Goal: Transaction & Acquisition: Purchase product/service

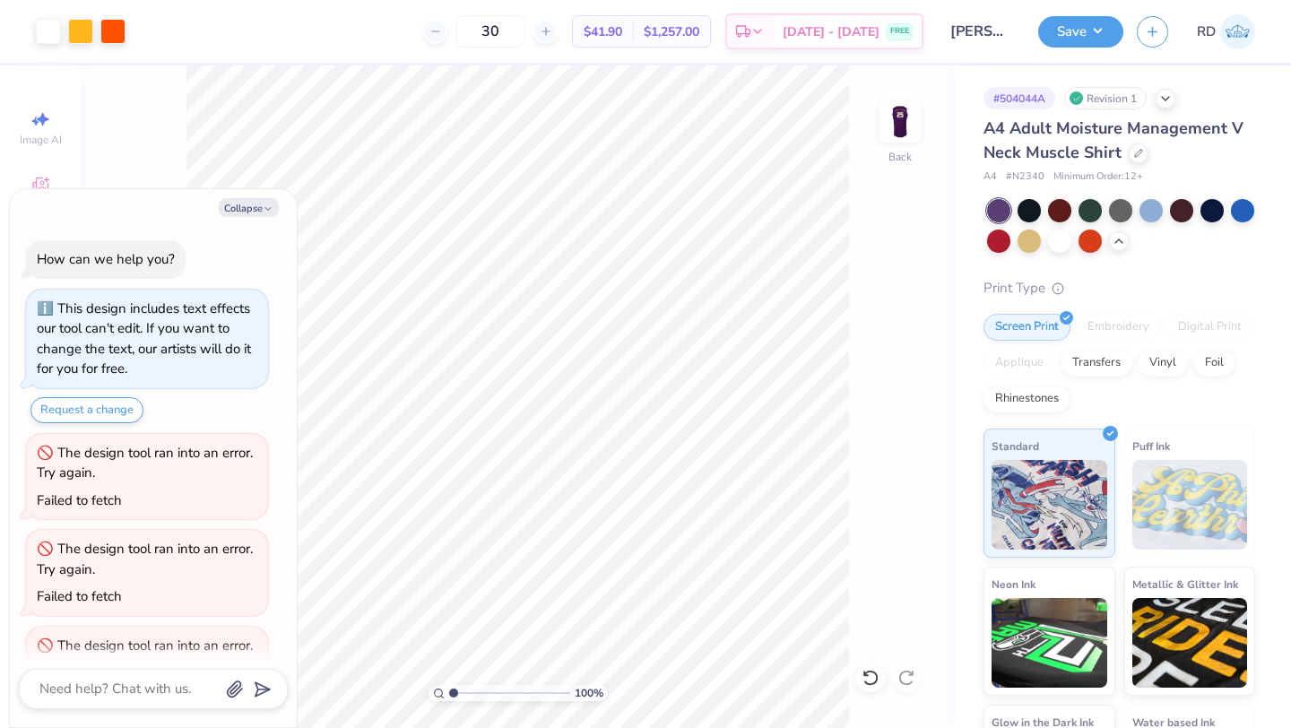
scroll to position [348, 0]
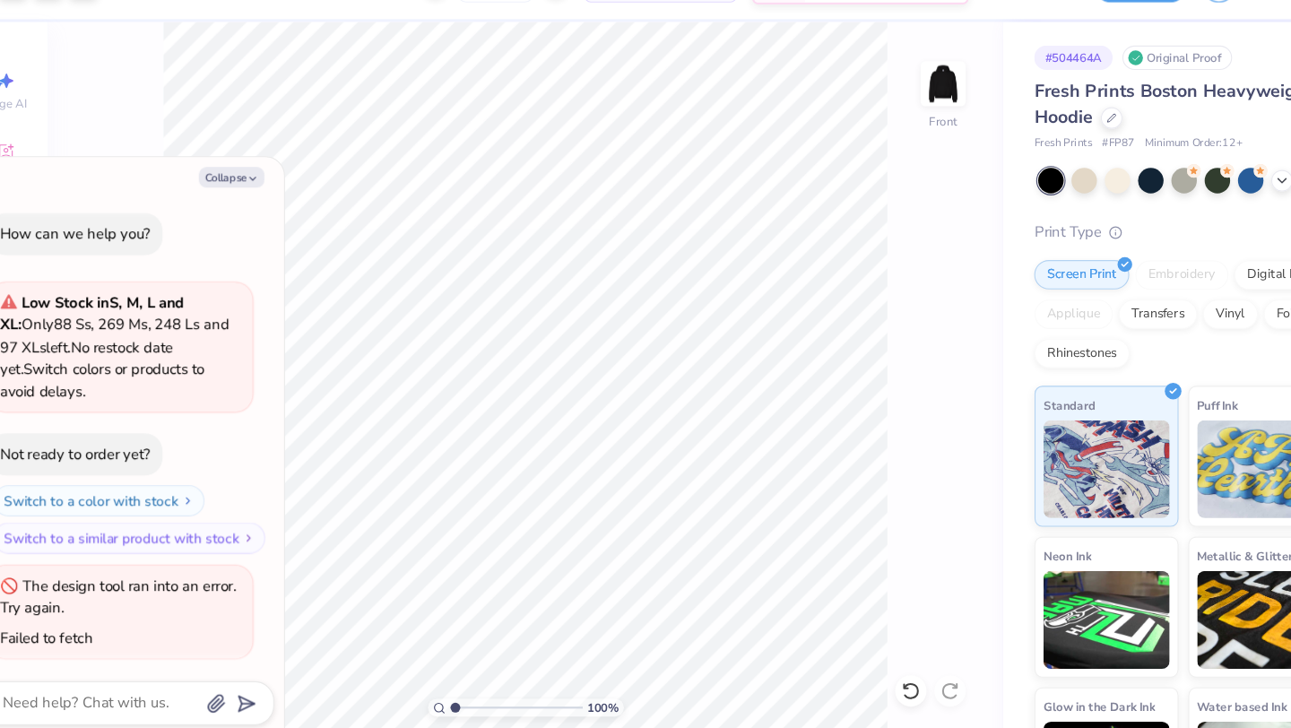
scroll to position [3, 0]
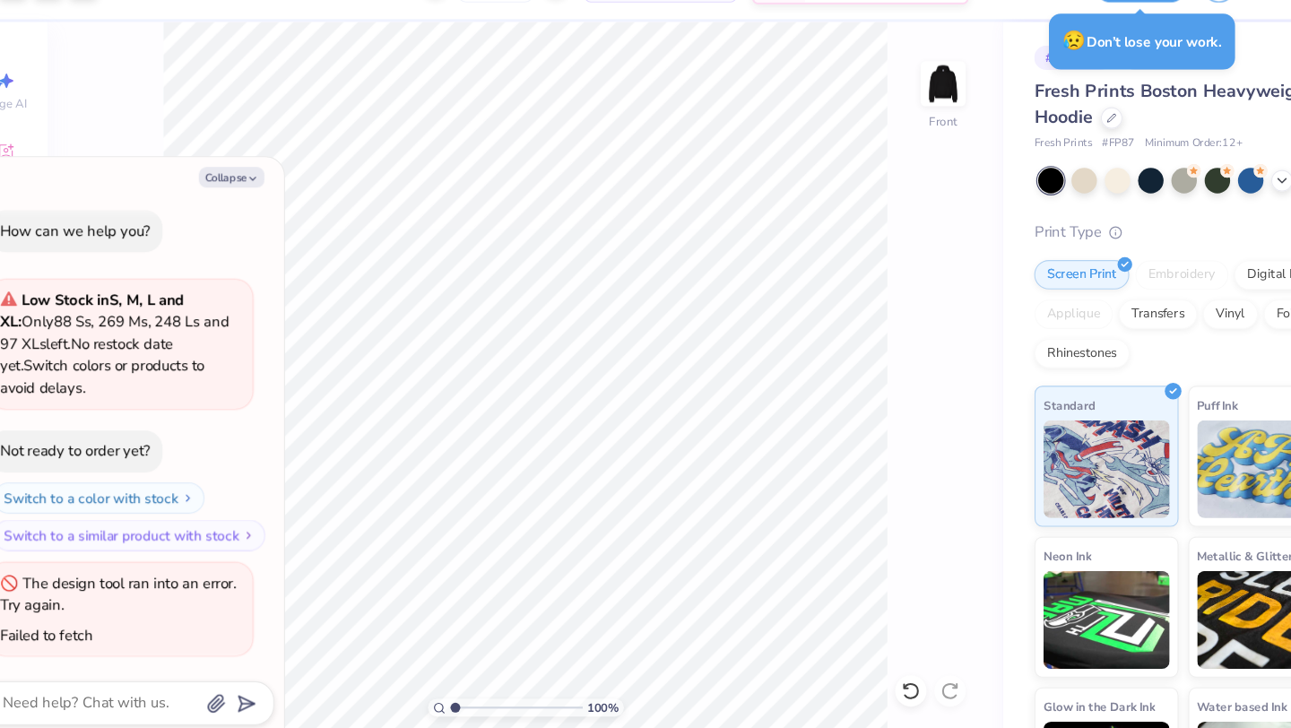
type textarea "x"
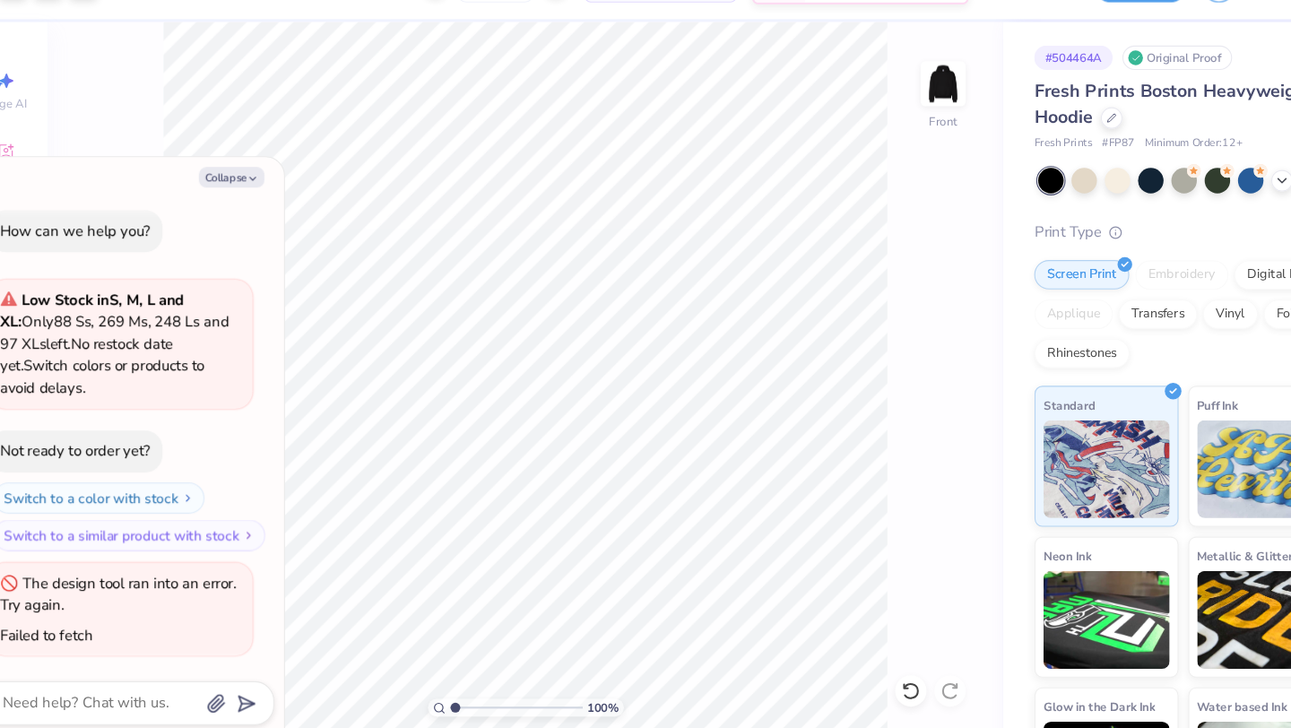
type textarea "x"
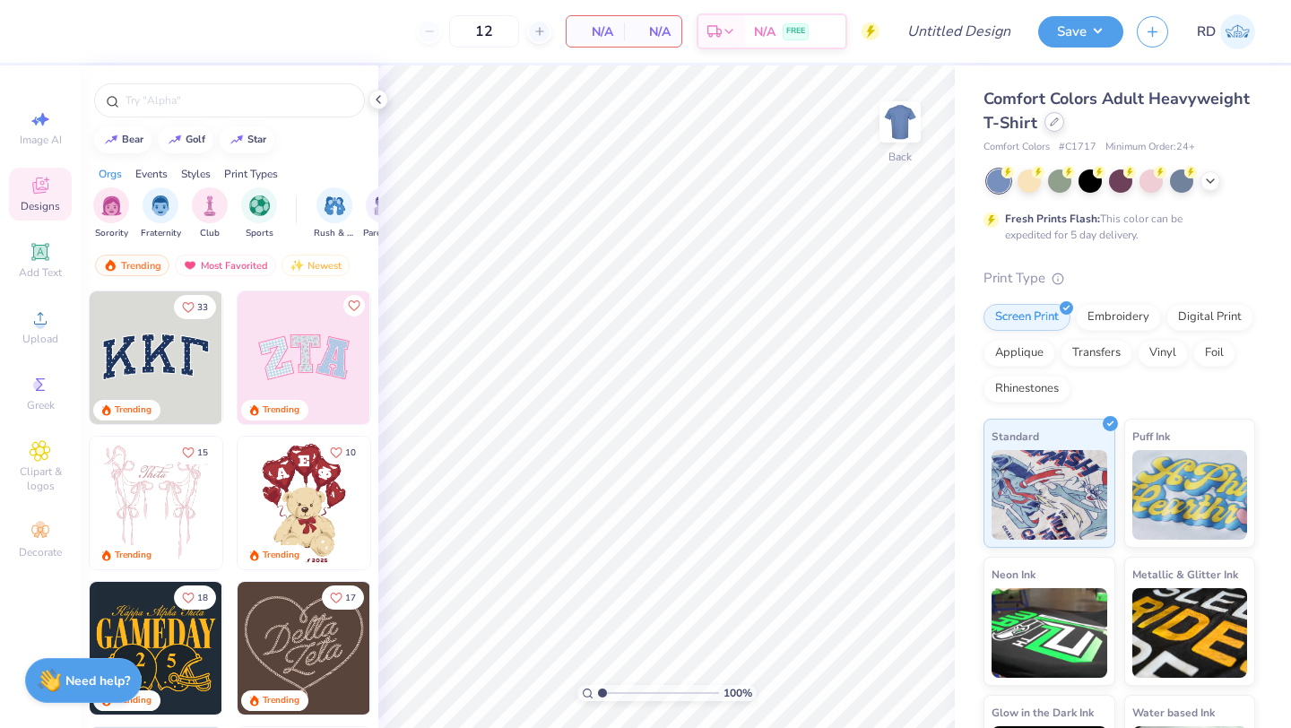
click at [1056, 132] on div "Comfort Colors Adult Heavyweight T-Shirt" at bounding box center [1120, 111] width 272 height 48
click at [1056, 129] on div at bounding box center [1055, 122] width 20 height 20
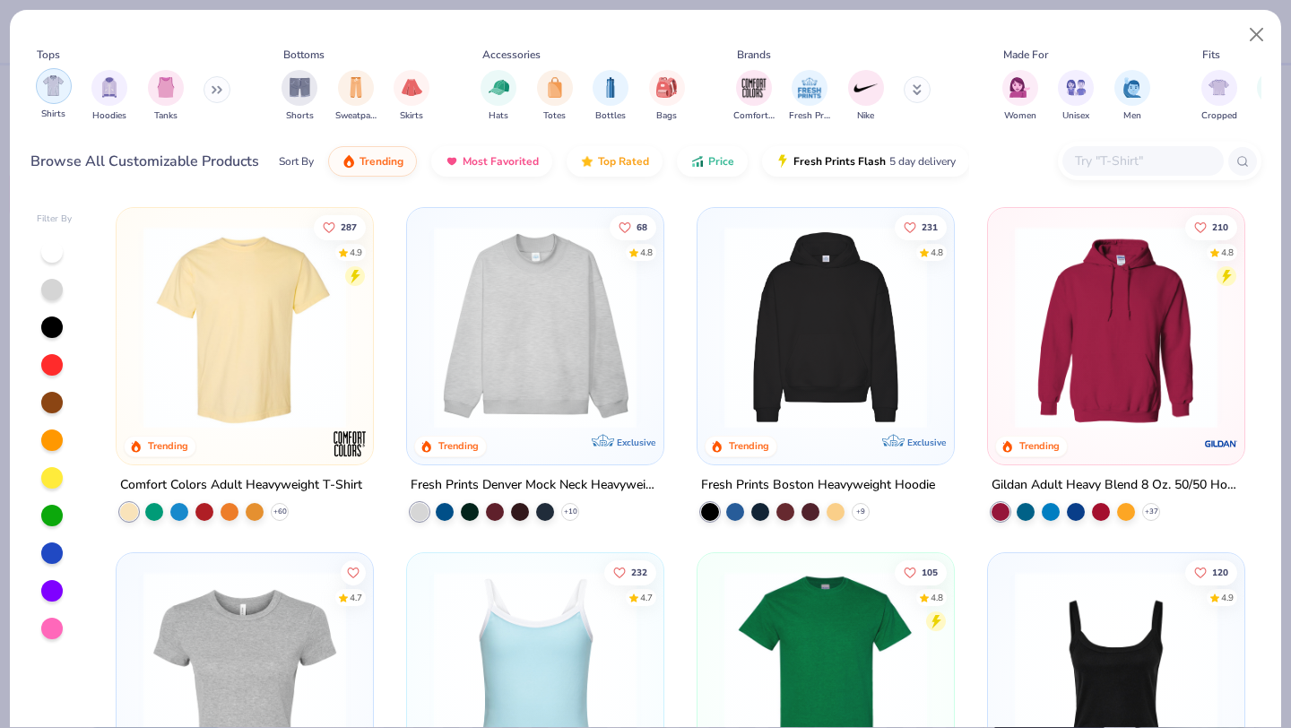
click at [51, 91] on img "filter for Shirts" at bounding box center [53, 85] width 21 height 21
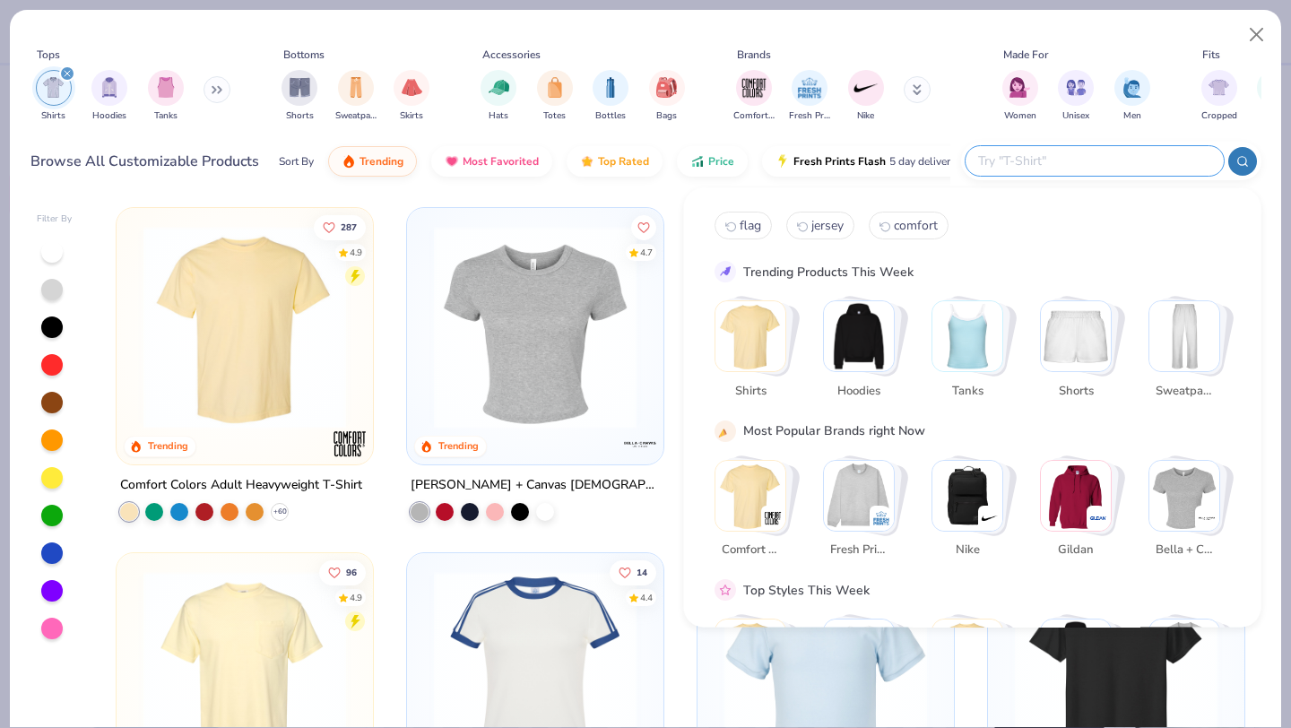
click at [1114, 154] on input "text" at bounding box center [1094, 161] width 235 height 21
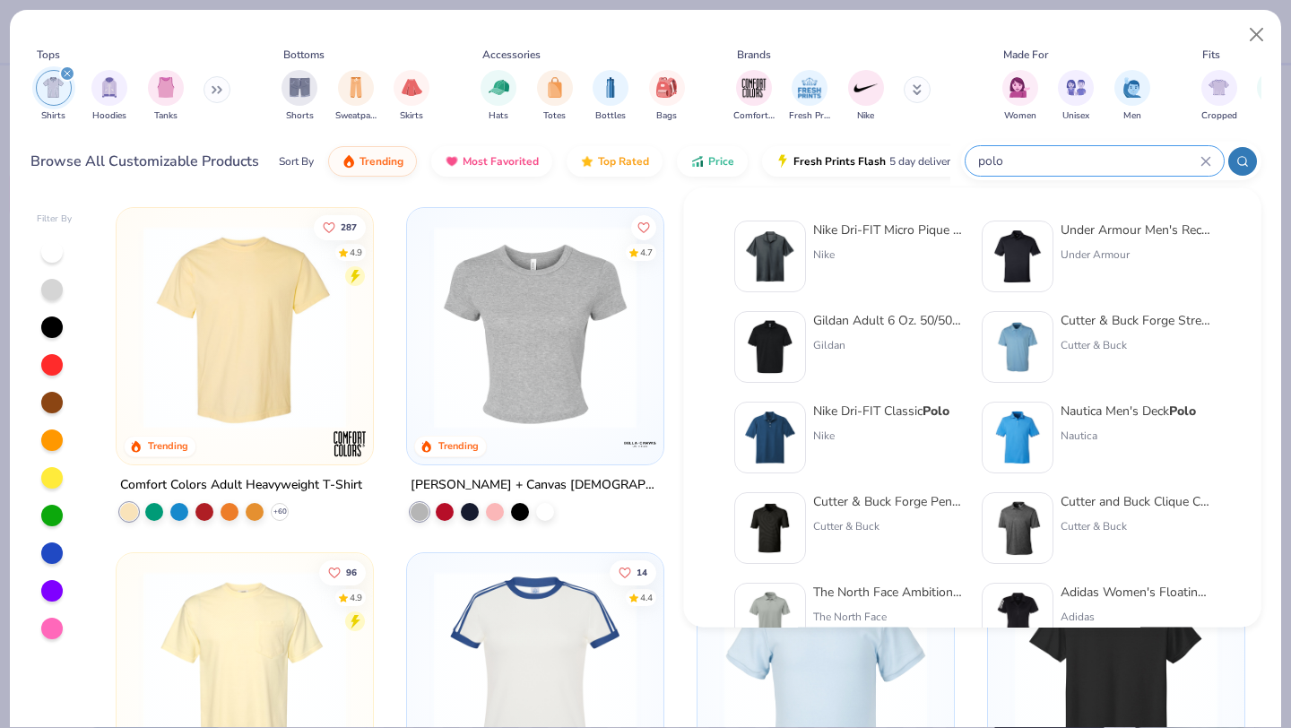
type input "polo"
click at [785, 258] on img at bounding box center [770, 257] width 56 height 56
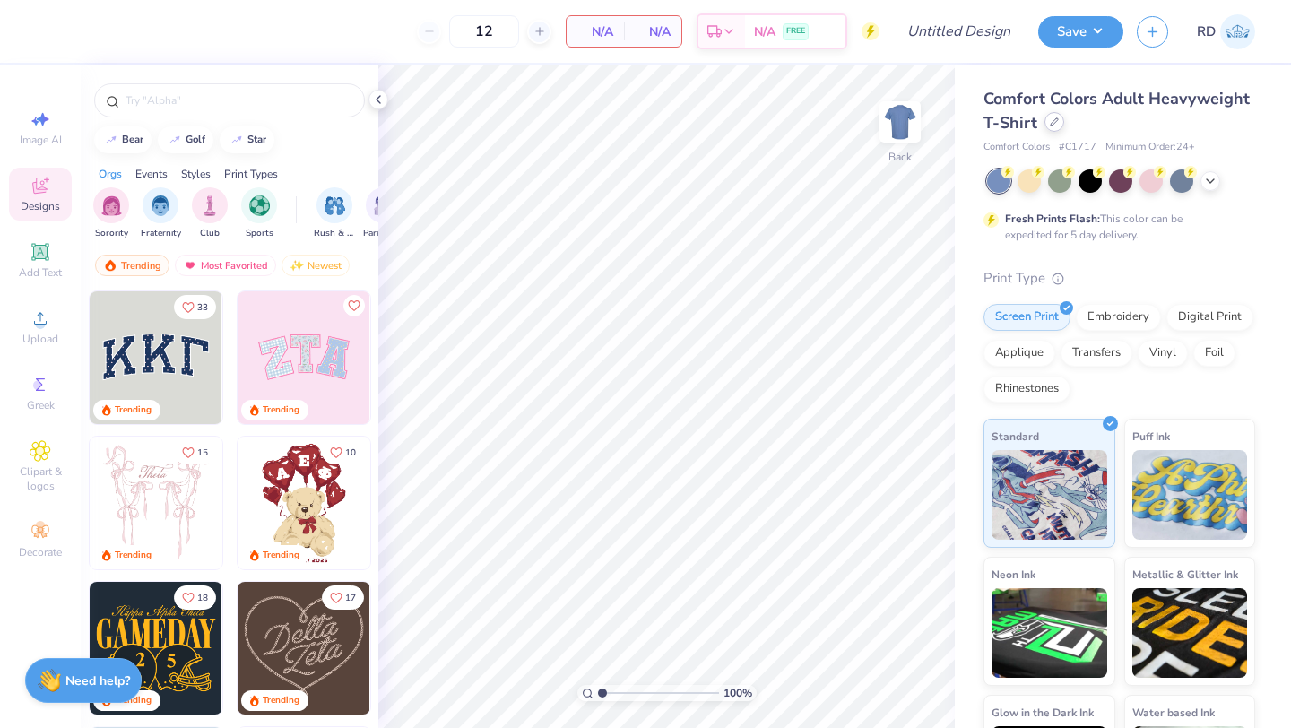
click at [1051, 120] on icon at bounding box center [1054, 121] width 9 height 9
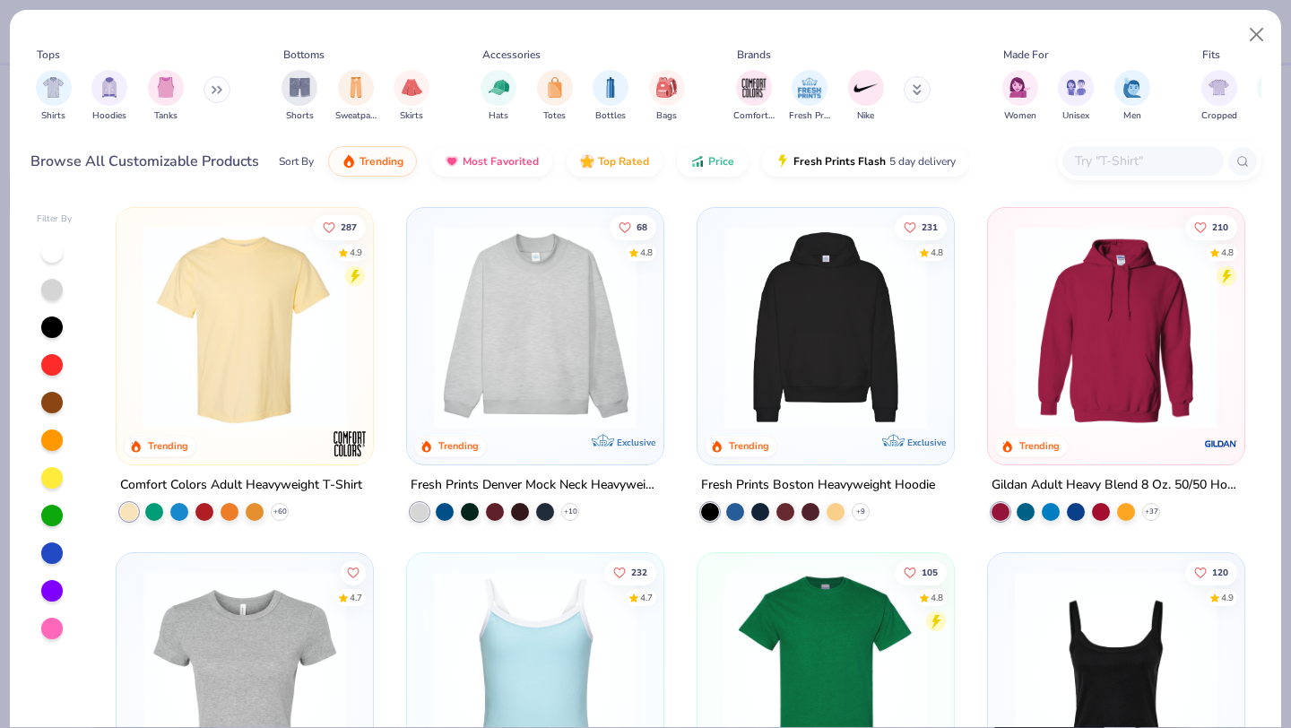
click at [1090, 153] on input "text" at bounding box center [1142, 161] width 138 height 21
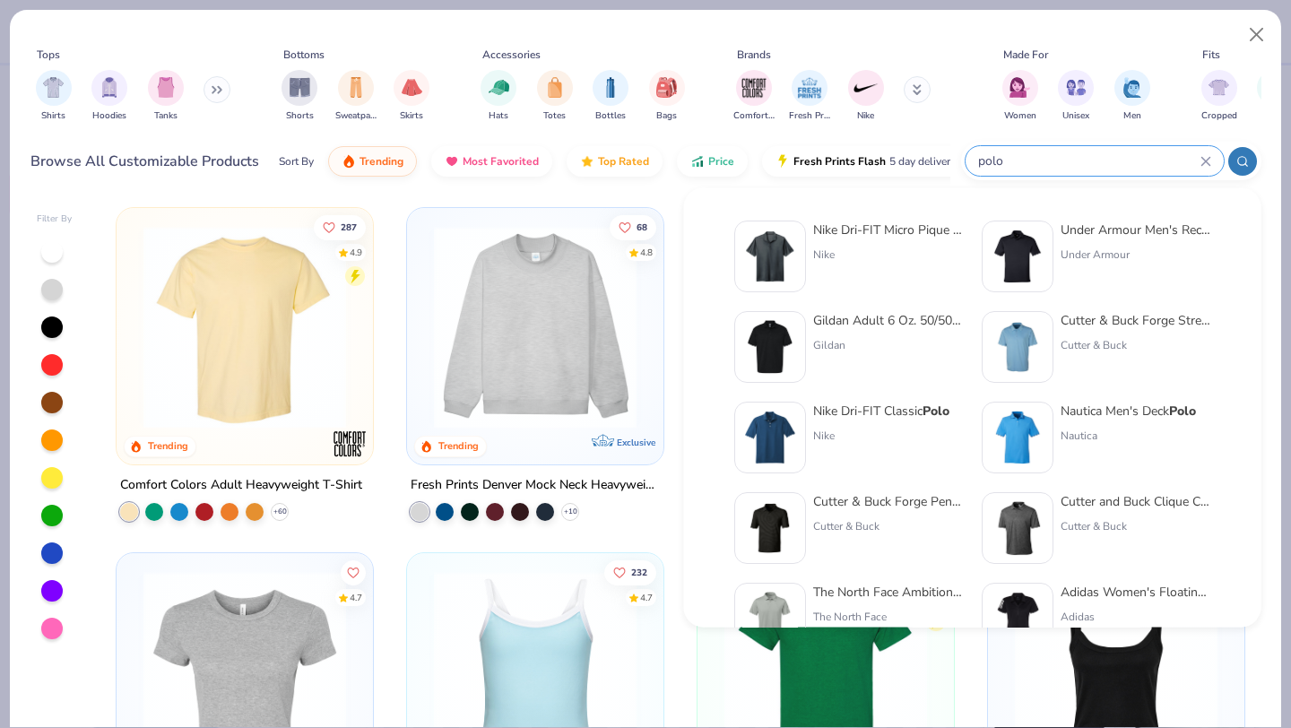
type input "polo"
click at [782, 329] on img at bounding box center [770, 347] width 56 height 56
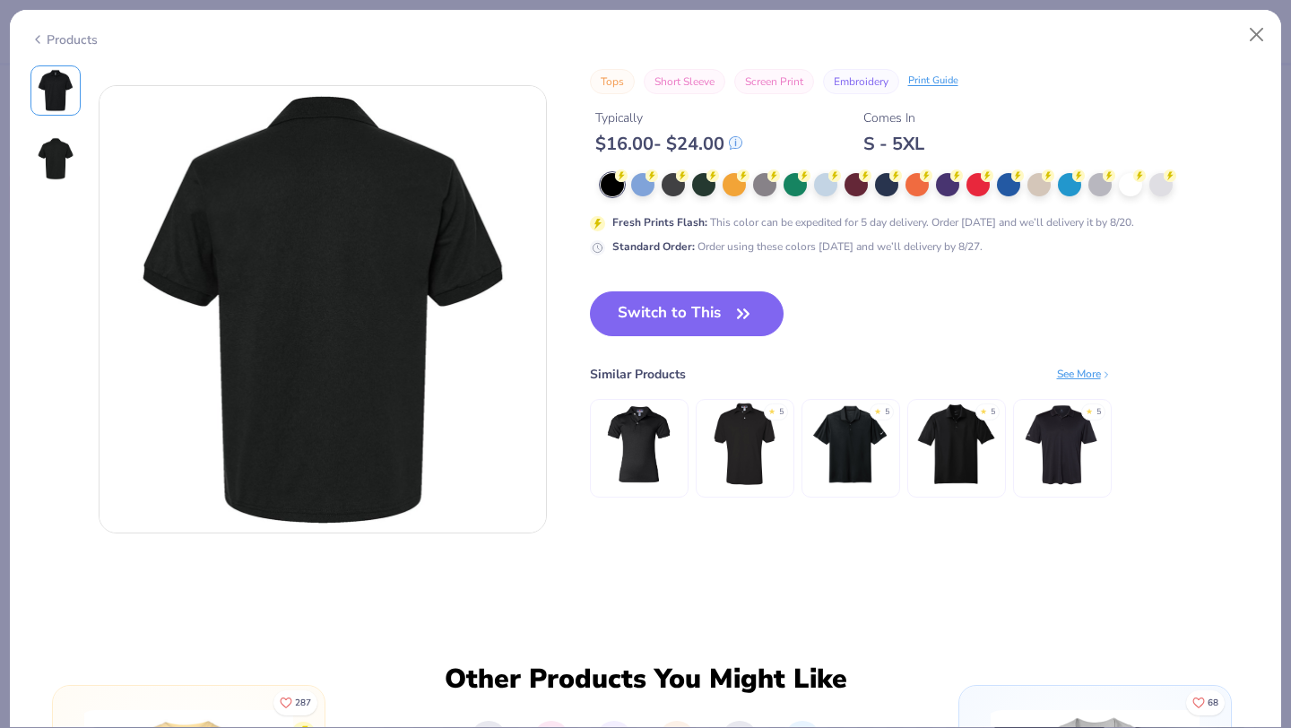
scroll to position [474, 0]
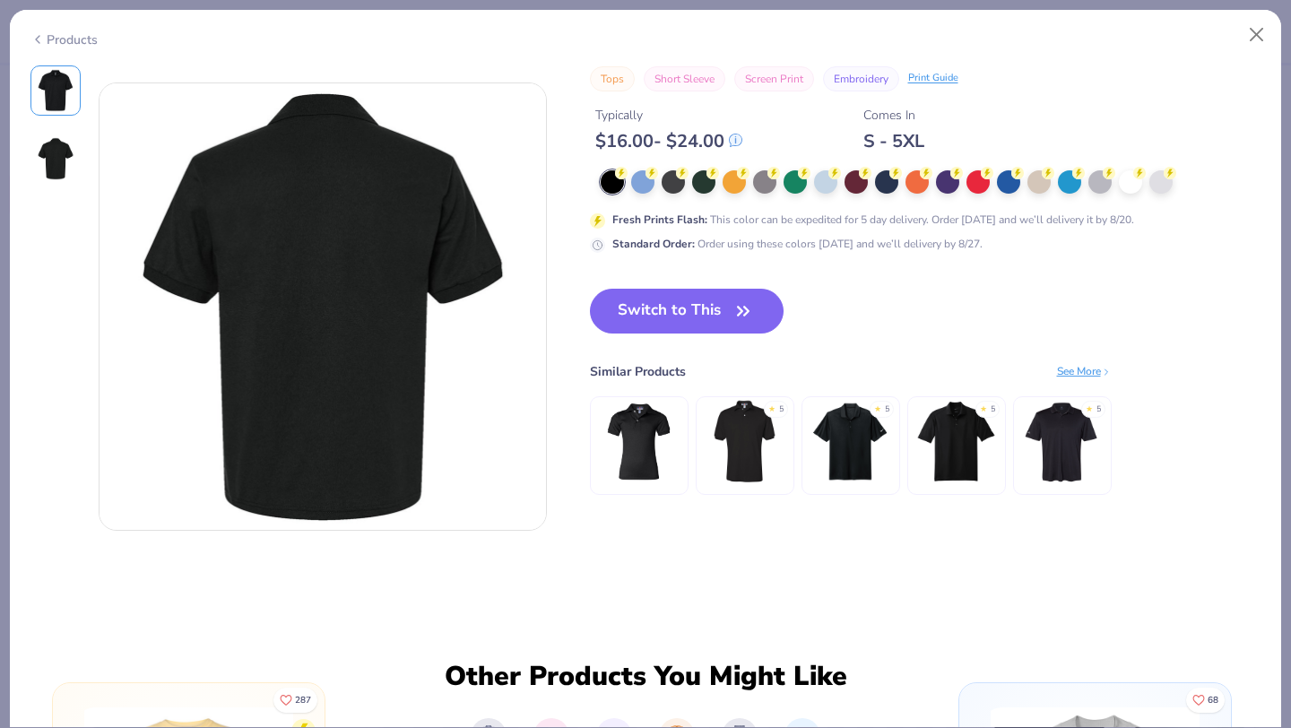
click at [640, 444] on img at bounding box center [638, 441] width 85 height 85
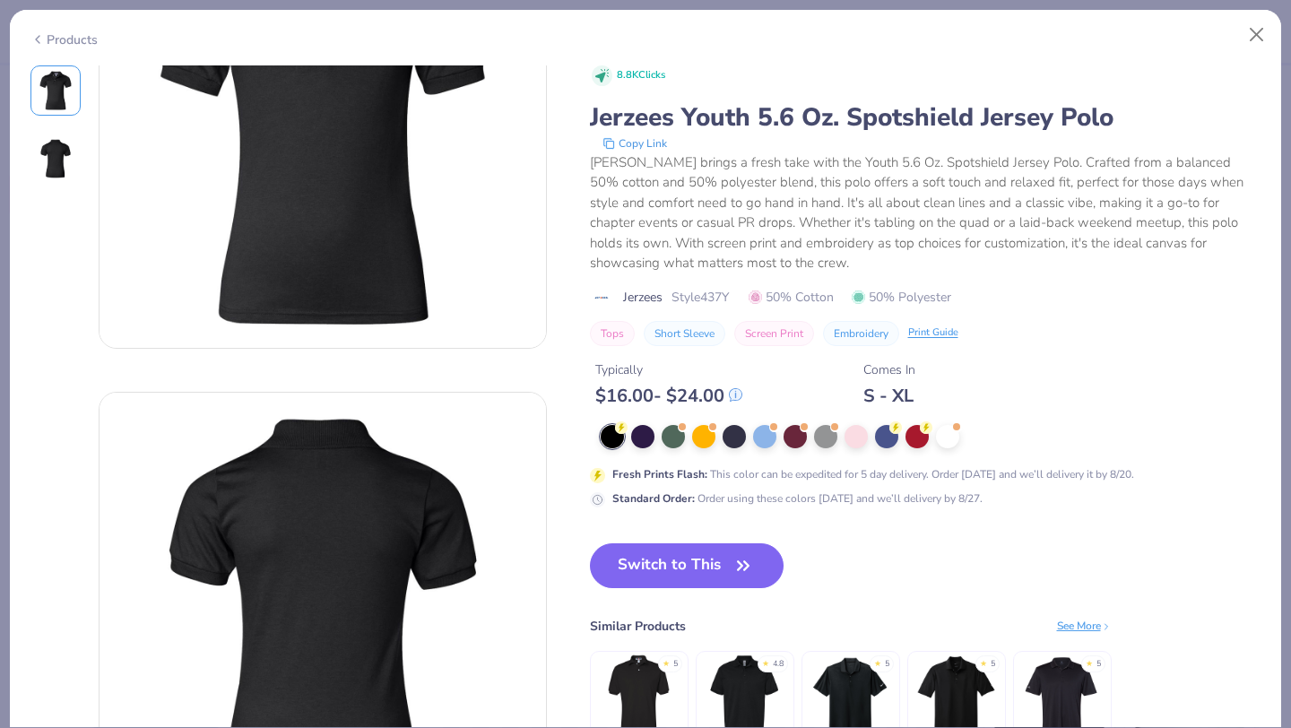
scroll to position [164, 0]
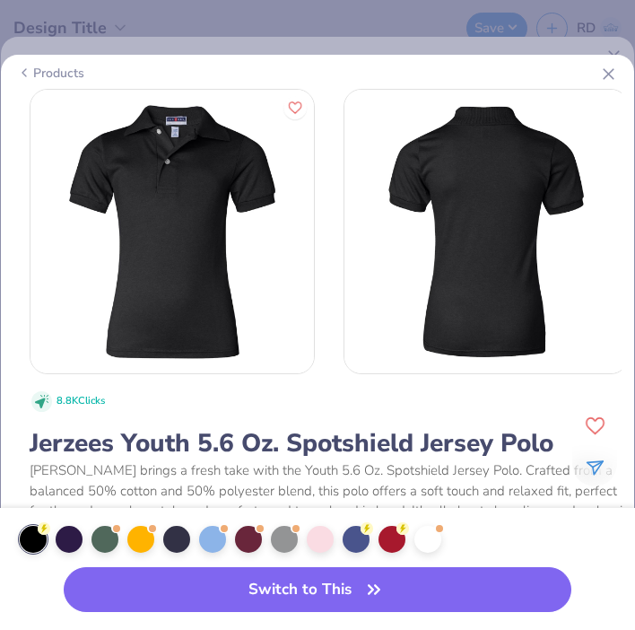
click at [610, 68] on icon at bounding box center [608, 74] width 19 height 19
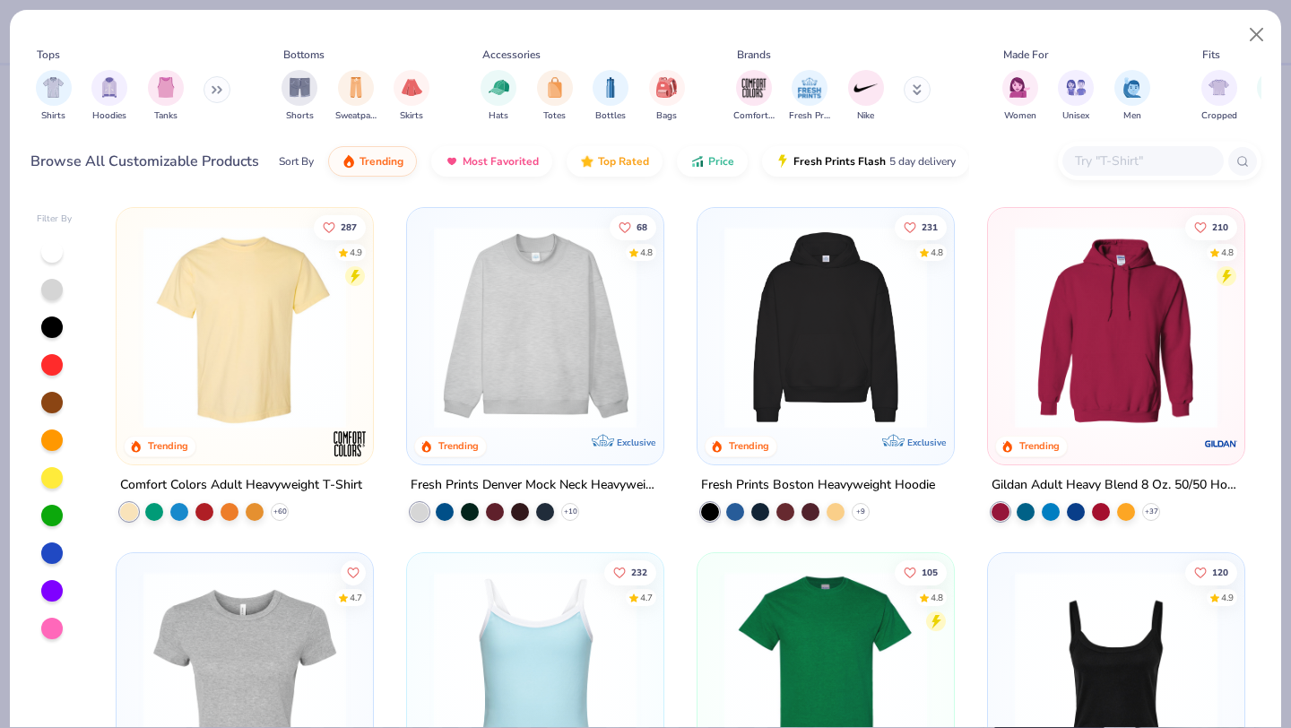
click at [1089, 149] on div at bounding box center [1143, 161] width 161 height 30
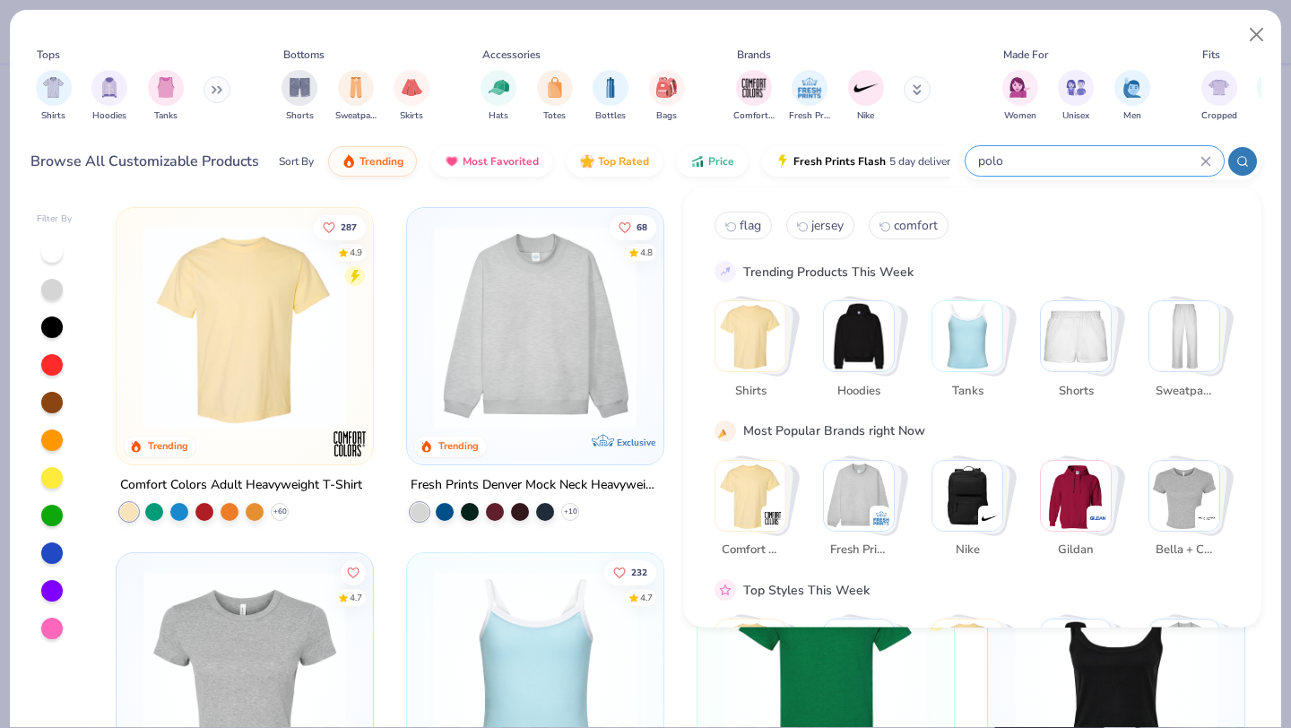
type input "polo"
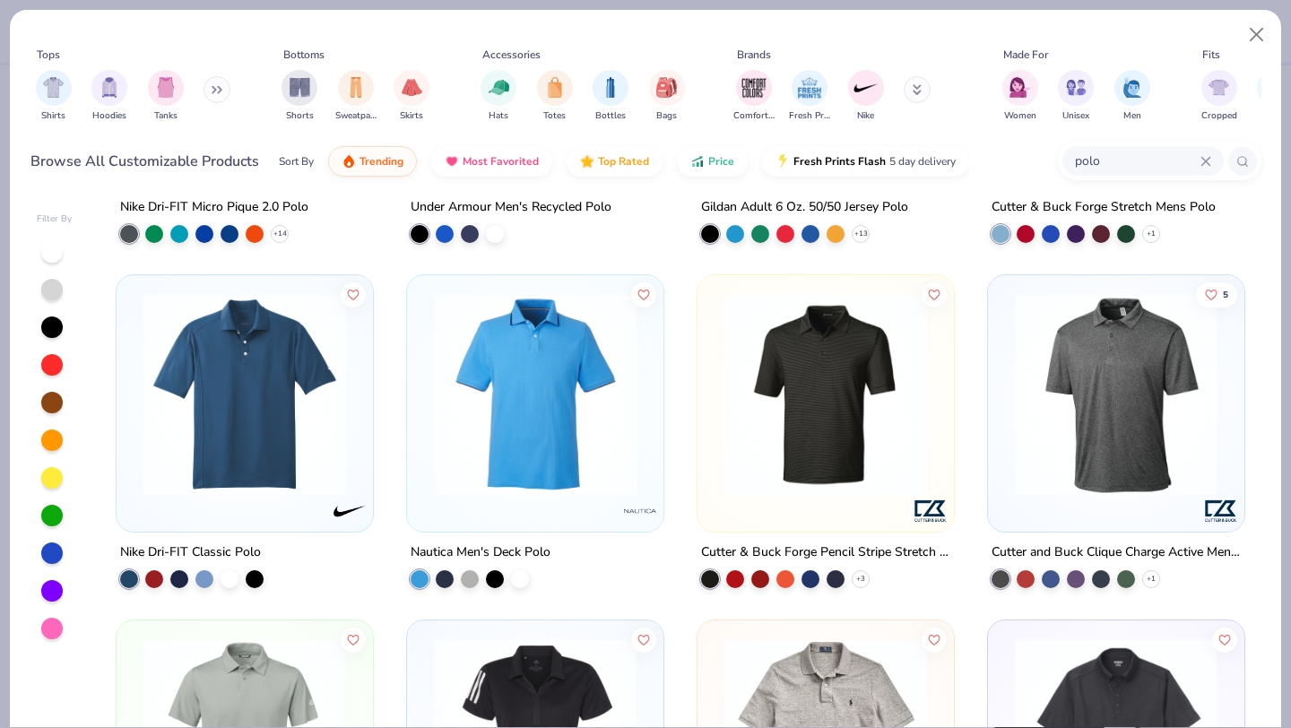
scroll to position [308, 0]
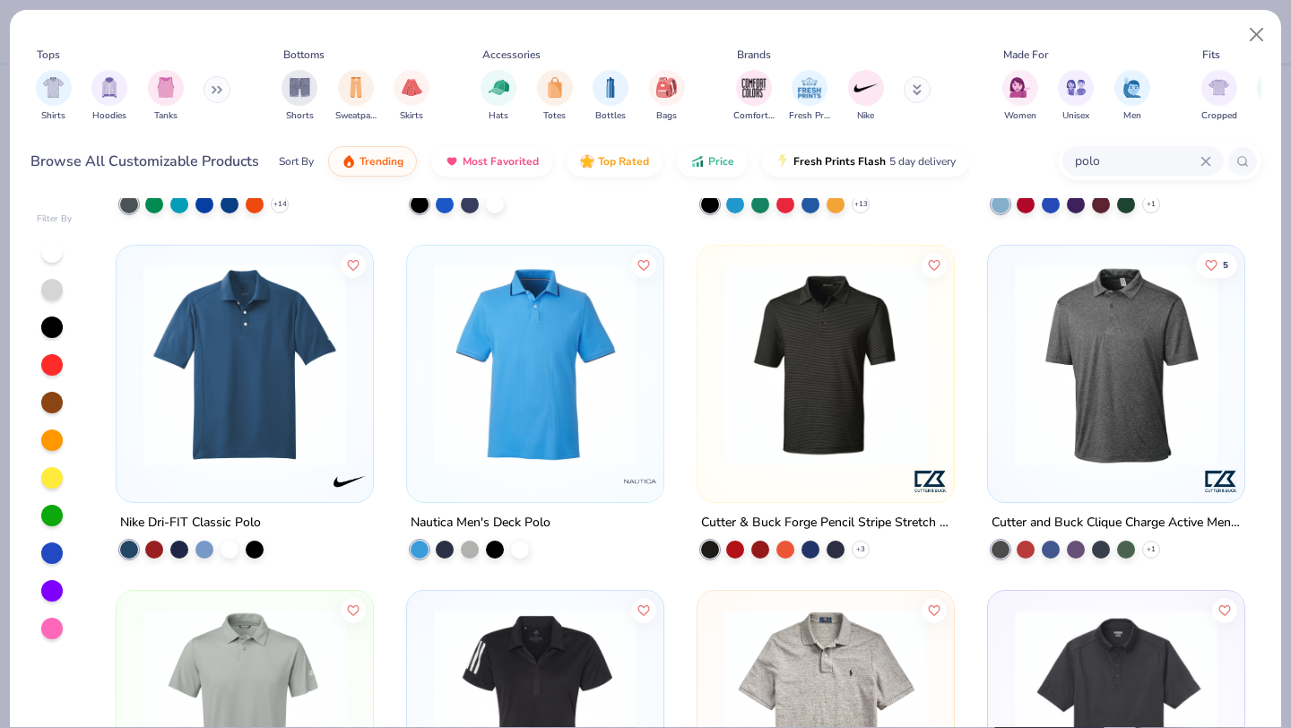
click at [1097, 413] on img at bounding box center [1116, 365] width 221 height 203
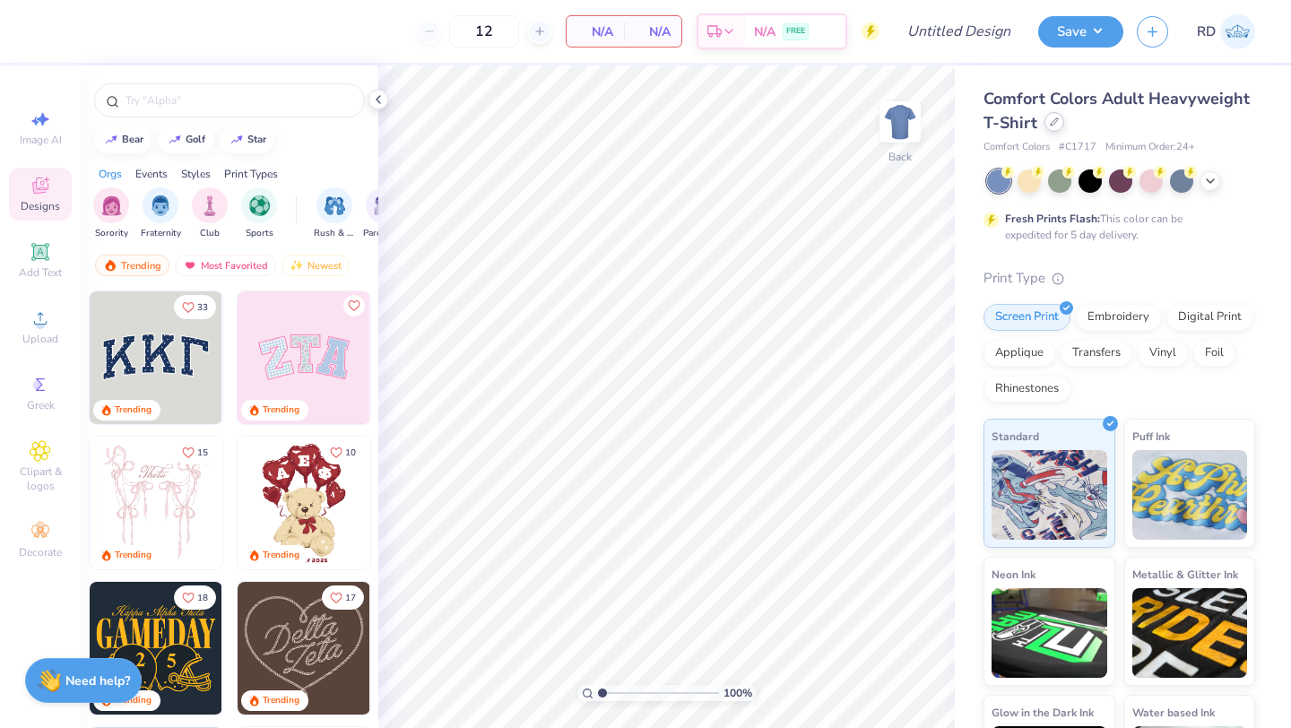
click at [1055, 132] on div "Comfort Colors Adult Heavyweight T-Shirt" at bounding box center [1120, 111] width 272 height 48
click at [1051, 130] on div at bounding box center [1055, 122] width 20 height 20
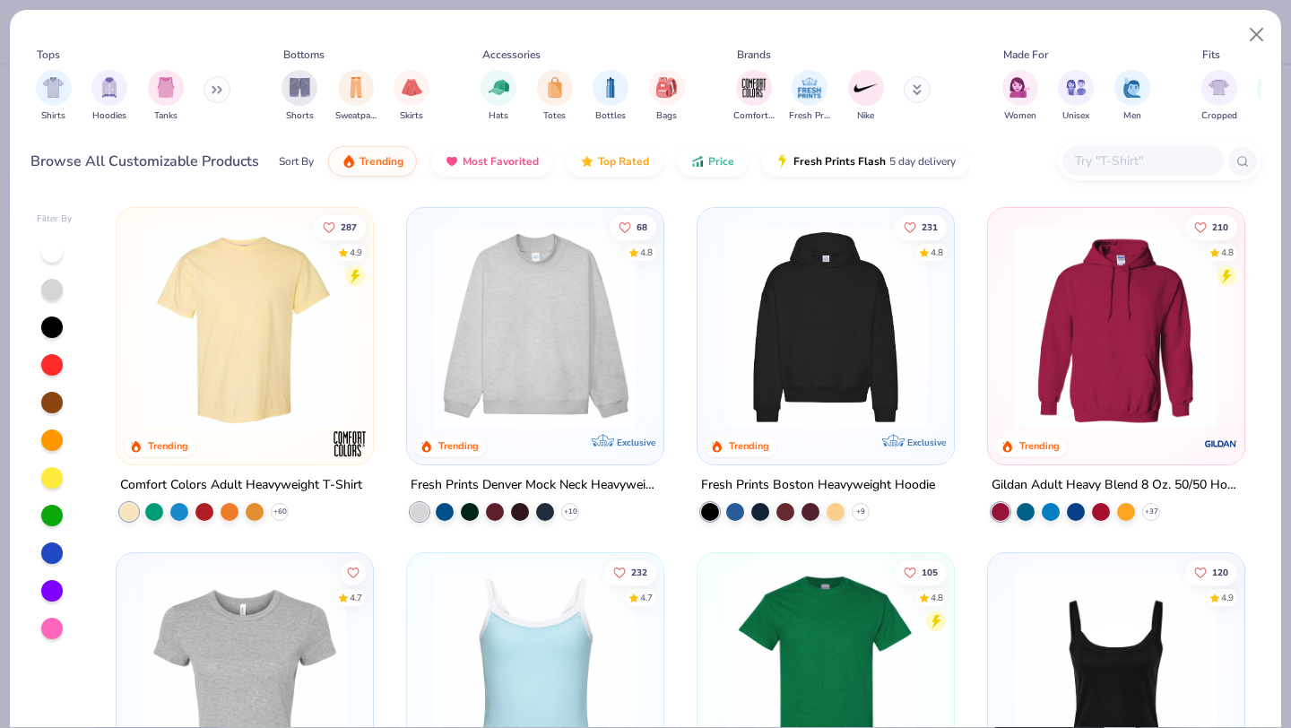
click at [1141, 168] on input "text" at bounding box center [1142, 161] width 138 height 21
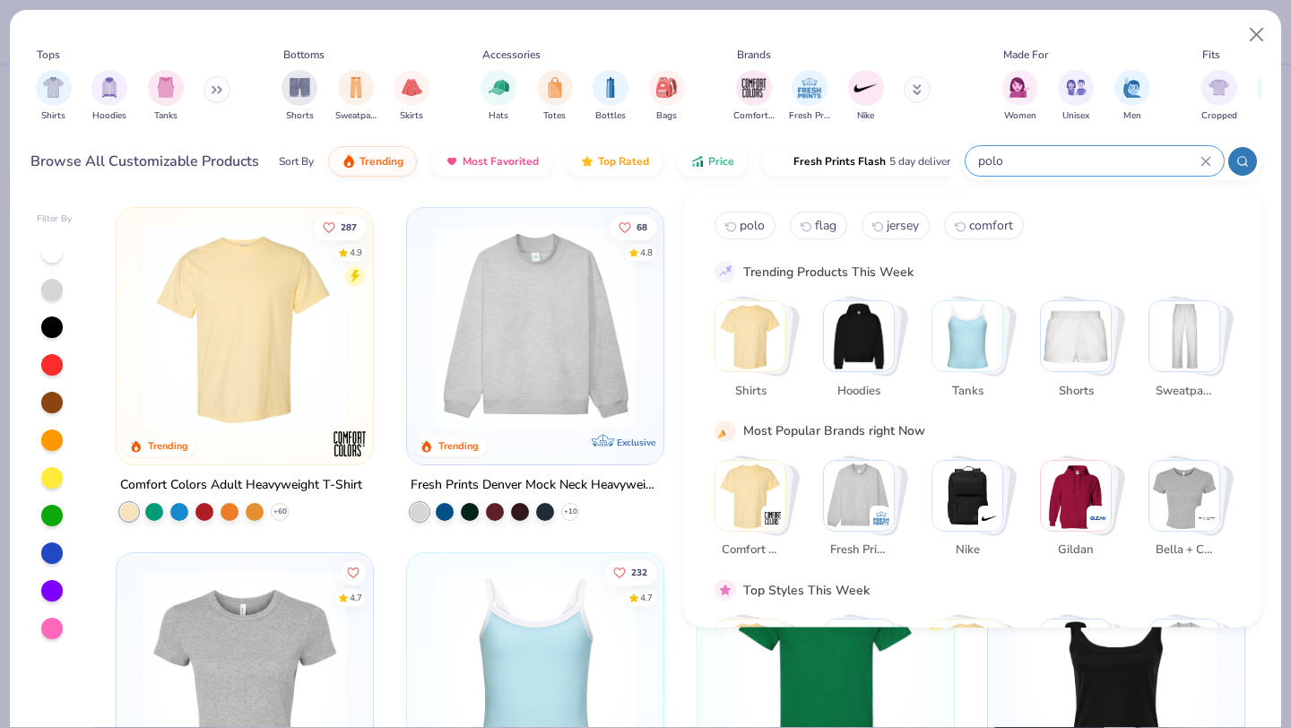
type input "polo"
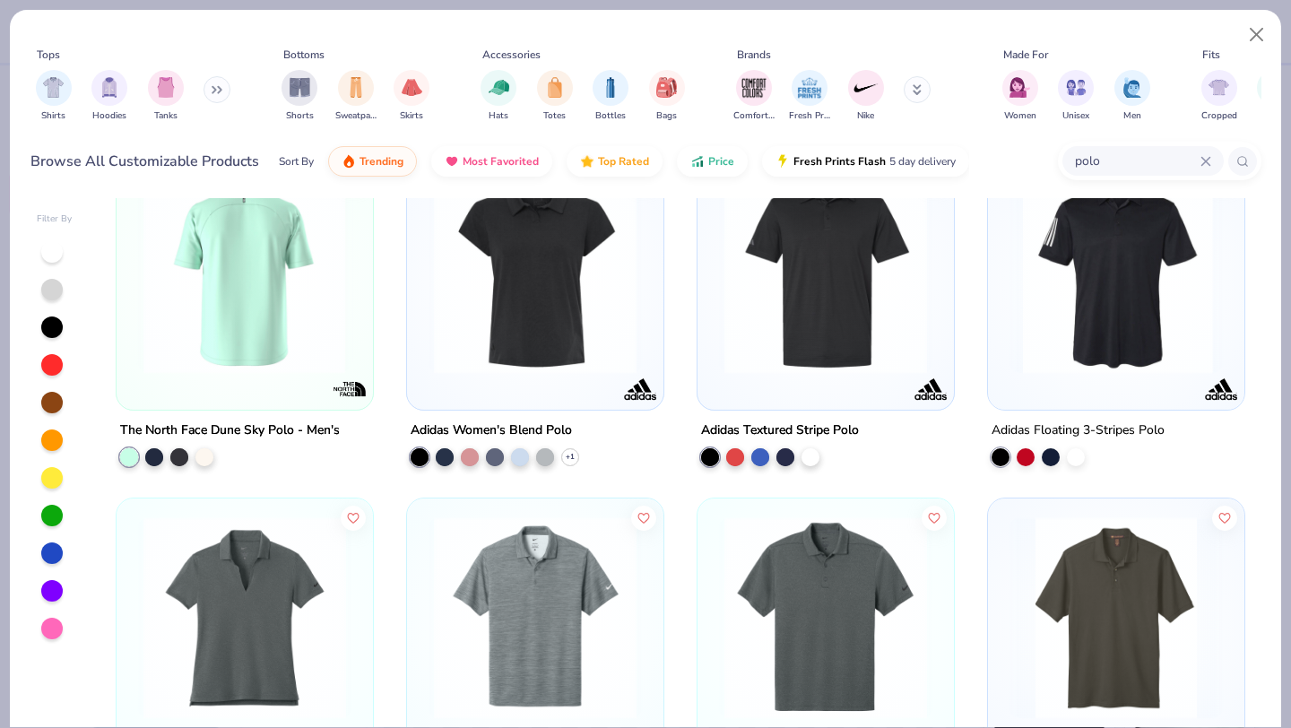
scroll to position [2432, 0]
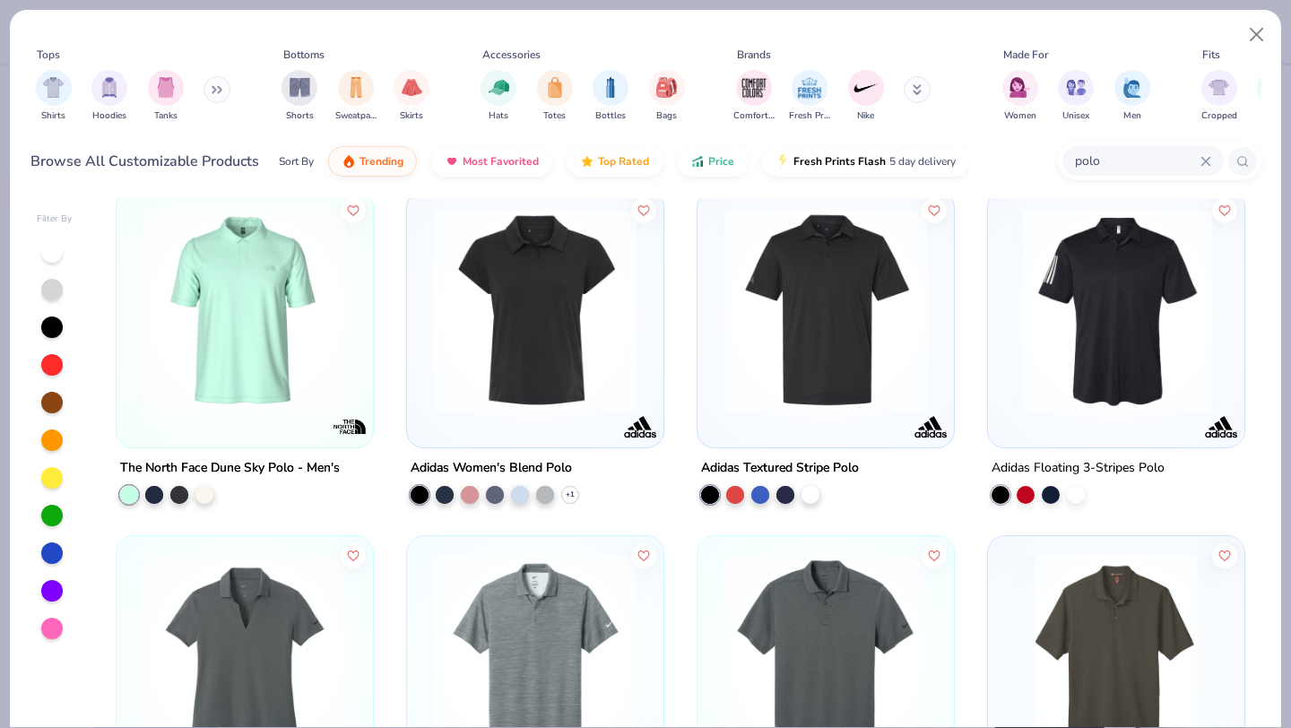
click at [807, 329] on img at bounding box center [826, 310] width 221 height 203
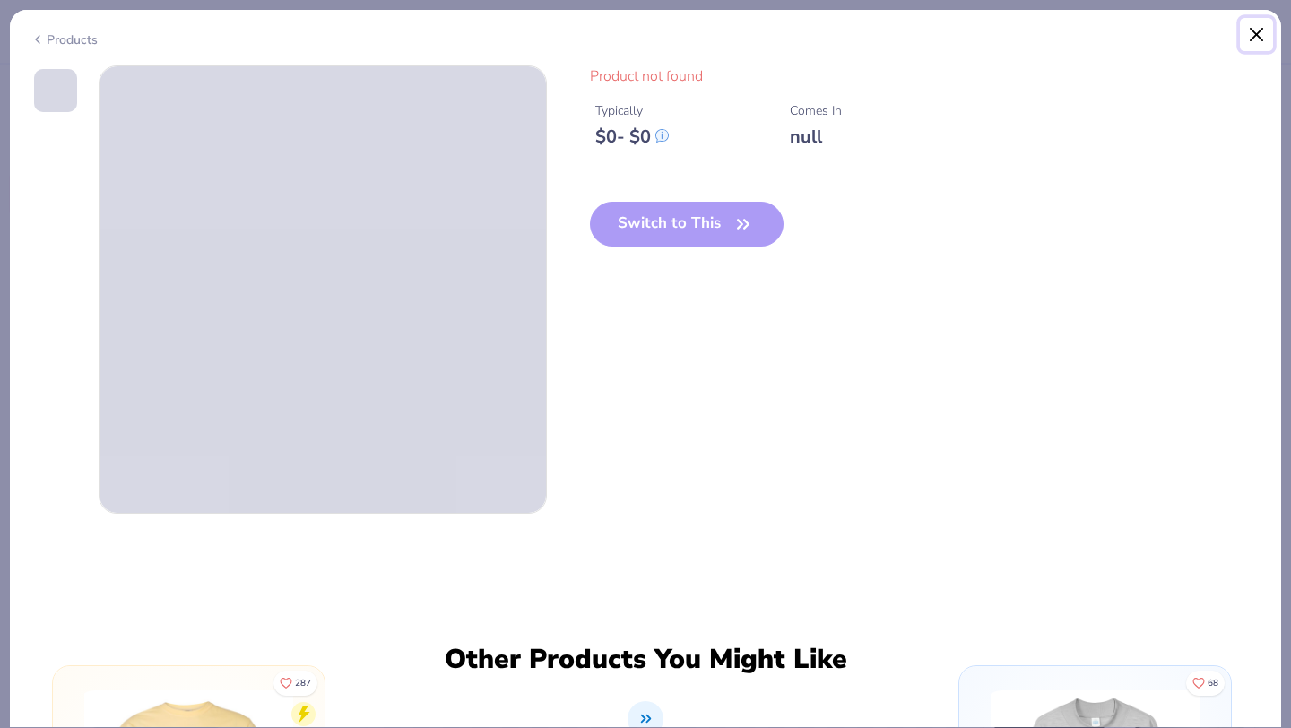
click at [1255, 31] on button "Close" at bounding box center [1257, 35] width 34 height 34
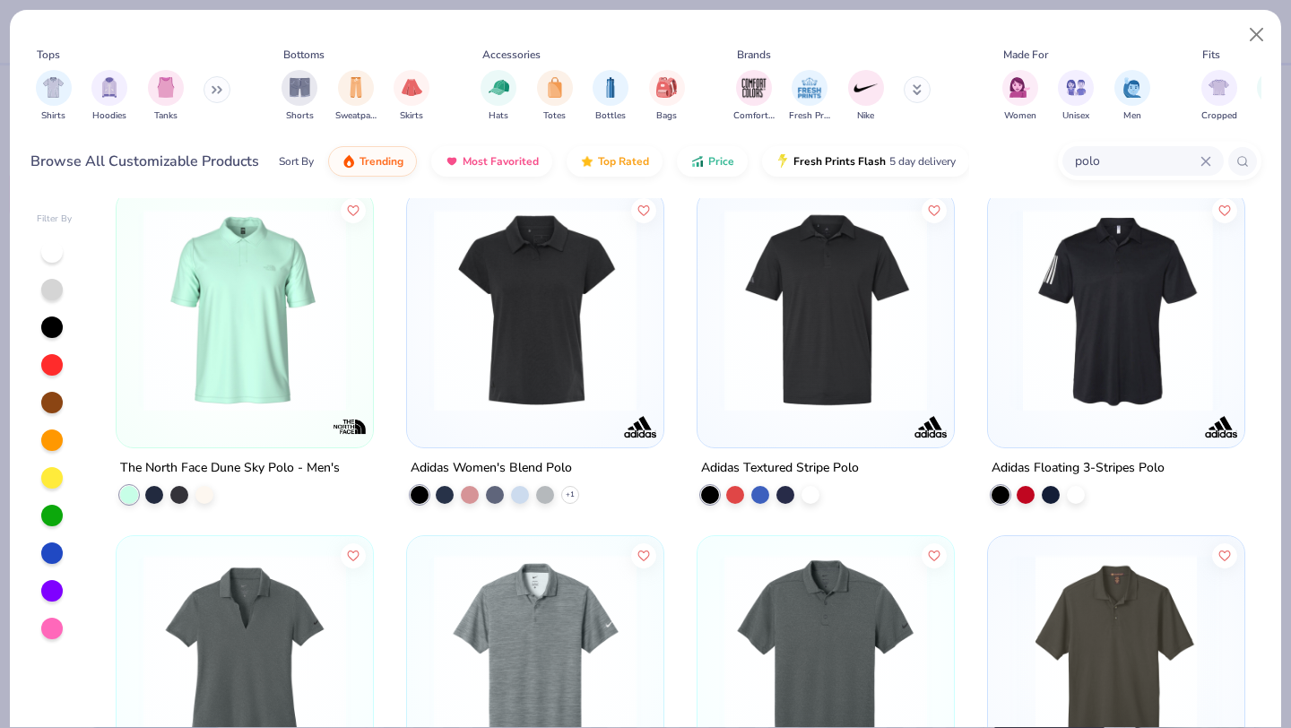
scroll to position [2619, 0]
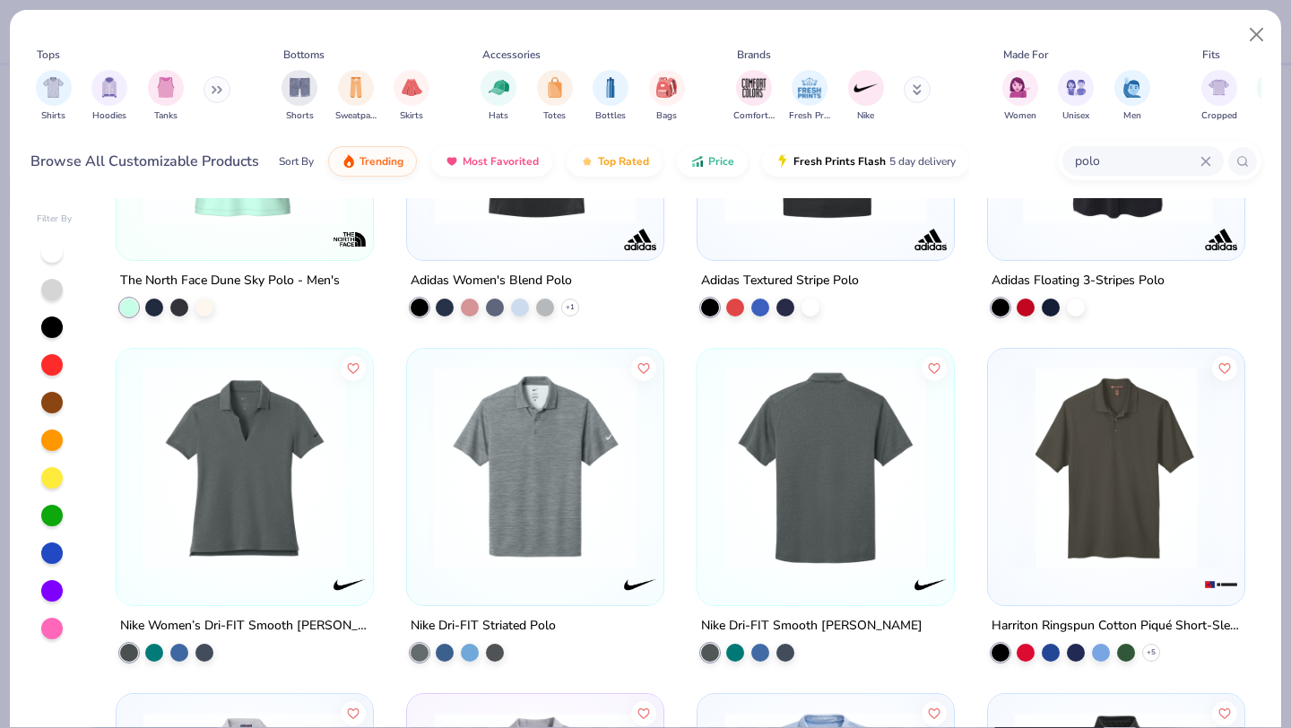
click at [560, 493] on img at bounding box center [535, 468] width 221 height 203
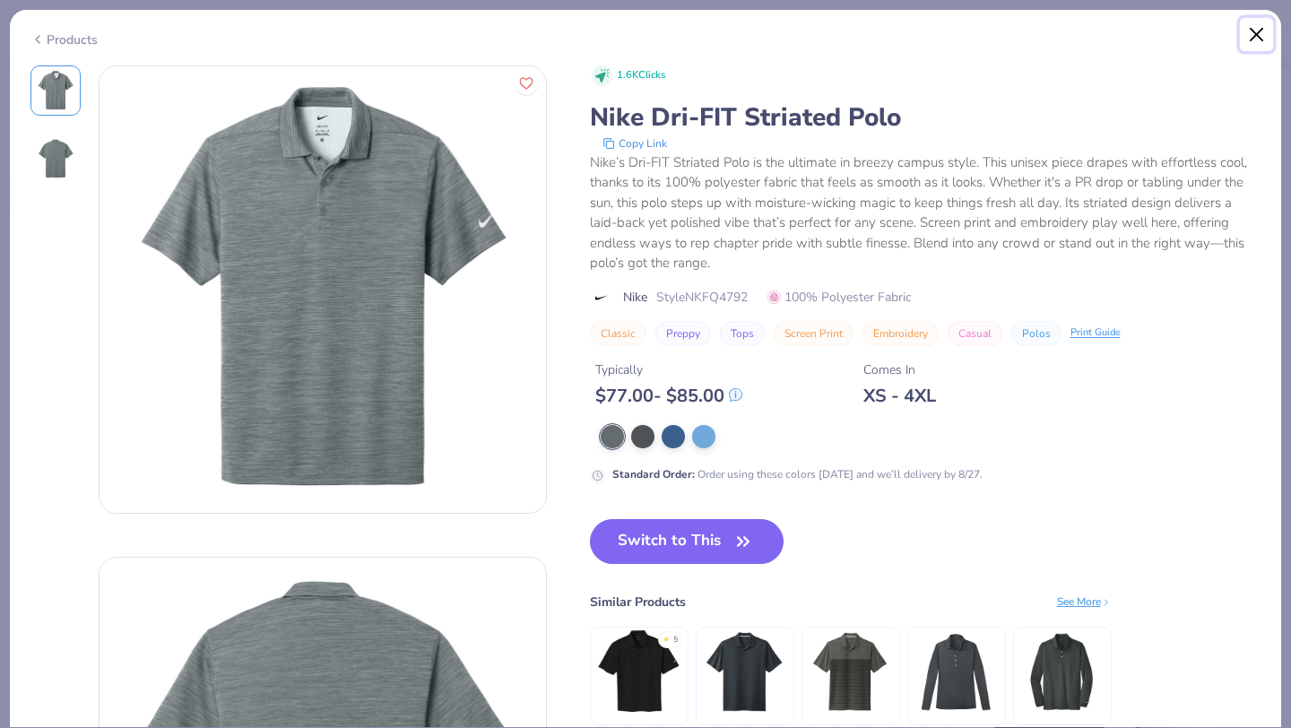
click at [1258, 30] on button "Close" at bounding box center [1257, 35] width 34 height 34
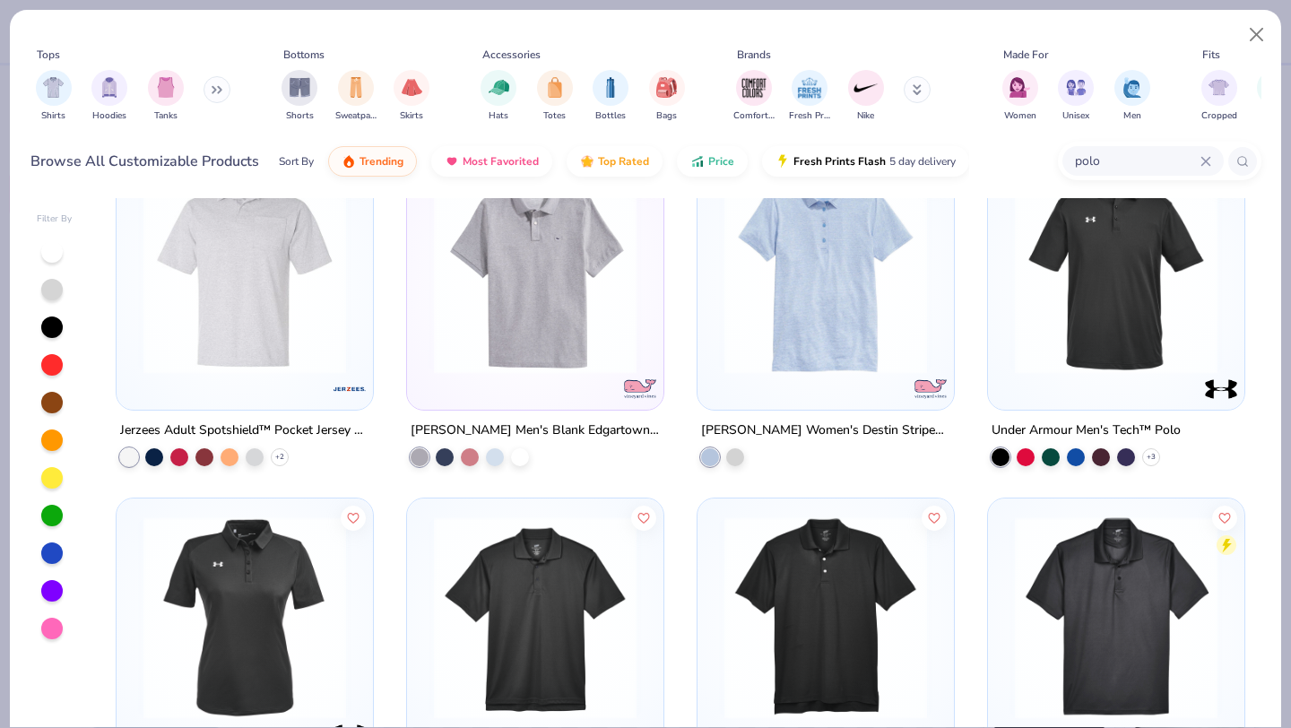
scroll to position [3187, 0]
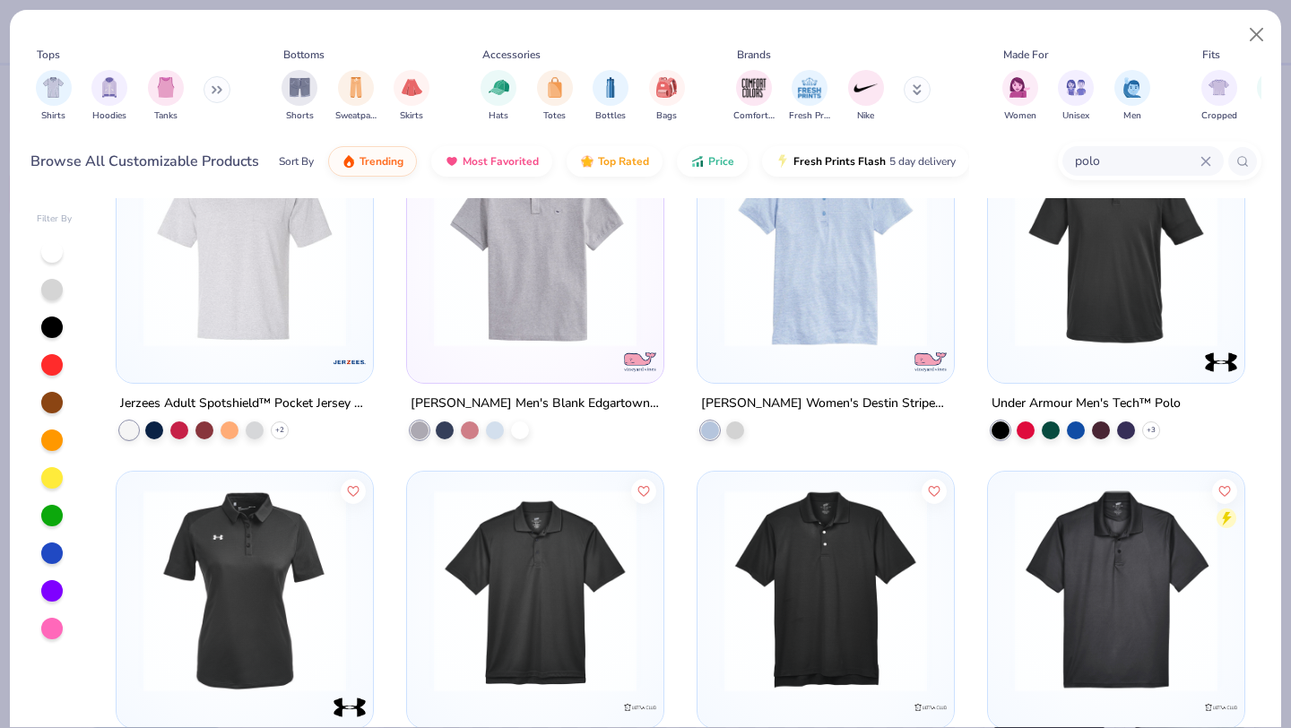
click at [1067, 279] on img at bounding box center [1116, 245] width 221 height 203
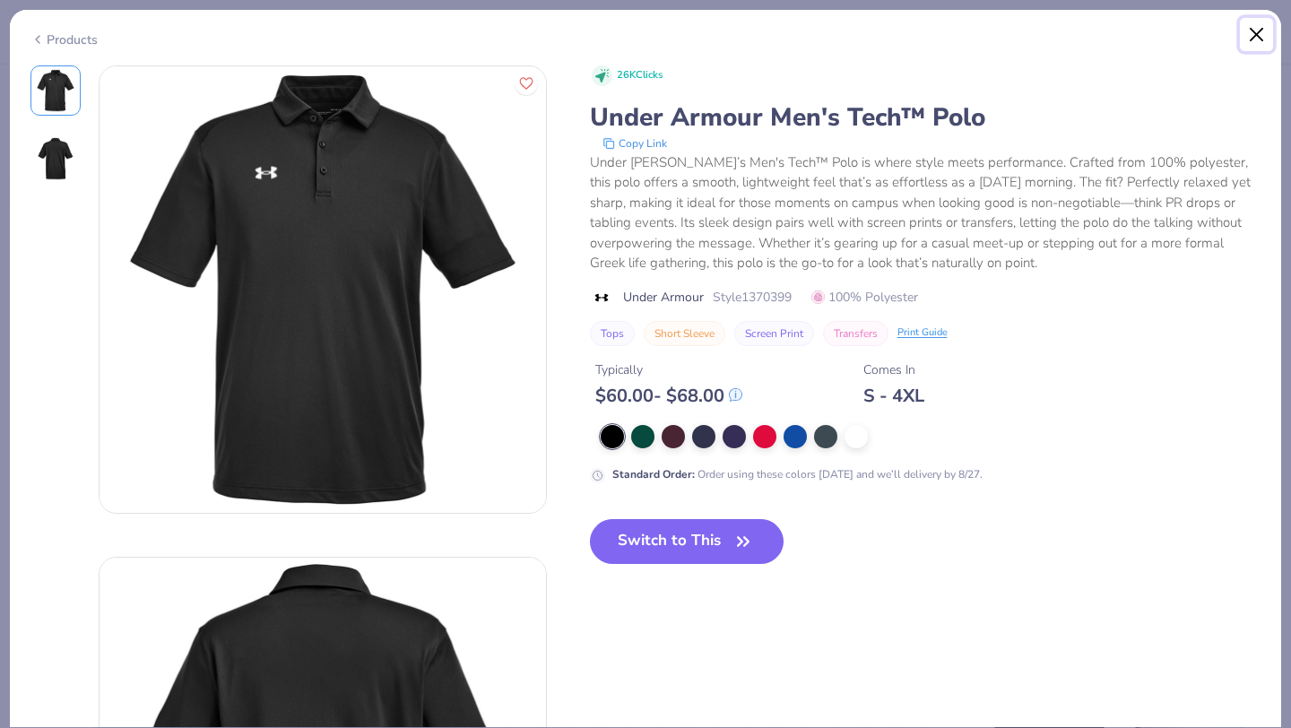
click at [1257, 35] on button "Close" at bounding box center [1257, 35] width 34 height 34
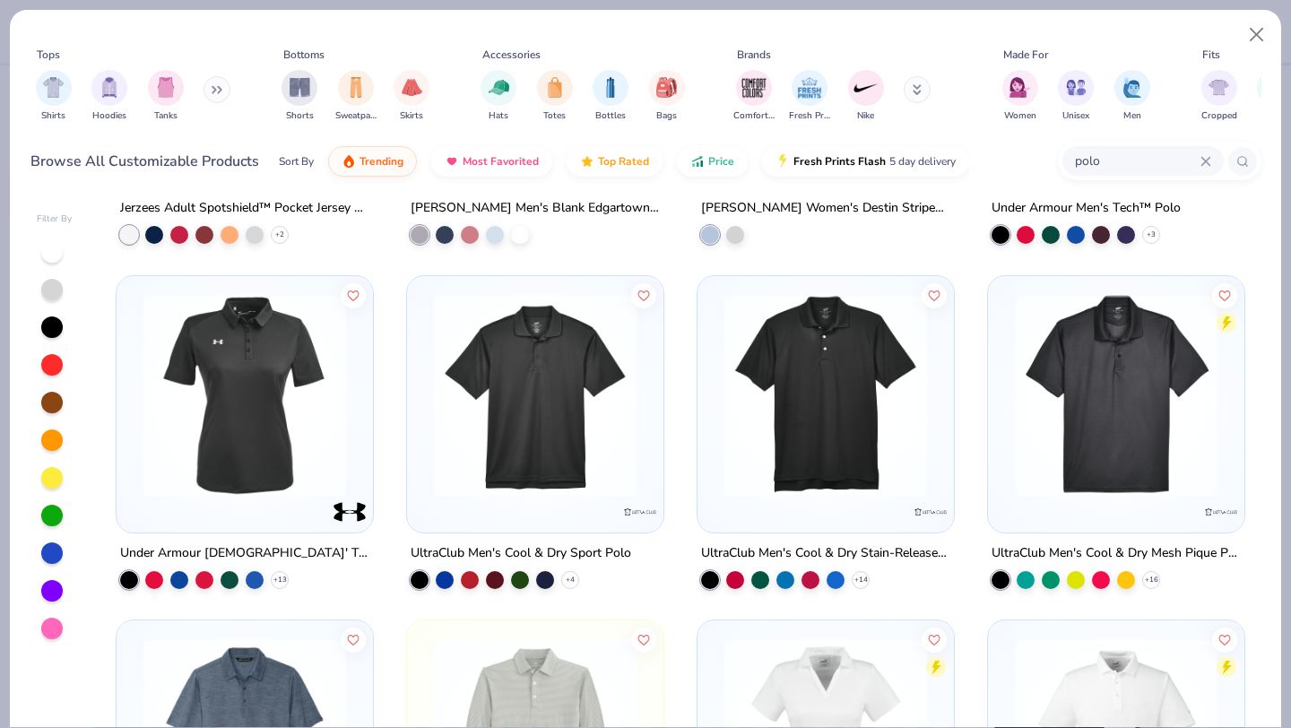
scroll to position [3382, 0]
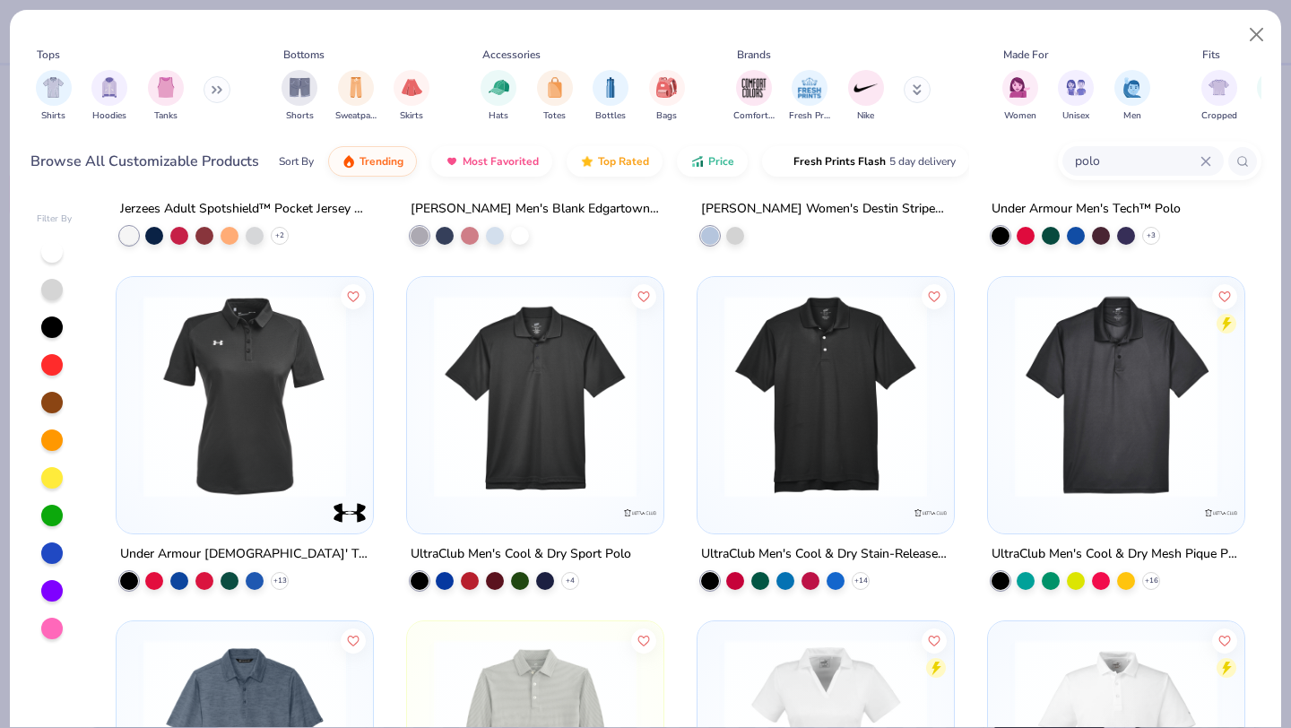
click at [630, 447] on img at bounding box center [535, 395] width 221 height 203
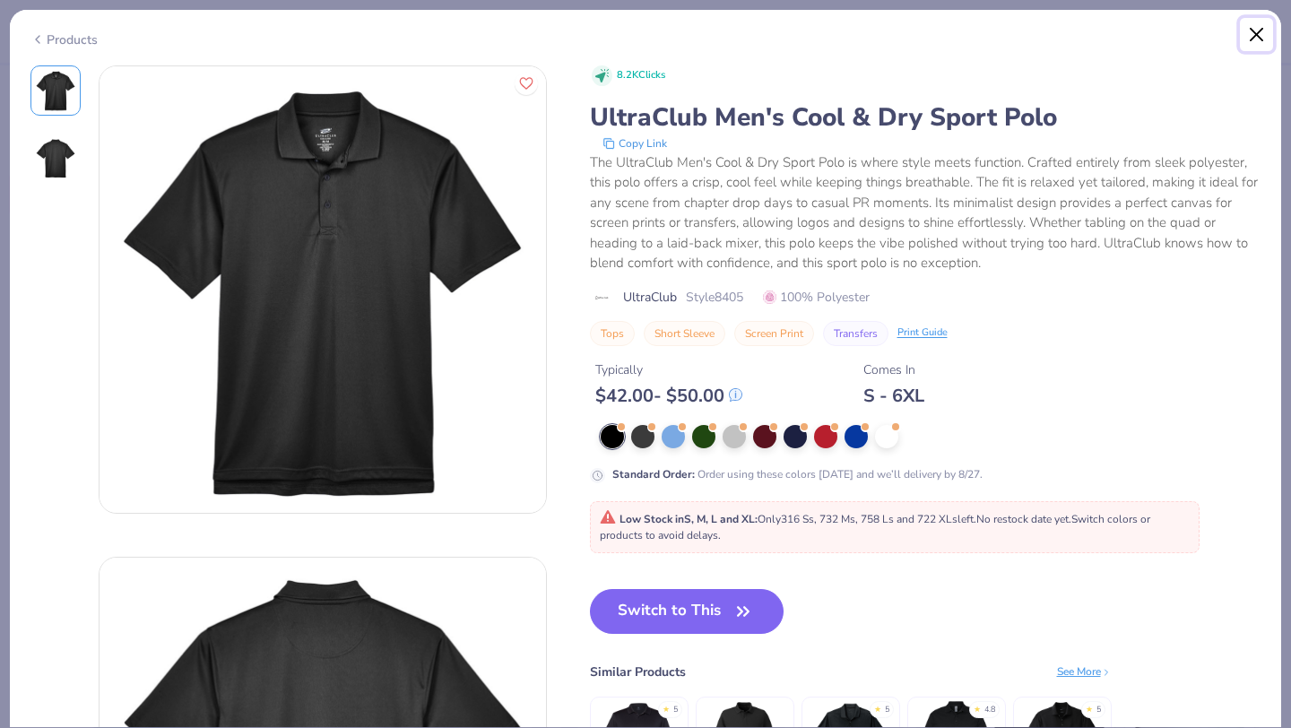
click at [1257, 40] on button "Close" at bounding box center [1257, 35] width 34 height 34
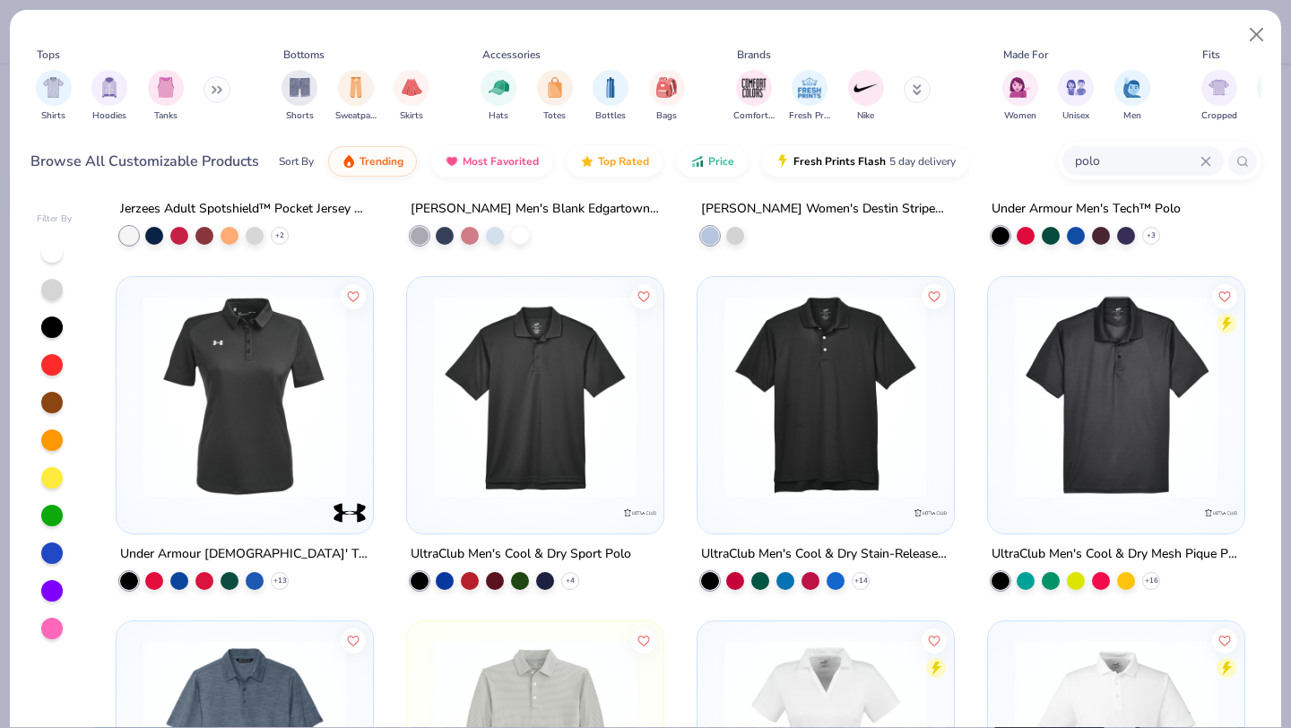
click at [1061, 444] on img at bounding box center [1116, 395] width 221 height 203
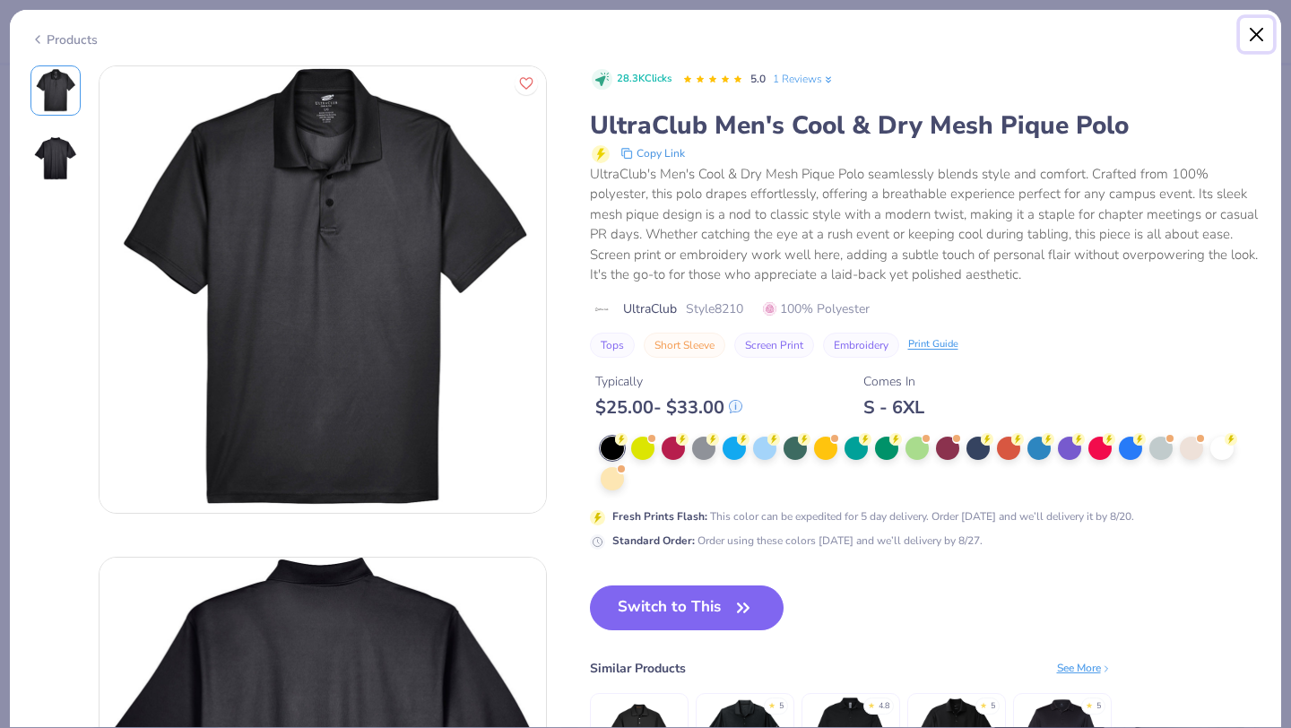
click at [1254, 51] on button "Close" at bounding box center [1257, 35] width 34 height 34
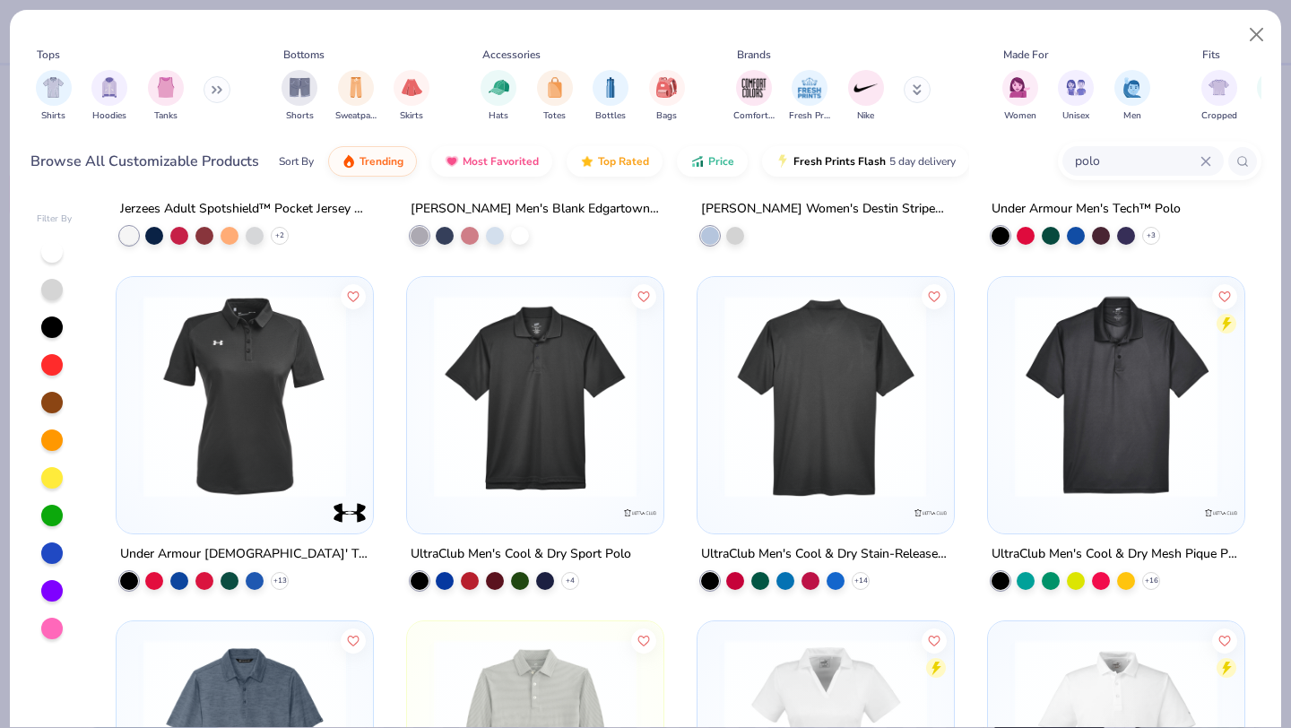
click at [716, 457] on img at bounding box center [605, 395] width 221 height 203
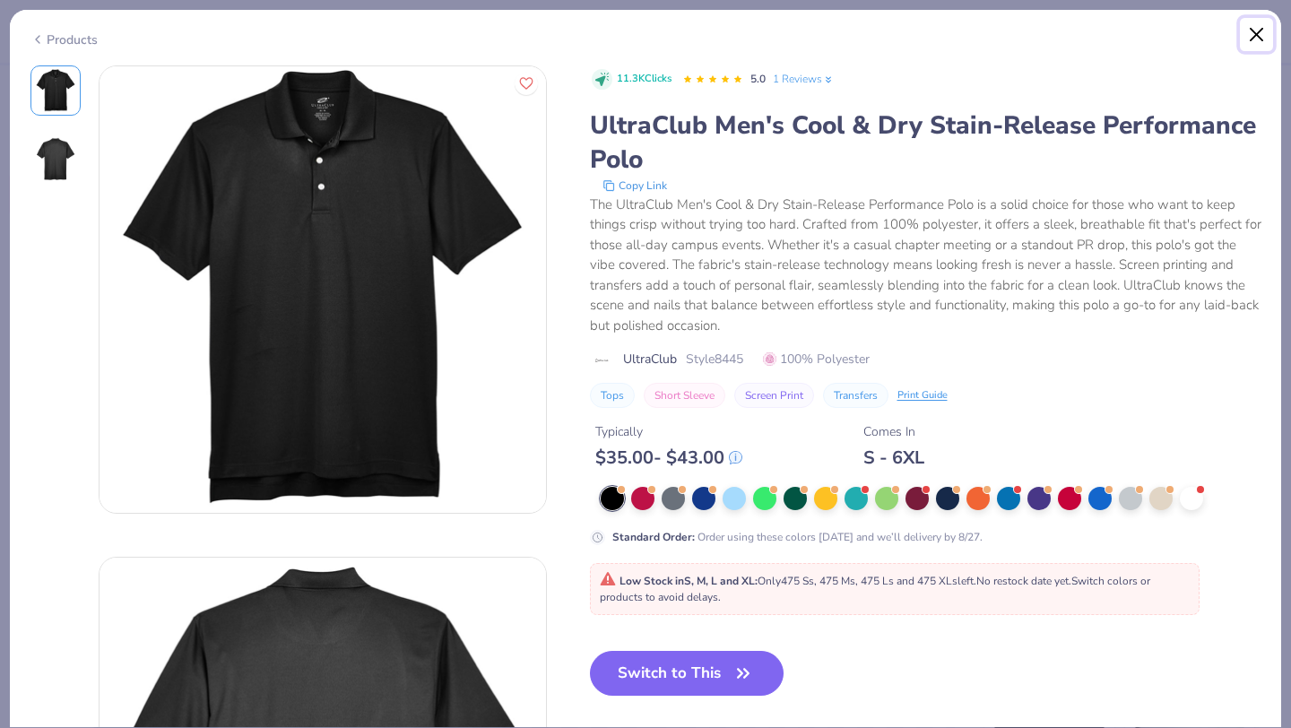
click at [1263, 43] on button "Close" at bounding box center [1257, 35] width 34 height 34
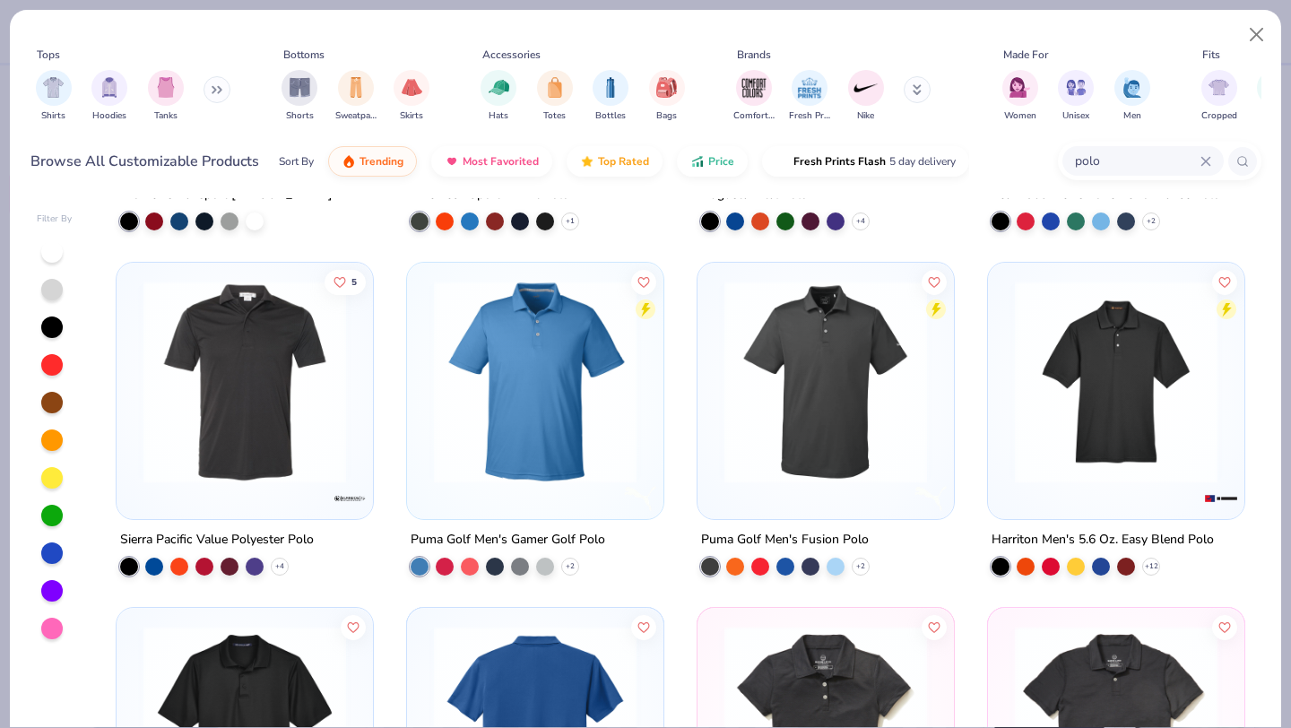
scroll to position [1654, 0]
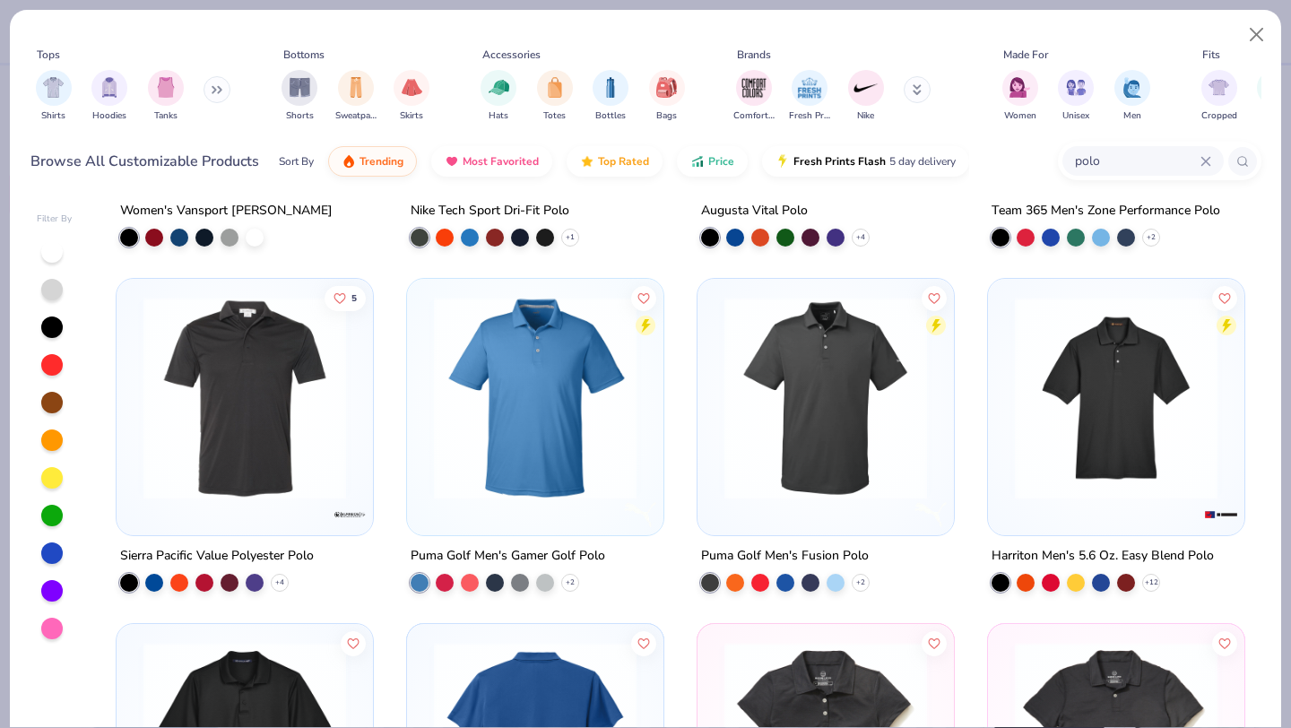
click at [277, 384] on img at bounding box center [245, 398] width 221 height 203
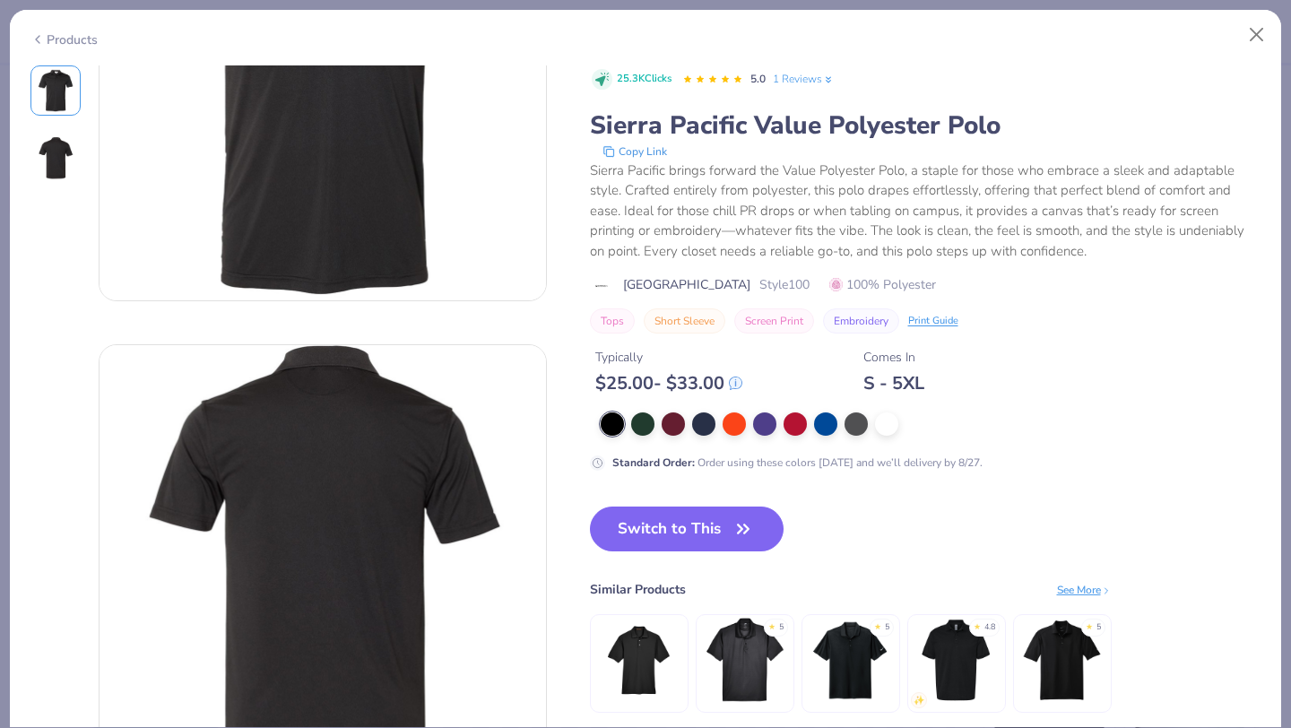
scroll to position [308, 0]
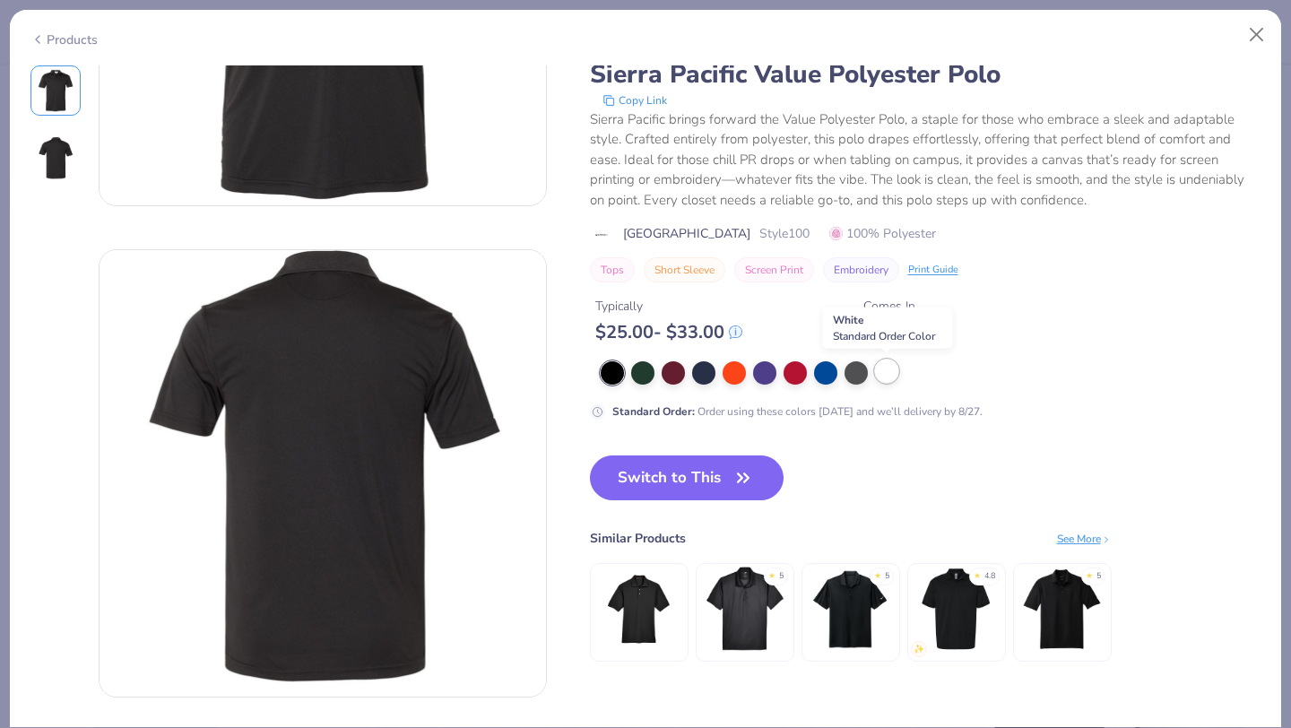
click at [889, 378] on div at bounding box center [886, 371] width 23 height 23
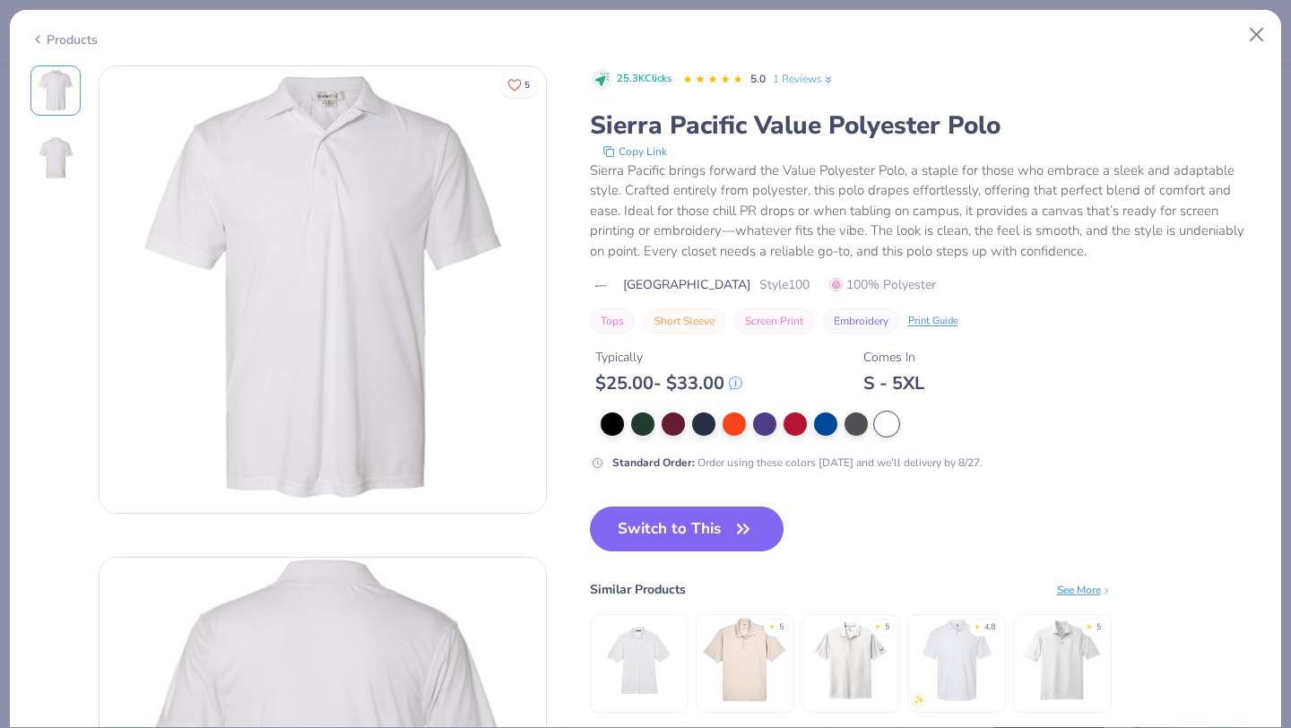
scroll to position [1, 0]
click at [786, 422] on div at bounding box center [795, 422] width 23 height 23
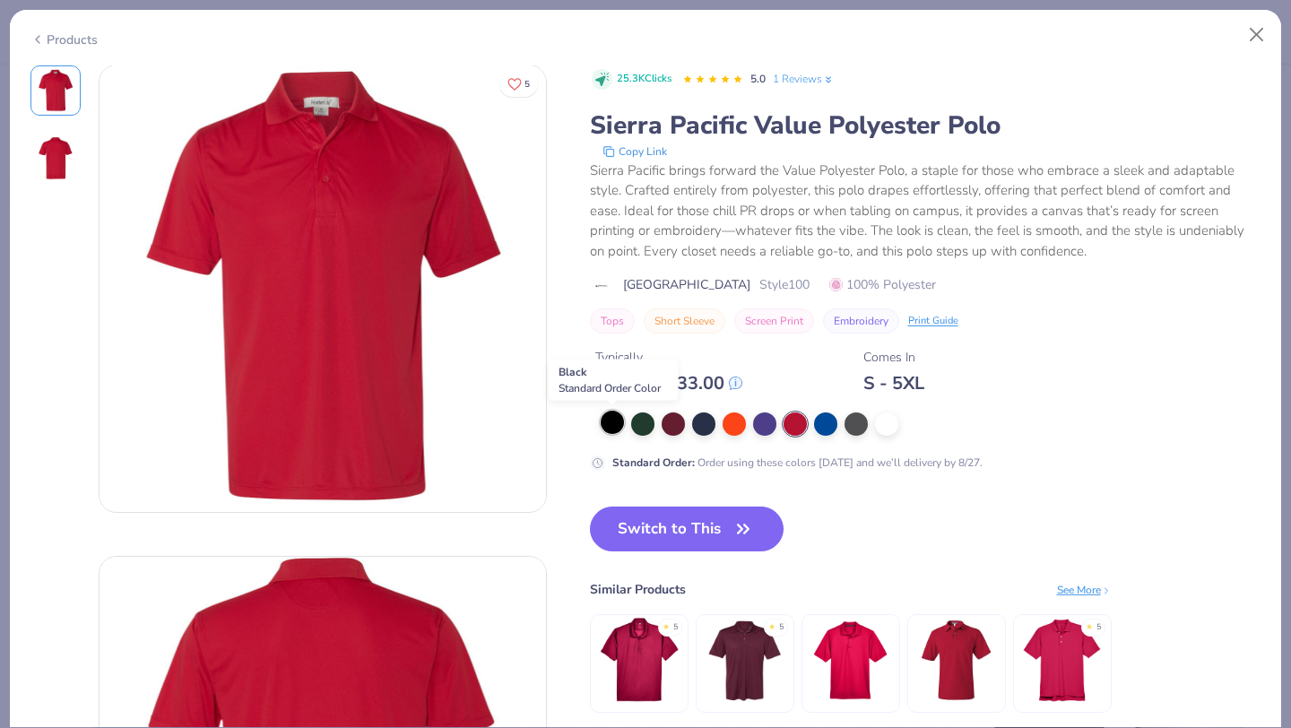
click at [615, 421] on div at bounding box center [612, 422] width 23 height 23
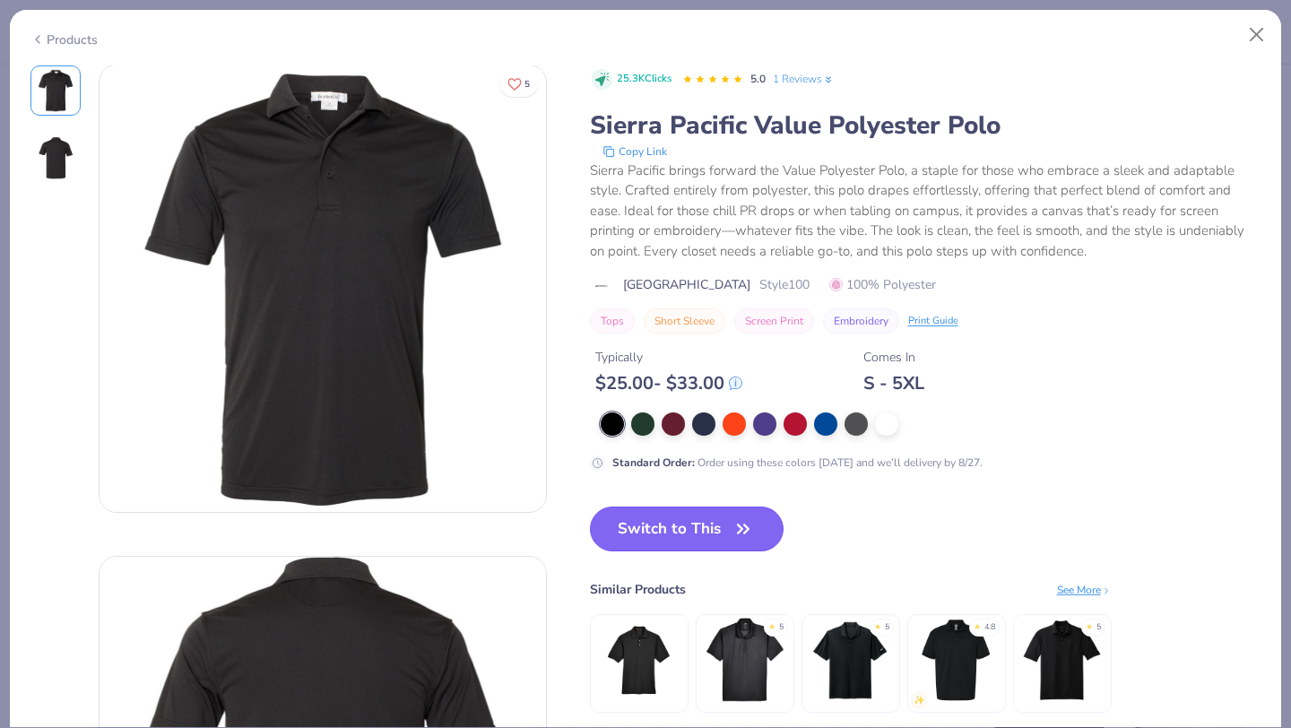
click at [706, 536] on button "Switch to This" at bounding box center [687, 529] width 195 height 45
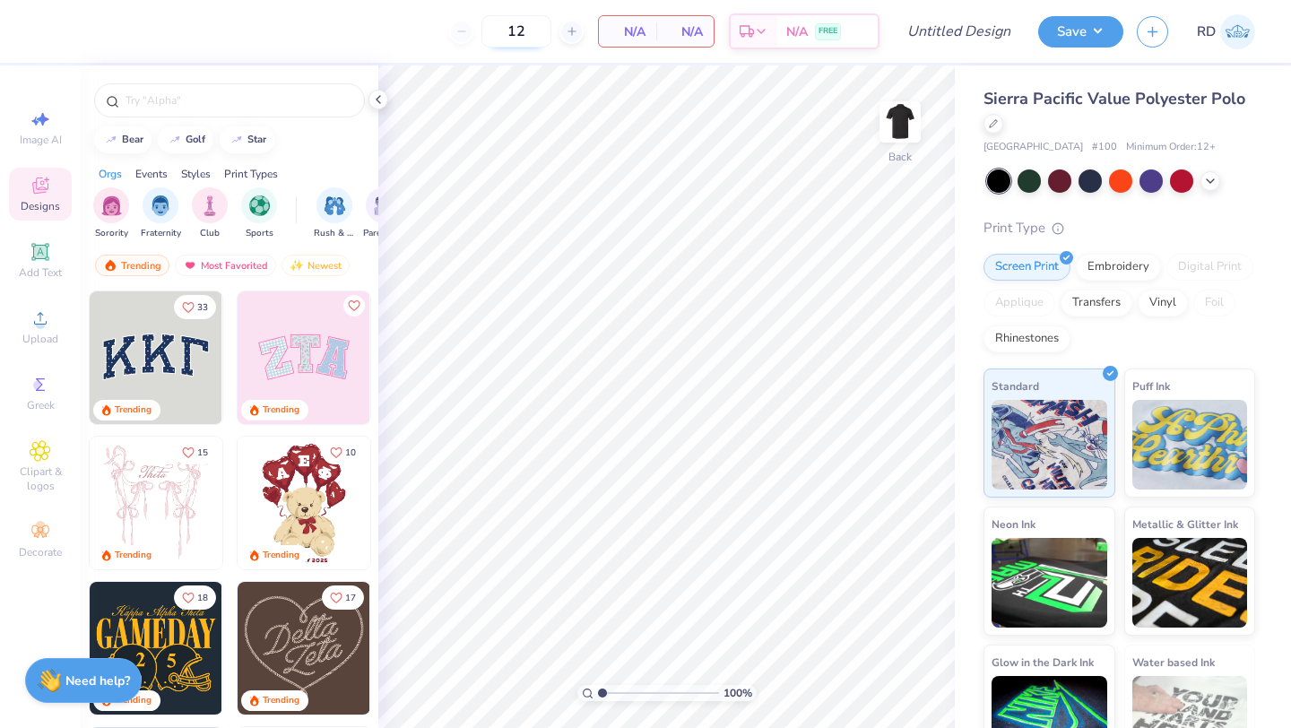
click at [526, 38] on input "12" at bounding box center [517, 31] width 70 height 32
type input "130"
click at [36, 328] on icon at bounding box center [41, 319] width 22 height 22
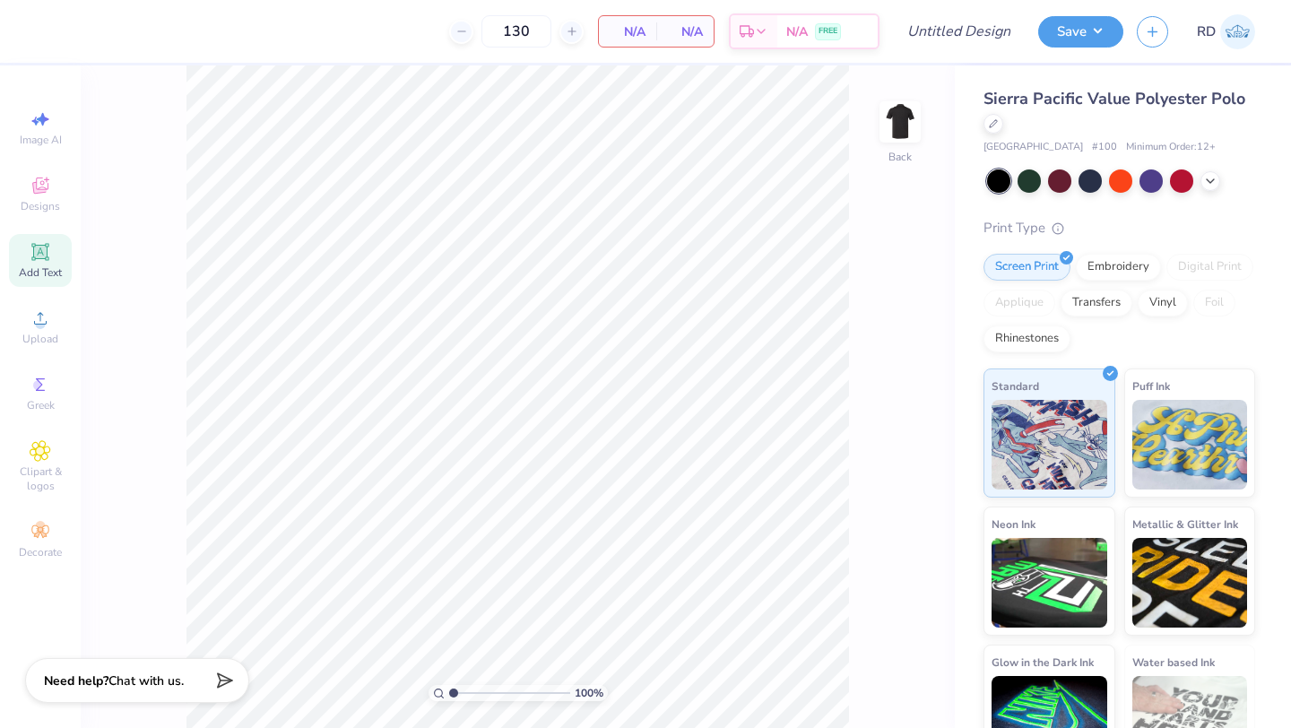
click at [39, 274] on span "Add Text" at bounding box center [40, 272] width 43 height 14
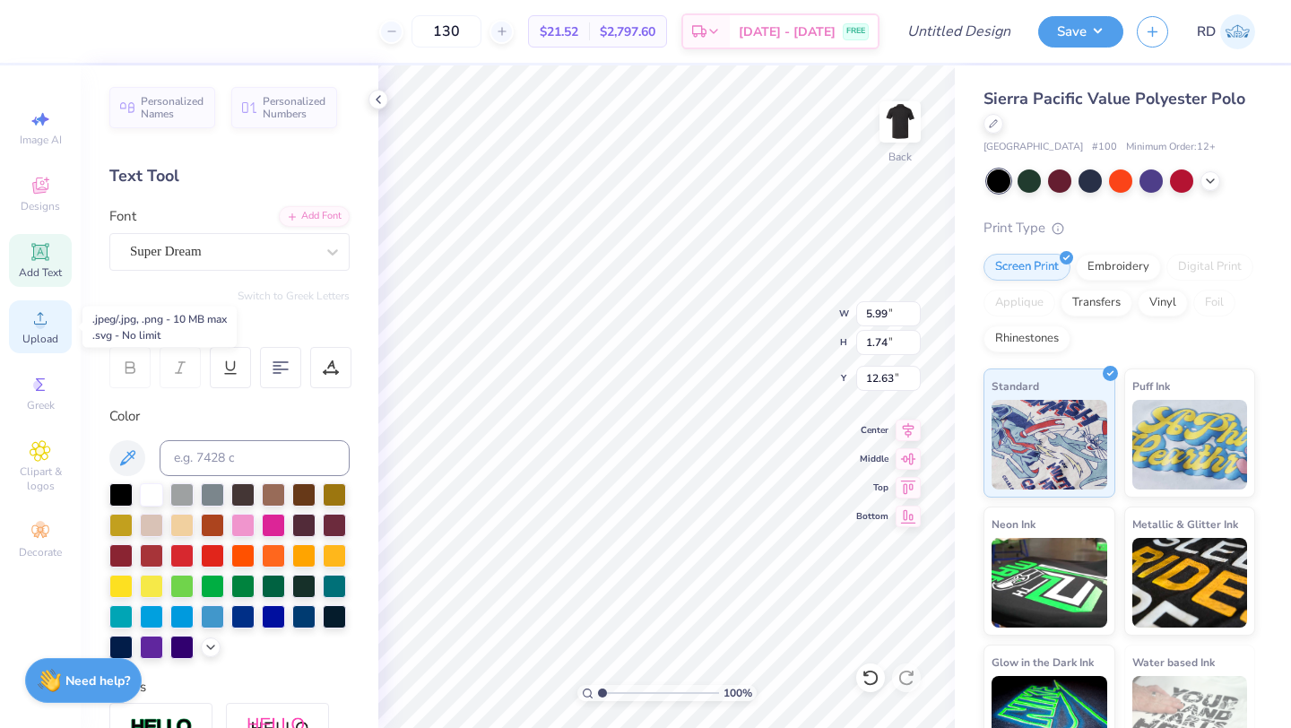
click at [48, 330] on div "Upload" at bounding box center [40, 326] width 63 height 53
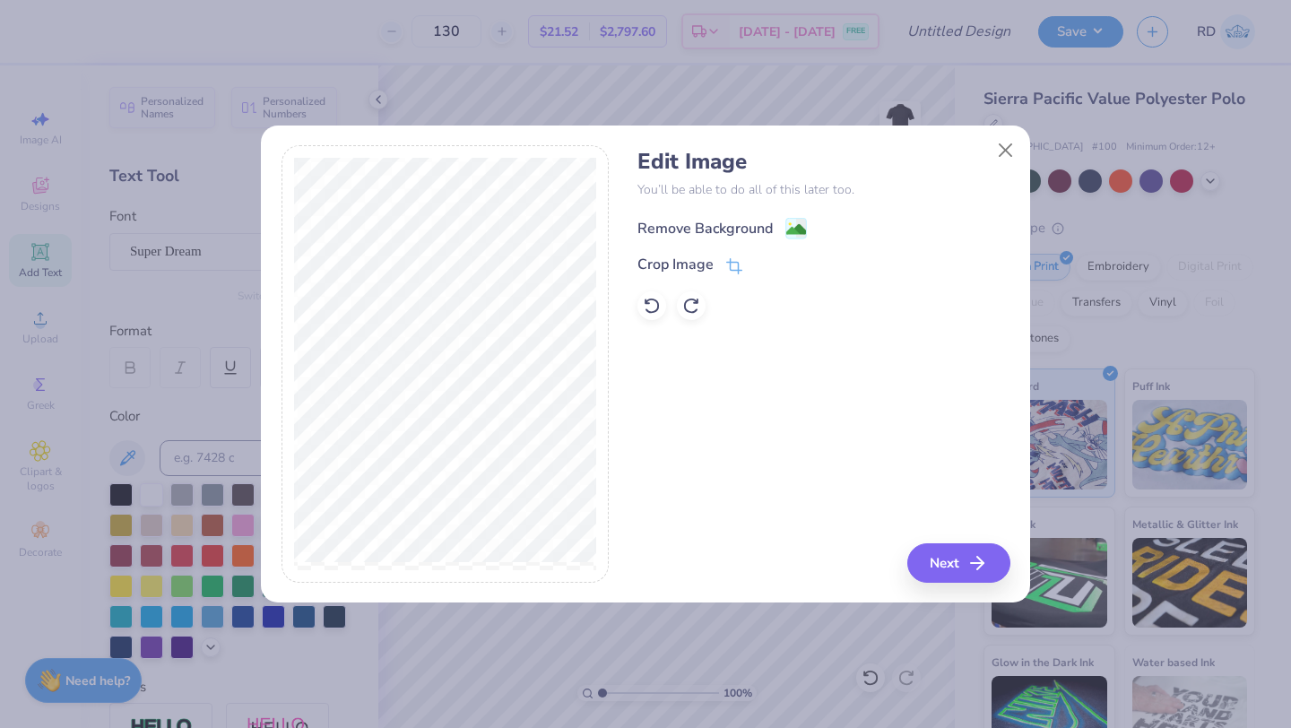
click at [740, 233] on div "Remove Background" at bounding box center [705, 229] width 135 height 22
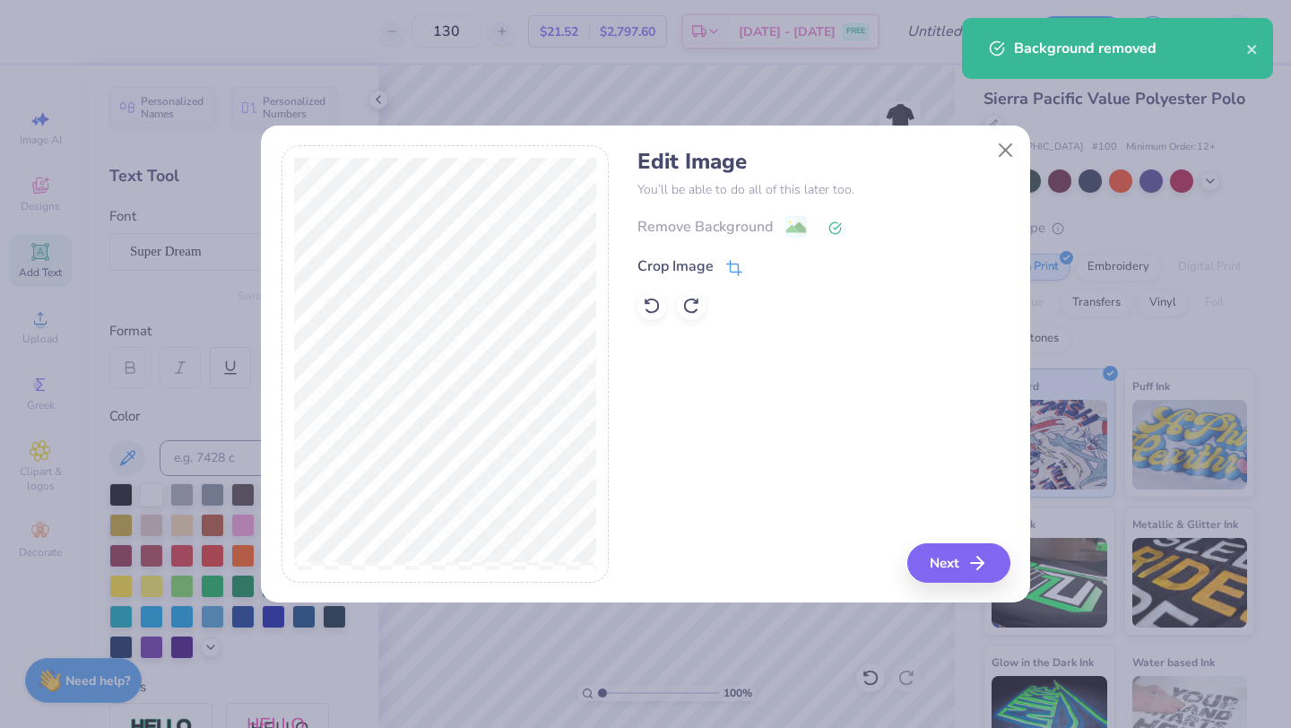
click at [720, 256] on div "Crop Image" at bounding box center [690, 267] width 105 height 22
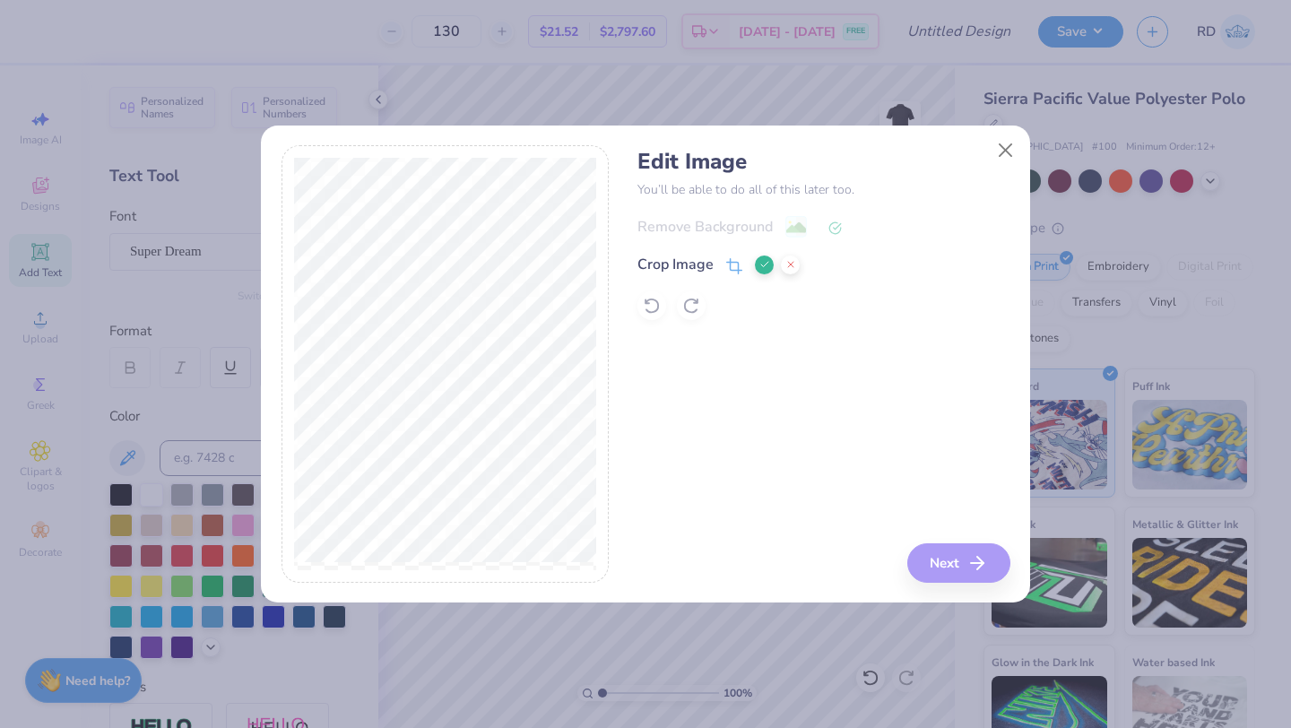
click at [967, 561] on div "Edit Image You’ll be able to do all of this later too. Remove Background Crop I…" at bounding box center [824, 364] width 372 height 438
click at [764, 407] on div "Edit Image You’ll be able to do all of this later too. Remove Background Crop I…" at bounding box center [824, 364] width 372 height 438
click at [968, 576] on div "Edit Image You’ll be able to do all of this later too. Remove Background Crop I…" at bounding box center [824, 364] width 372 height 438
click at [767, 267] on icon at bounding box center [765, 264] width 11 height 11
click at [734, 260] on icon at bounding box center [734, 268] width 16 height 16
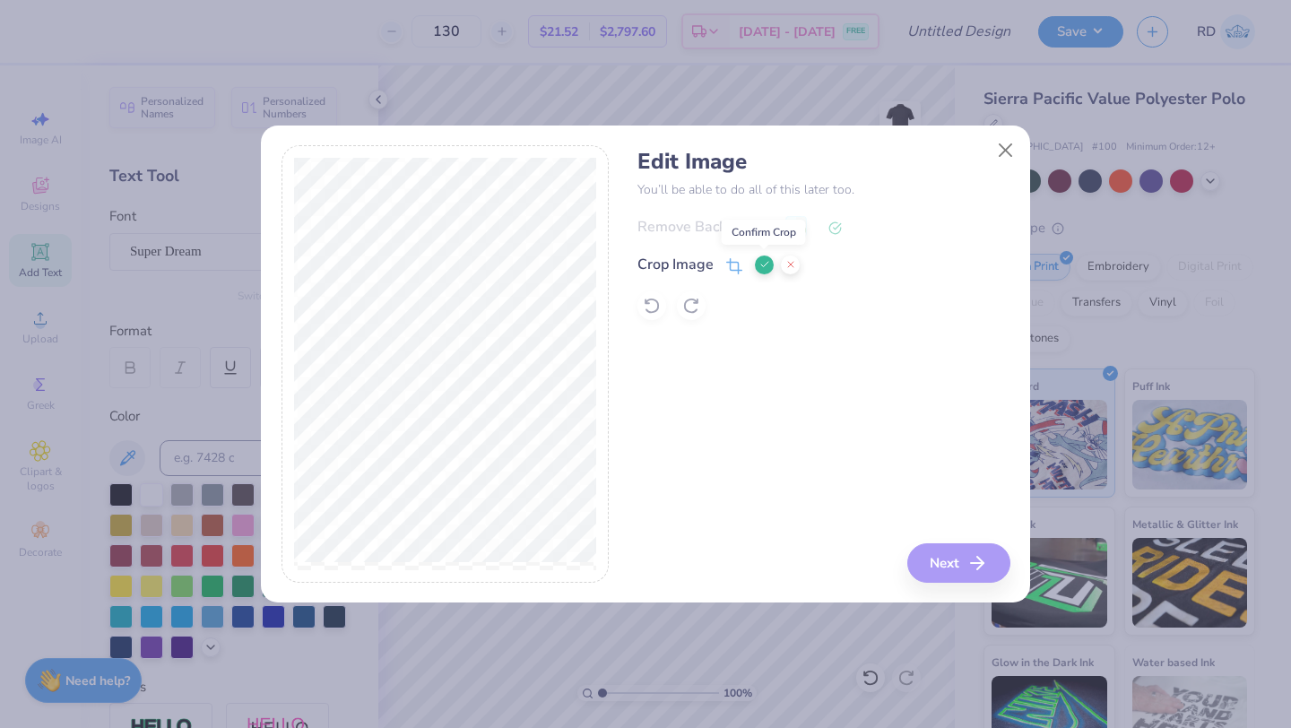
click at [765, 265] on polyline at bounding box center [764, 264] width 7 height 5
click at [957, 571] on button "Next" at bounding box center [961, 562] width 103 height 39
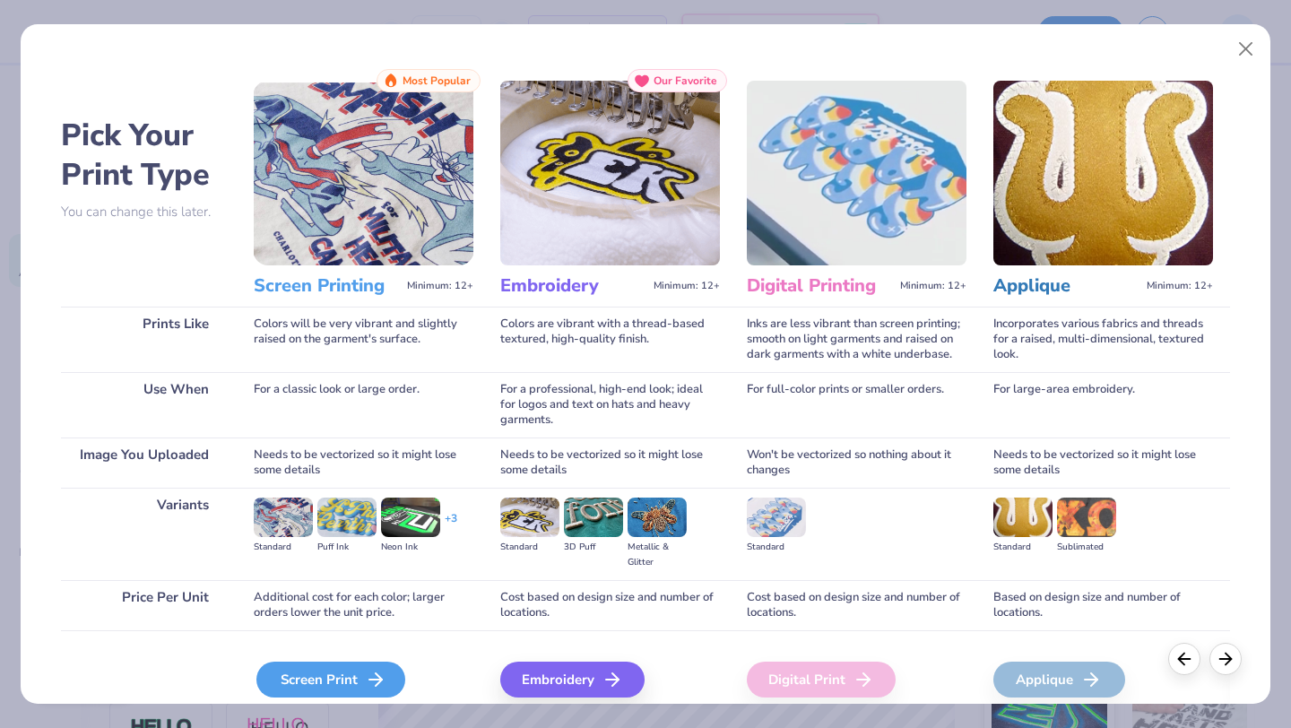
click at [341, 673] on div "Screen Print" at bounding box center [330, 680] width 149 height 36
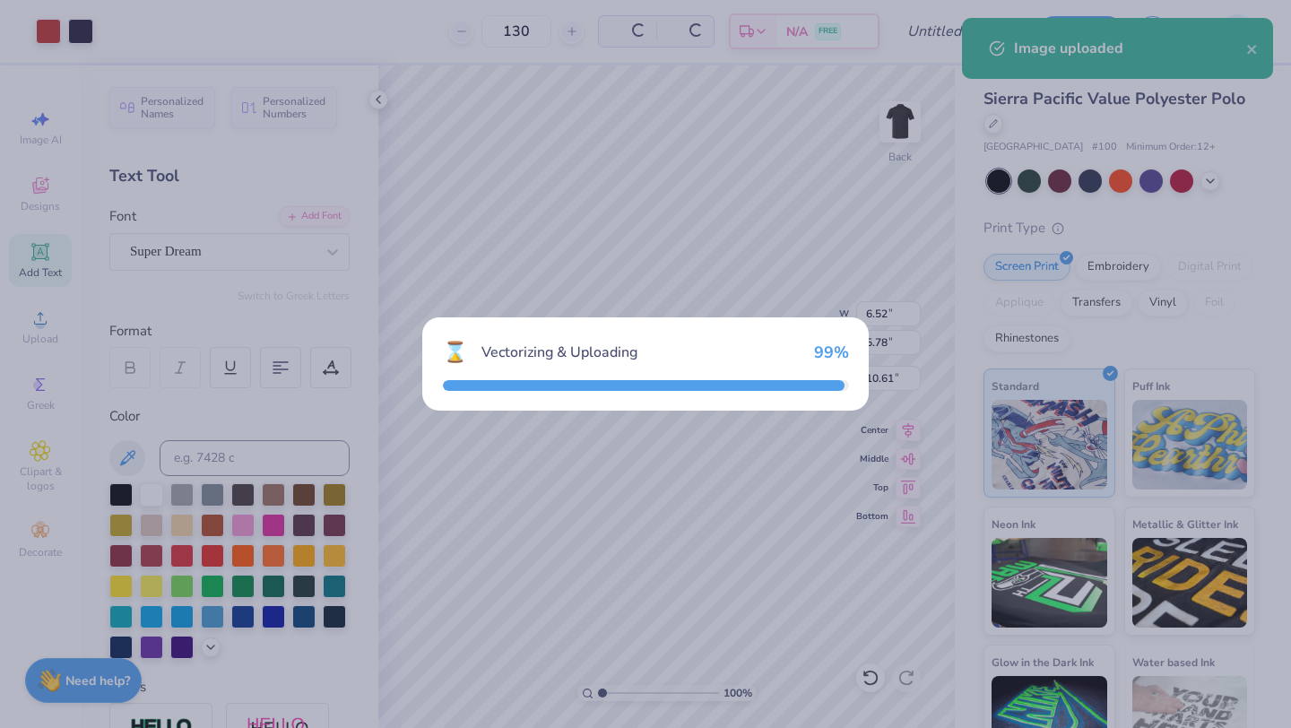
type input "6.52"
type input "5.78"
type input "10.61"
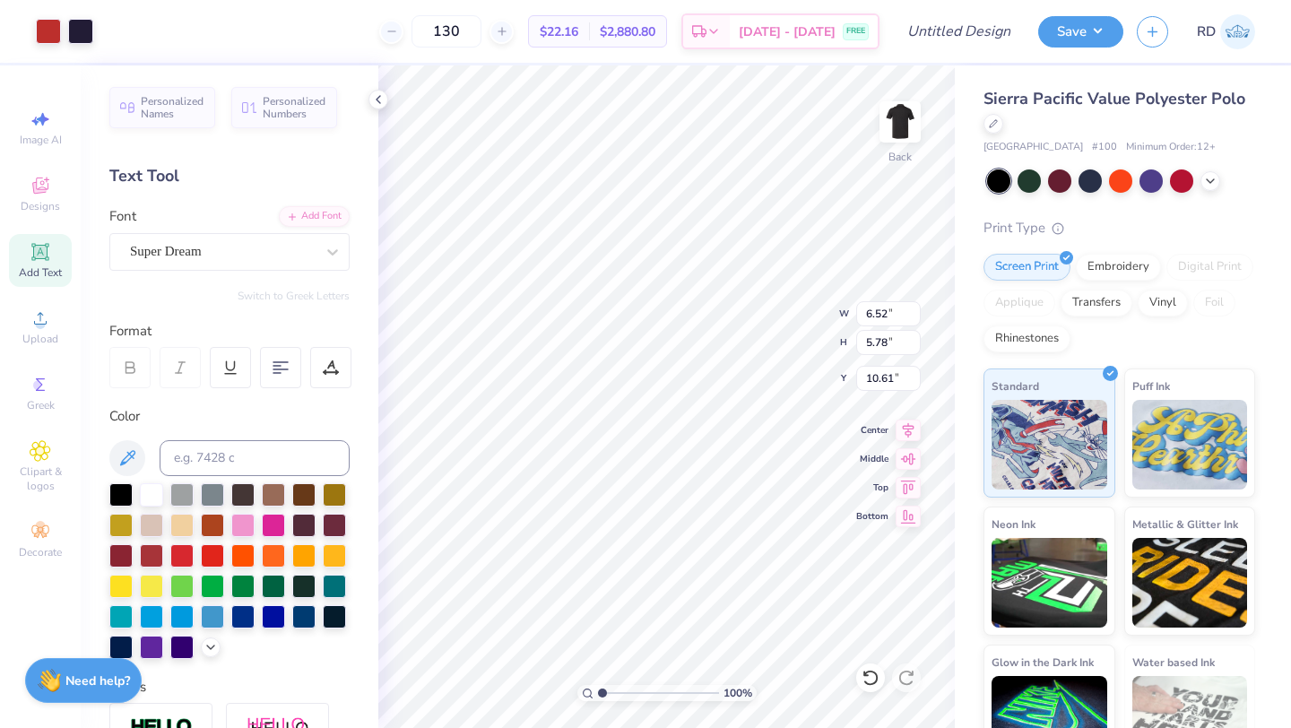
type input "1.74"
type input "1.54"
type input "14.85"
type input "5.99"
type input "1.74"
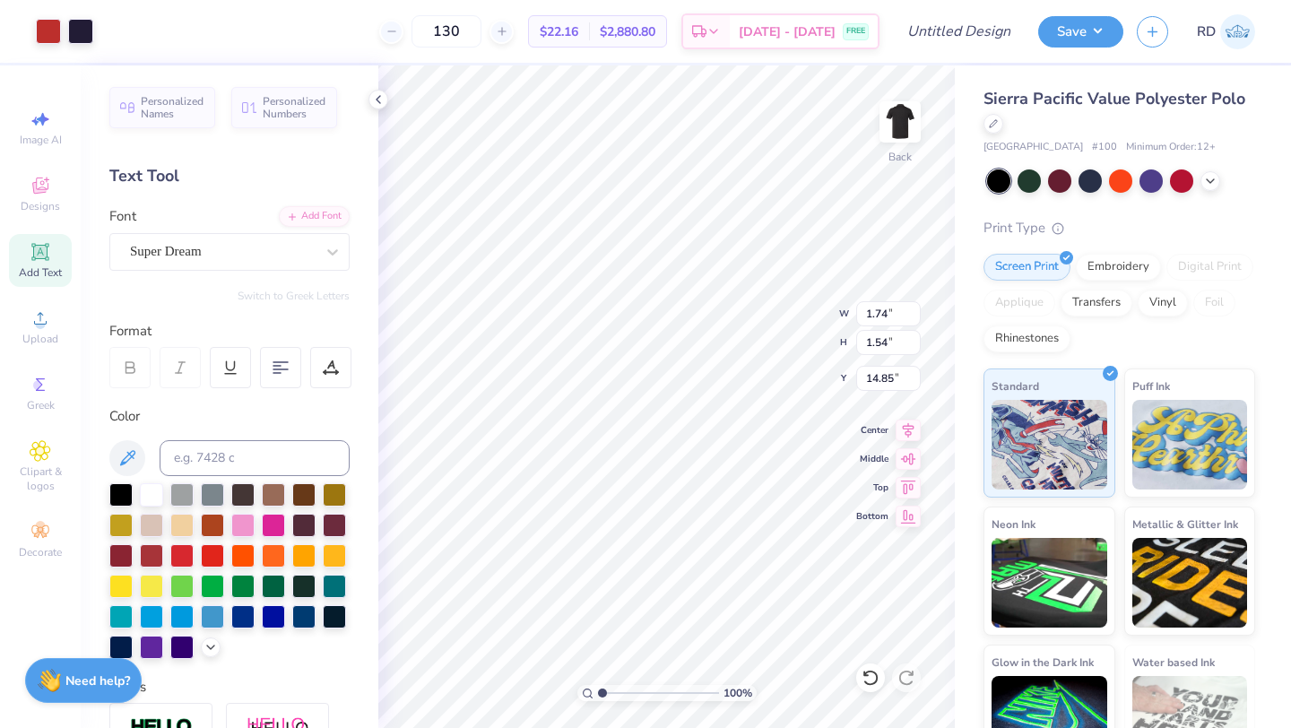
type input "12.63"
type input "3.00"
type input "1.90"
type input "1.69"
click at [37, 331] on div "Upload" at bounding box center [40, 326] width 63 height 53
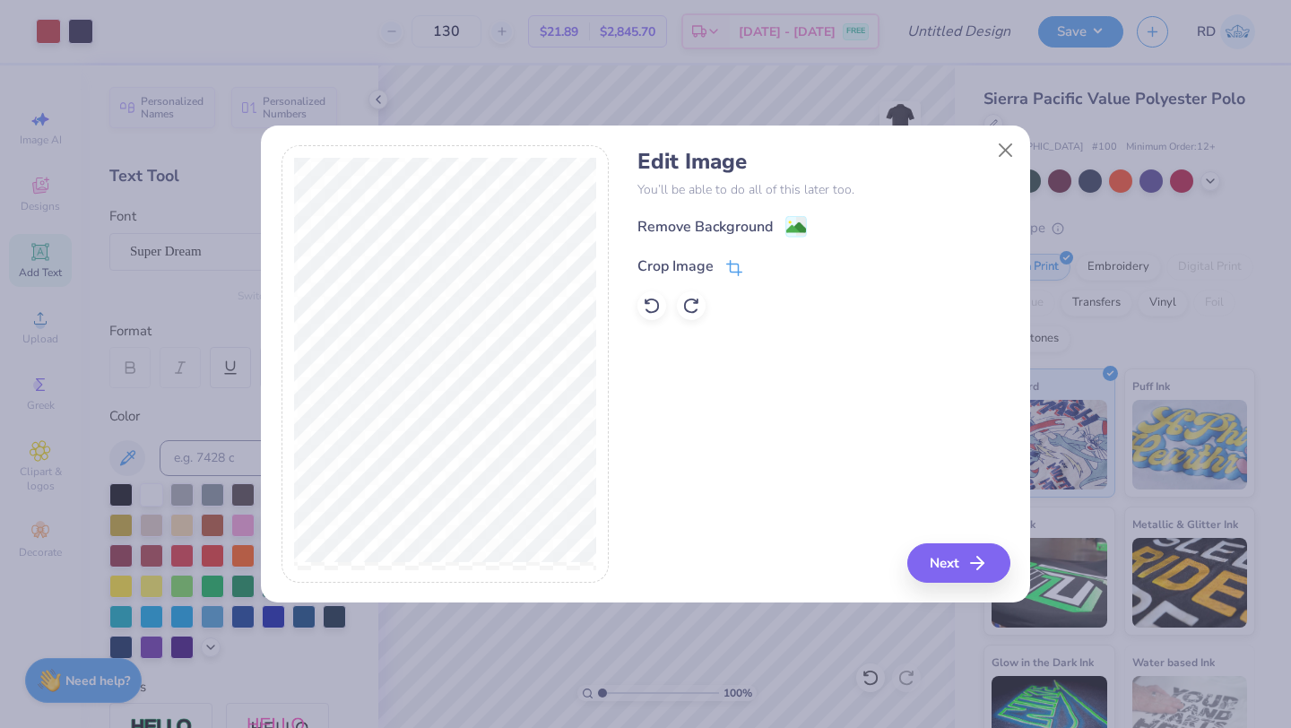
click at [719, 265] on div "Crop Image" at bounding box center [690, 267] width 105 height 22
click at [760, 271] on button at bounding box center [764, 265] width 19 height 19
click at [737, 264] on icon at bounding box center [733, 270] width 12 height 12
click at [726, 274] on span at bounding box center [734, 265] width 16 height 22
click at [727, 269] on icon at bounding box center [734, 266] width 16 height 16
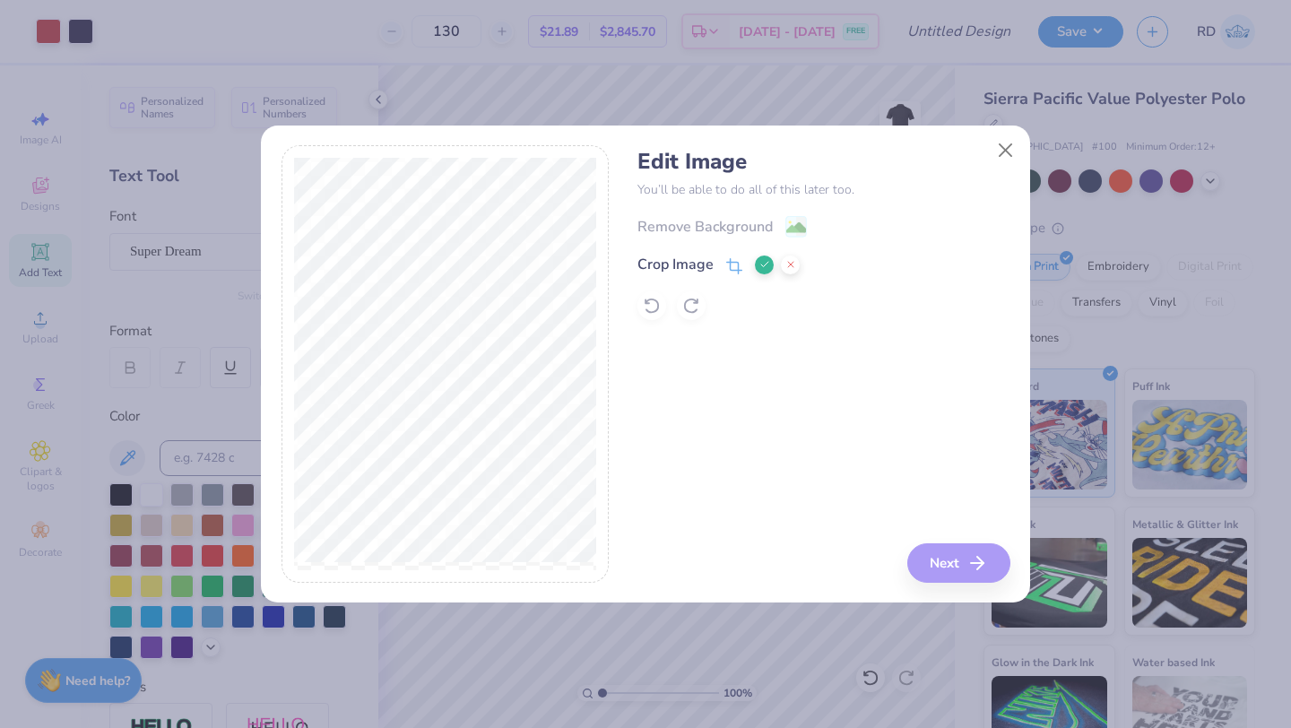
click at [755, 263] on button at bounding box center [764, 265] width 19 height 19
click at [703, 262] on div "Crop Image" at bounding box center [676, 267] width 76 height 22
click at [749, 270] on div "Crop Image" at bounding box center [719, 265] width 162 height 22
click at [761, 268] on icon at bounding box center [765, 264] width 11 height 11
click at [959, 551] on button "Next" at bounding box center [961, 562] width 103 height 39
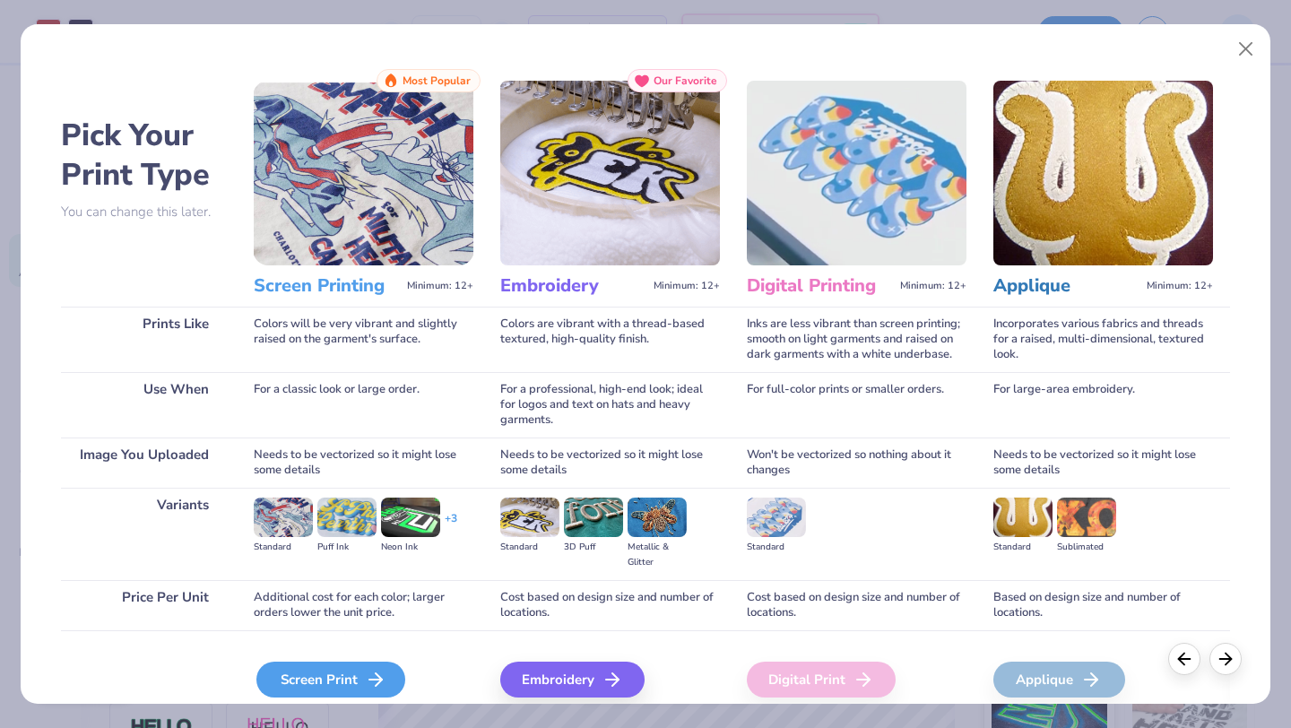
click at [380, 676] on icon at bounding box center [376, 680] width 22 height 22
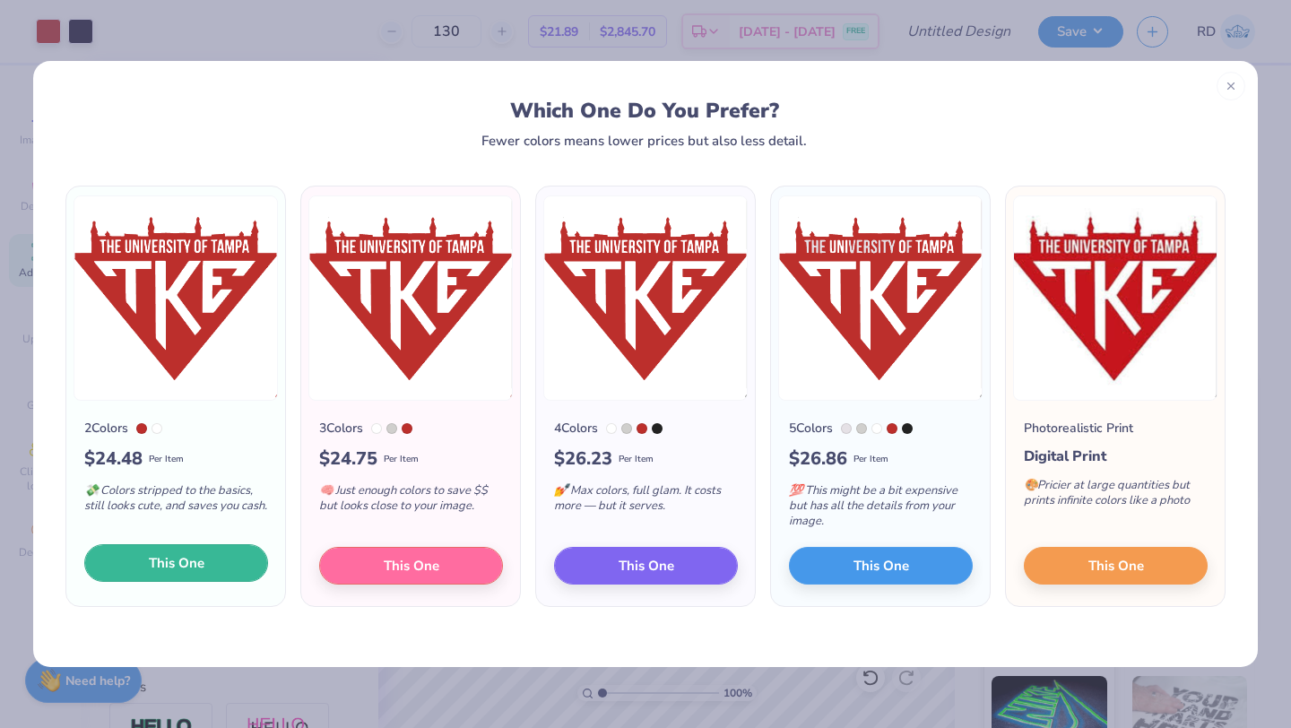
click at [181, 571] on span "This One" at bounding box center [177, 563] width 56 height 21
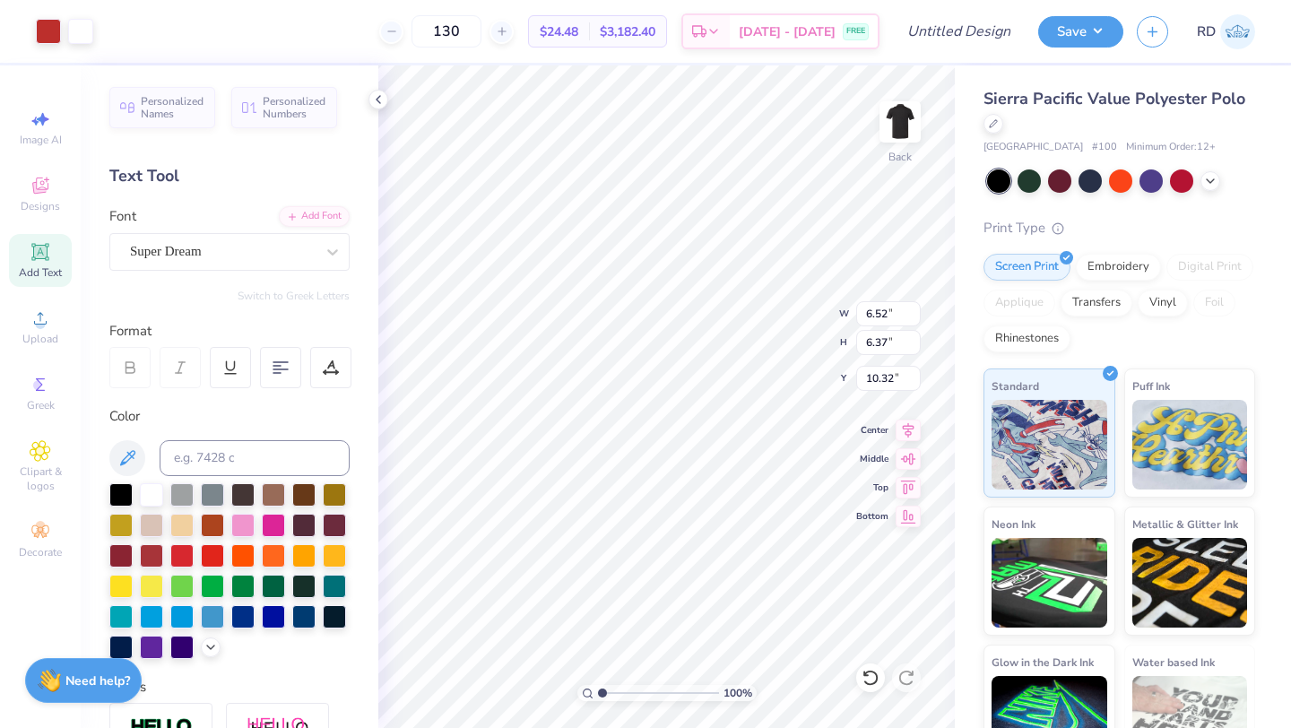
type input "2.20"
type input "2.15"
type input "6.59"
click at [774, 335] on div "100 % Back W 2.20 2.20 " H 2.15 2.15 " Y 6.59 6.59 " Center Middle Top Bottom" at bounding box center [666, 396] width 577 height 663
type input "8.51"
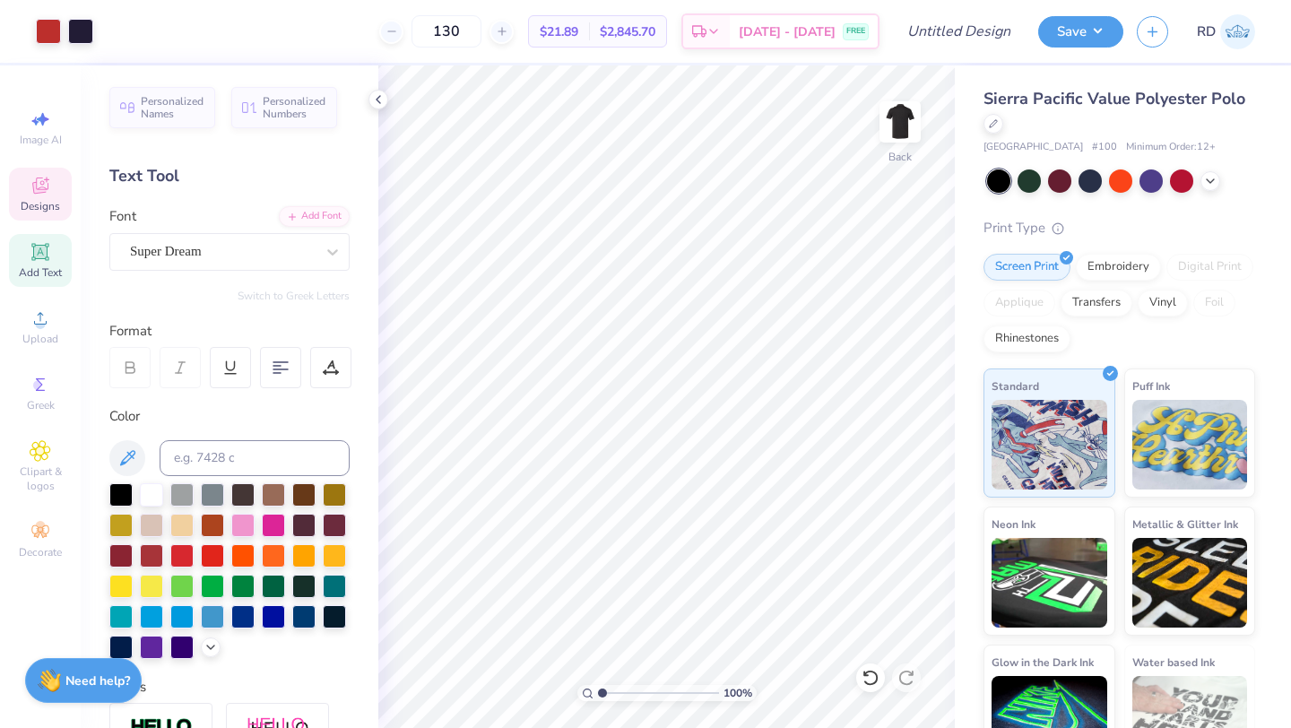
click at [48, 181] on icon at bounding box center [41, 186] width 22 height 22
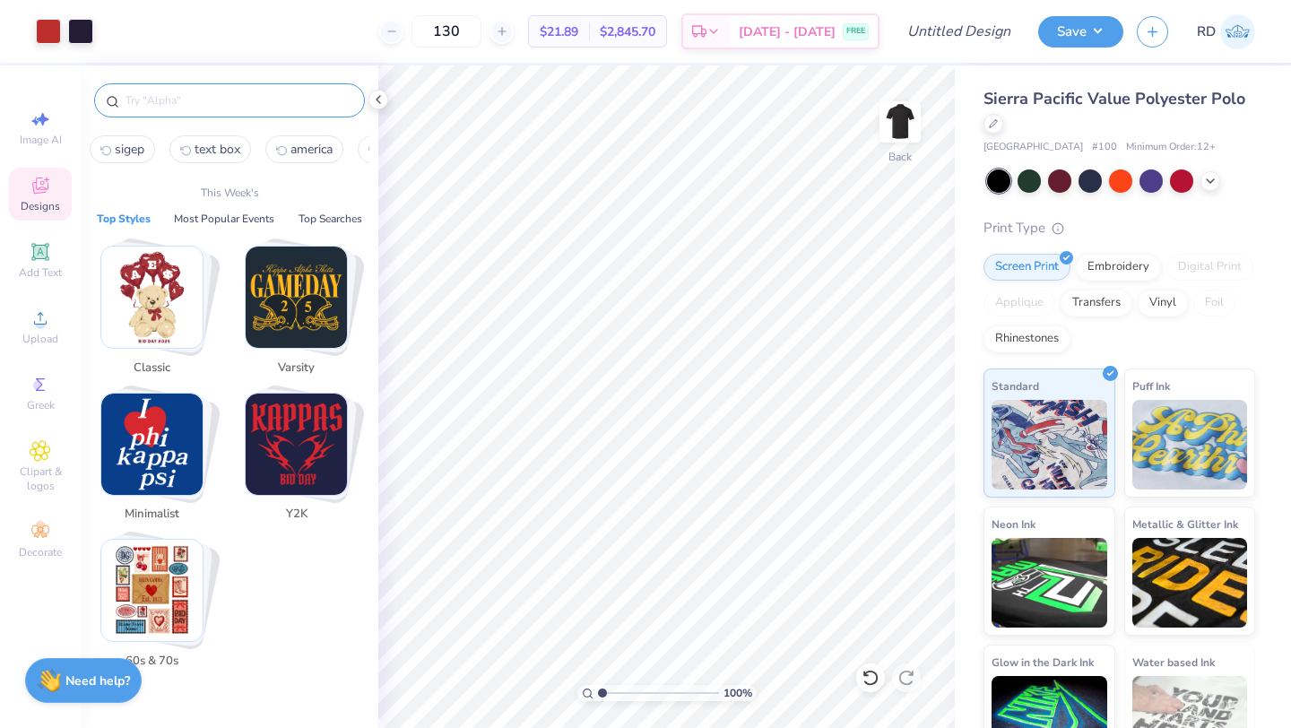
click at [187, 100] on input "text" at bounding box center [239, 100] width 230 height 18
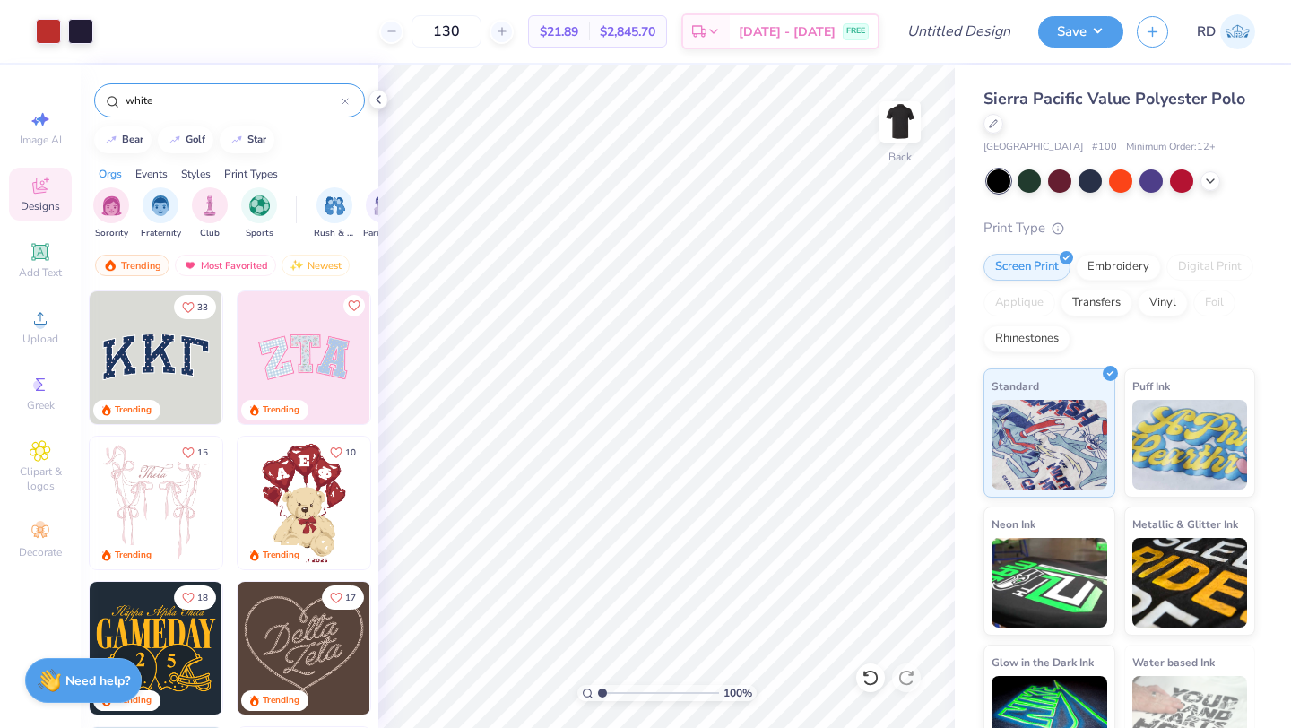
type input "white"
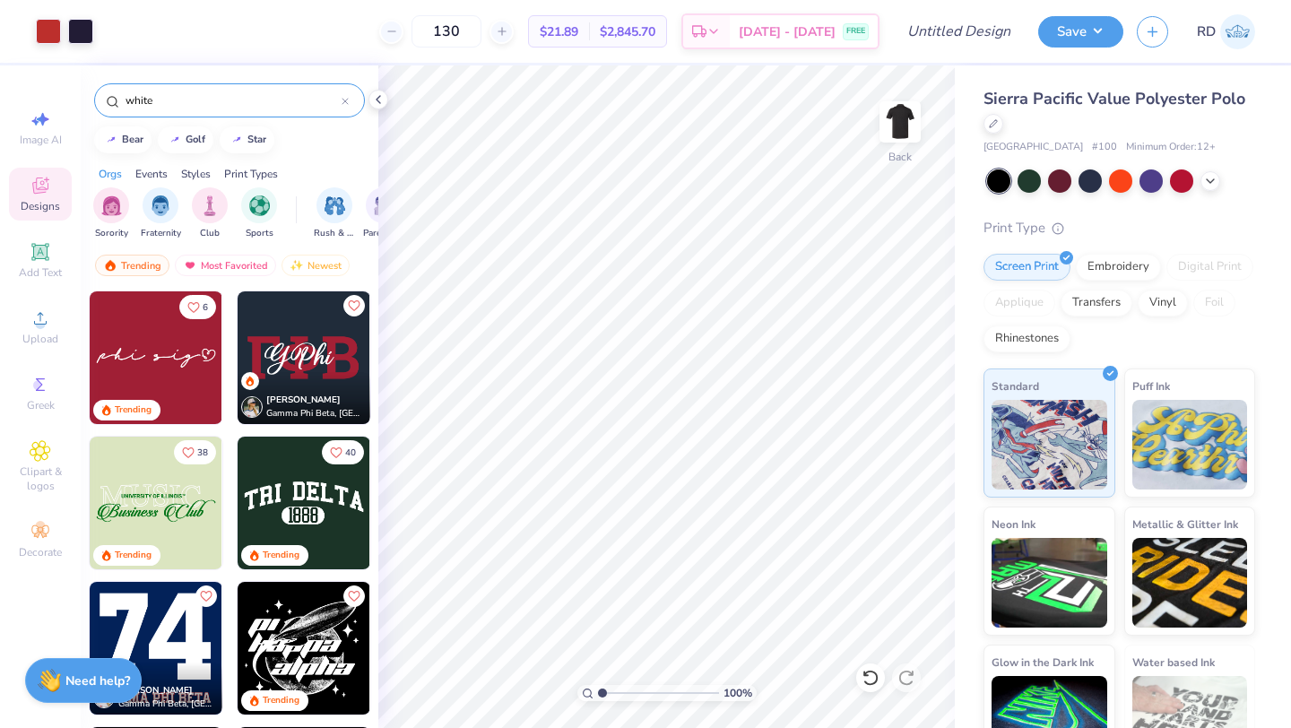
scroll to position [151, 0]
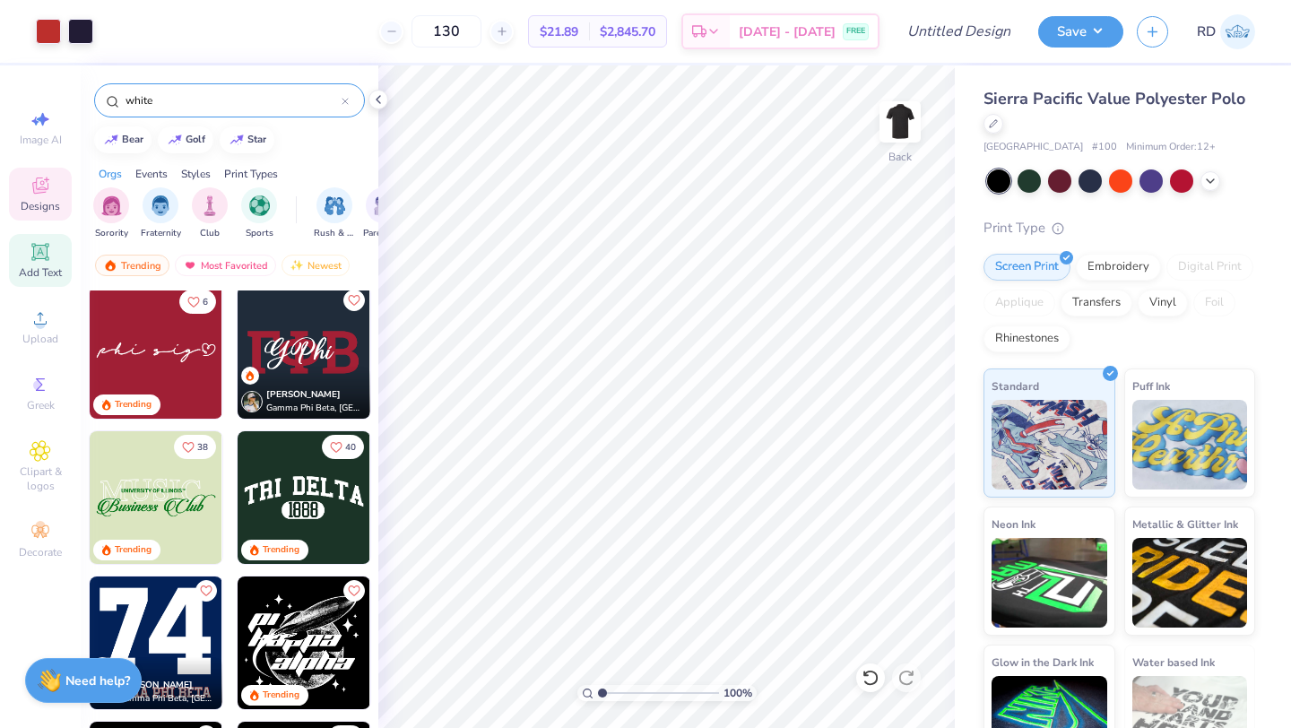
click at [48, 253] on icon at bounding box center [41, 252] width 22 height 22
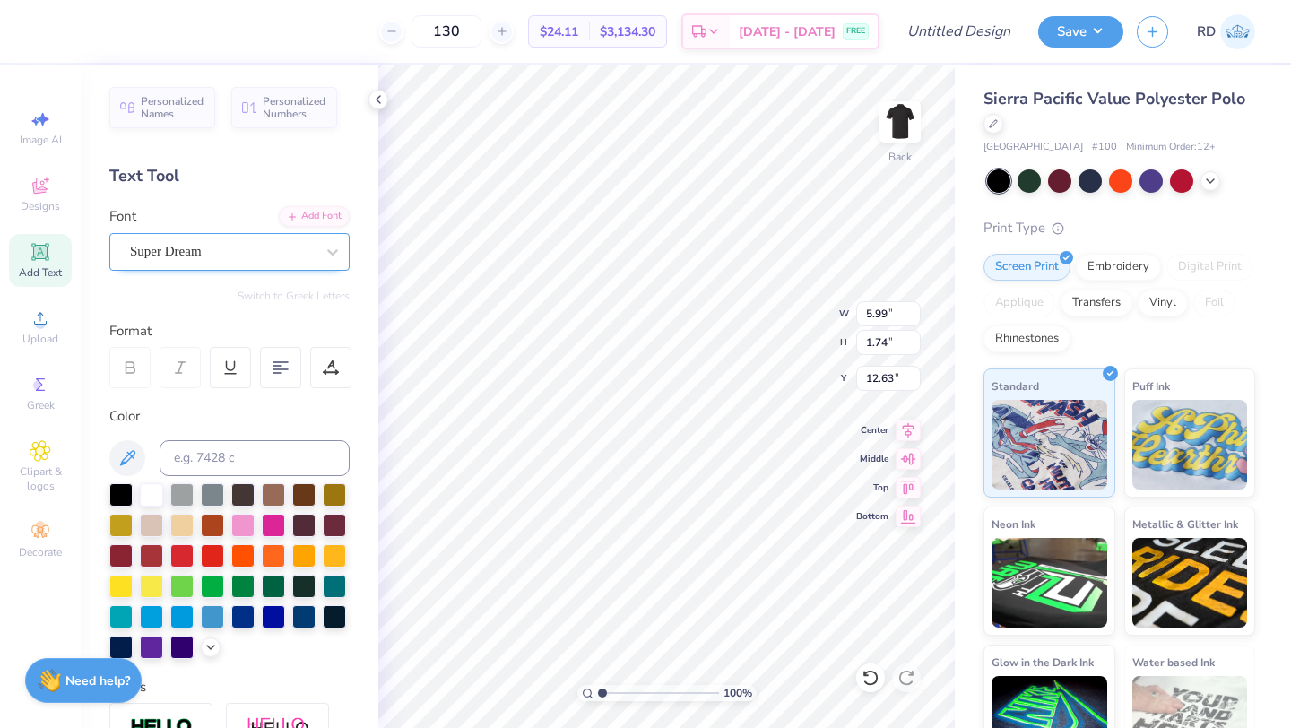
click at [246, 244] on div "Super Dream" at bounding box center [222, 252] width 188 height 28
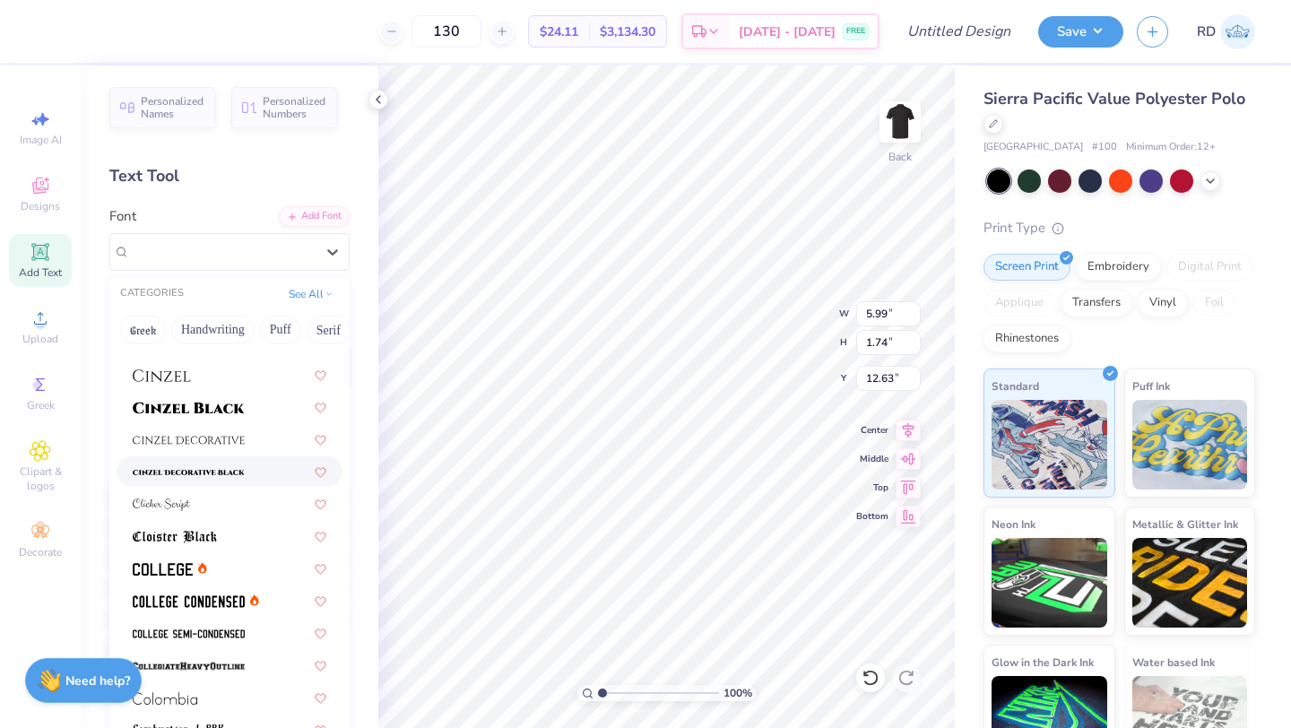
scroll to position [2151, 0]
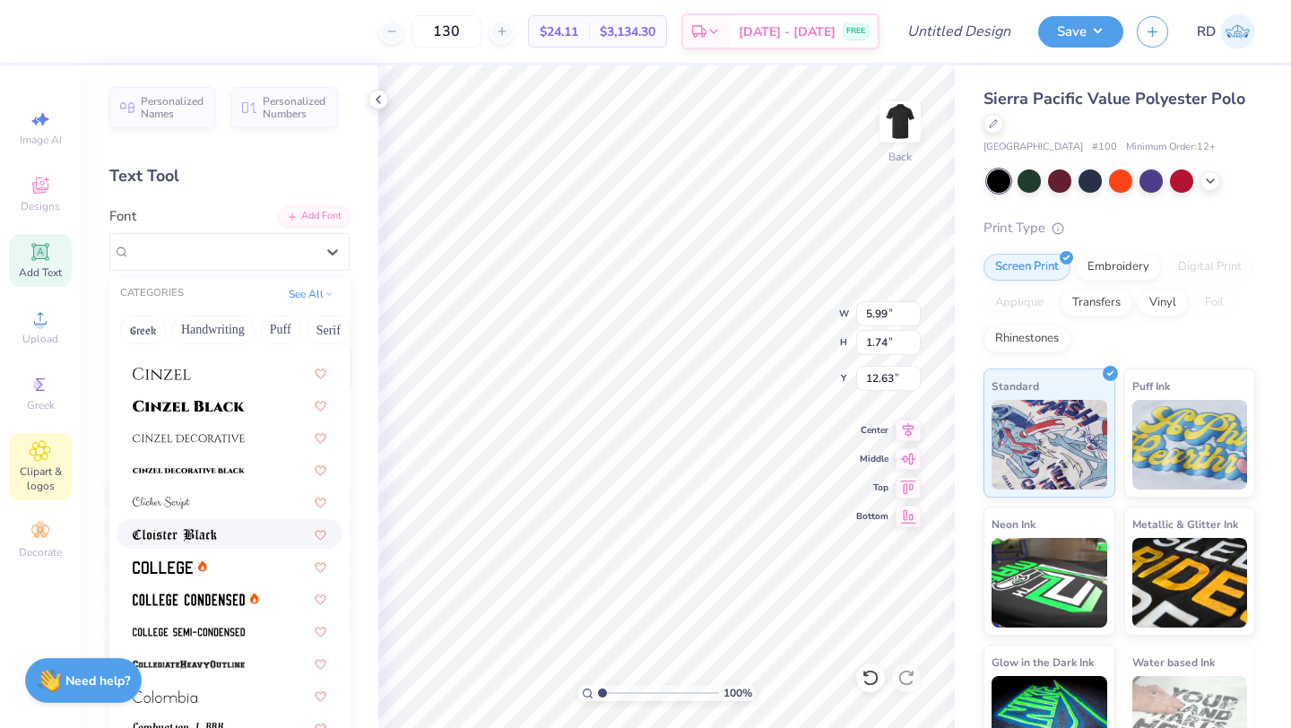
click at [48, 466] on span "Clipart & logos" at bounding box center [40, 479] width 63 height 29
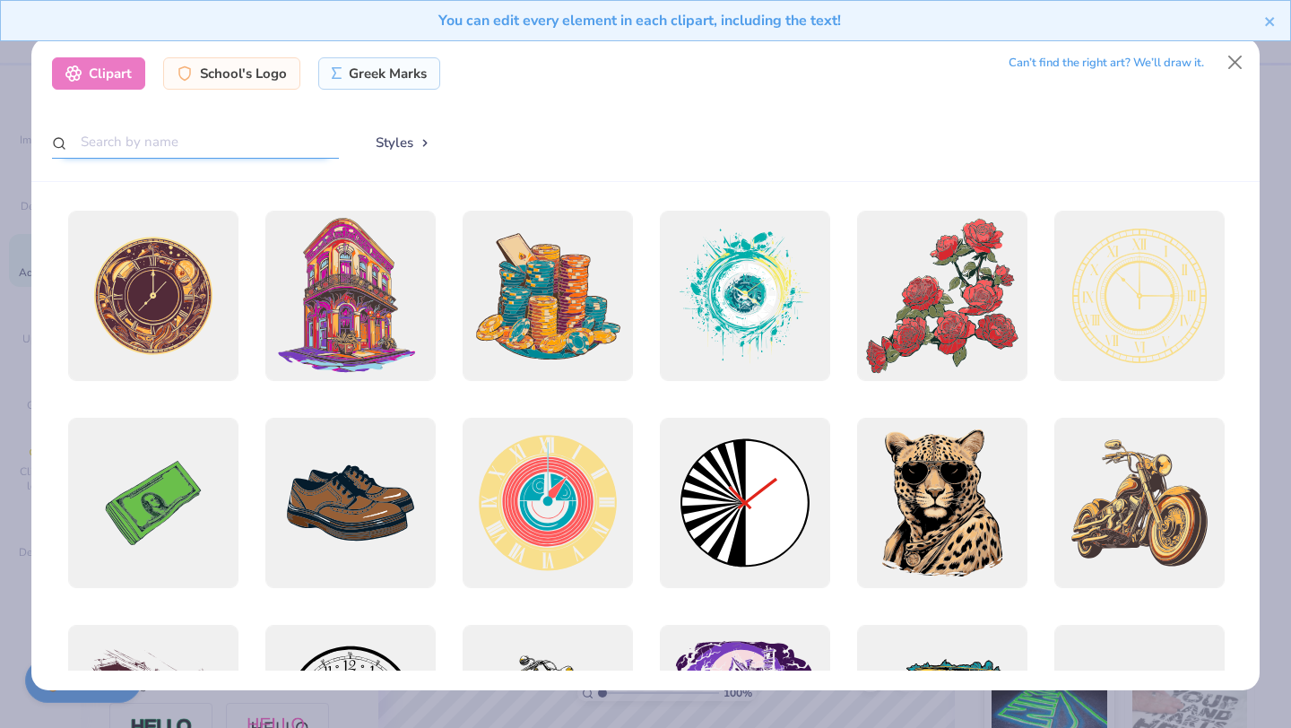
click at [232, 144] on input "text" at bounding box center [195, 142] width 287 height 33
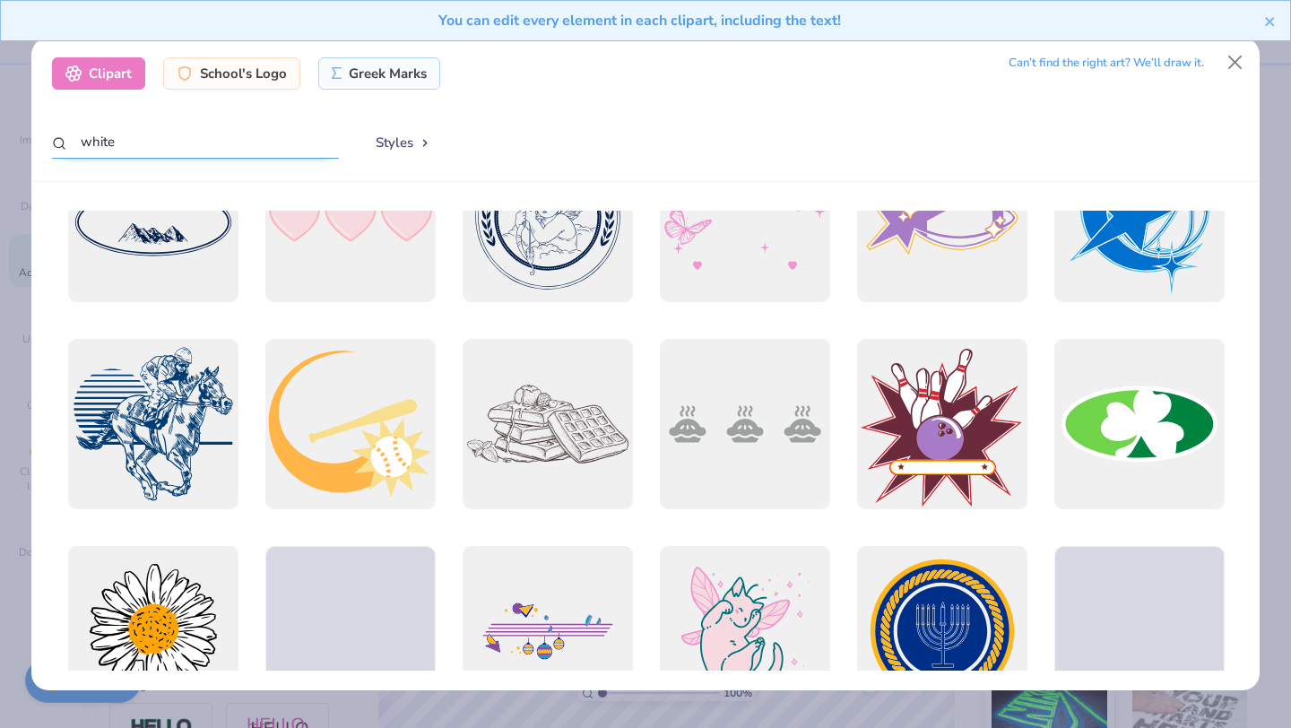
scroll to position [968, 0]
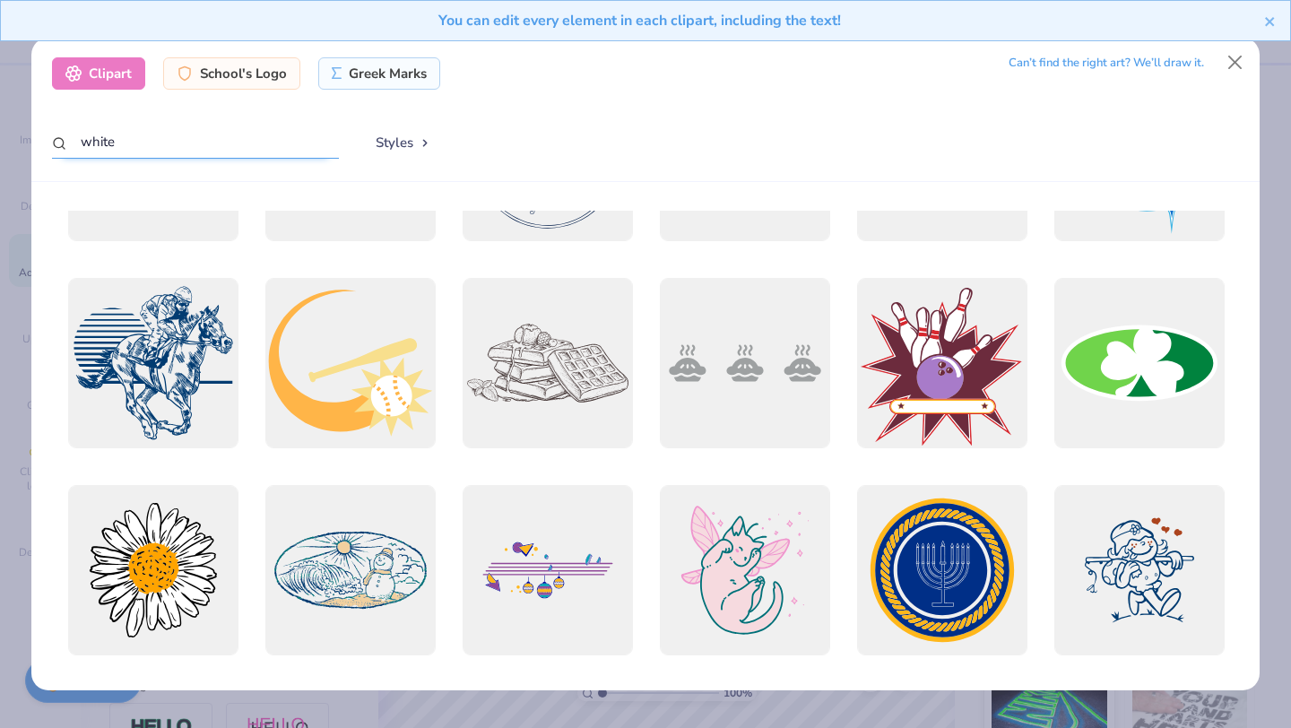
drag, startPoint x: 200, startPoint y: 130, endPoint x: 135, endPoint y: 137, distance: 65.0
click at [135, 137] on input "white" at bounding box center [195, 142] width 287 height 33
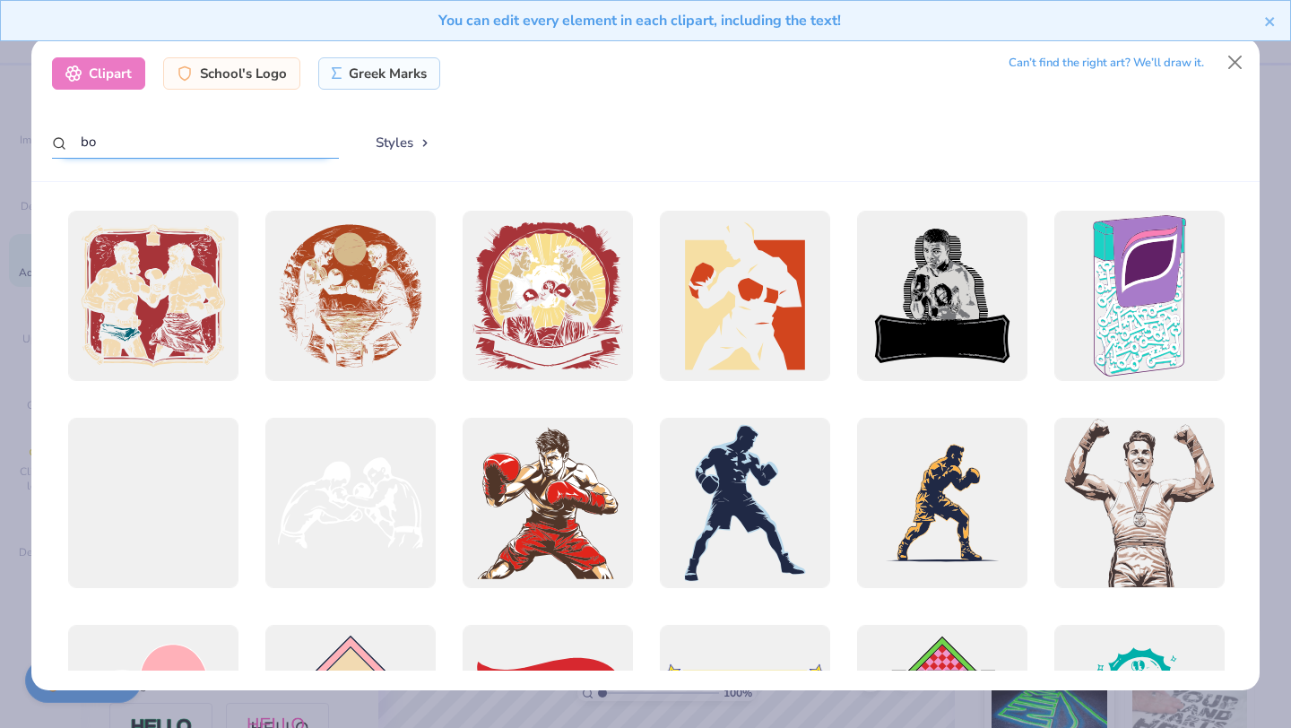
type input "b"
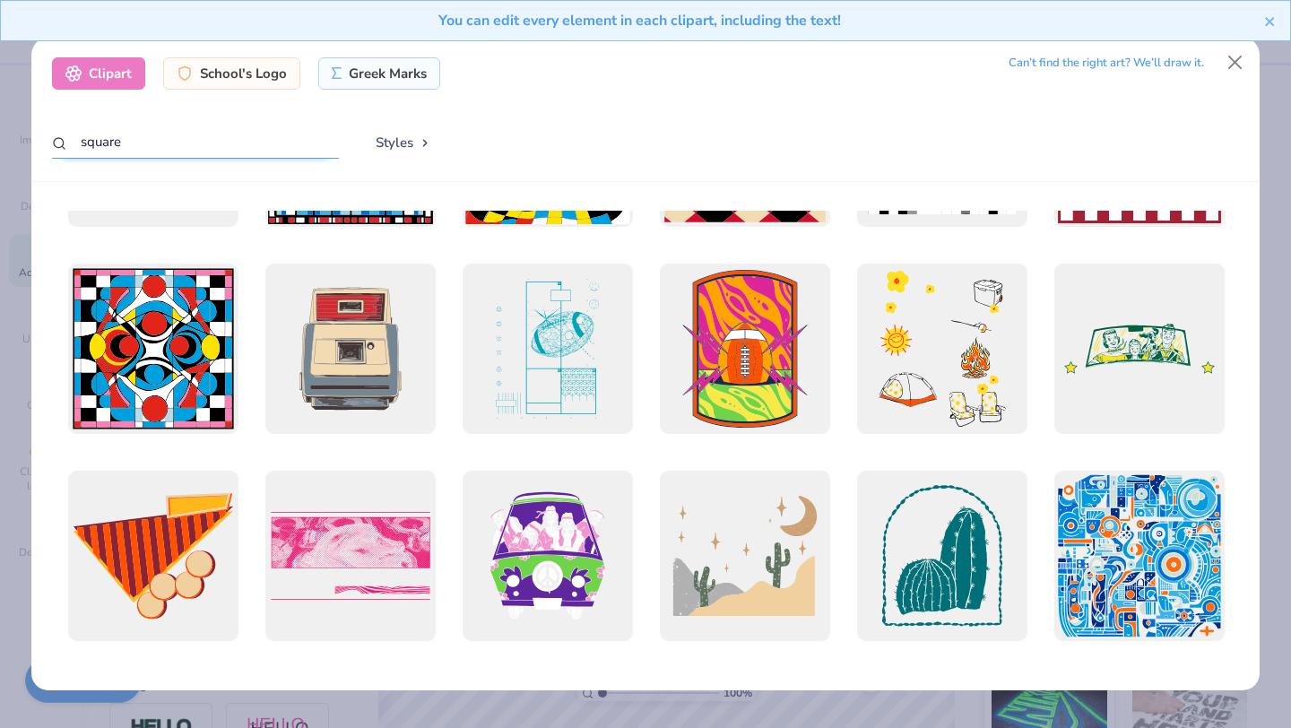
scroll to position [989, 0]
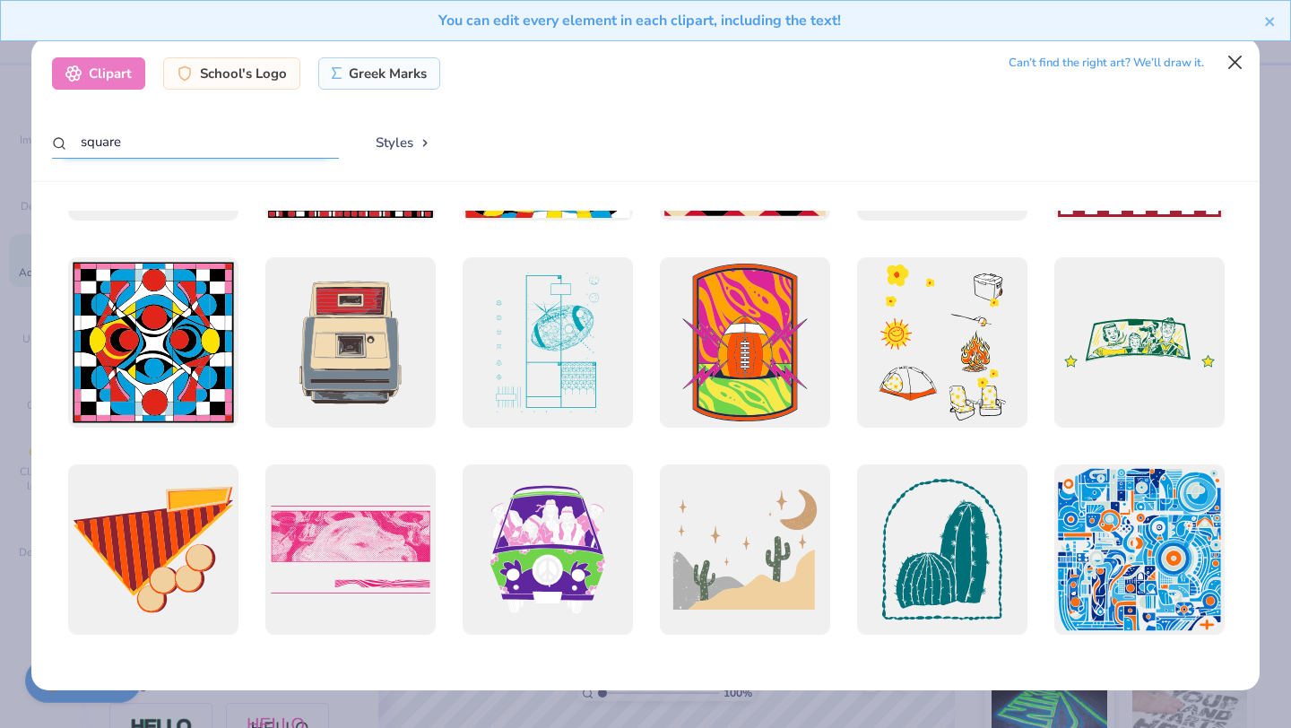
type input "square"
click at [1239, 58] on button "Close" at bounding box center [1236, 62] width 34 height 34
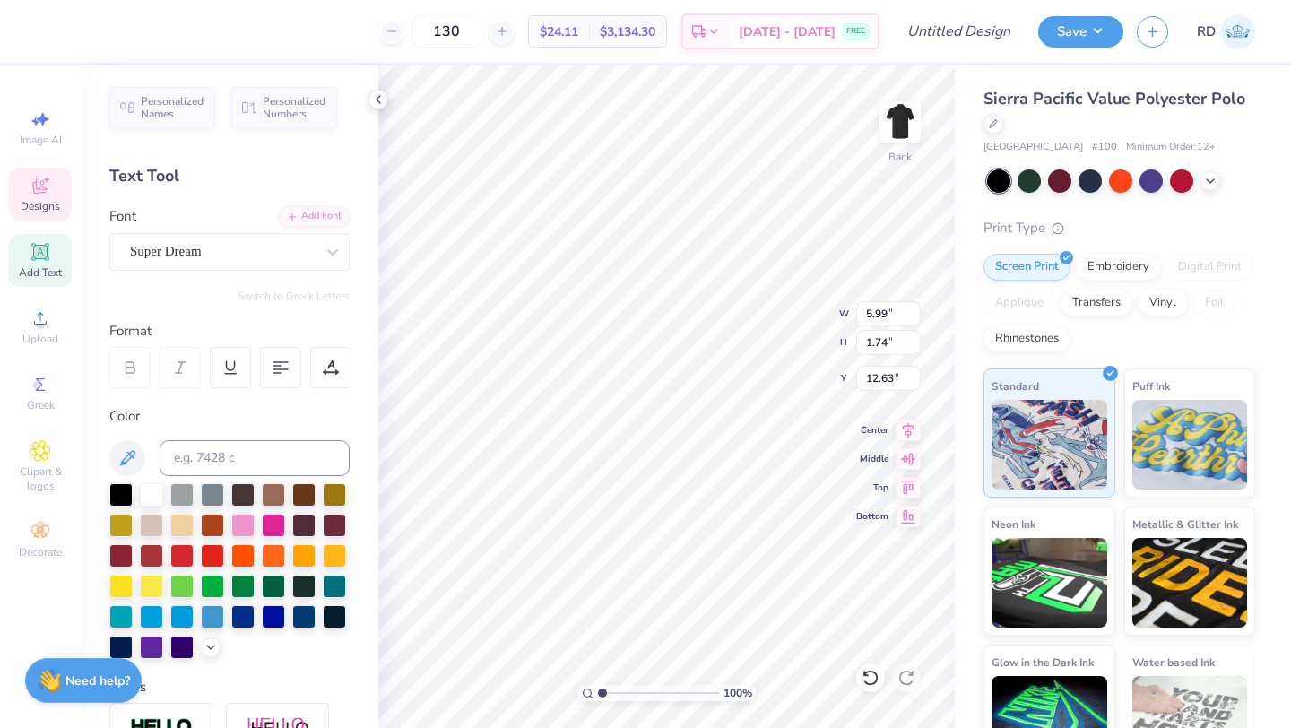
click at [51, 182] on div "Designs" at bounding box center [40, 194] width 63 height 53
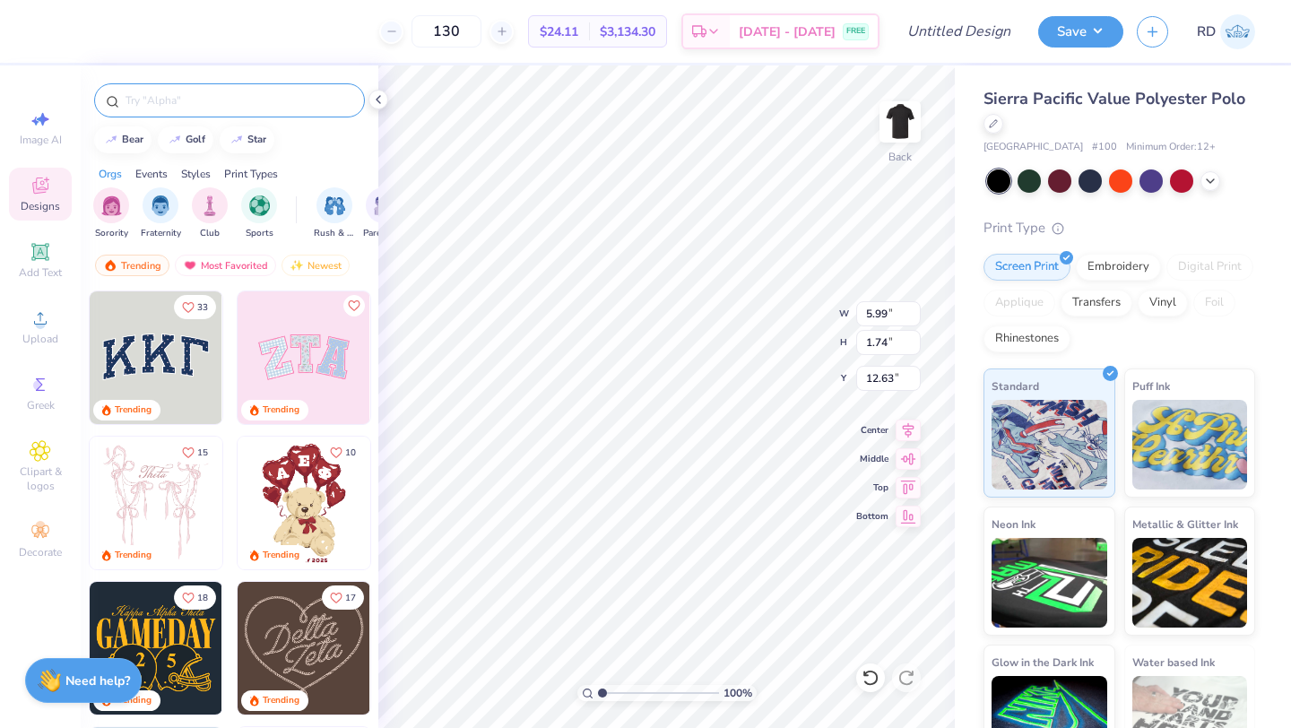
click at [184, 105] on input "text" at bounding box center [239, 100] width 230 height 18
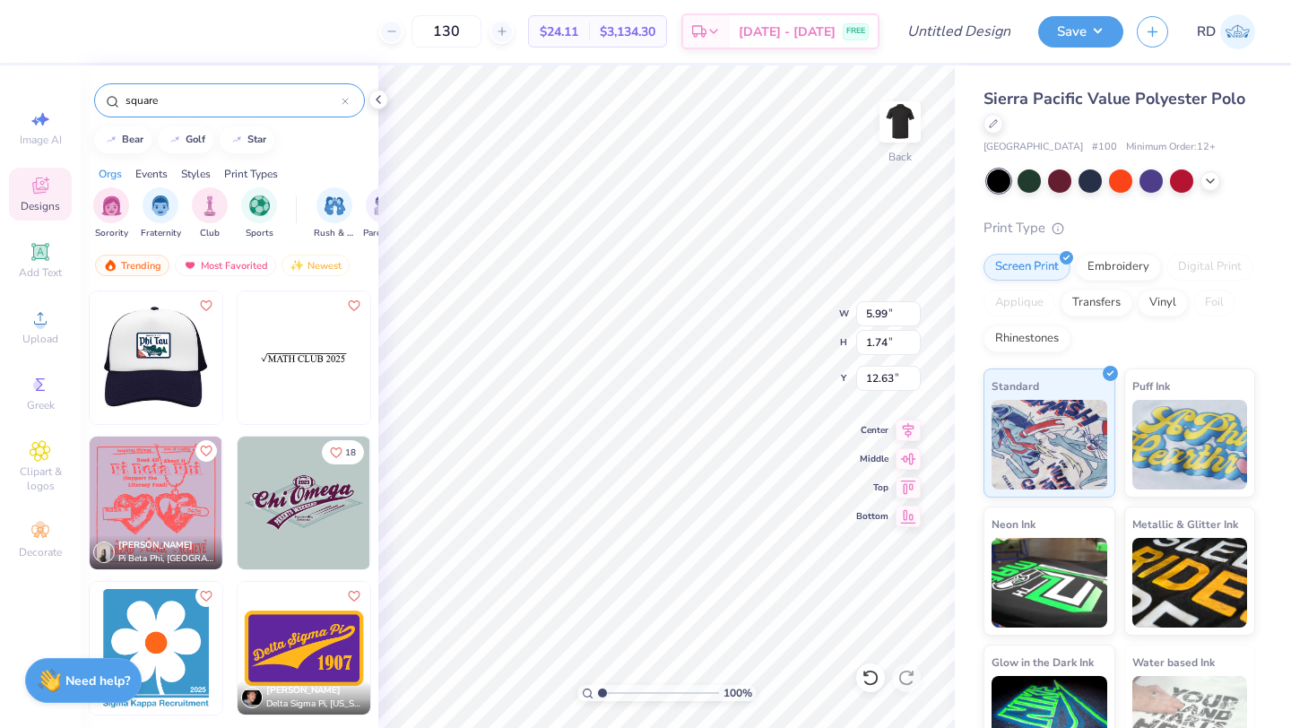
type input "square"
click at [148, 360] on img at bounding box center [155, 357] width 133 height 133
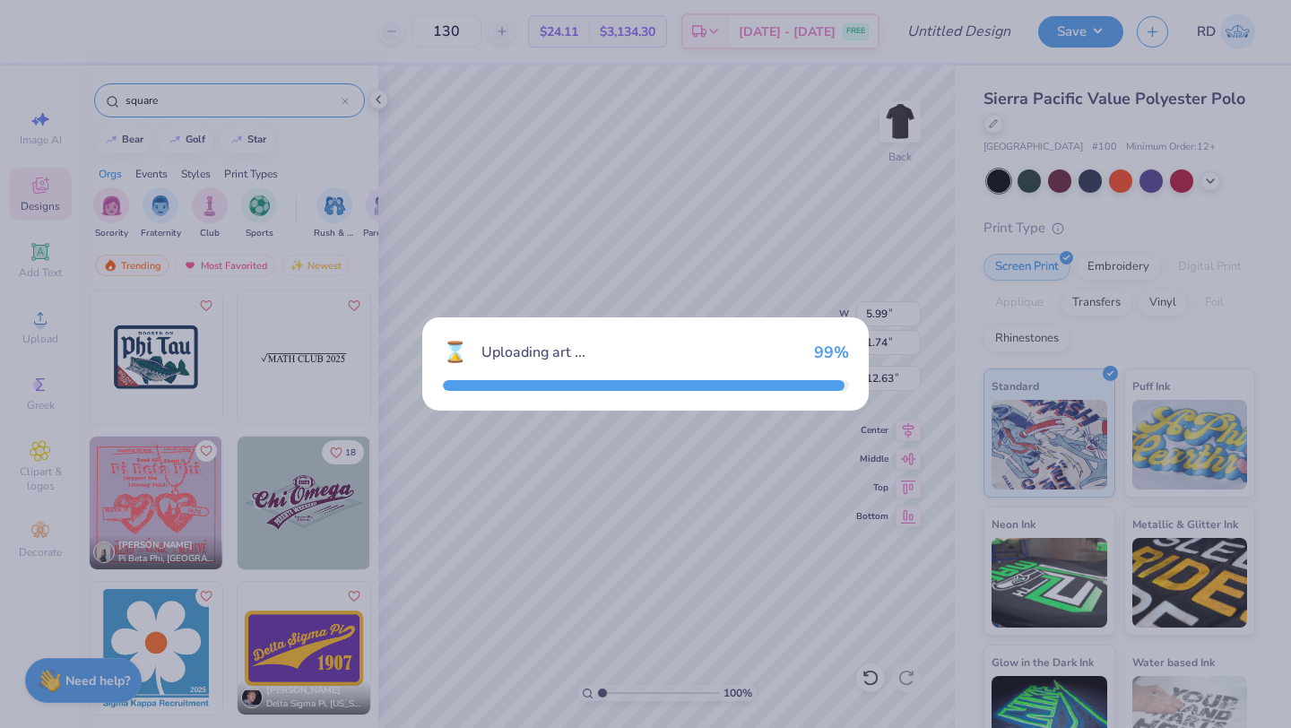
type input "6.52"
type input "4.93"
type input "3.00"
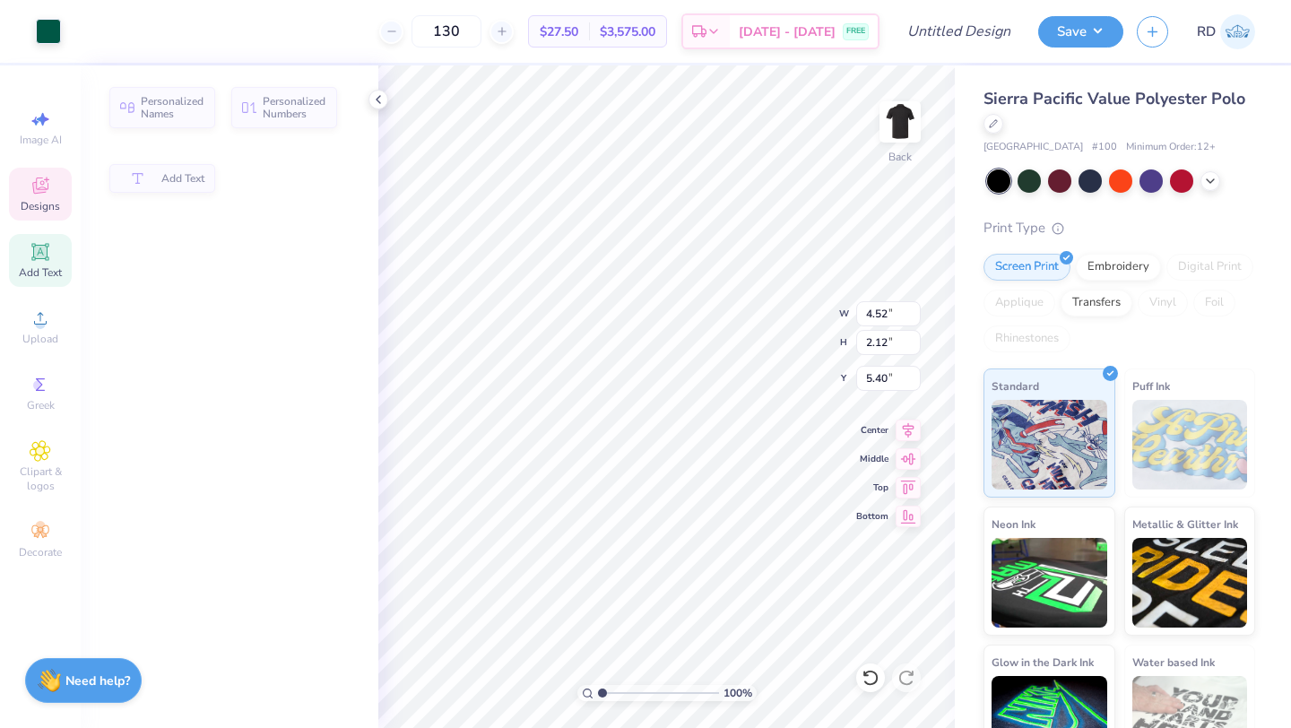
type input "5.95"
type input "4.37"
type input "3.28"
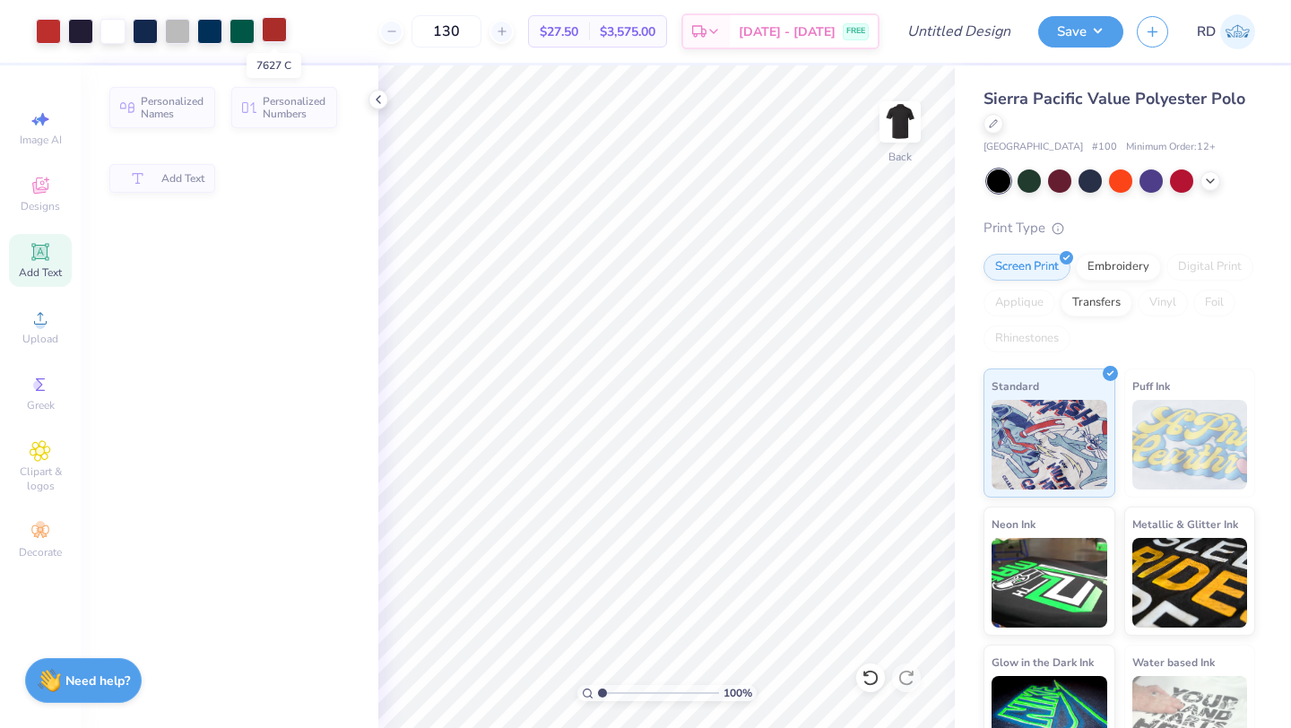
click at [274, 31] on div at bounding box center [274, 29] width 25 height 25
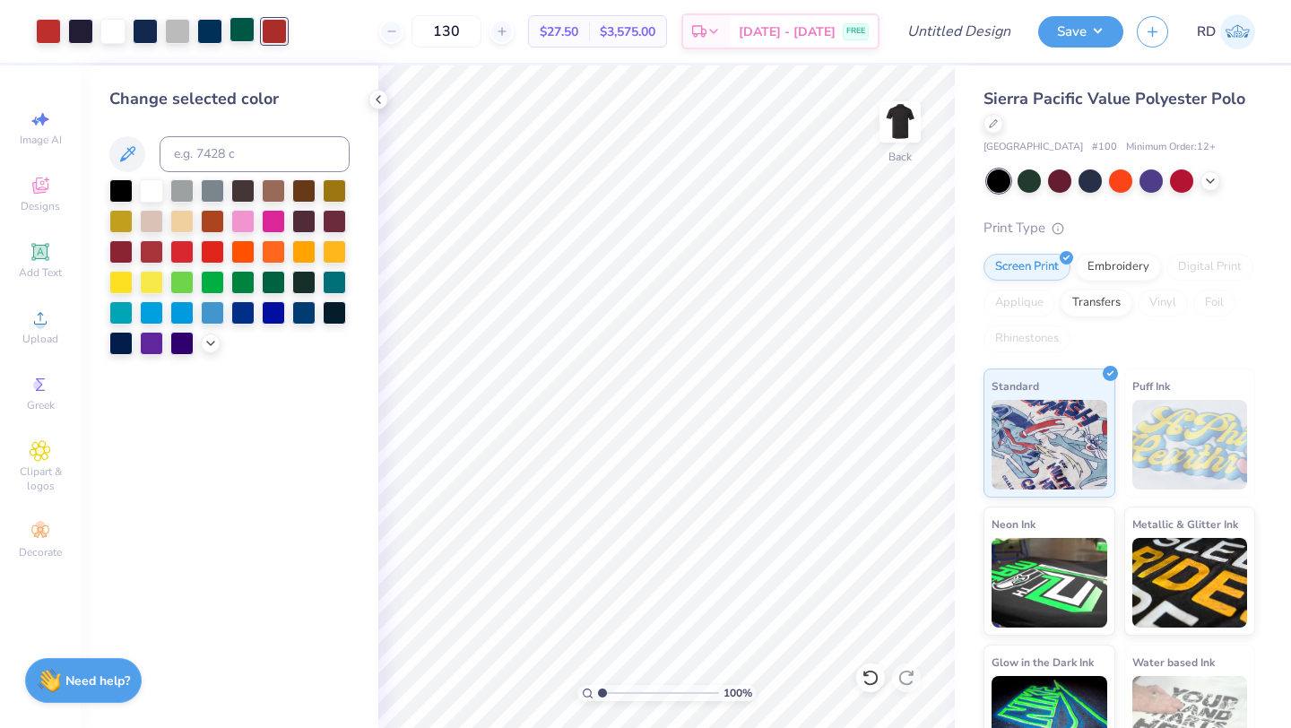
click at [154, 191] on div at bounding box center [151, 190] width 23 height 23
click at [249, 38] on div at bounding box center [242, 29] width 25 height 25
click at [147, 187] on div at bounding box center [151, 189] width 23 height 23
click at [213, 33] on div at bounding box center [209, 29] width 25 height 25
click at [152, 195] on div at bounding box center [151, 189] width 23 height 23
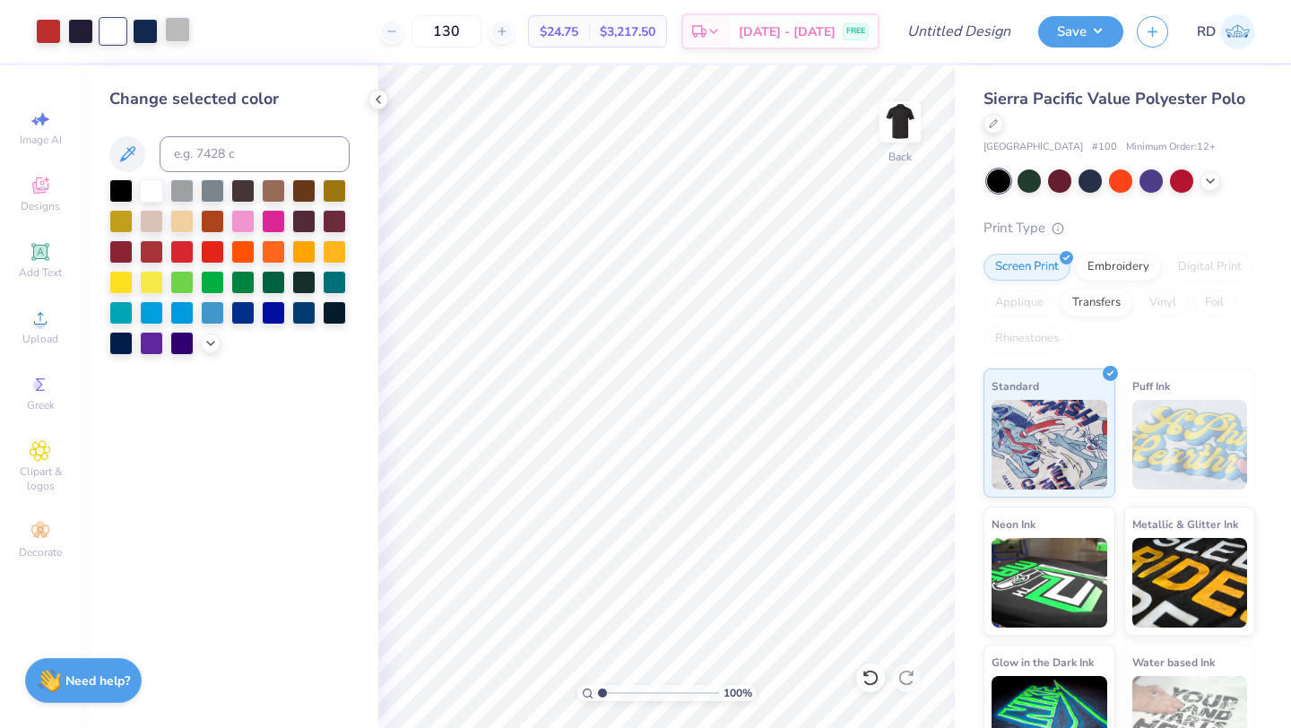
click at [180, 30] on div at bounding box center [177, 29] width 25 height 25
click at [156, 187] on div at bounding box center [151, 189] width 23 height 23
click at [143, 31] on div at bounding box center [145, 29] width 25 height 25
click at [152, 187] on div at bounding box center [151, 189] width 23 height 23
click at [84, 31] on div at bounding box center [80, 29] width 25 height 25
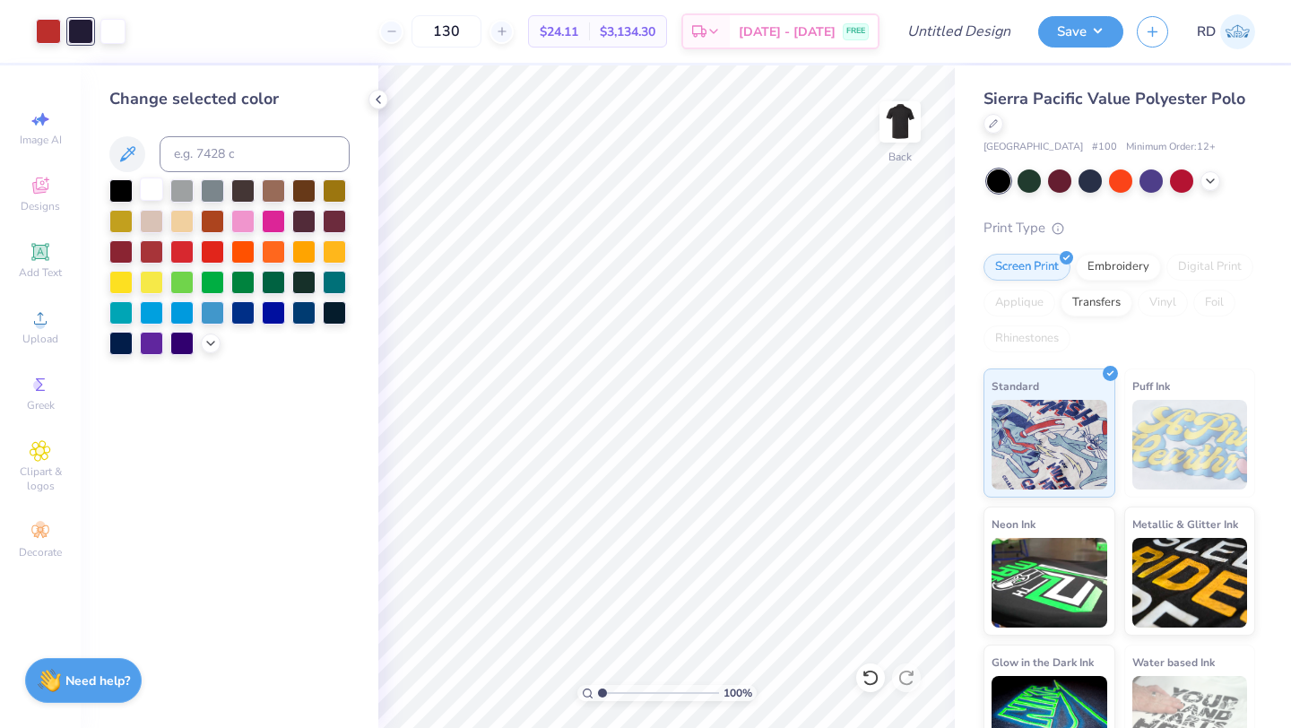
click at [145, 187] on div at bounding box center [151, 189] width 23 height 23
click at [250, 63] on div "Art colors 130 $24.11 Per Item $3,134.30 Total Est. Delivery Aug 24 - 27 FREE D…" at bounding box center [645, 364] width 1291 height 728
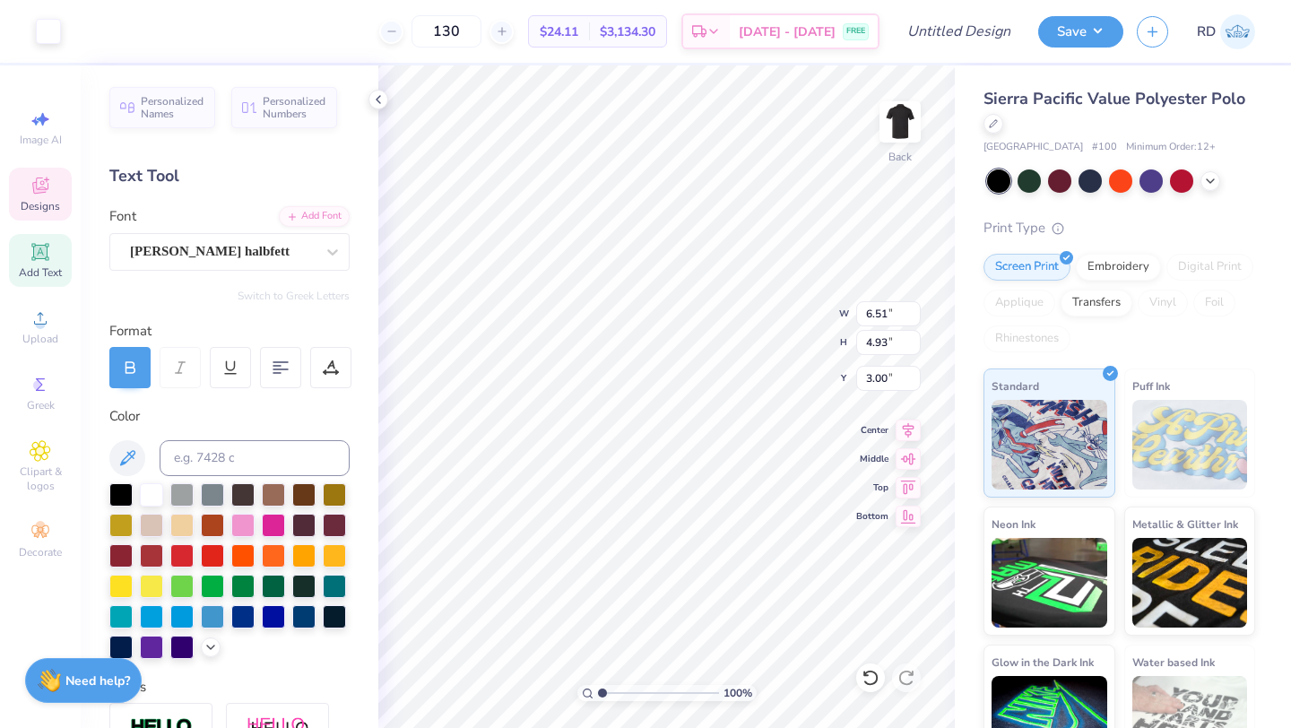
type input "5.95"
type input "4.37"
type input "3.28"
click at [873, 670] on icon at bounding box center [871, 678] width 18 height 18
type input "4.52"
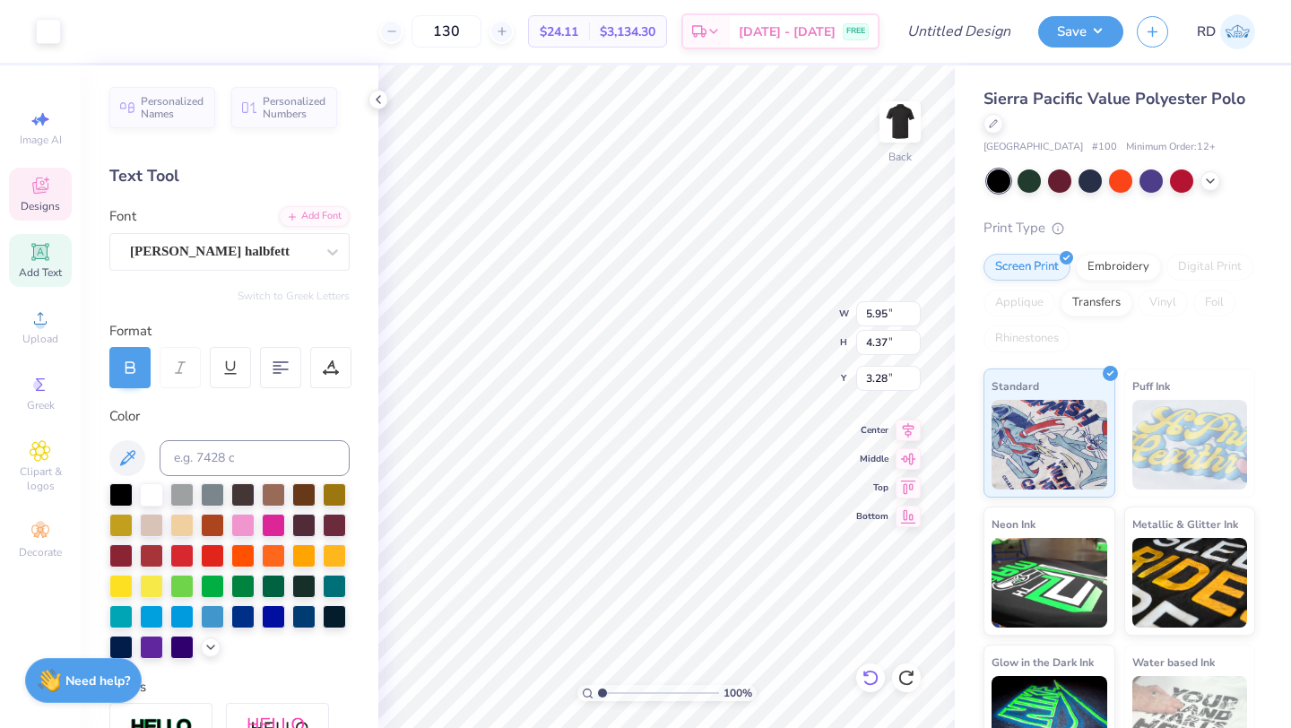
type input "2.12"
type input "9.92"
type input "5.95"
type input "4.37"
type input "5.44"
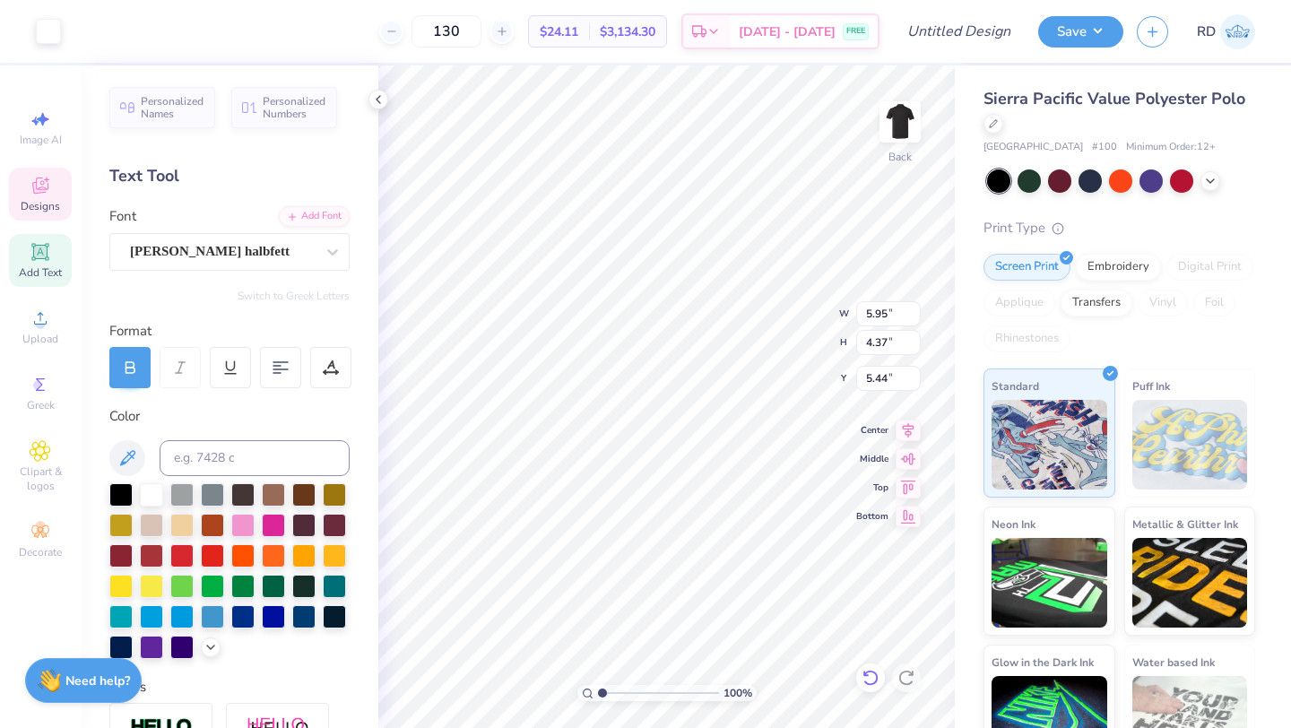
type input "5.03"
type input "2.22"
type input "5.37"
type input "5.52"
type input "6.90"
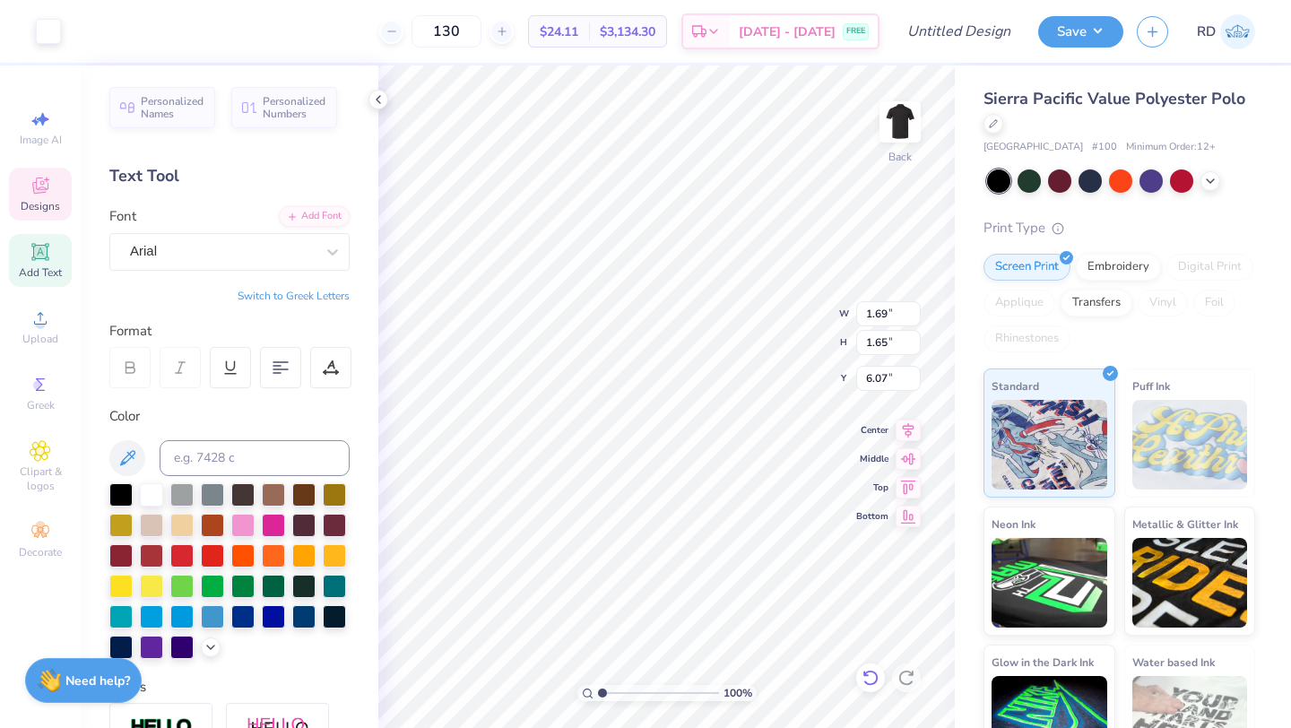
type input "3.00"
type input "1.24"
type input "1.21"
type input "3.44"
type input "1.73"
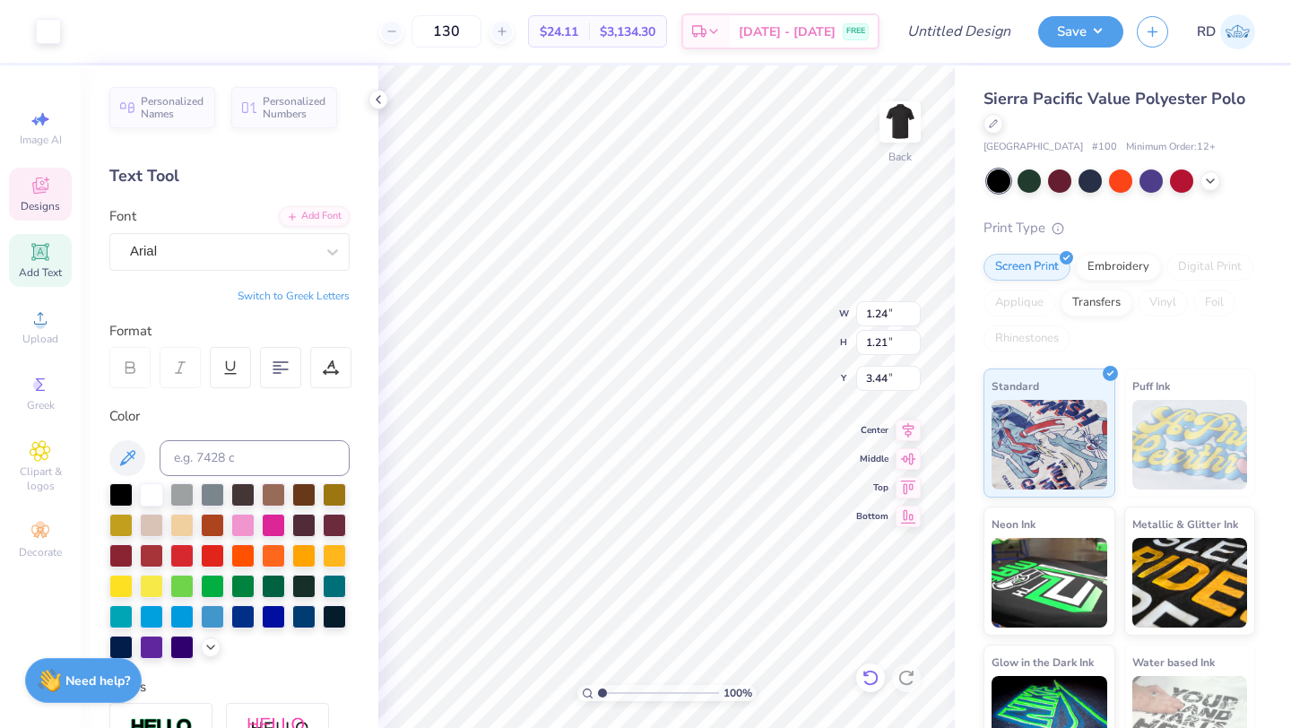
type input "0.85"
type input "4.02"
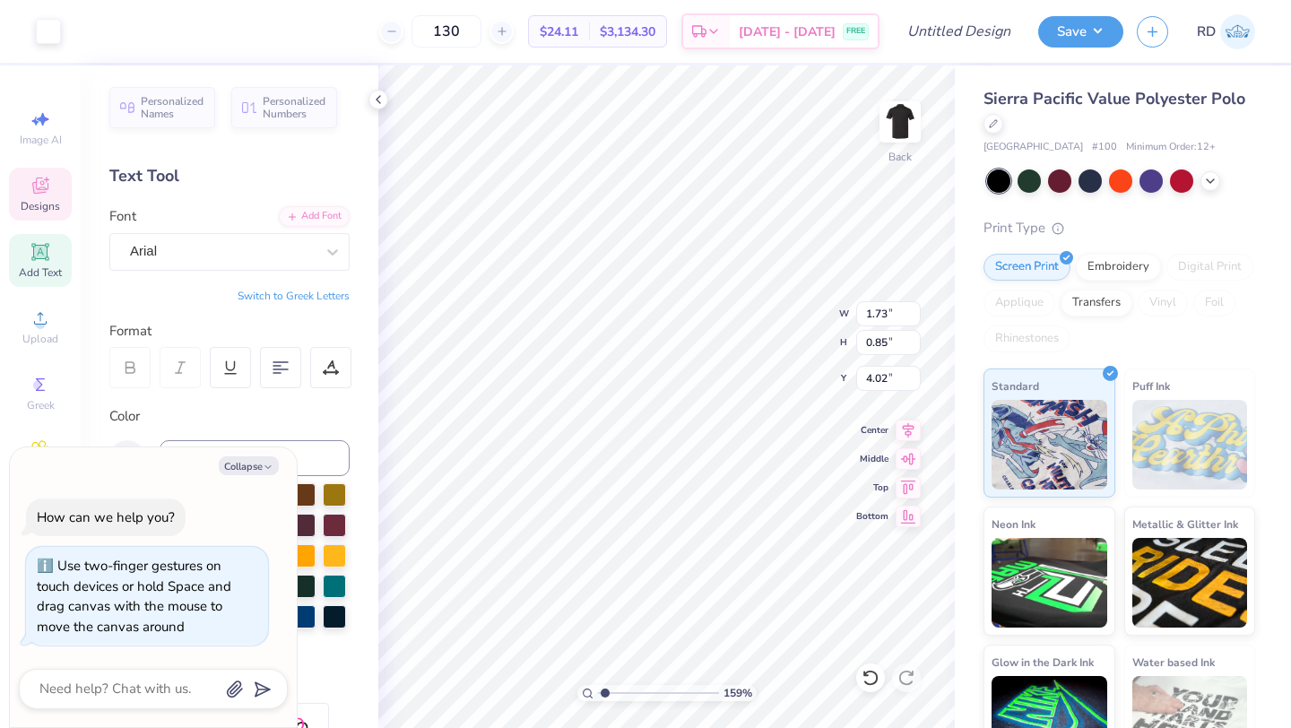
type input "1.59"
type textarea "x"
drag, startPoint x: 604, startPoint y: 692, endPoint x: 618, endPoint y: 692, distance: 14.3
type input "2.34"
click at [618, 692] on input "range" at bounding box center [658, 693] width 121 height 16
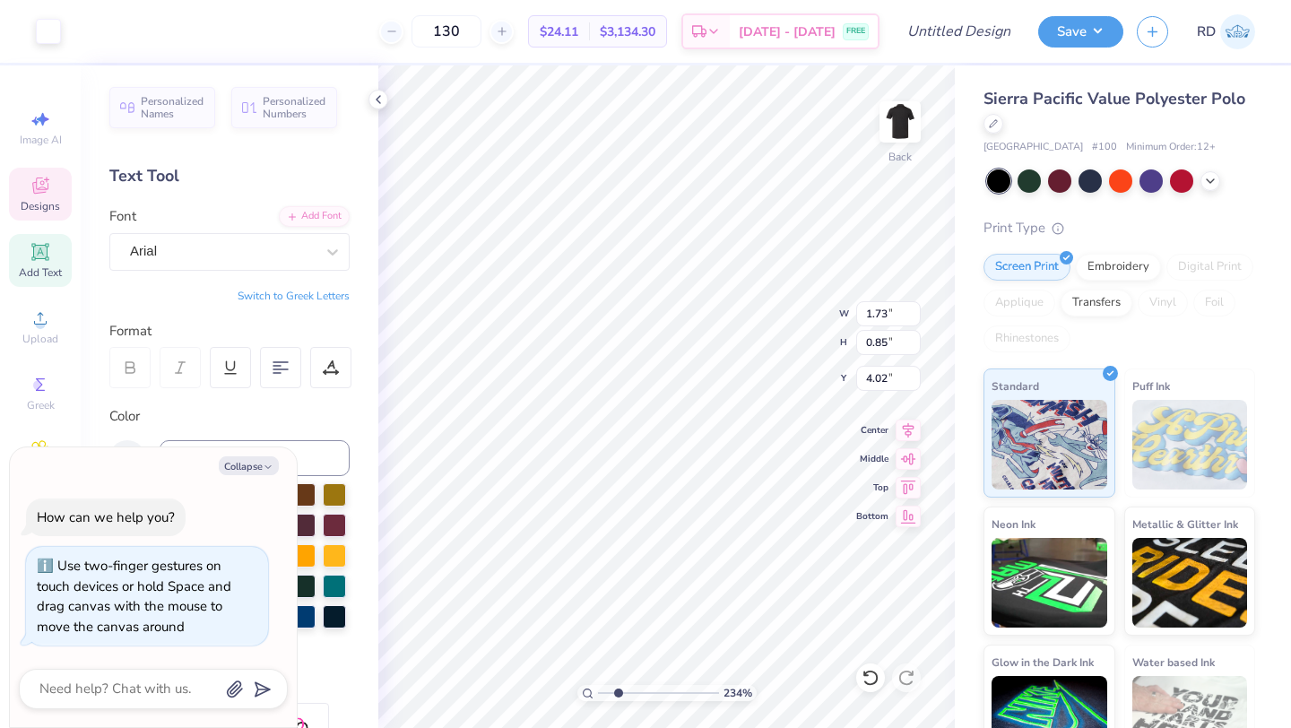
type textarea "x"
type input "0.83"
type input "4.04"
type textarea "x"
type input "3.43"
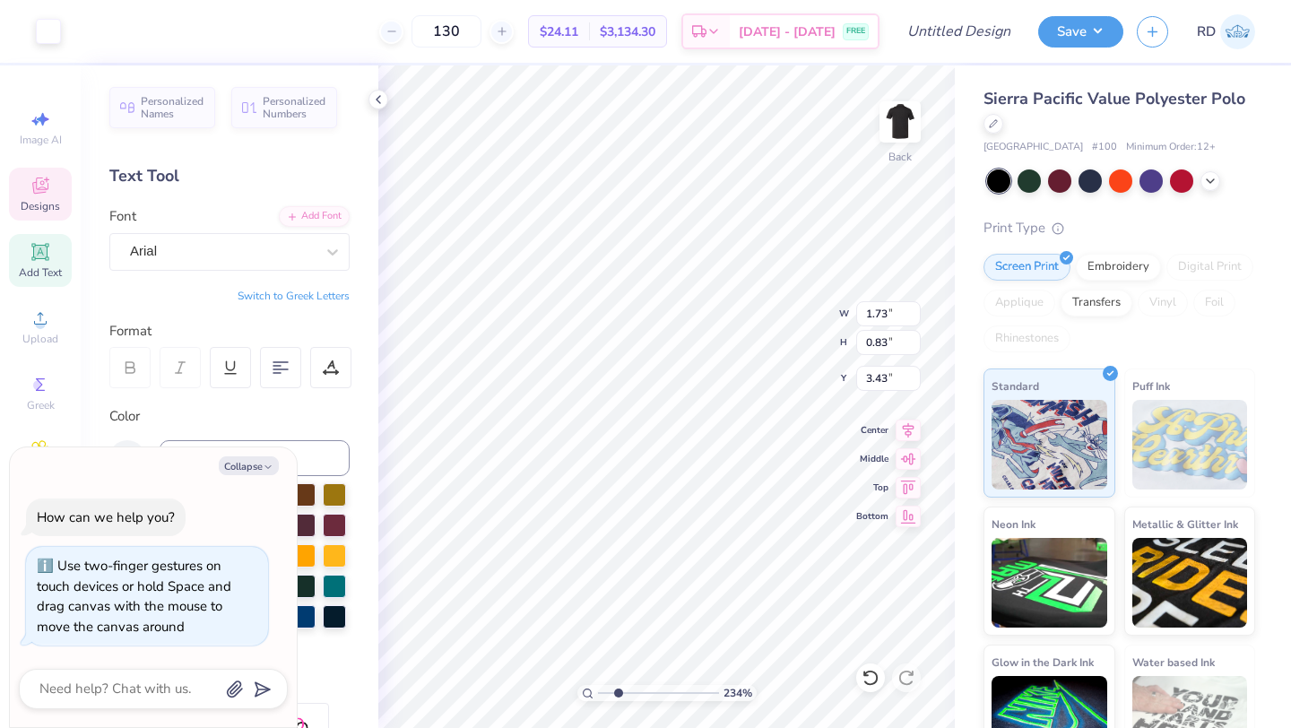
type textarea "x"
type input "1.80"
type input "0.86"
type input "3.40"
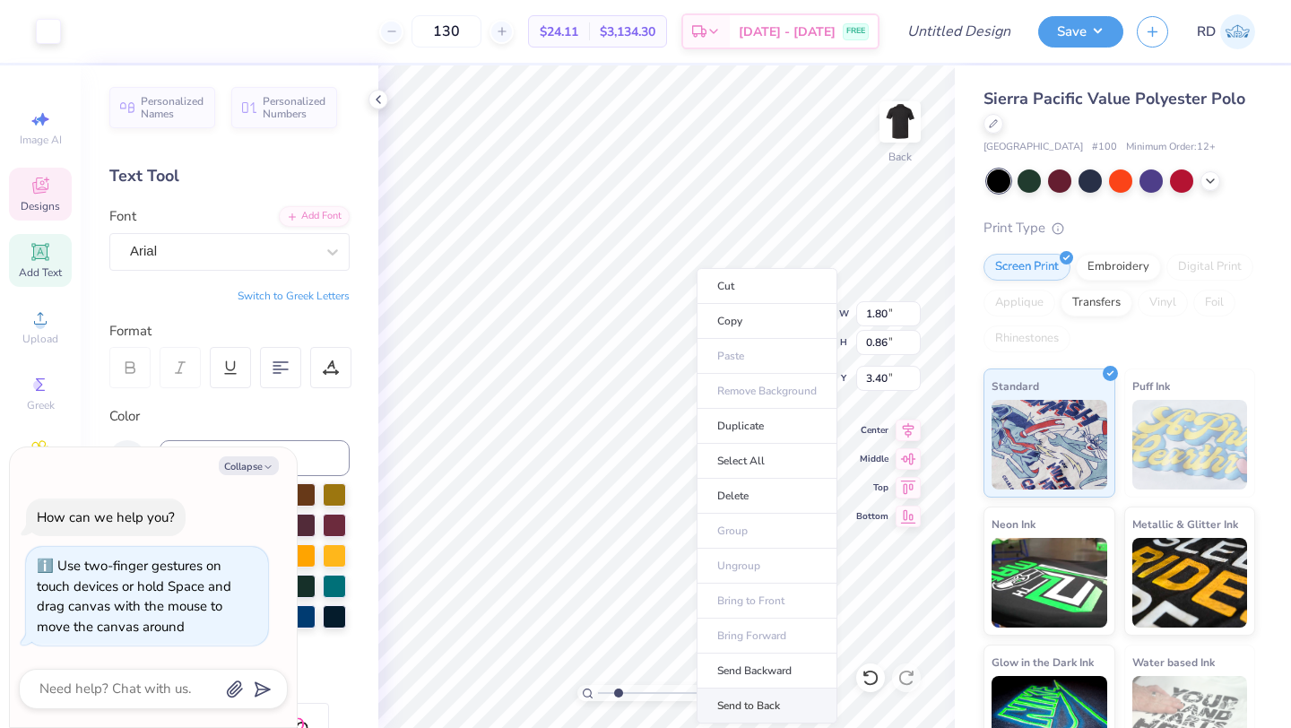
click at [775, 703] on li "Send to Back" at bounding box center [767, 706] width 141 height 35
click at [796, 345] on div "234 % Back W 1.80 1.80 " H 0.86 0.86 " Y 3.40 3.40 " Center Middle Top Bottom" at bounding box center [666, 396] width 577 height 663
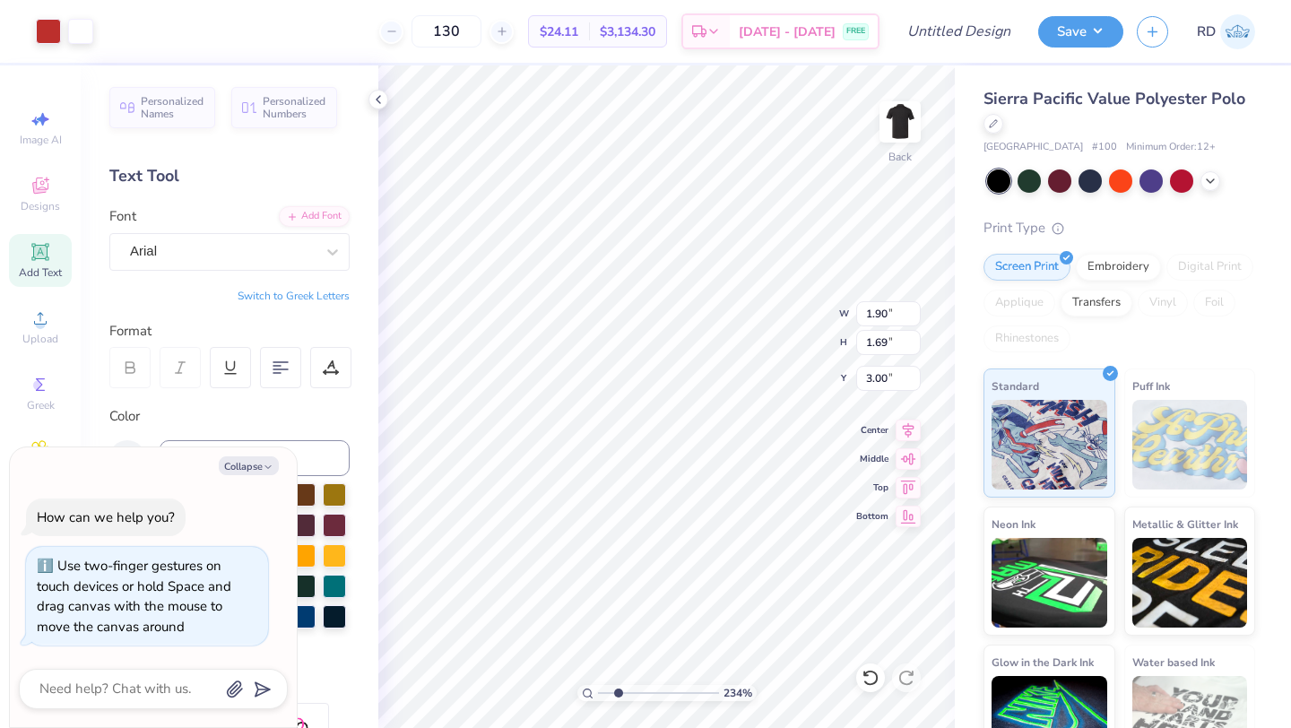
type textarea "x"
type input "5.95"
type input "4.37"
type input "5.44"
type textarea "x"
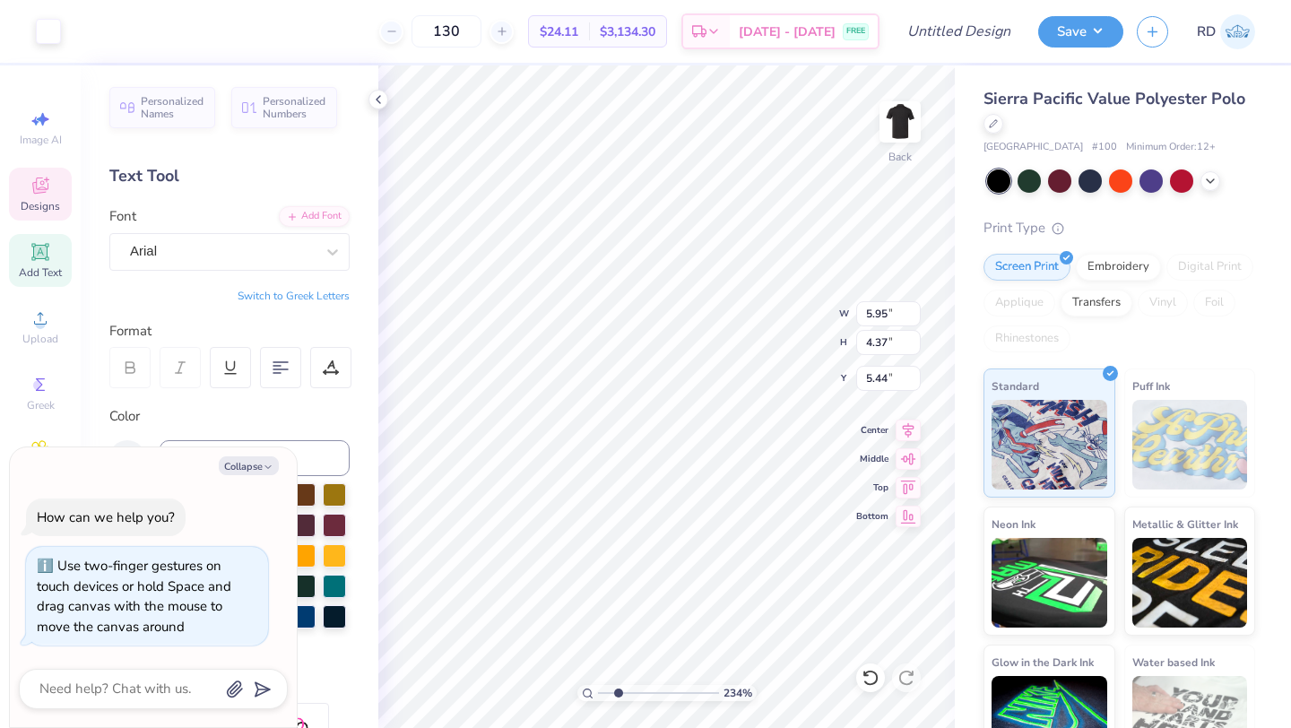
type input "0.90"
type input "0.66"
type input "9.15"
type textarea "x"
type input "7.18"
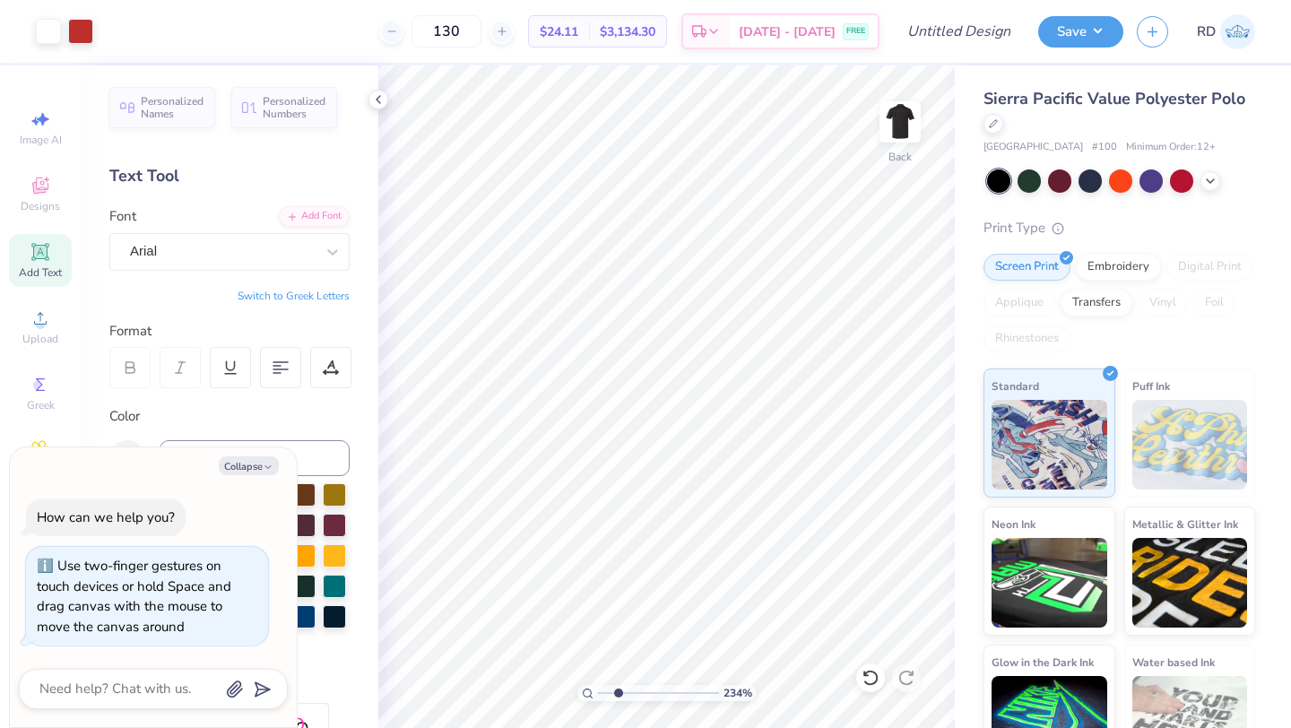
click at [34, 256] on icon at bounding box center [39, 251] width 13 height 13
type textarea "x"
drag, startPoint x: 618, startPoint y: 691, endPoint x: 570, endPoint y: 690, distance: 47.6
type input "1"
click at [598, 690] on input "range" at bounding box center [658, 693] width 121 height 16
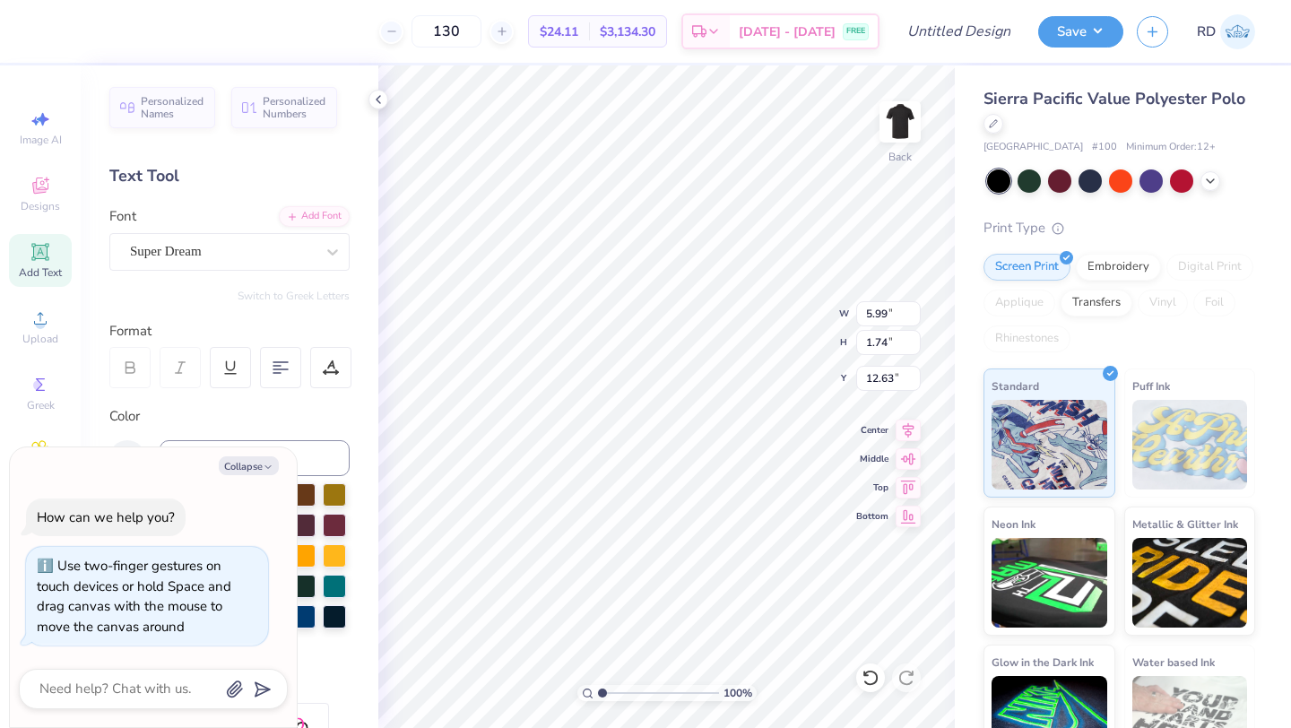
type textarea "x"
type textarea "-"
type textarea "x"
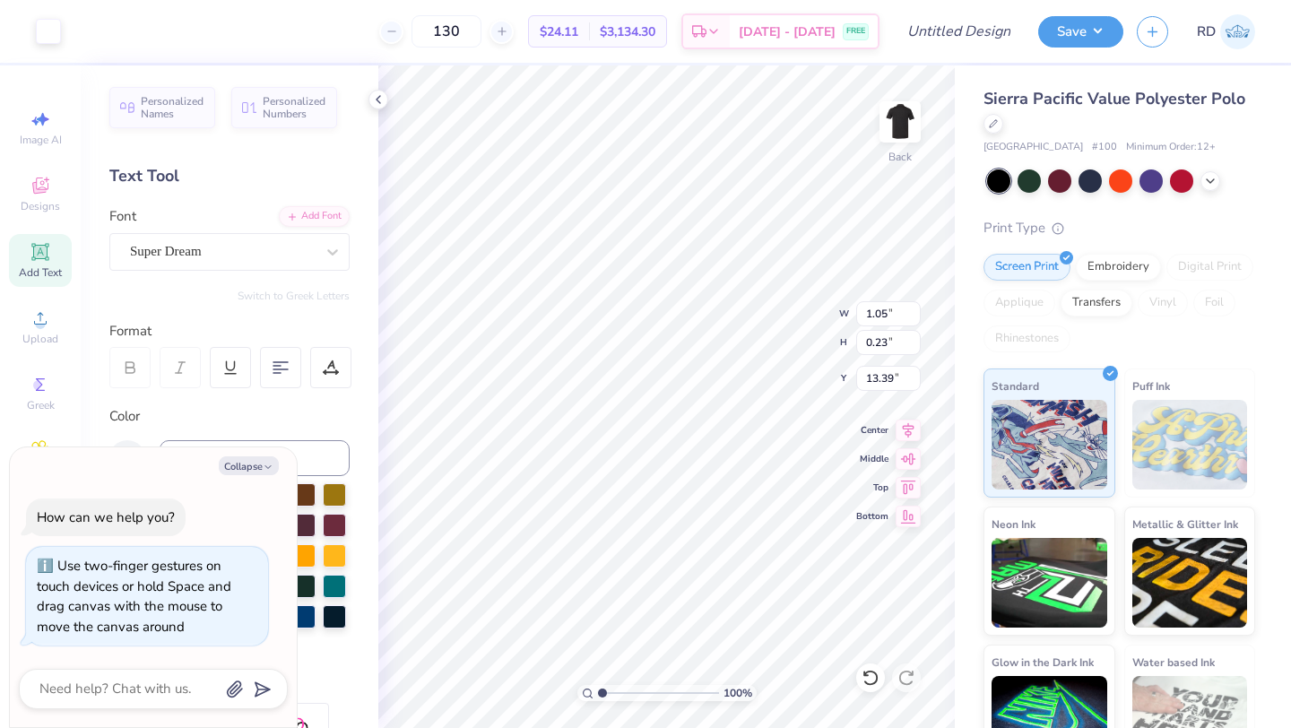
type input "12.56"
type textarea "x"
type input "3.00"
drag, startPoint x: 601, startPoint y: 695, endPoint x: 694, endPoint y: 692, distance: 93.3
type input "8.72"
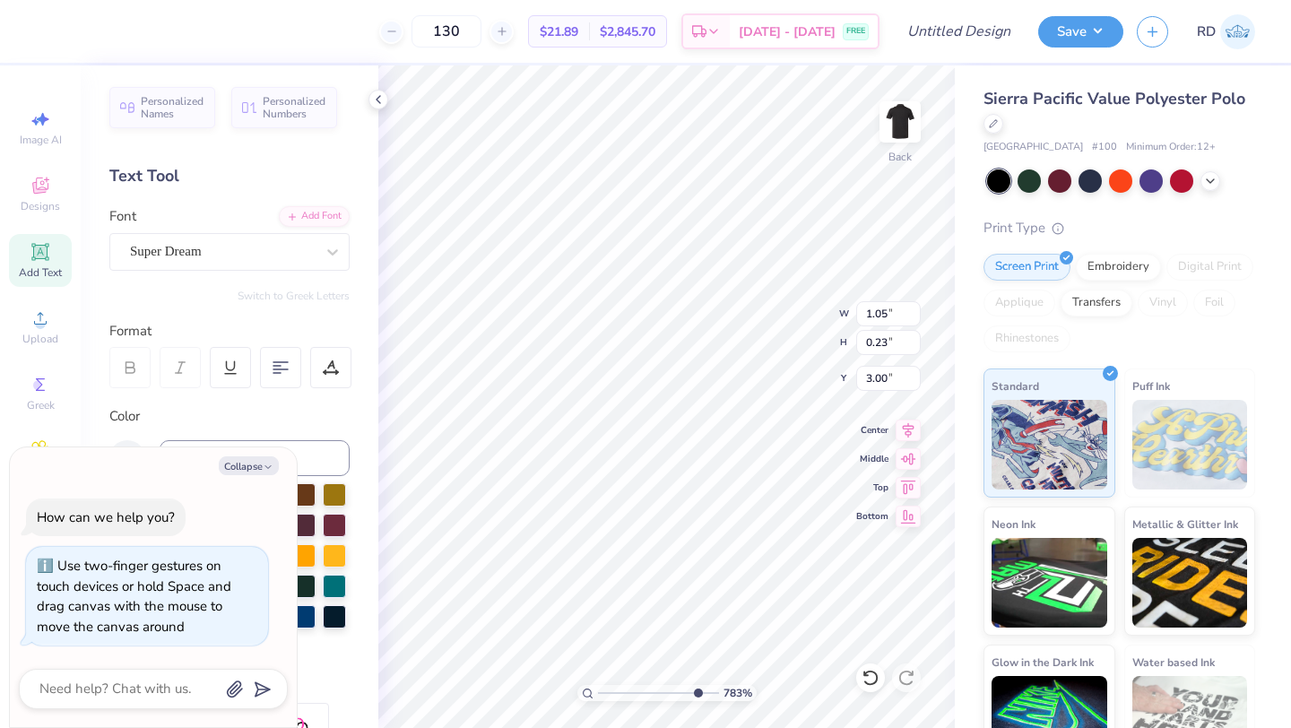
click at [695, 692] on input "range" at bounding box center [658, 693] width 121 height 16
type textarea "x"
type input "1.40"
type input "0.30"
type textarea "x"
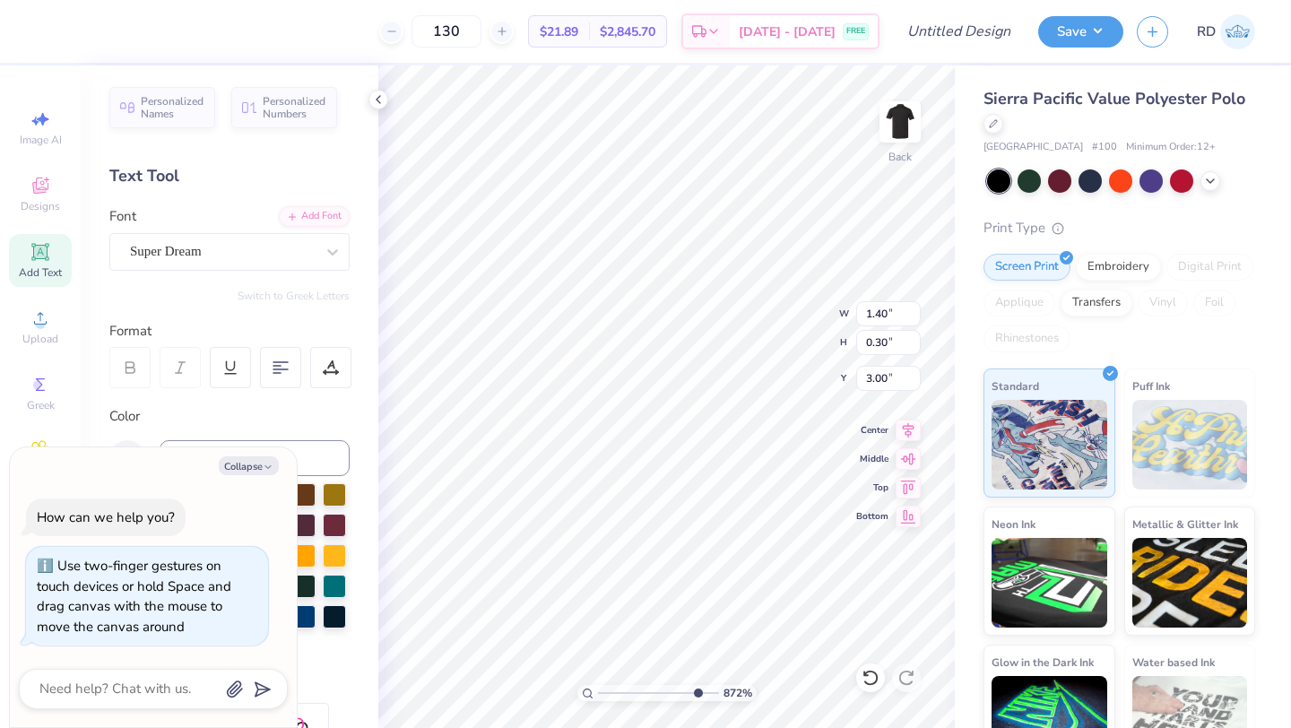
type input "1.43"
type input "0.31"
type textarea "x"
type input "3.17"
type textarea "x"
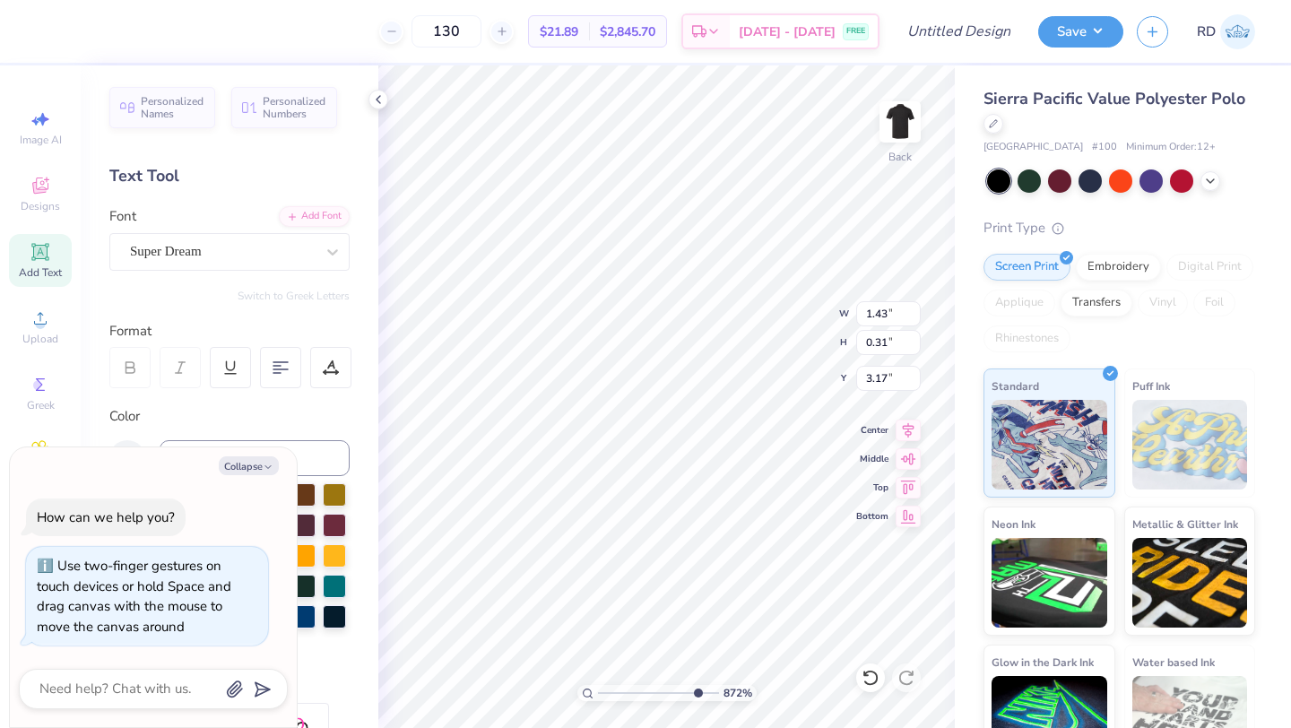
type input "1.44"
type textarea "x"
type input "3.18"
type textarea "x"
type input "1.53"
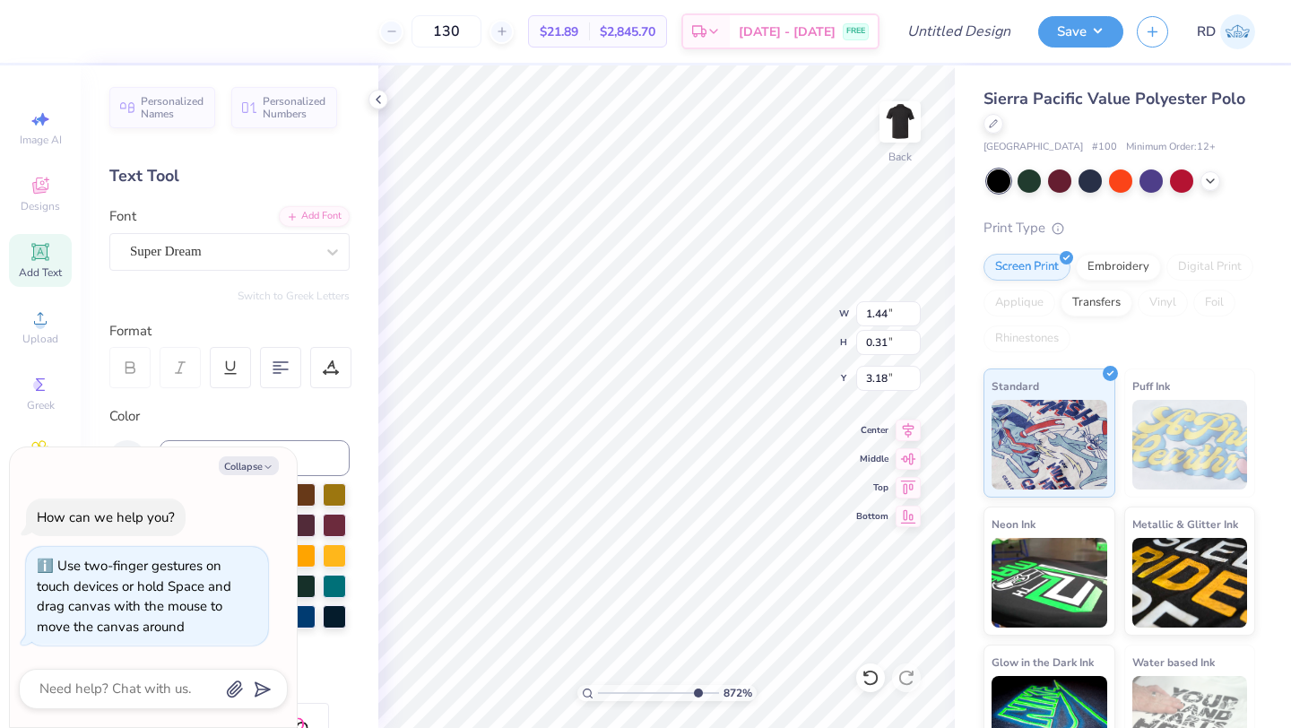
type input "0.33"
type textarea "x"
type input "3.17"
type textarea "x"
type input "1.90"
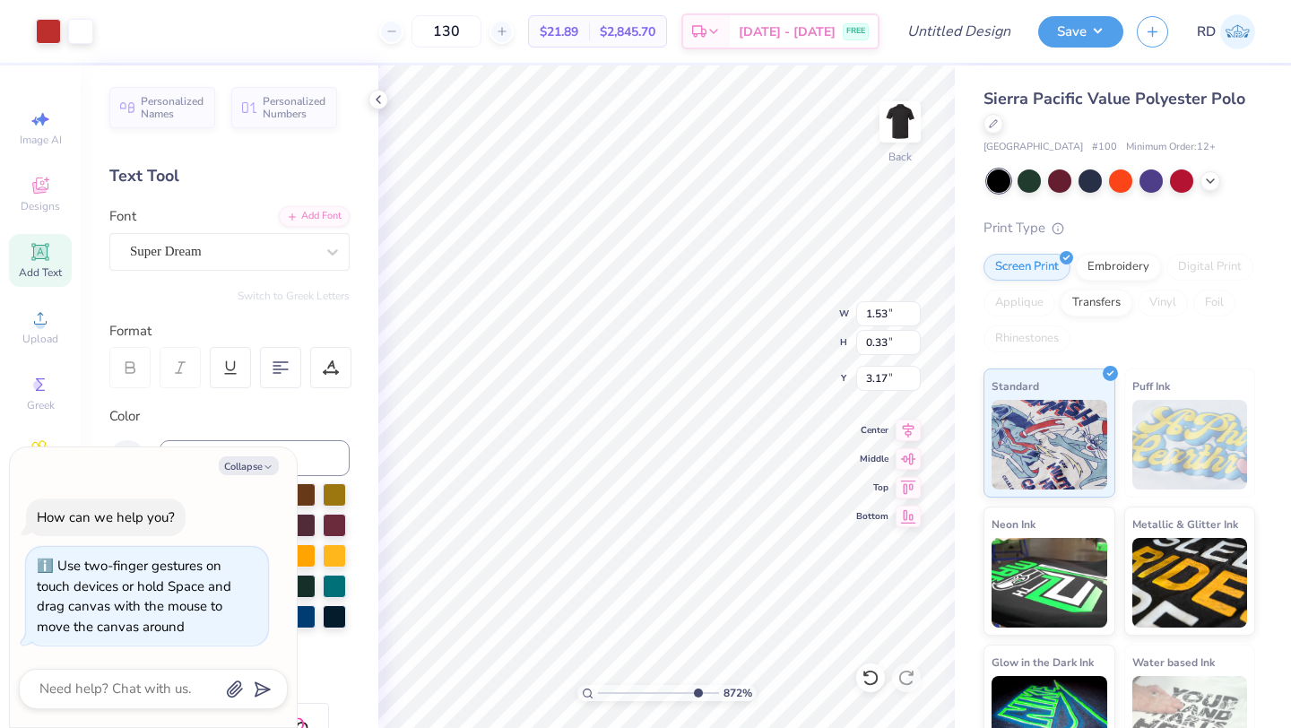
type input "1.69"
type input "3.00"
type textarea "x"
type input "1.53"
type input "0.33"
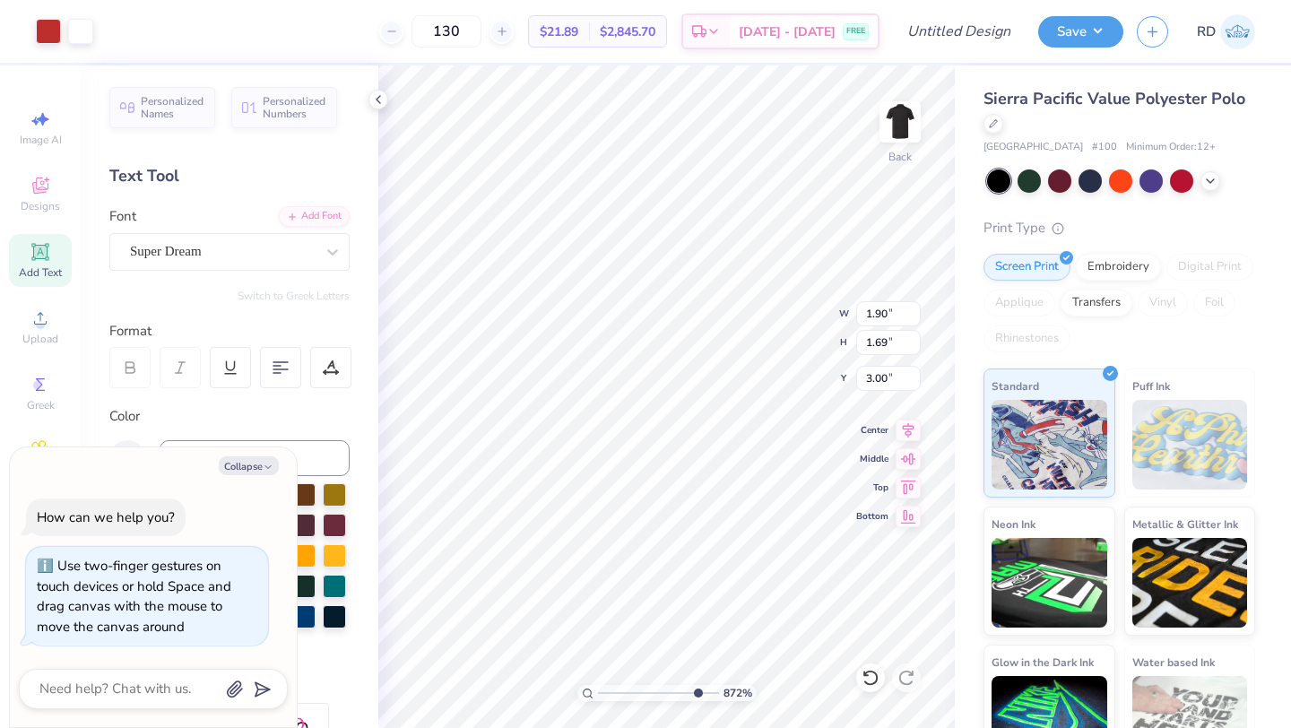
type input "3.17"
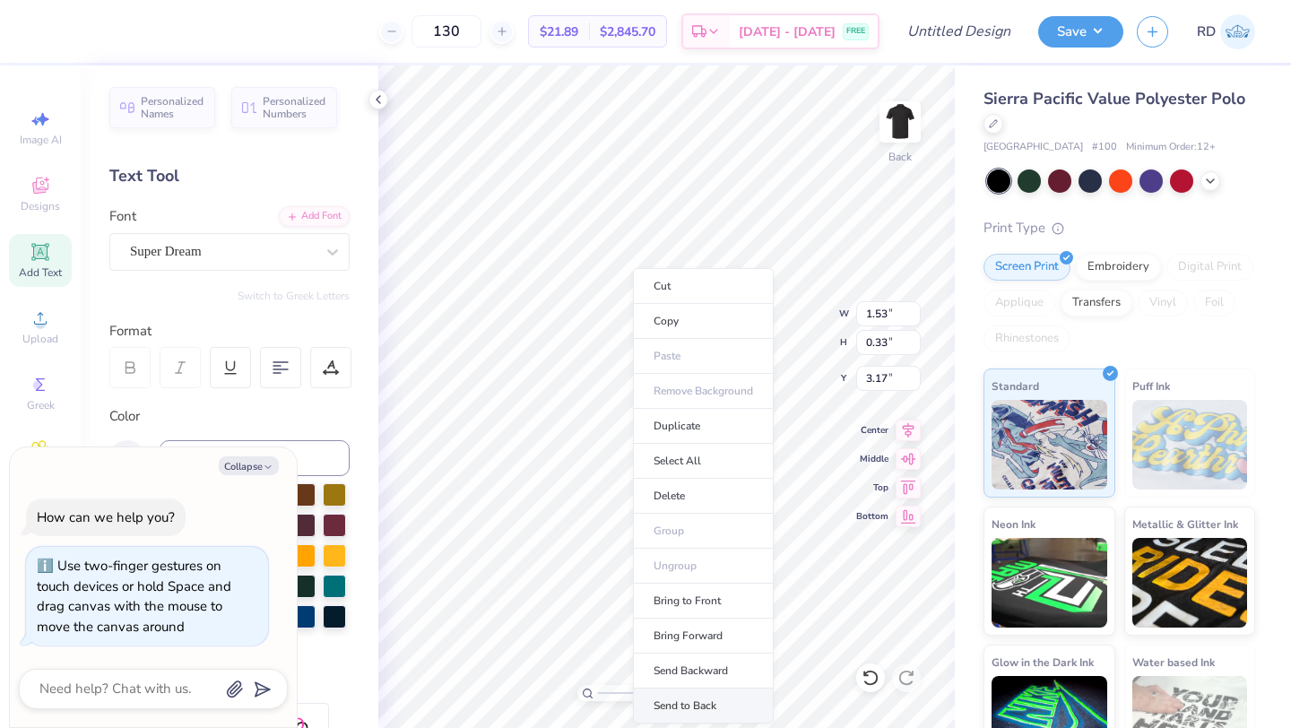
click at [713, 706] on li "Send to Back" at bounding box center [703, 706] width 141 height 35
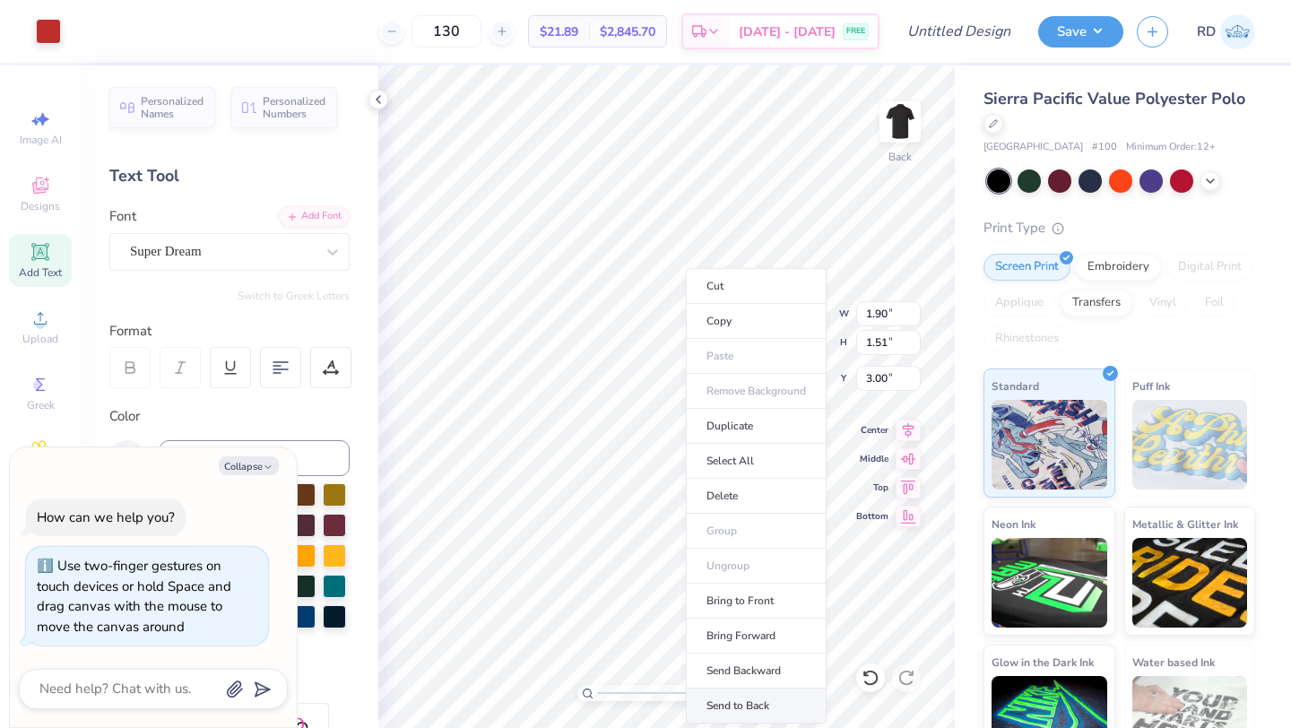
click at [762, 703] on li "Send to Back" at bounding box center [756, 706] width 141 height 35
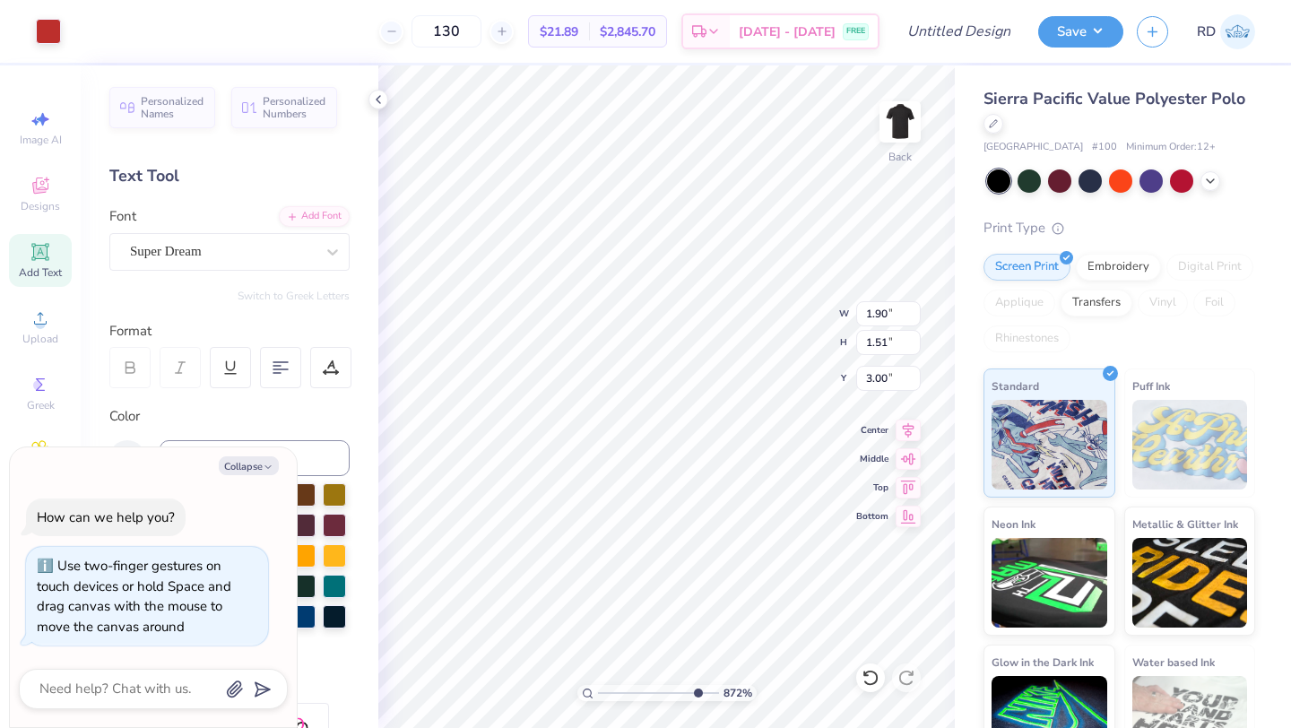
type textarea "x"
type input "1.53"
type input "0.33"
type input "3.17"
type textarea "x"
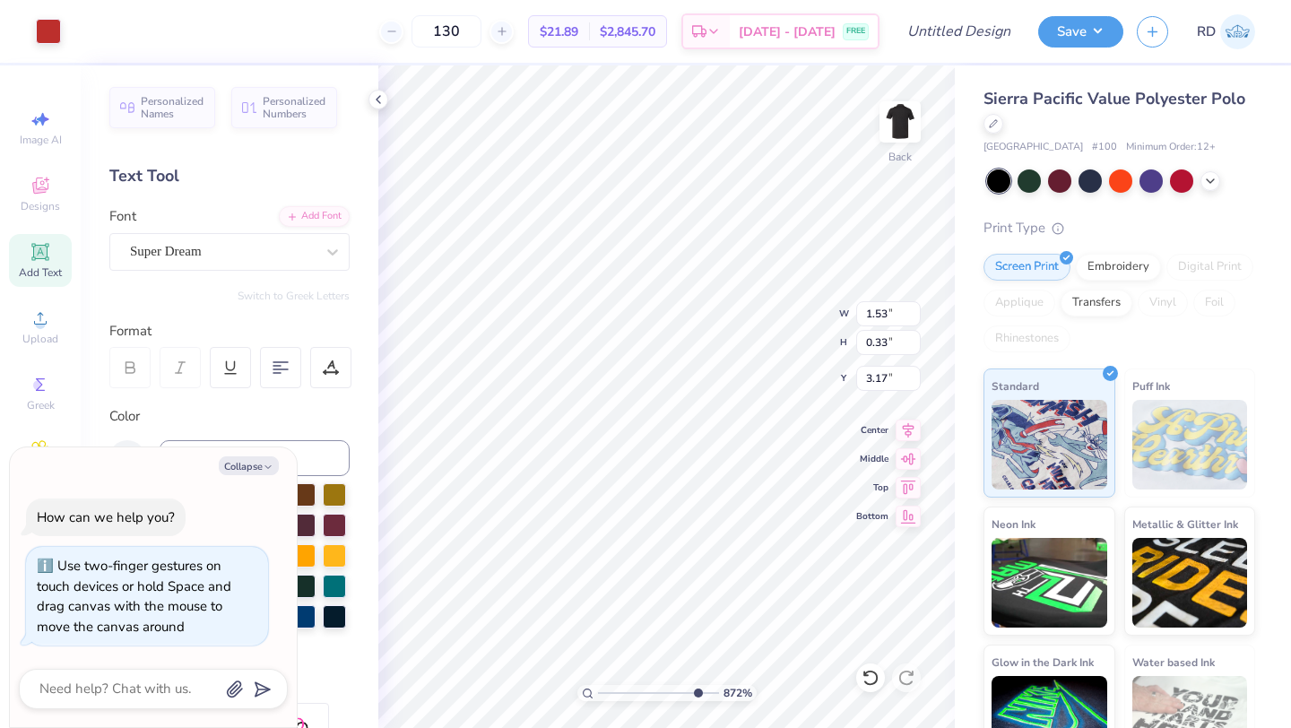
type input "3.14"
click at [255, 265] on div "Super Dream" at bounding box center [229, 252] width 240 height 38
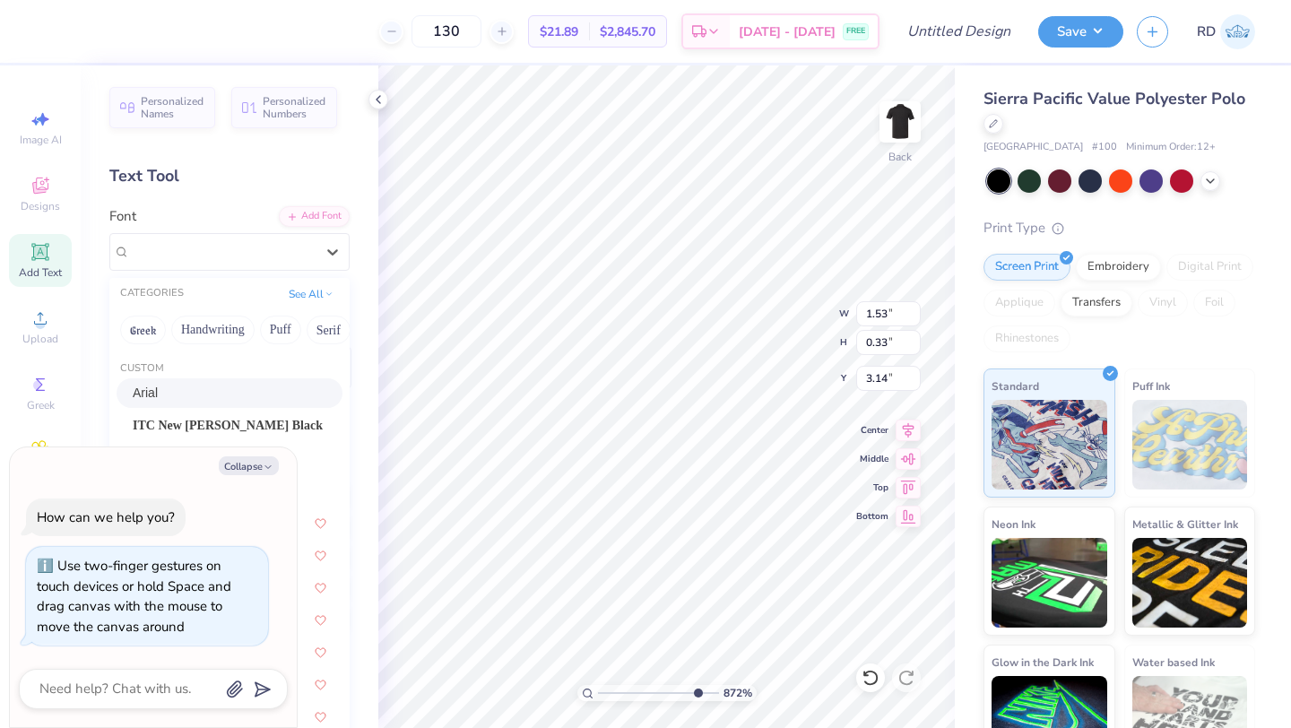
click at [207, 386] on div "Arial" at bounding box center [230, 393] width 194 height 19
type textarea "x"
type input "0.98"
type input "0.32"
type input "3.15"
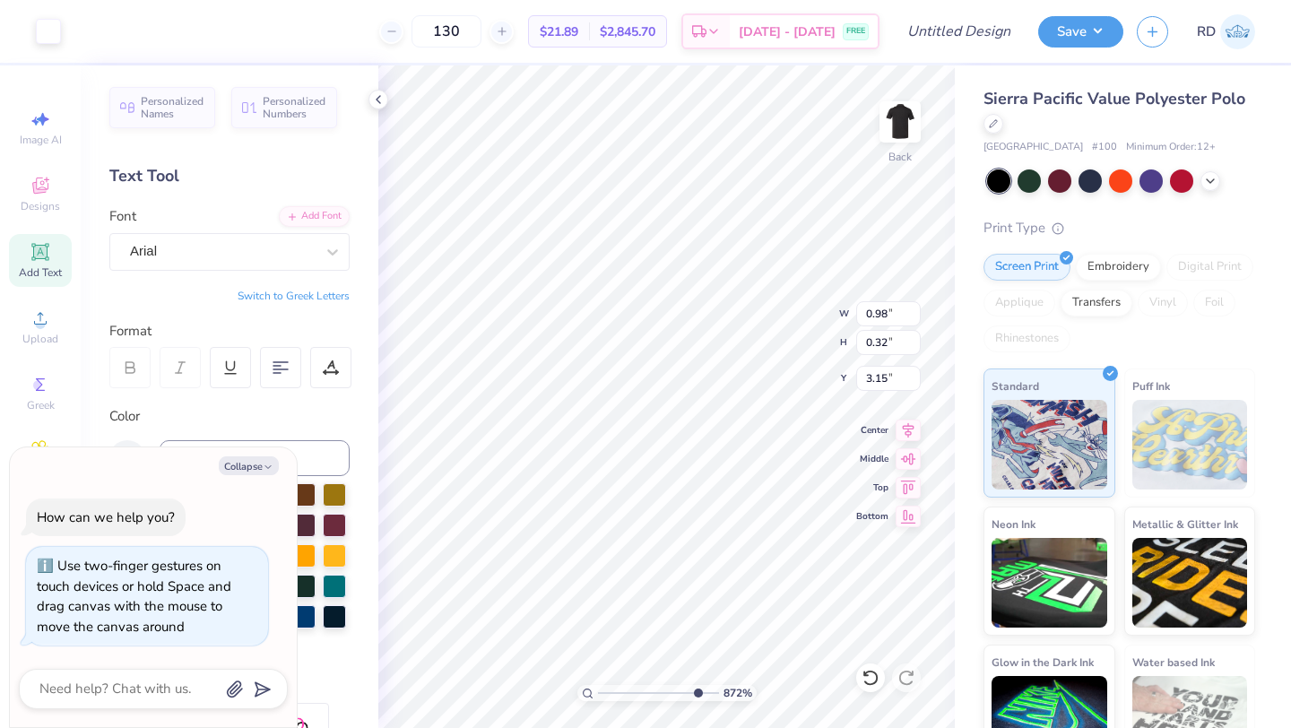
type textarea "x"
type input "3.13"
type textarea "x"
type input "3.19"
type textarea "x"
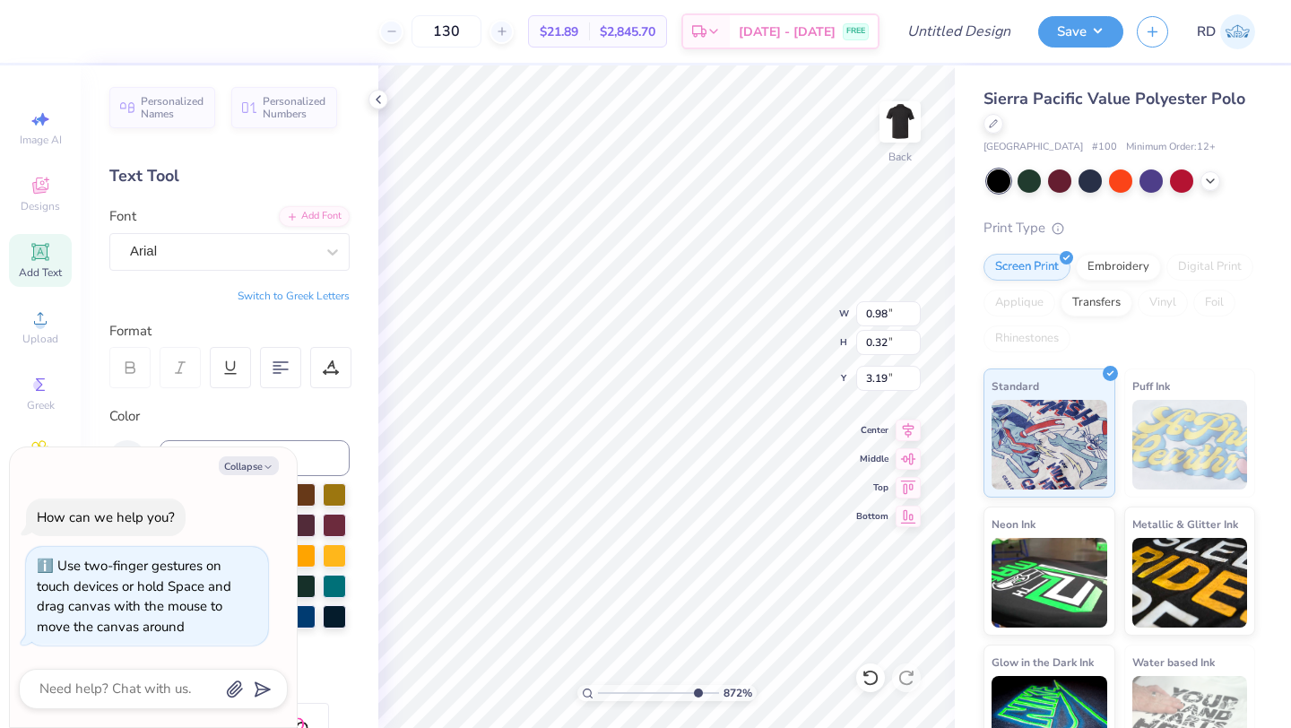
type input "1.43"
type input "0.47"
type textarea "x"
type input "1.90"
type input "1.51"
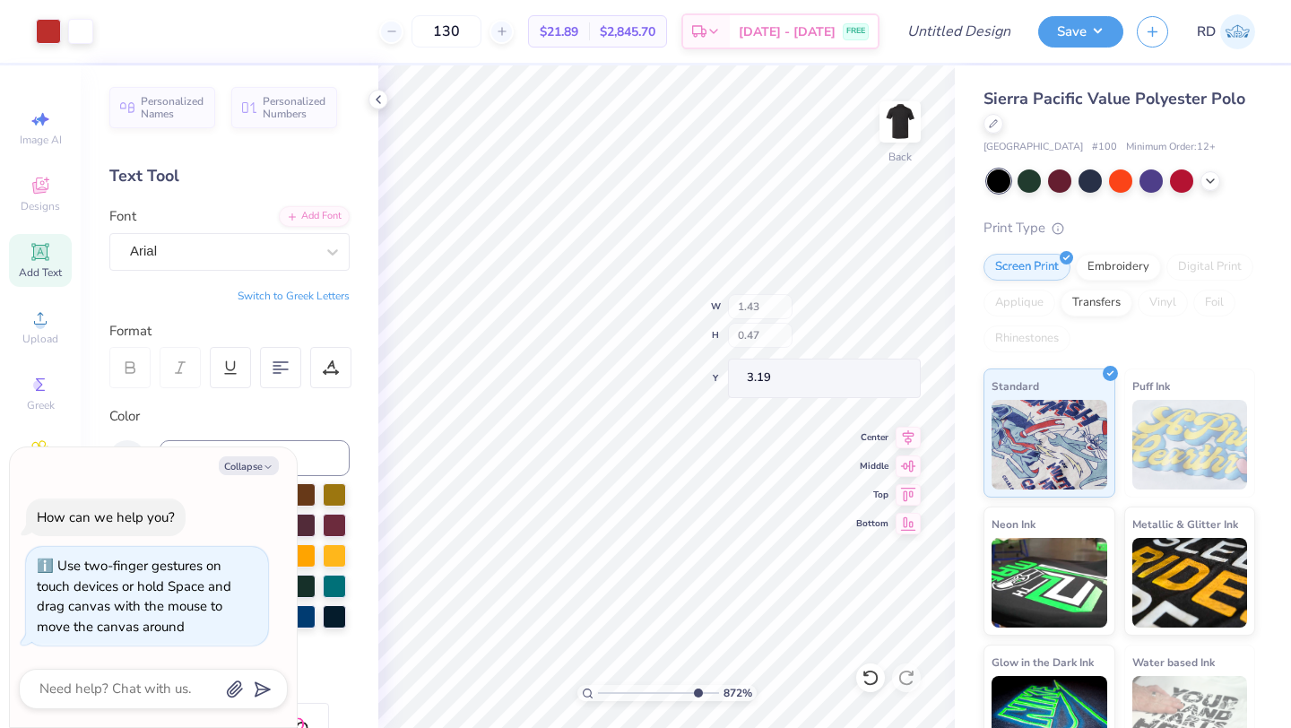
type input "3.00"
type textarea "x"
type input "1.80"
type input "0.86"
type input "3.40"
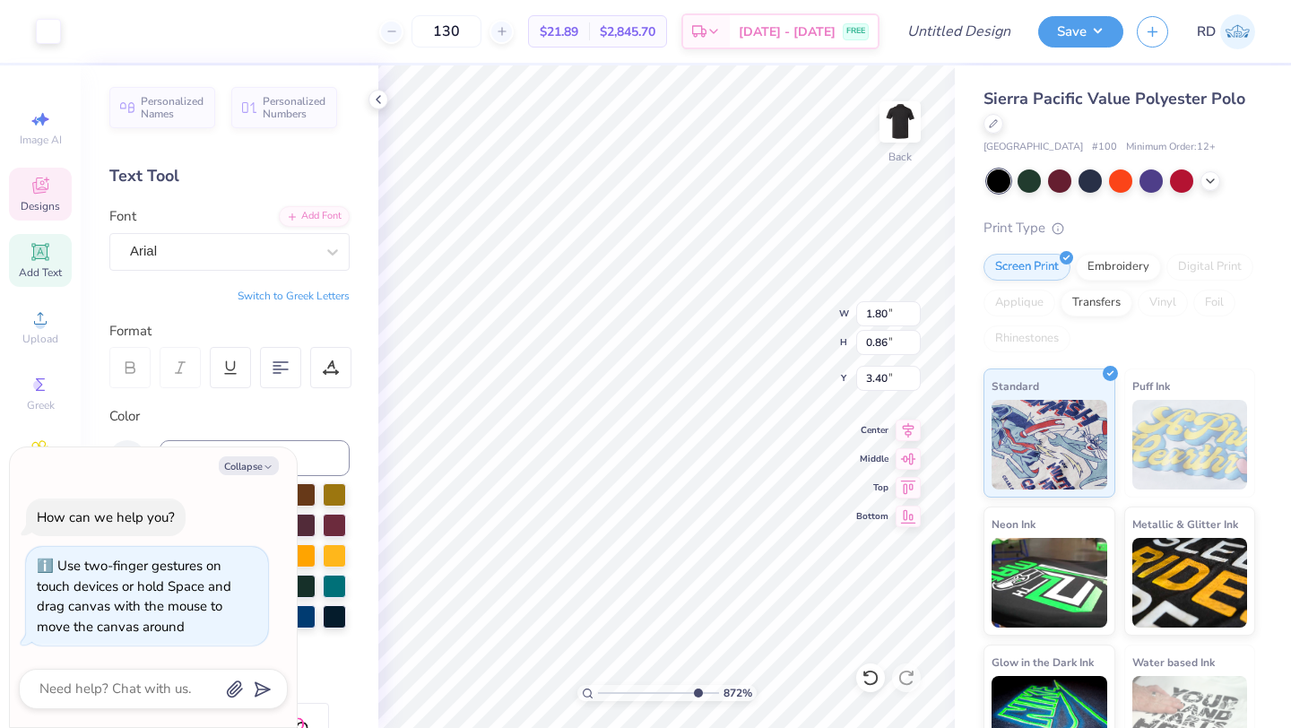
type textarea "x"
type input "1.90"
type input "1.51"
type input "3.00"
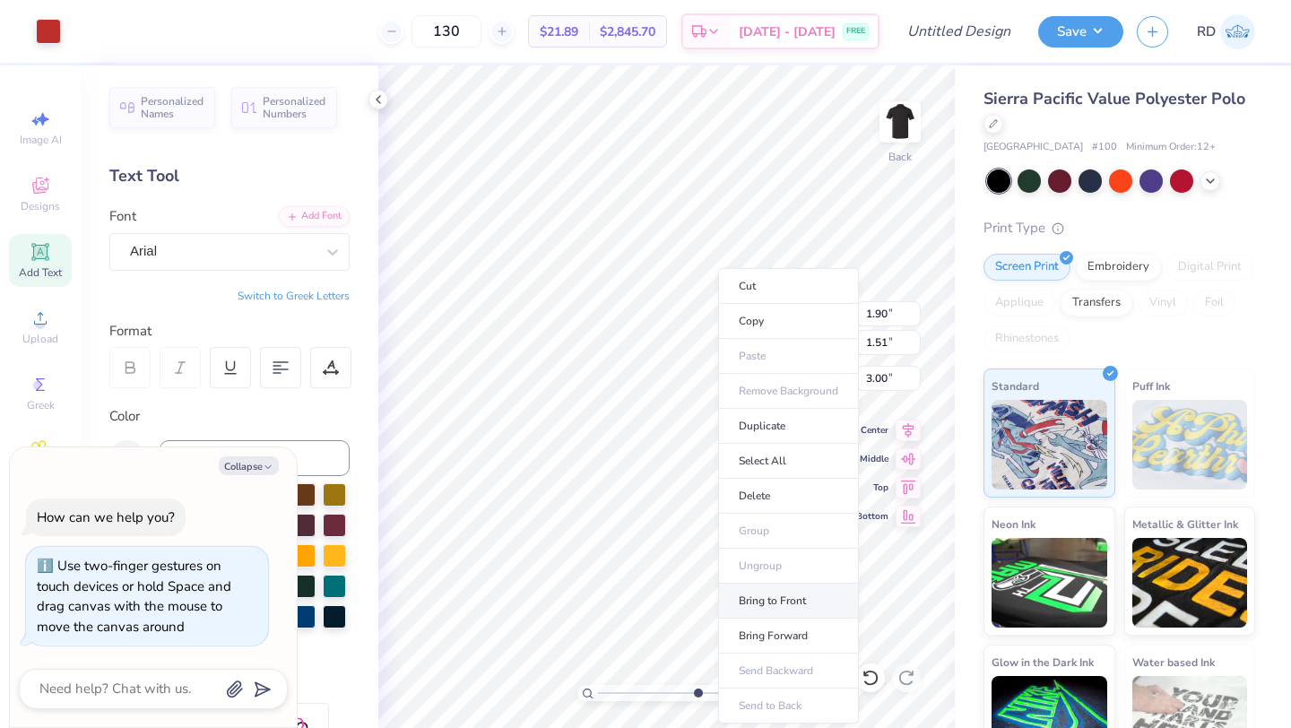
click at [779, 598] on li "Bring to Front" at bounding box center [788, 601] width 141 height 35
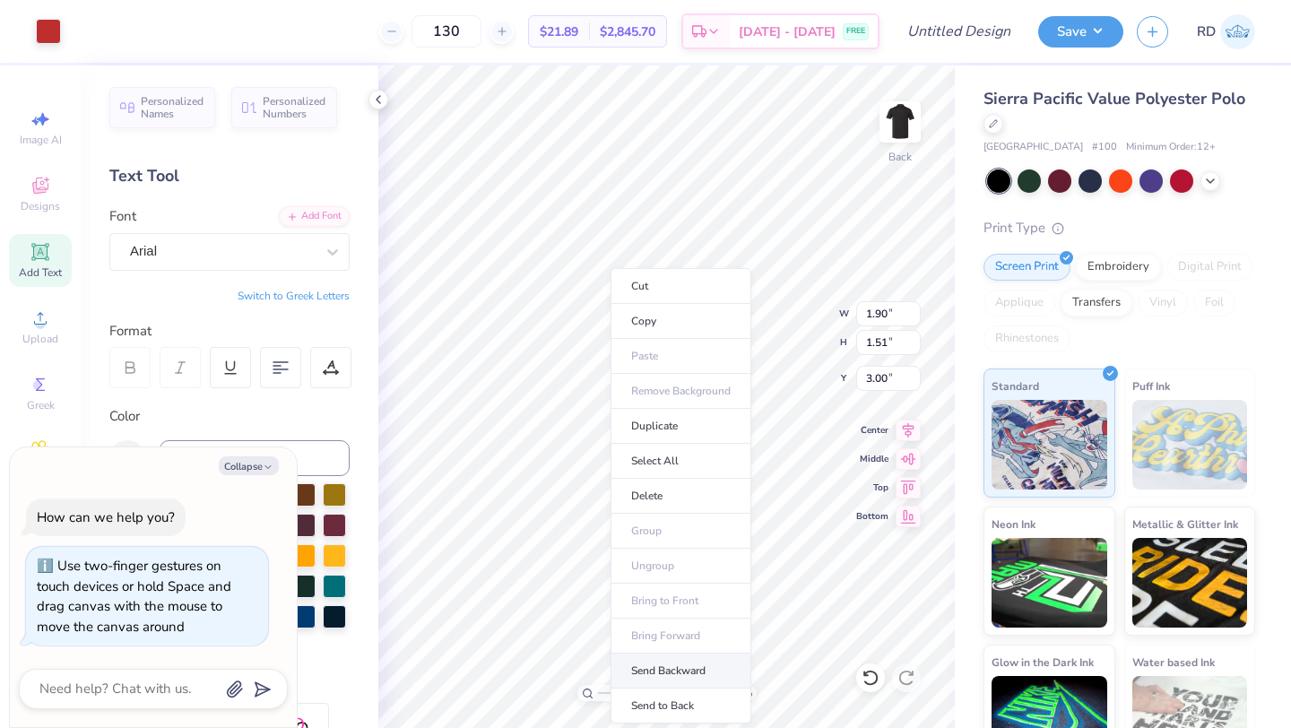
click at [678, 666] on li "Send Backward" at bounding box center [681, 671] width 141 height 35
click at [699, 692] on li "Send to Back" at bounding box center [701, 706] width 141 height 35
type textarea "x"
type input "1.43"
type input "0.47"
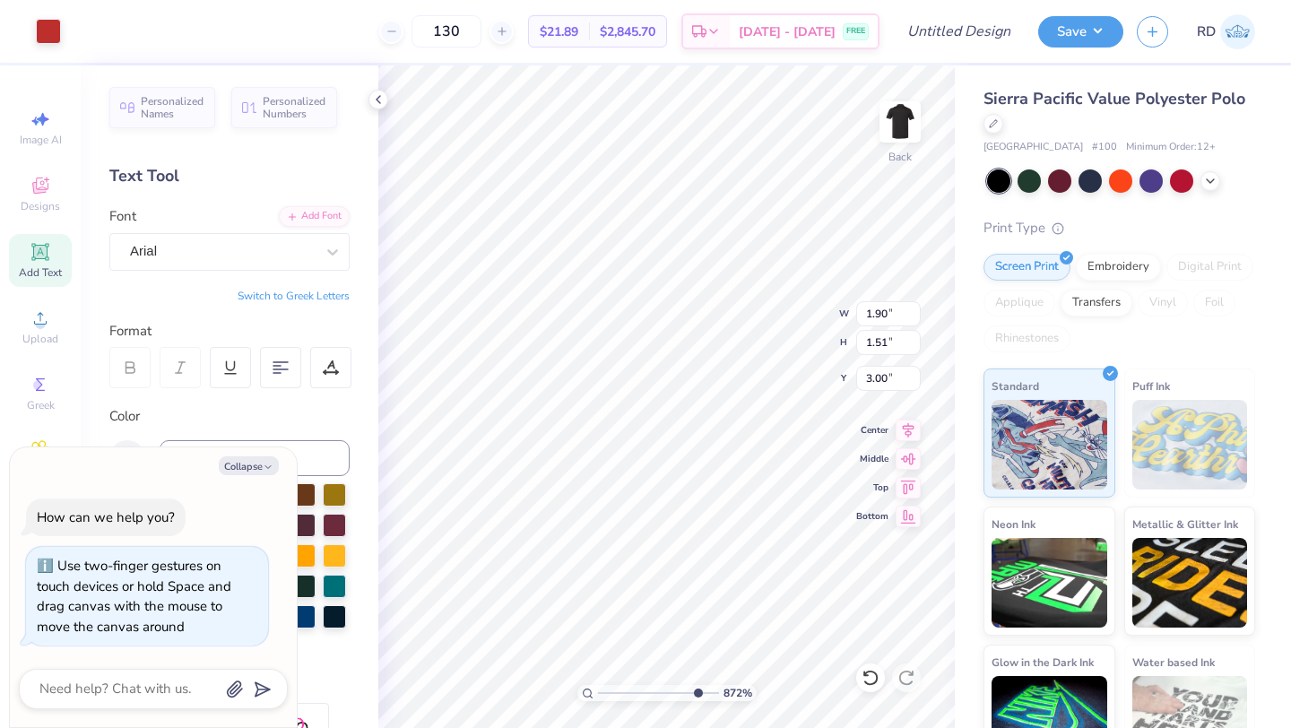
type input "3.19"
type textarea "x"
type input "3.16"
type textarea "x"
type input "1.41"
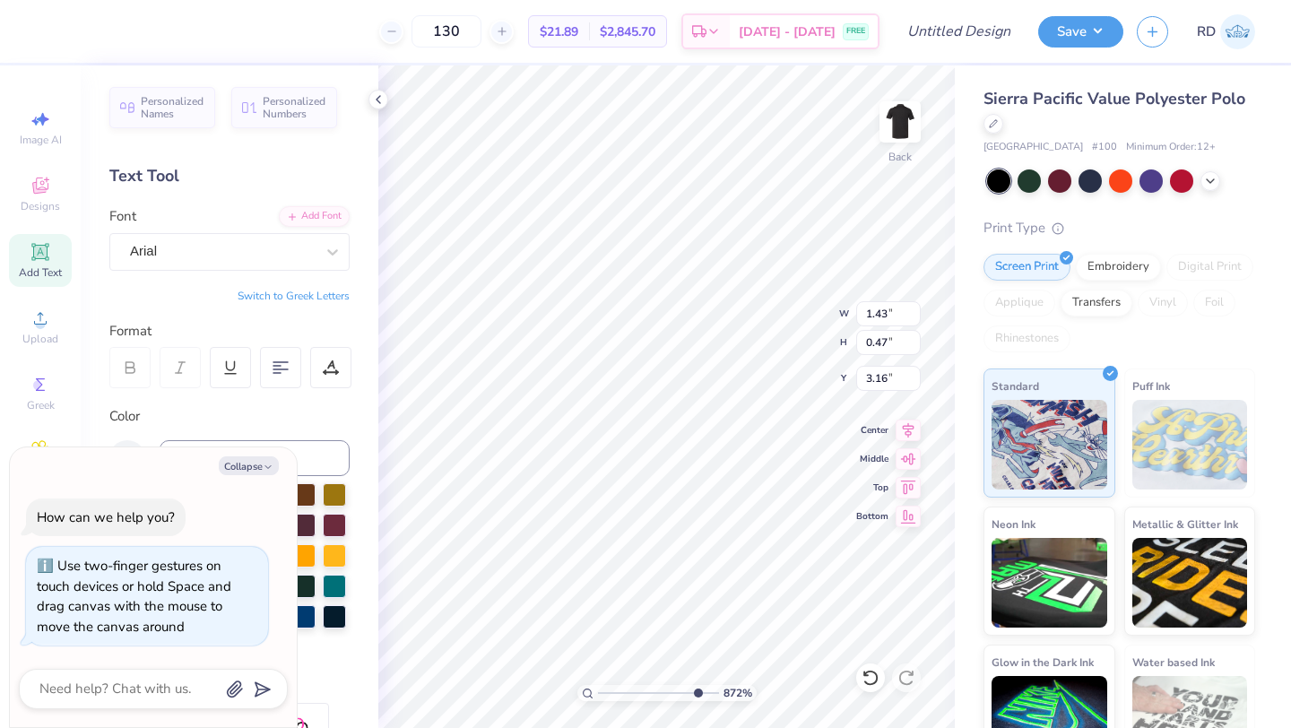
type input "0.46"
type textarea "x"
type input "1.90"
type input "1.51"
type input "3.00"
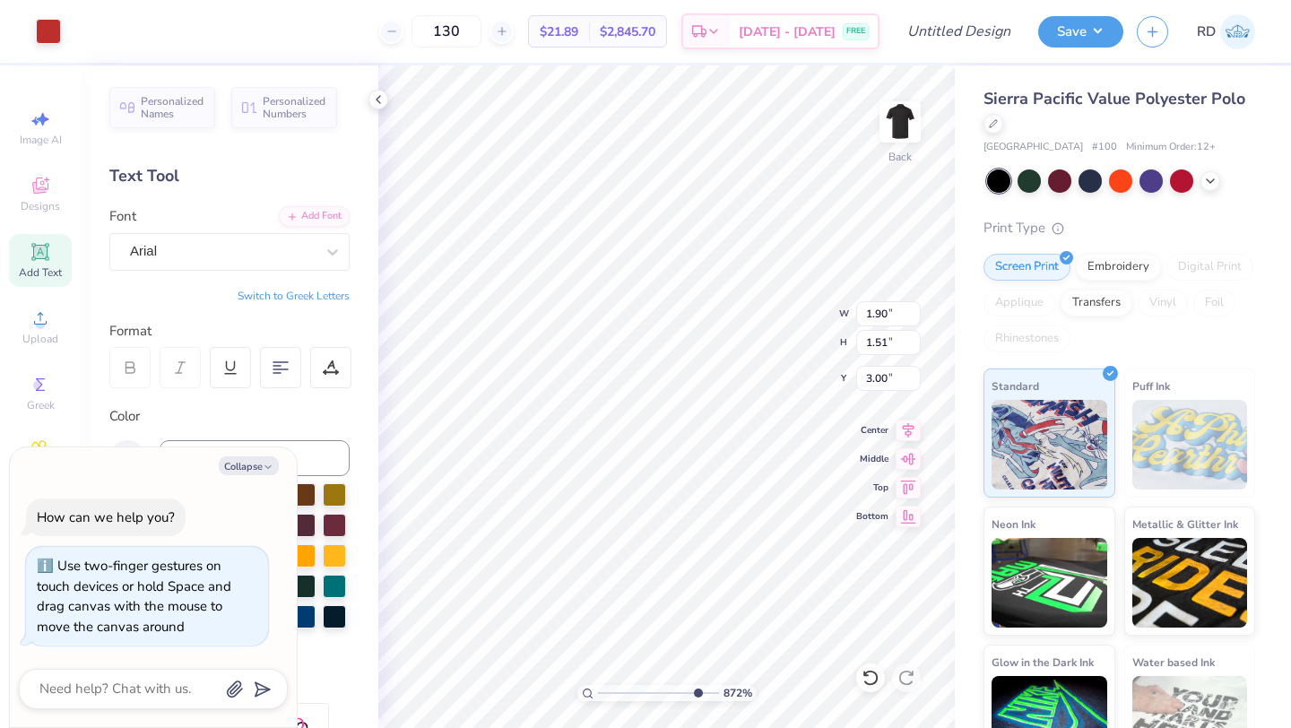
type textarea "x"
type input "1.41"
type input "0.46"
type input "3.16"
type textarea "x"
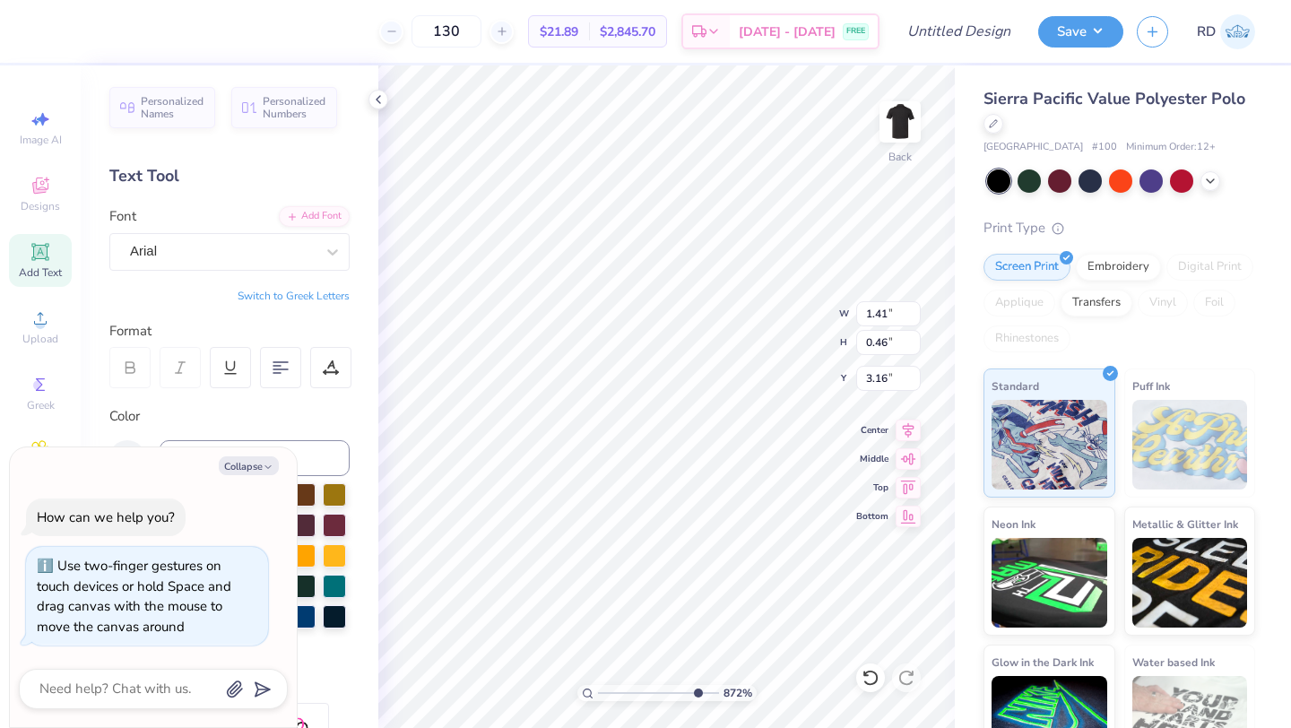
type input "1.43"
type input "0.47"
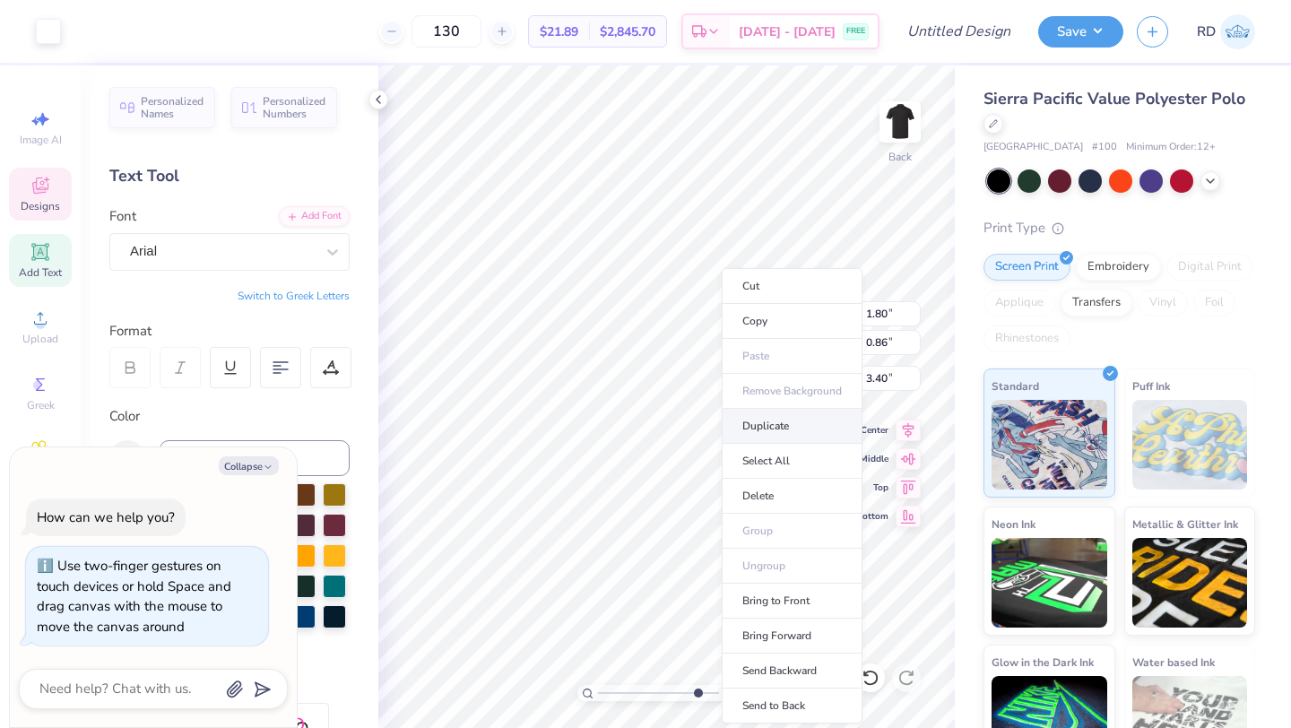
type textarea "x"
type input "1.90"
type input "1.51"
type input "3.00"
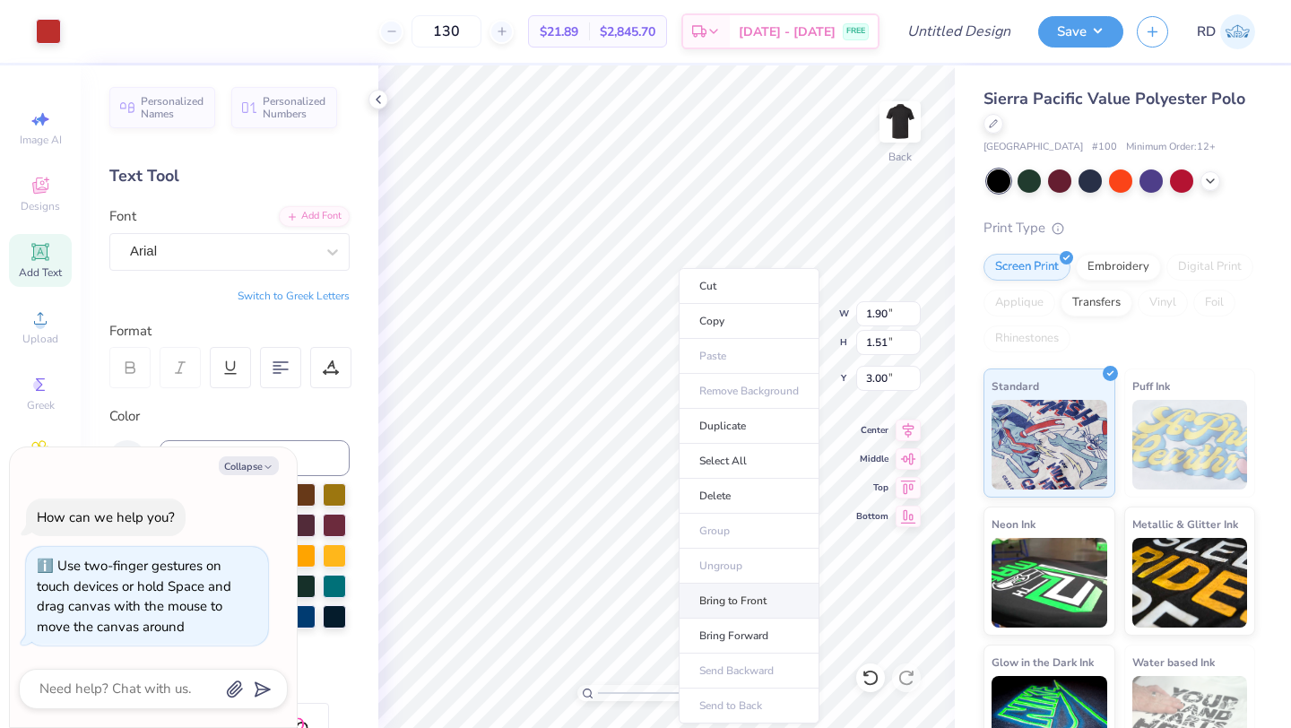
click at [764, 600] on li "Bring to Front" at bounding box center [749, 601] width 141 height 35
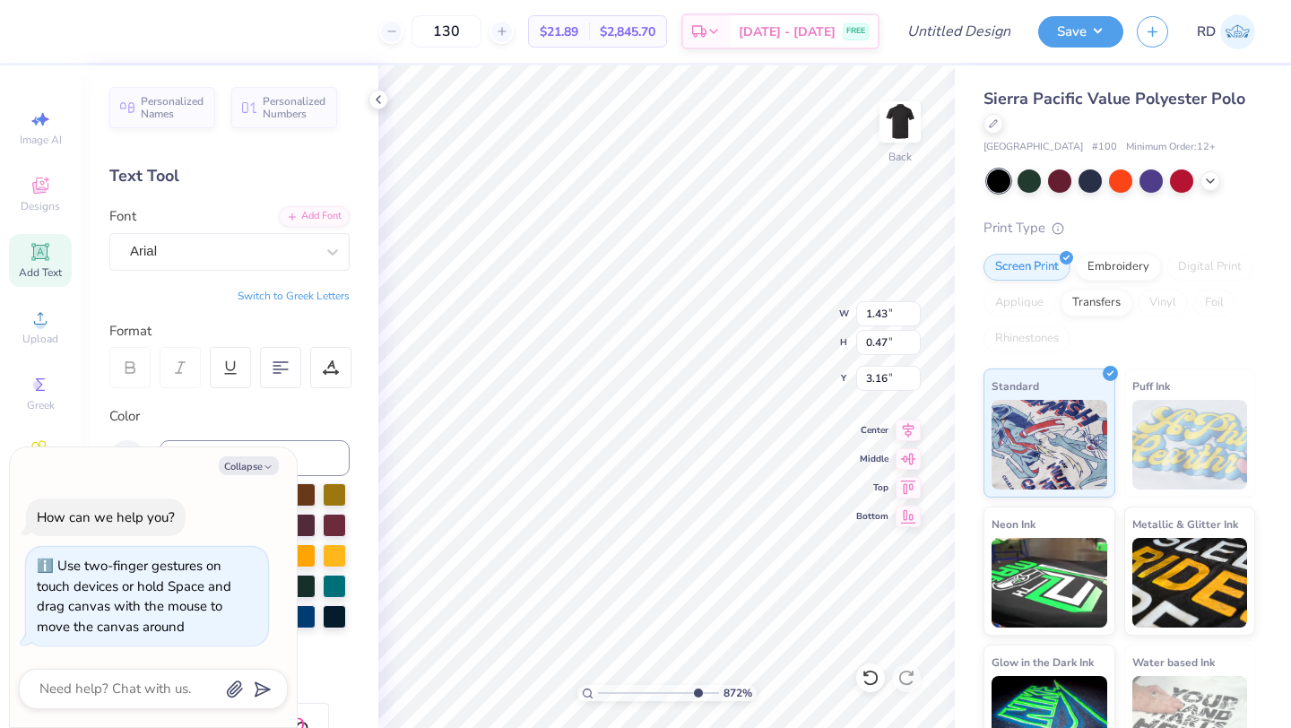
type textarea "x"
type input "3.20"
type textarea "x"
type input "1.41"
type input "0.46"
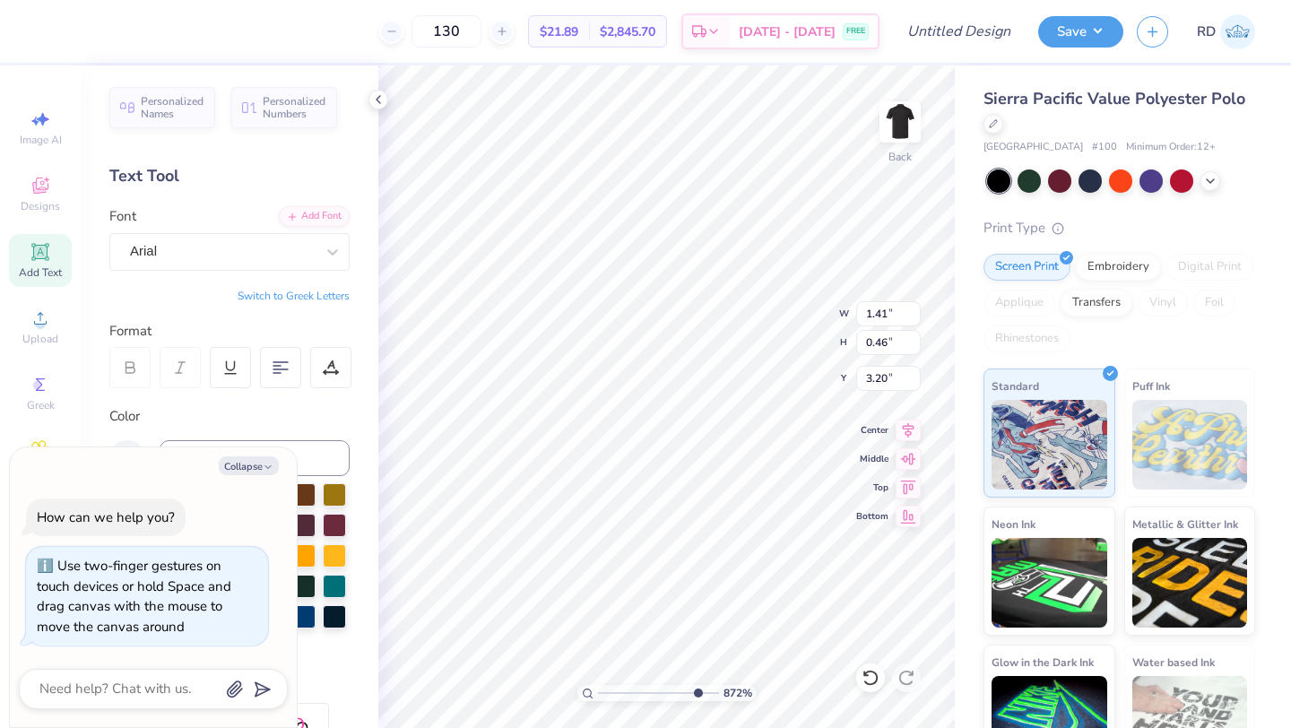
type textarea "x"
type input "4.23"
click at [640, 676] on div "402 %" at bounding box center [666, 396] width 663 height 663
type textarea "x"
type input "1"
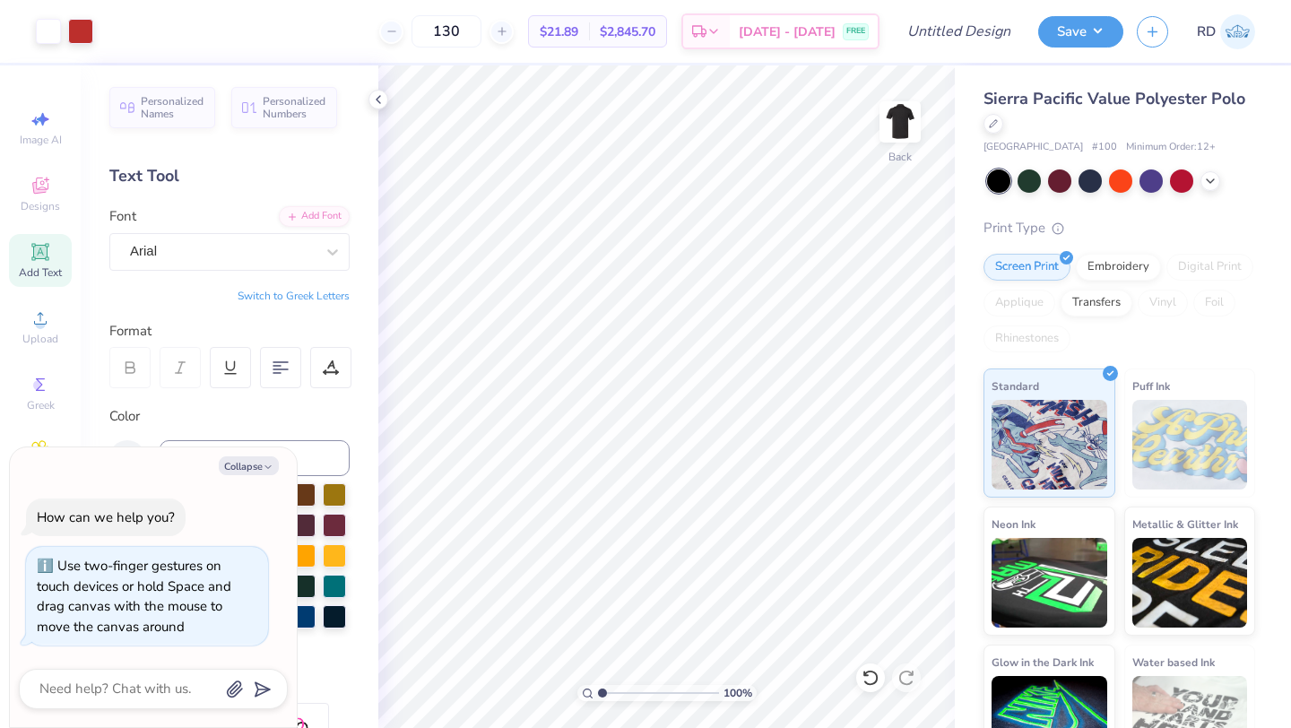
drag, startPoint x: 642, startPoint y: 689, endPoint x: 588, endPoint y: 685, distance: 53.9
click at [588, 685] on div "100 %" at bounding box center [666, 693] width 179 height 16
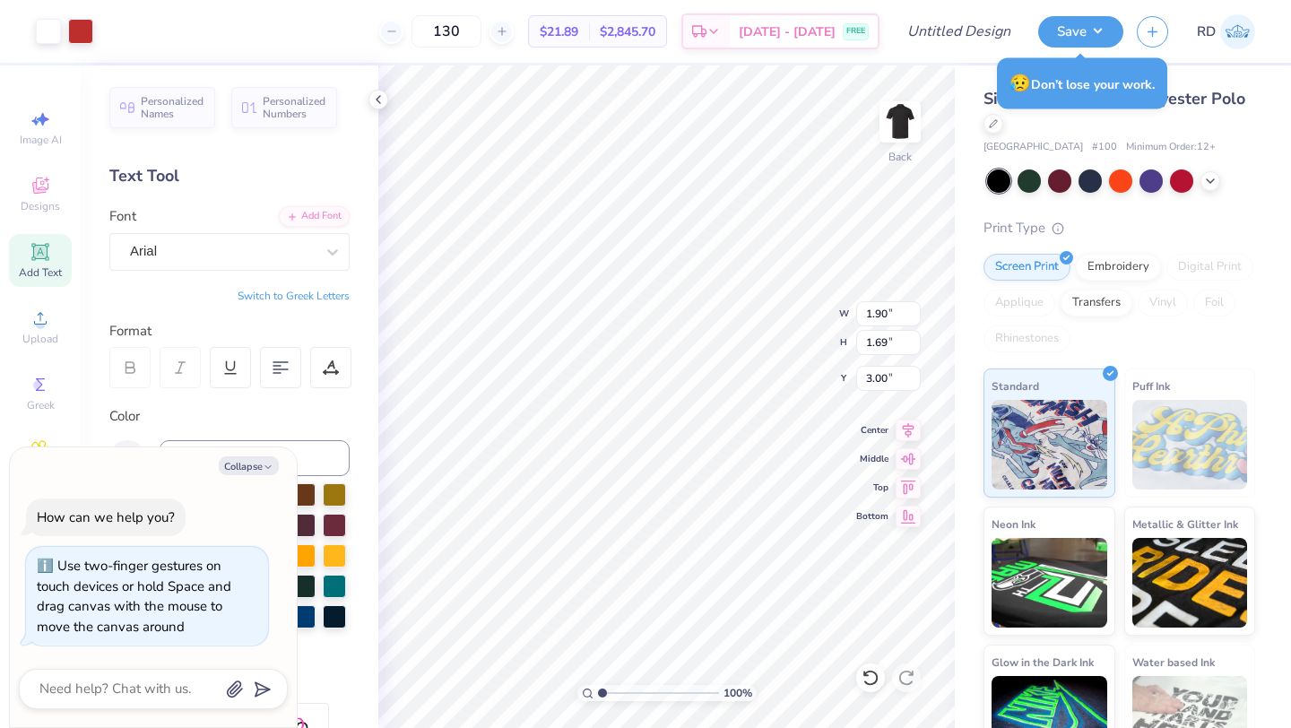
type textarea "x"
type input "2.22"
type input "1.97"
type input "3.08"
type textarea "x"
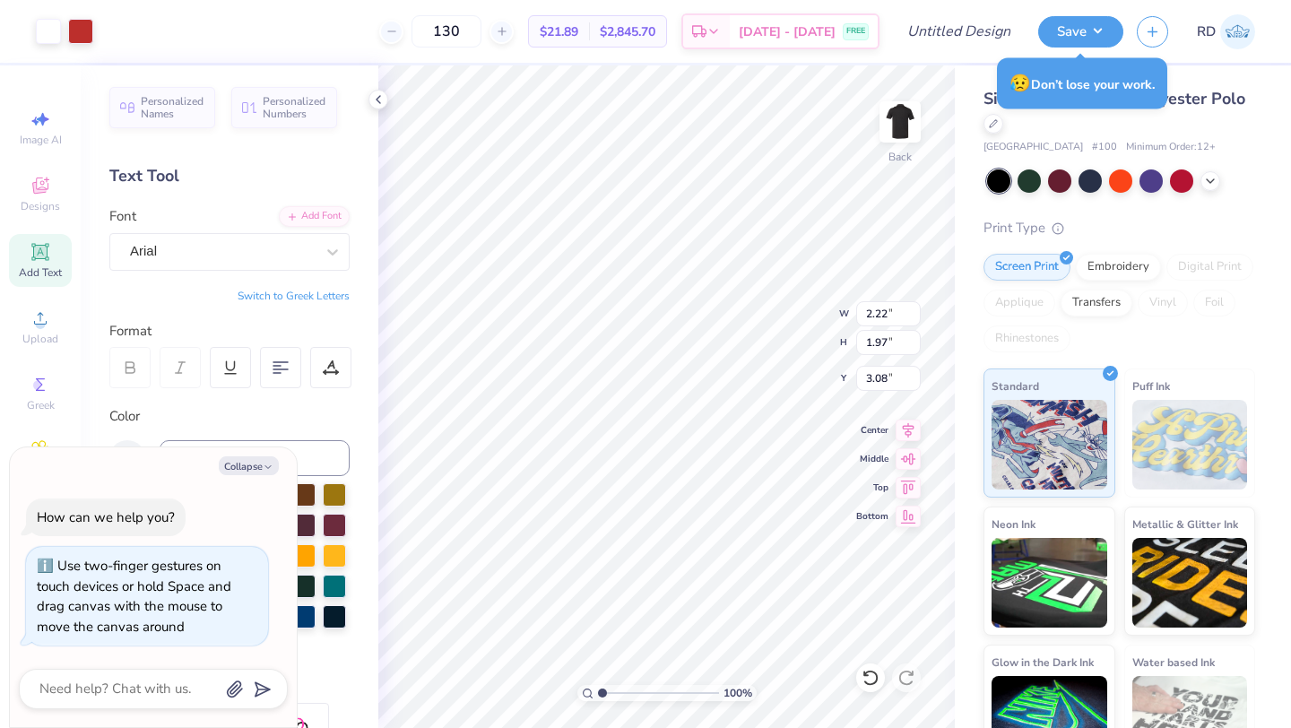
type input "3.00"
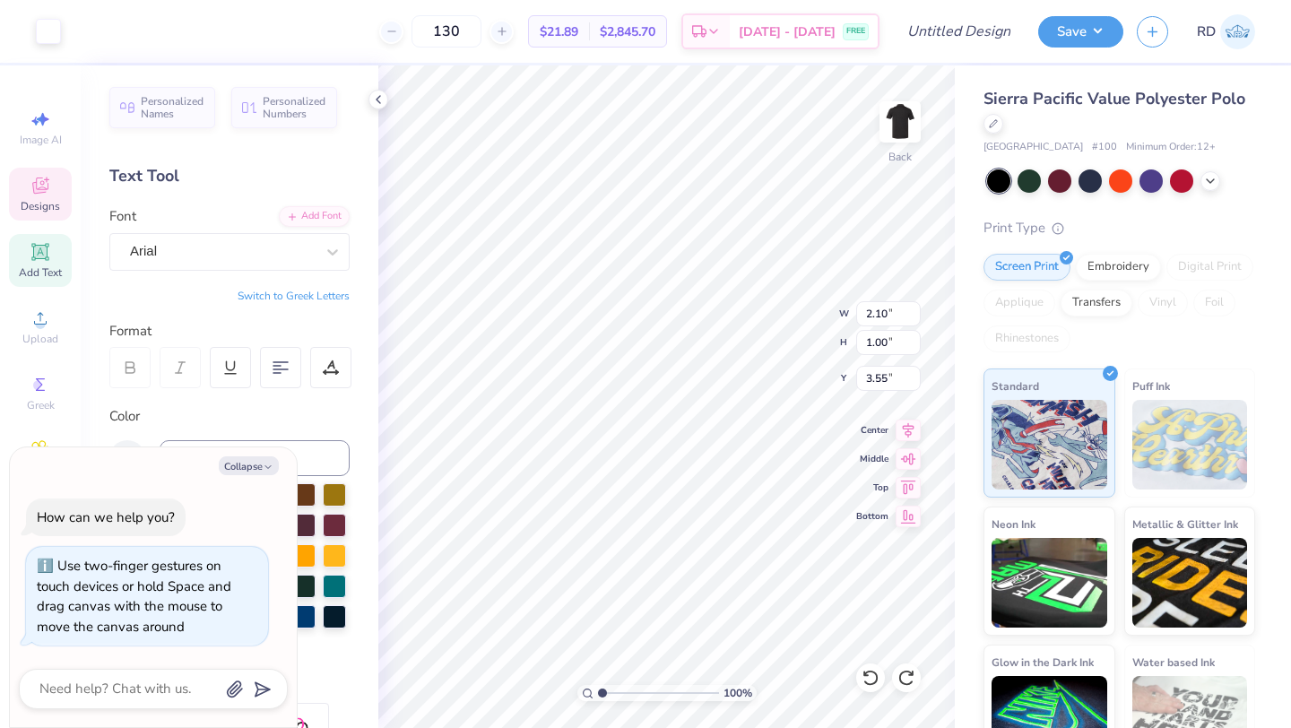
type textarea "x"
drag, startPoint x: 604, startPoint y: 692, endPoint x: 621, endPoint y: 696, distance: 17.4
type input "2.57"
click at [621, 696] on input "range" at bounding box center [658, 693] width 121 height 16
click at [1217, 183] on icon at bounding box center [1210, 179] width 14 height 14
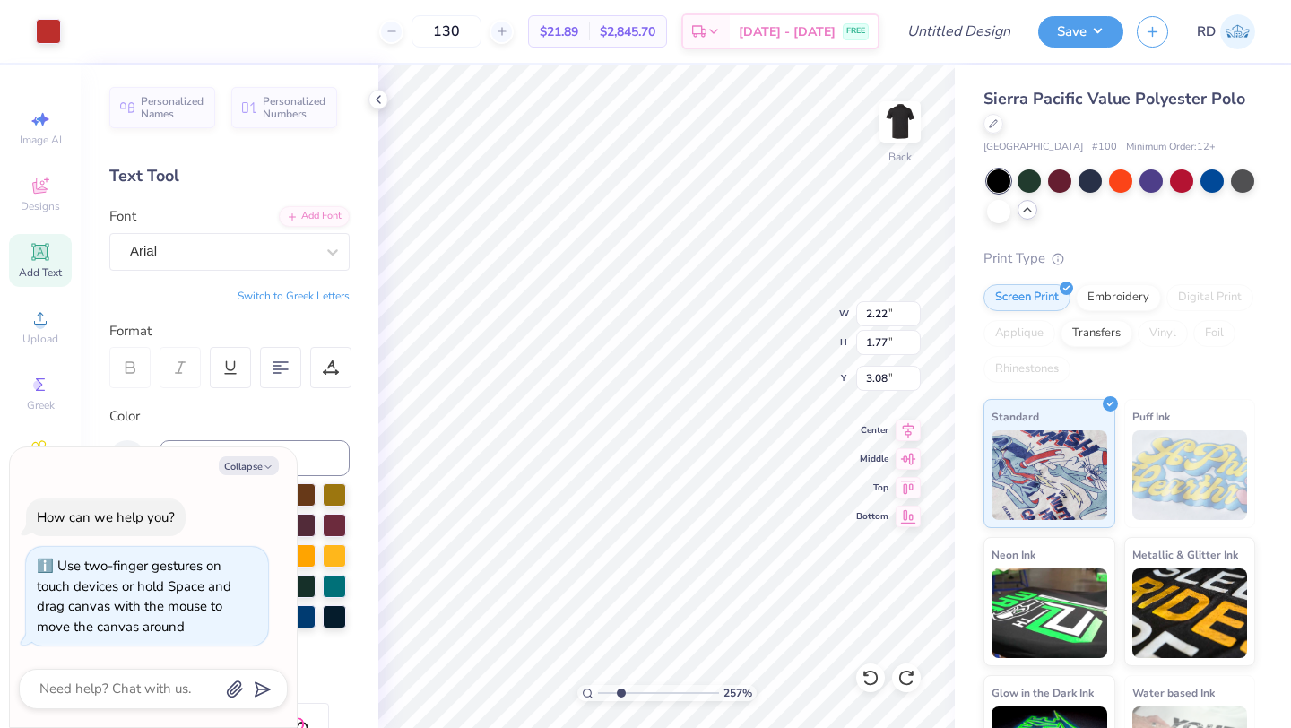
click at [71, 26] on div "Art colors 130 $21.89 Per Item $2,845.70 Total Est. Delivery Aug 24 - 27 FREE D…" at bounding box center [645, 31] width 1291 height 63
click at [39, 33] on div at bounding box center [48, 29] width 25 height 25
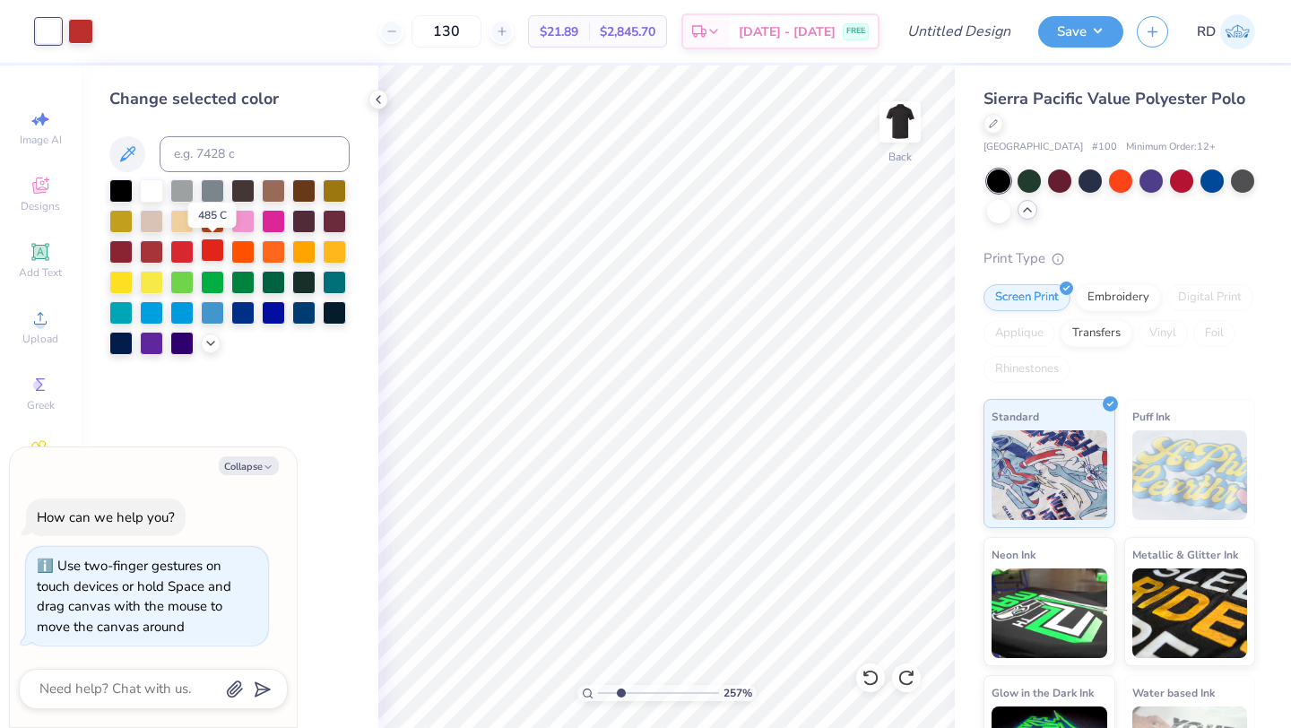
click at [217, 252] on div at bounding box center [212, 250] width 23 height 23
click at [84, 27] on div at bounding box center [80, 29] width 25 height 25
click at [143, 188] on div at bounding box center [151, 189] width 23 height 23
click at [54, 36] on div at bounding box center [48, 29] width 25 height 25
click at [178, 250] on div at bounding box center [181, 250] width 23 height 23
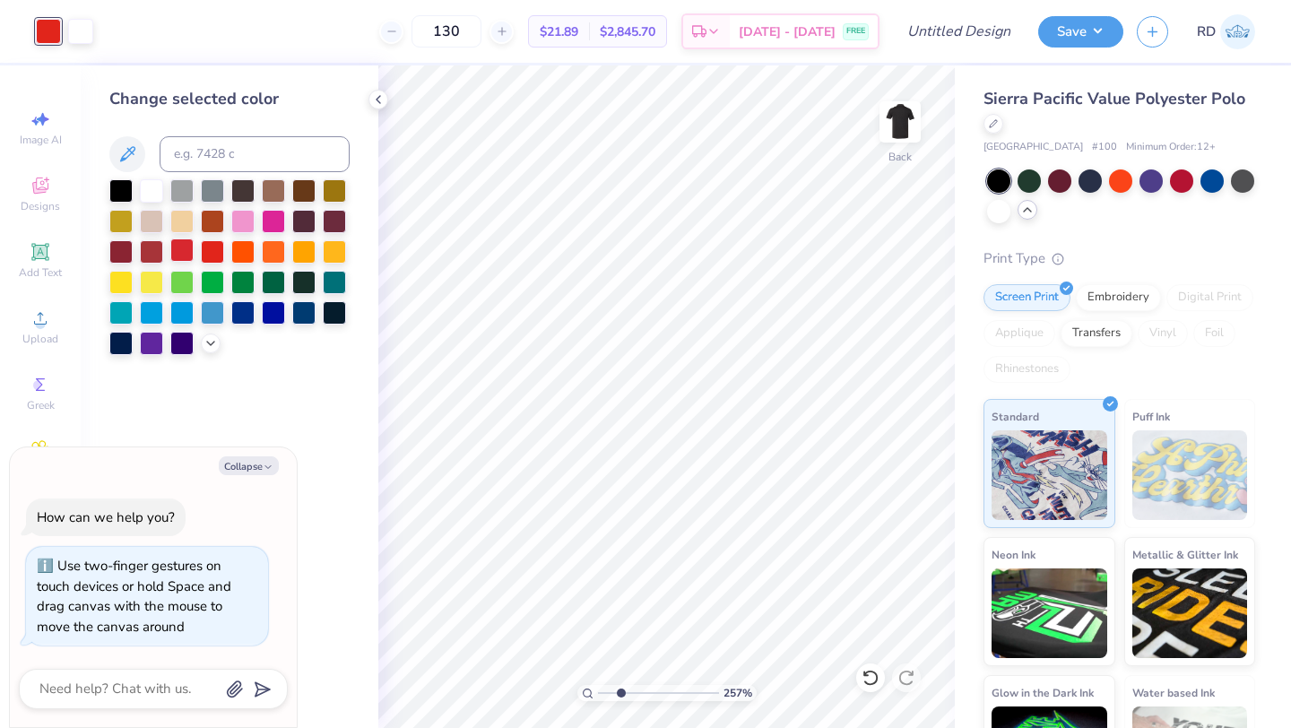
type textarea "x"
drag, startPoint x: 615, startPoint y: 688, endPoint x: 601, endPoint y: 689, distance: 14.4
type input "1"
click at [601, 689] on input "range" at bounding box center [658, 693] width 121 height 16
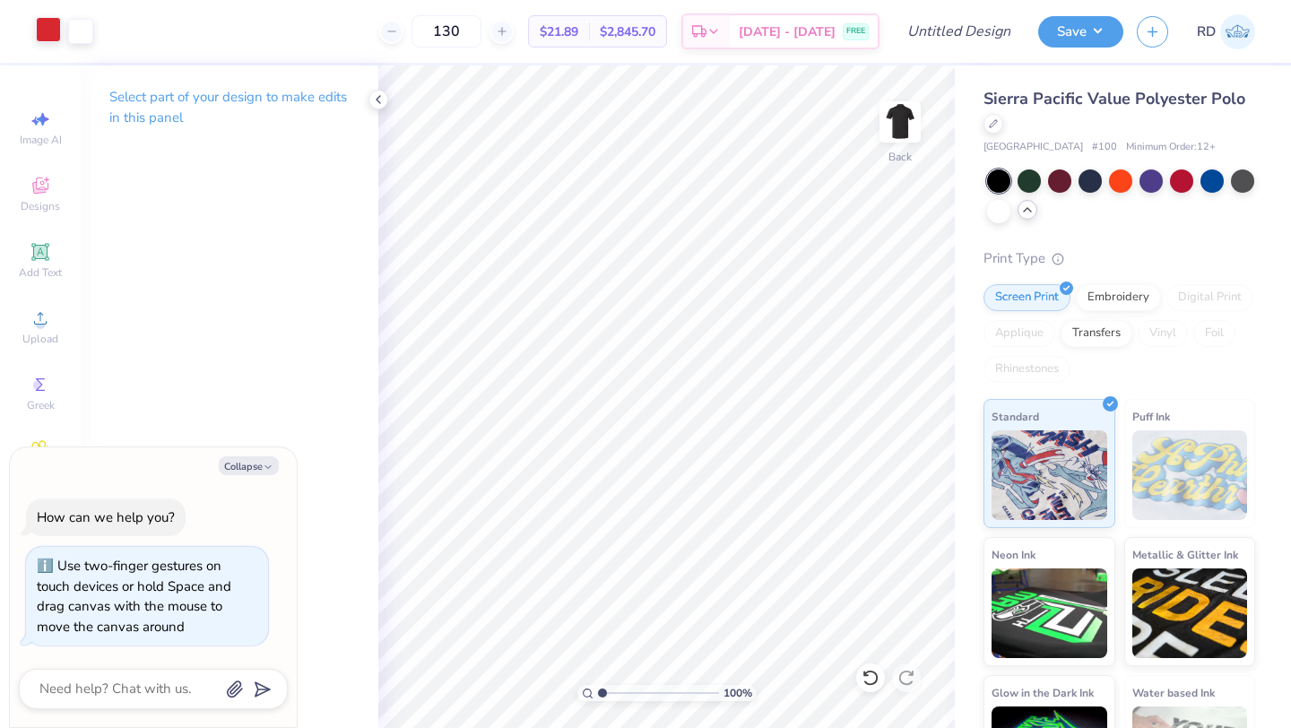
click at [47, 26] on div at bounding box center [48, 29] width 25 height 25
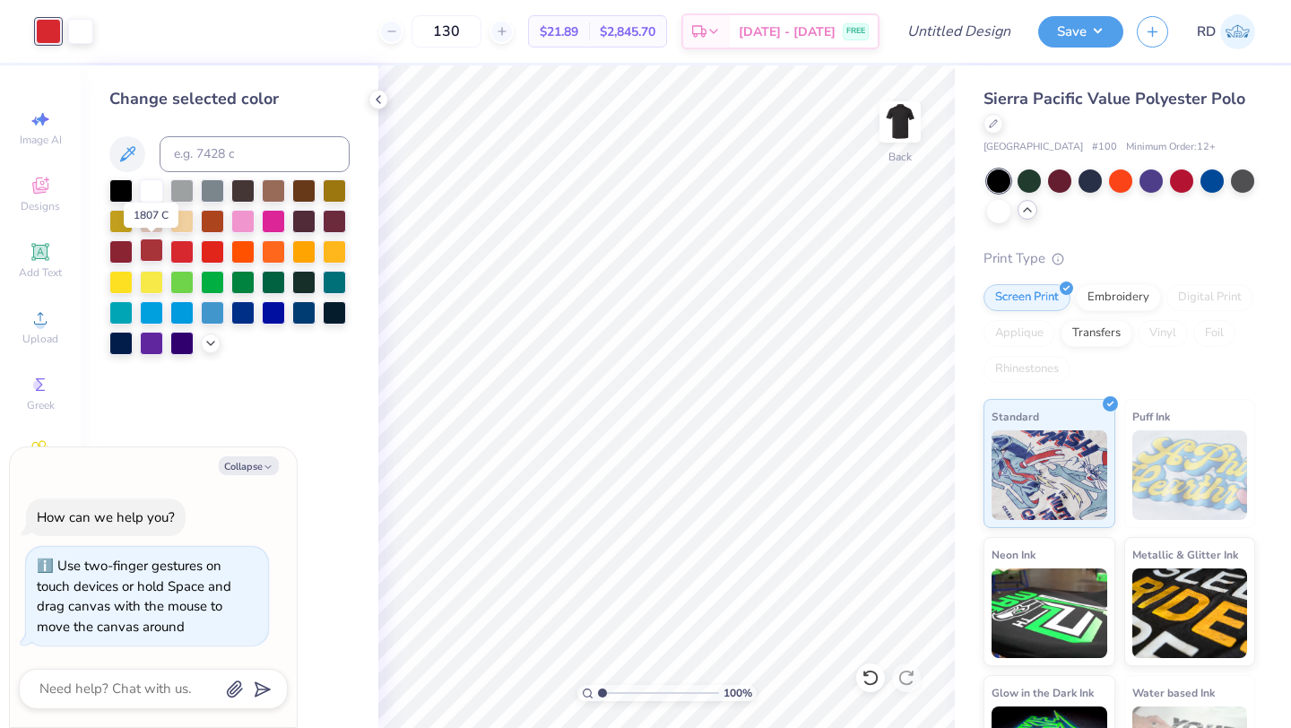
click at [148, 245] on div at bounding box center [151, 250] width 23 height 23
click at [179, 249] on div at bounding box center [181, 250] width 23 height 23
click at [158, 249] on div at bounding box center [151, 250] width 23 height 23
click at [77, 29] on div at bounding box center [80, 29] width 25 height 25
click at [49, 30] on div at bounding box center [48, 29] width 25 height 25
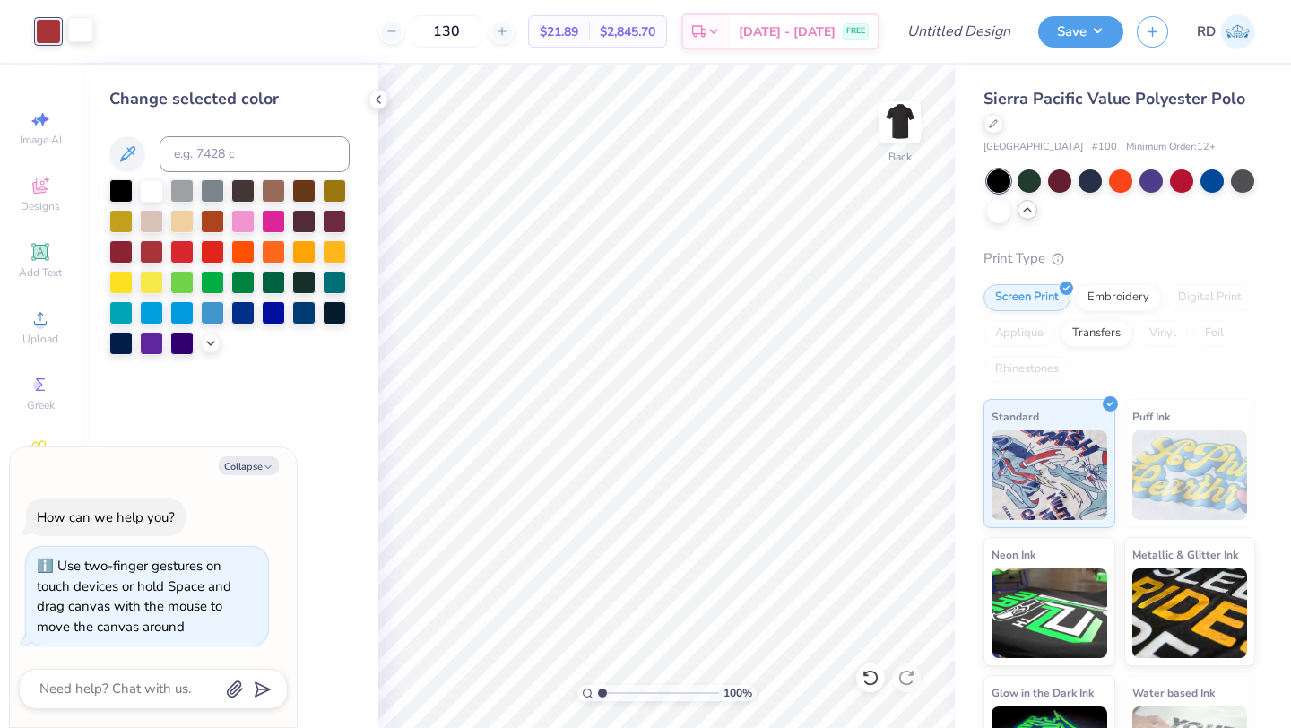
click at [88, 39] on div at bounding box center [80, 29] width 25 height 25
click at [123, 190] on div at bounding box center [120, 189] width 23 height 23
click at [46, 30] on div at bounding box center [48, 29] width 25 height 25
click at [150, 184] on div at bounding box center [151, 189] width 23 height 23
click at [149, 184] on div at bounding box center [151, 189] width 23 height 23
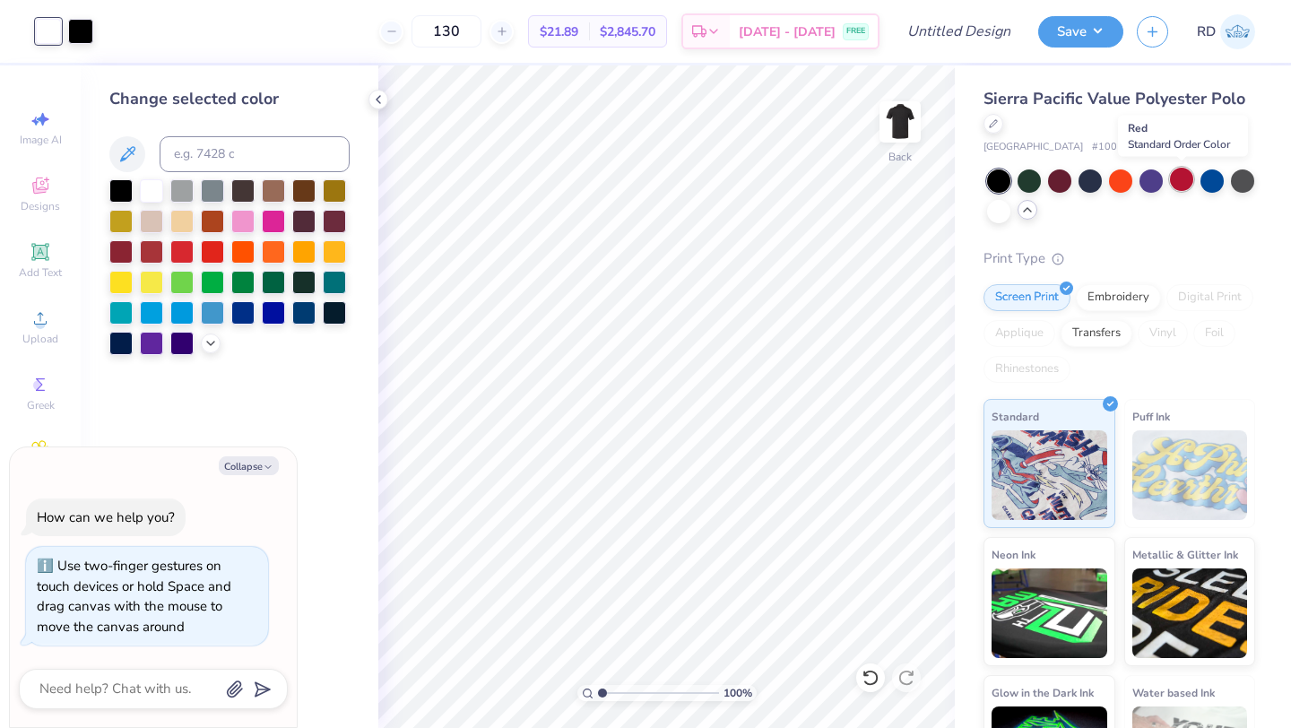
click at [1178, 183] on div at bounding box center [1181, 179] width 23 height 23
click at [993, 208] on div at bounding box center [998, 209] width 23 height 23
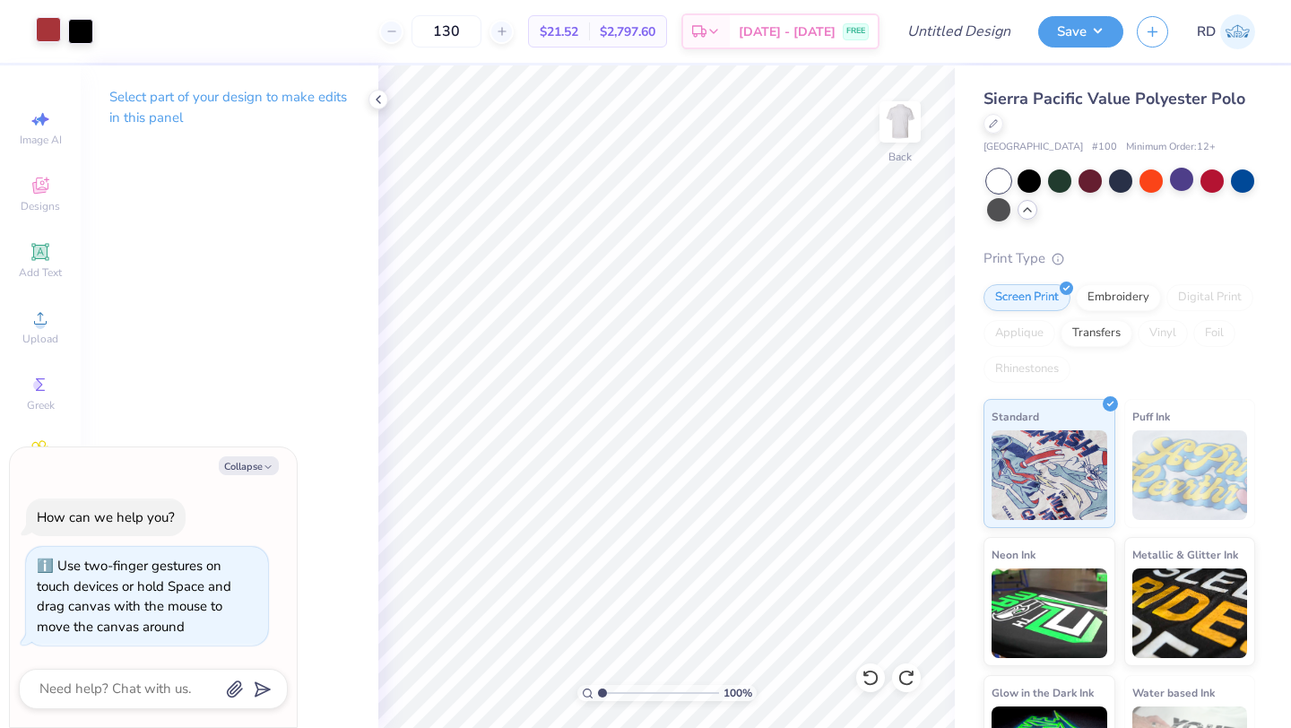
click at [40, 21] on div at bounding box center [48, 29] width 25 height 25
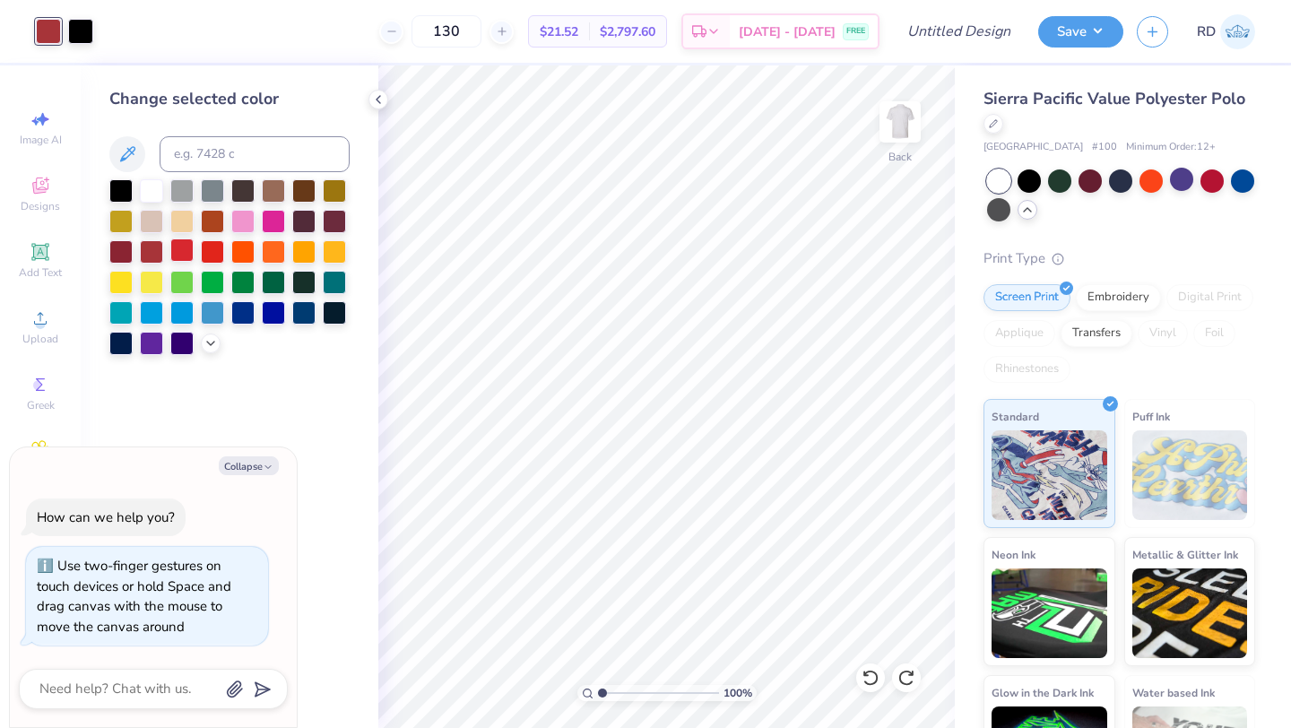
click at [184, 248] on div at bounding box center [181, 250] width 23 height 23
click at [149, 192] on div at bounding box center [151, 189] width 23 height 23
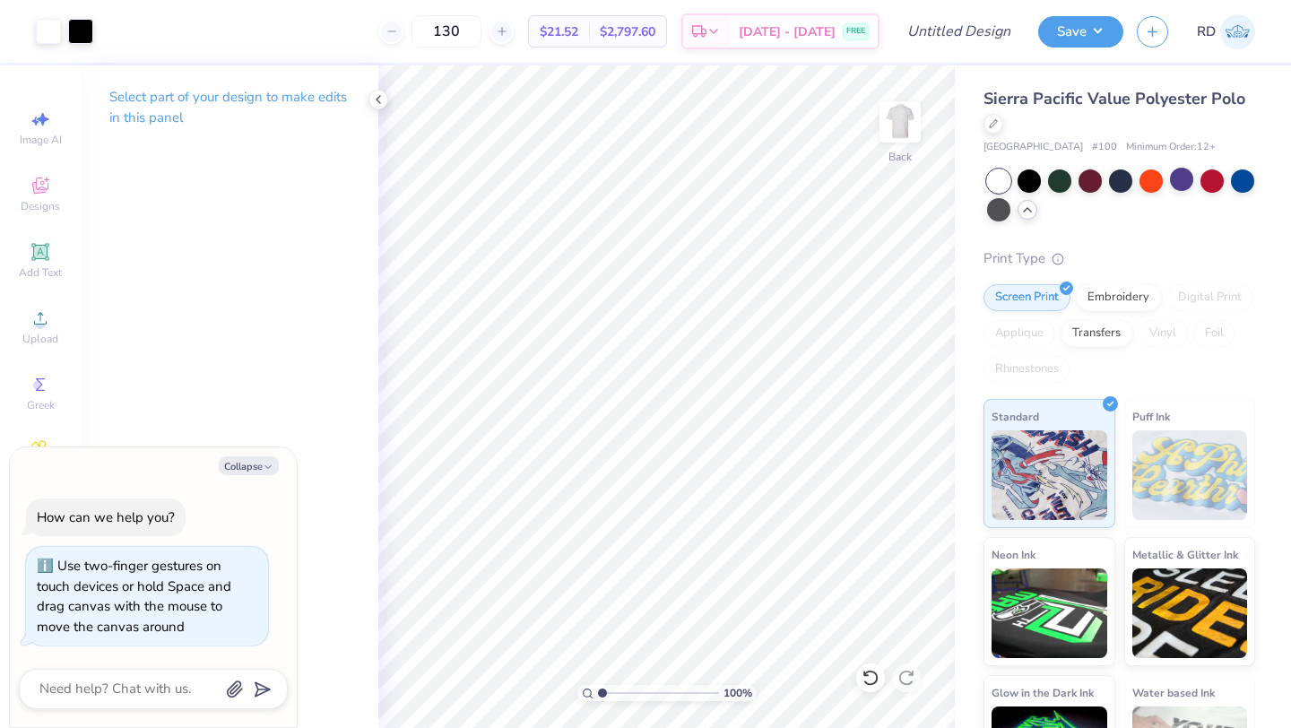
click at [64, 15] on div "Art colors" at bounding box center [46, 31] width 93 height 63
click at [78, 31] on div at bounding box center [80, 29] width 25 height 25
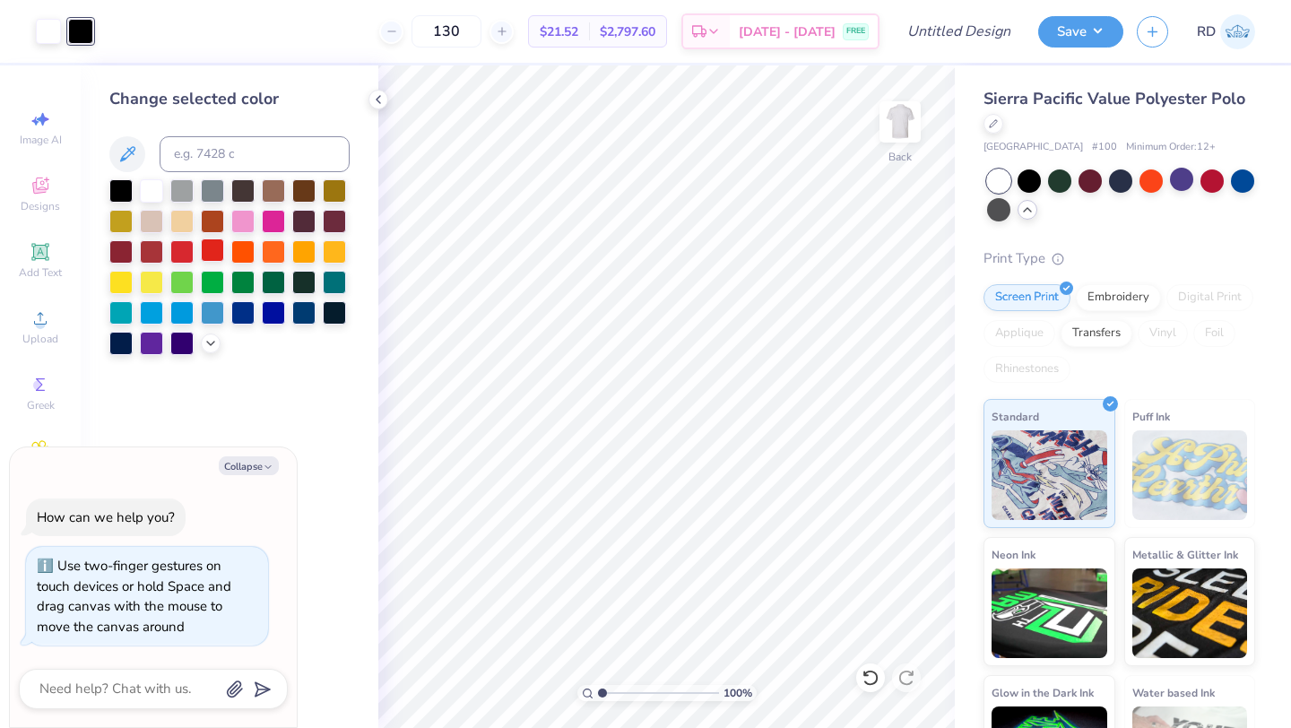
click at [212, 251] on div at bounding box center [212, 250] width 23 height 23
click at [864, 672] on icon at bounding box center [866, 674] width 4 height 4
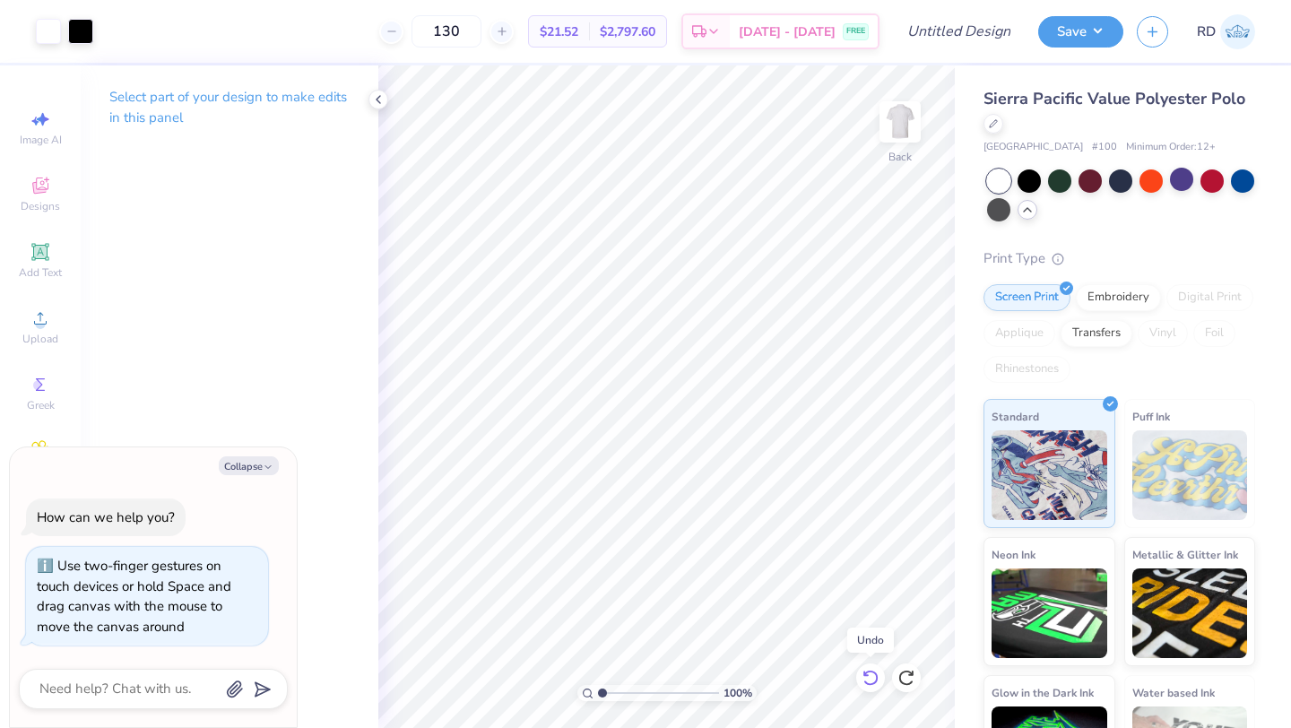
click at [876, 673] on icon at bounding box center [871, 678] width 18 height 18
click at [85, 32] on div at bounding box center [80, 29] width 25 height 25
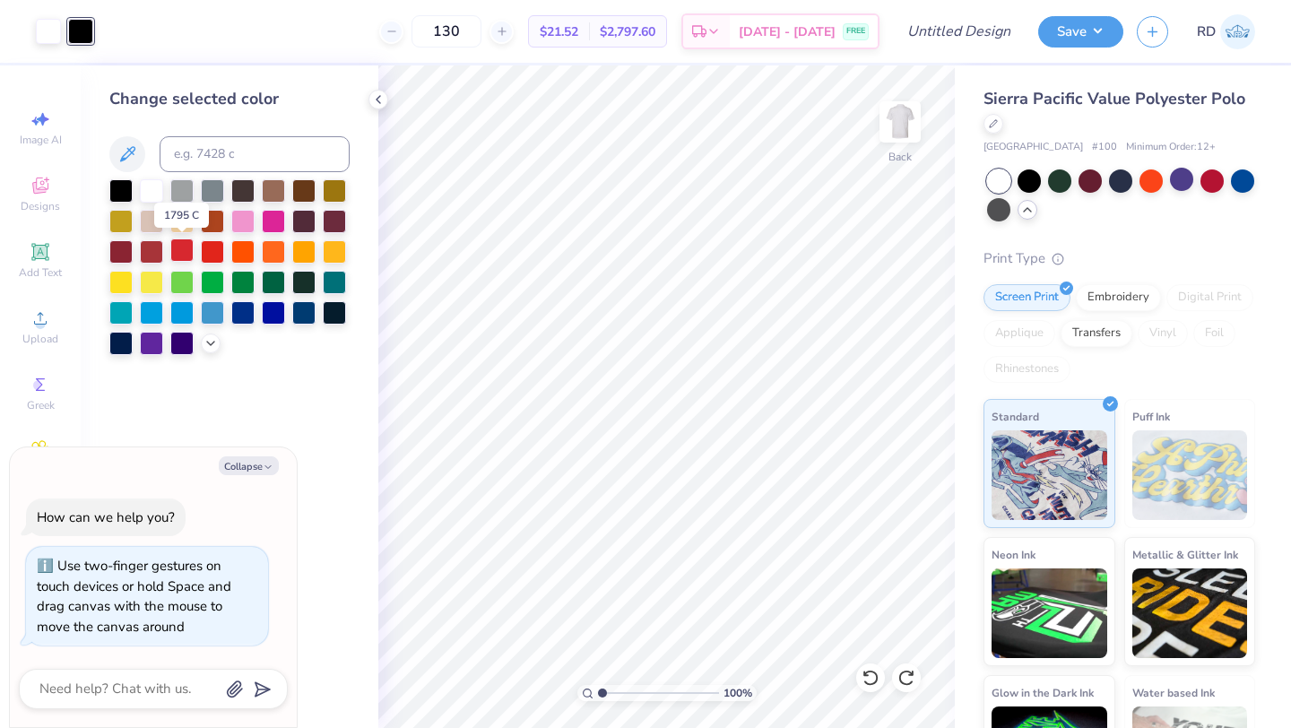
click at [192, 254] on div at bounding box center [181, 250] width 23 height 23
click at [155, 248] on div at bounding box center [151, 250] width 23 height 23
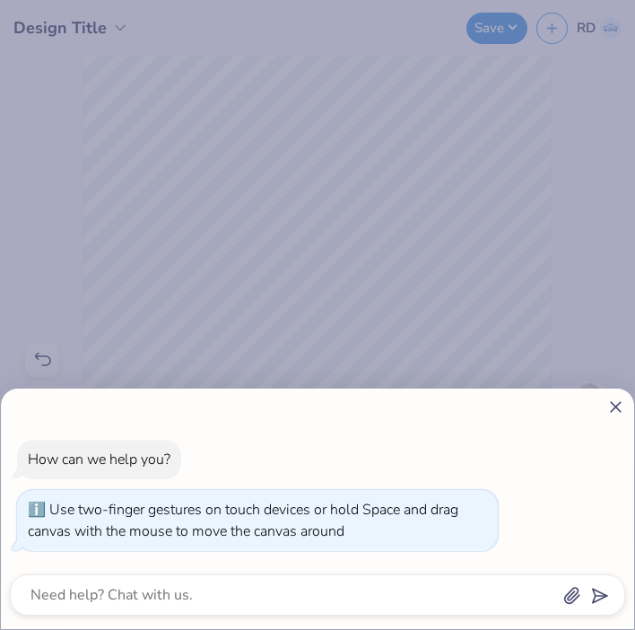
click at [374, 308] on div "How can we help you? Use two-finger gestures on touch devices or hold Space and…" at bounding box center [317, 315] width 635 height 630
type textarea "x"
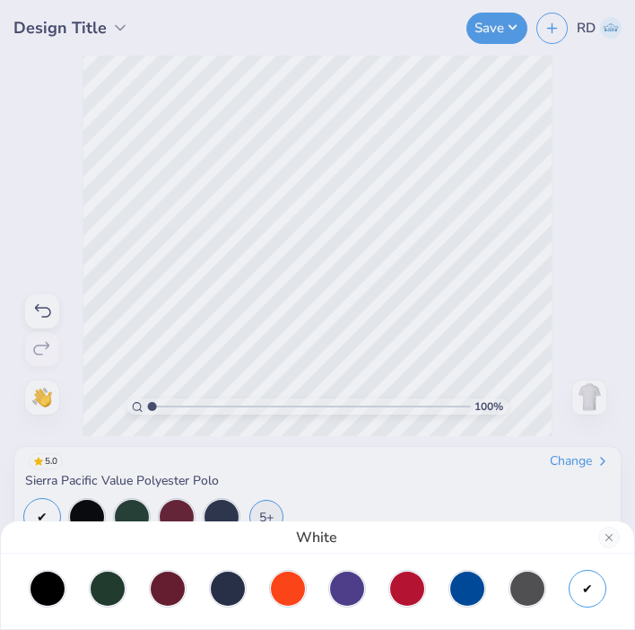
click at [395, 131] on div "White" at bounding box center [317, 315] width 635 height 630
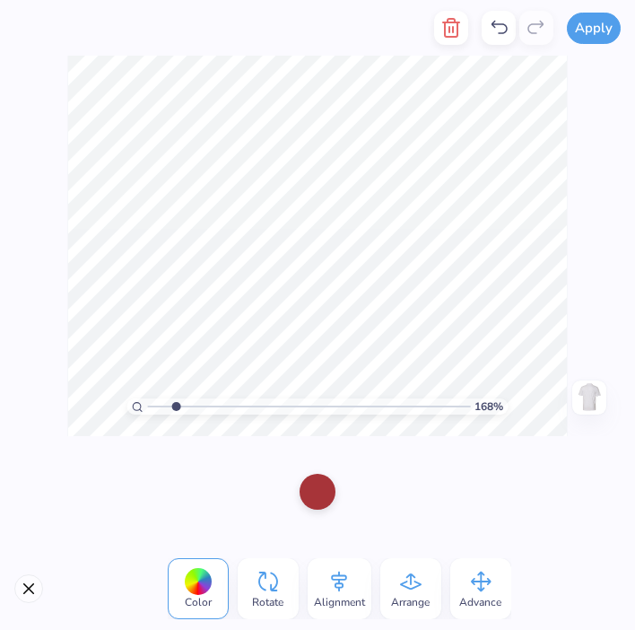
drag, startPoint x: 152, startPoint y: 407, endPoint x: 176, endPoint y: 410, distance: 23.5
click at [176, 410] on input "range" at bounding box center [309, 406] width 323 height 16
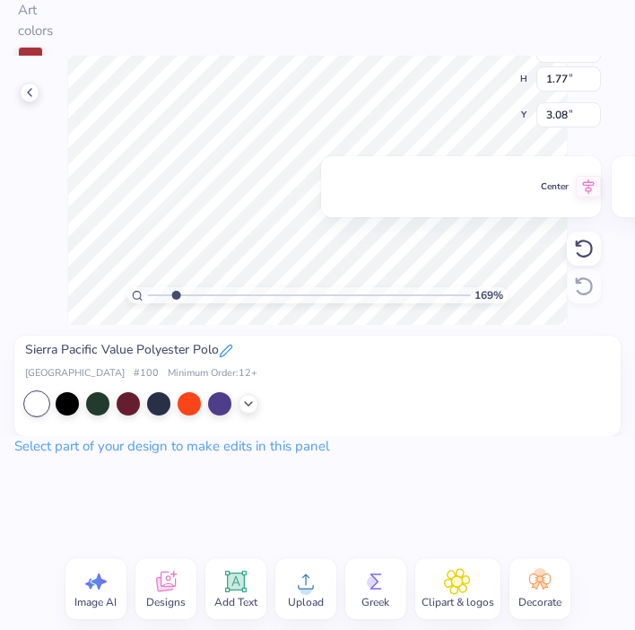
type input "1"
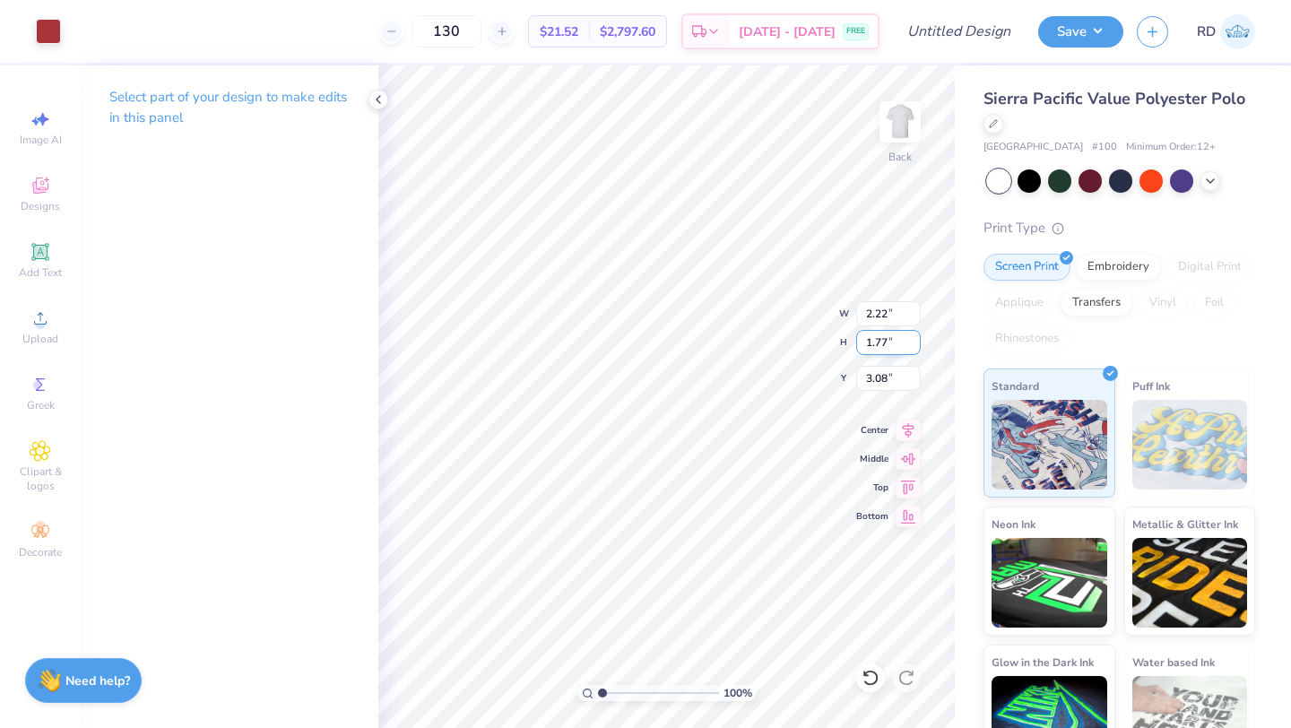
click at [769, 323] on div "100 % Back W 2.22 2.22 " H 1.77 1.77 " Y 3.08 3.08 " Center Middle Top Bottom" at bounding box center [666, 396] width 577 height 663
click at [78, 29] on div at bounding box center [80, 29] width 25 height 25
click at [44, 38] on div at bounding box center [48, 29] width 25 height 25
click at [55, 36] on div at bounding box center [48, 31] width 25 height 25
drag, startPoint x: 55, startPoint y: 36, endPoint x: 380, endPoint y: 89, distance: 329.8
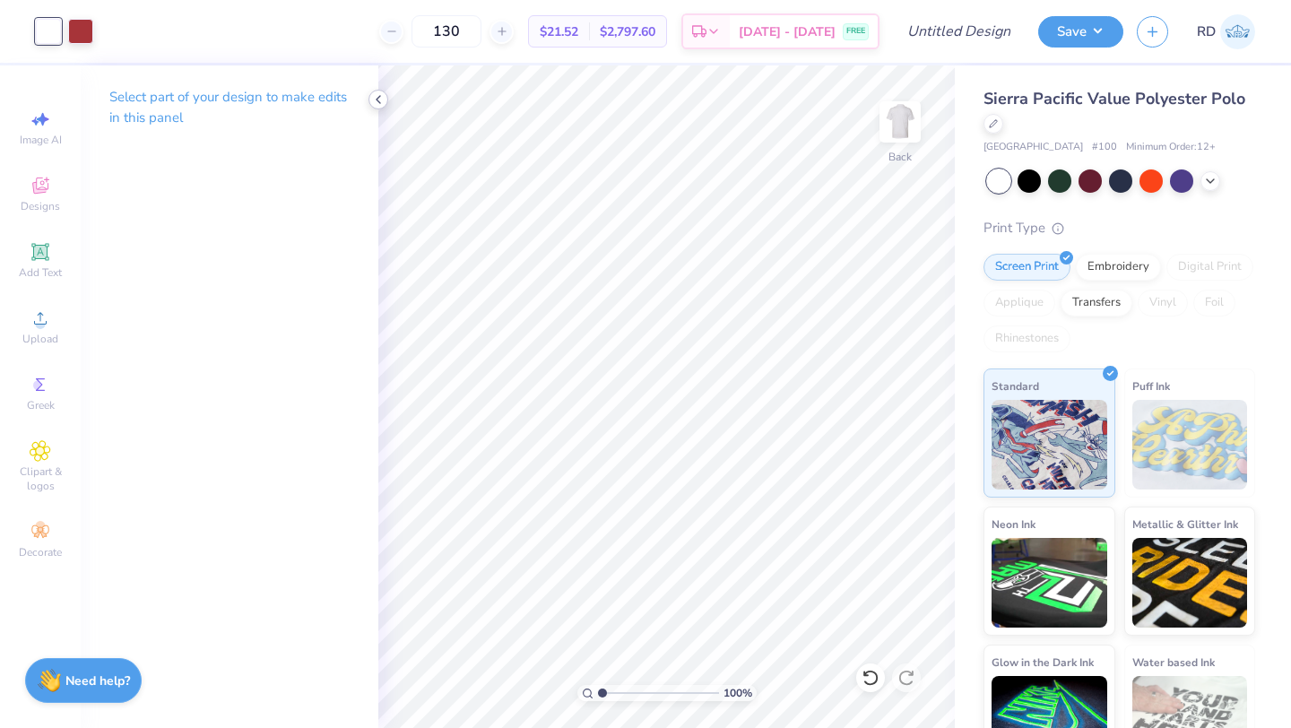
click at [380, 89] on div "Art colors 130 $21.52 Per Item $2,797.60 Total Est. Delivery Aug 24 - 27 FREE D…" at bounding box center [645, 364] width 1291 height 728
click at [379, 96] on polyline at bounding box center [379, 99] width 4 height 7
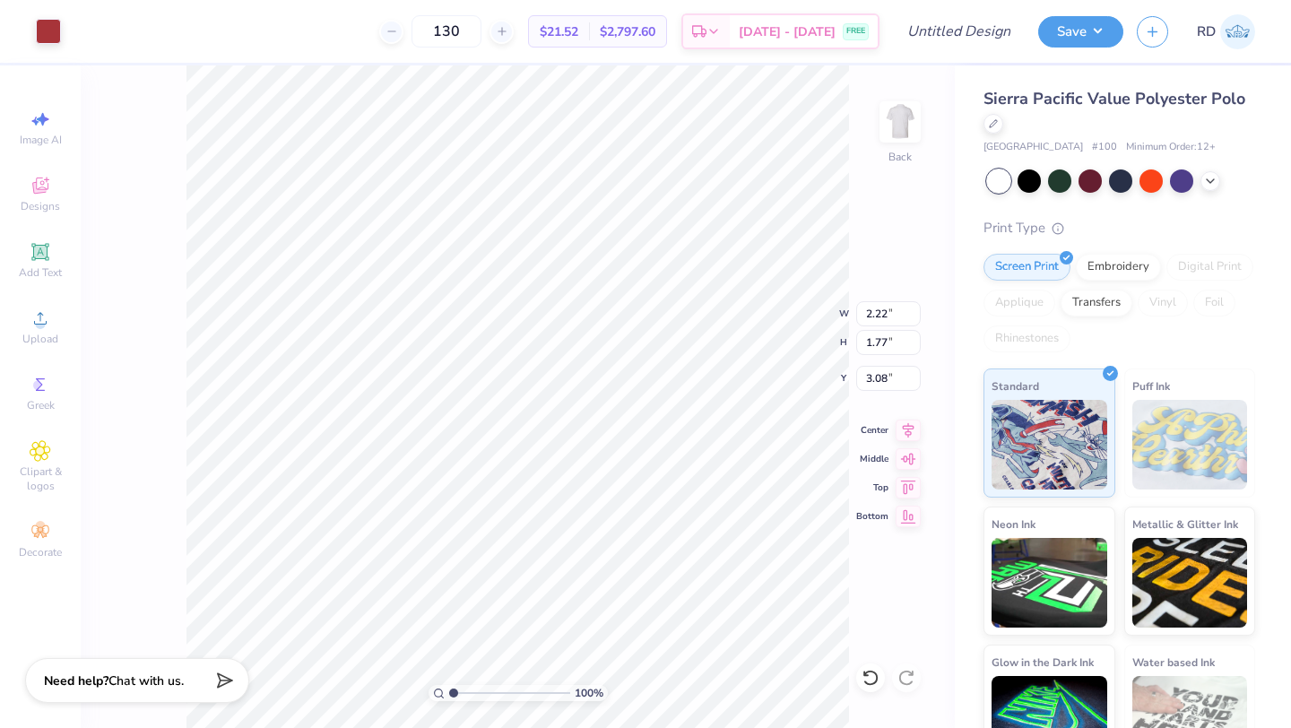
type input "3.27"
click at [867, 681] on icon at bounding box center [871, 678] width 18 height 18
click at [74, 26] on div at bounding box center [80, 29] width 25 height 25
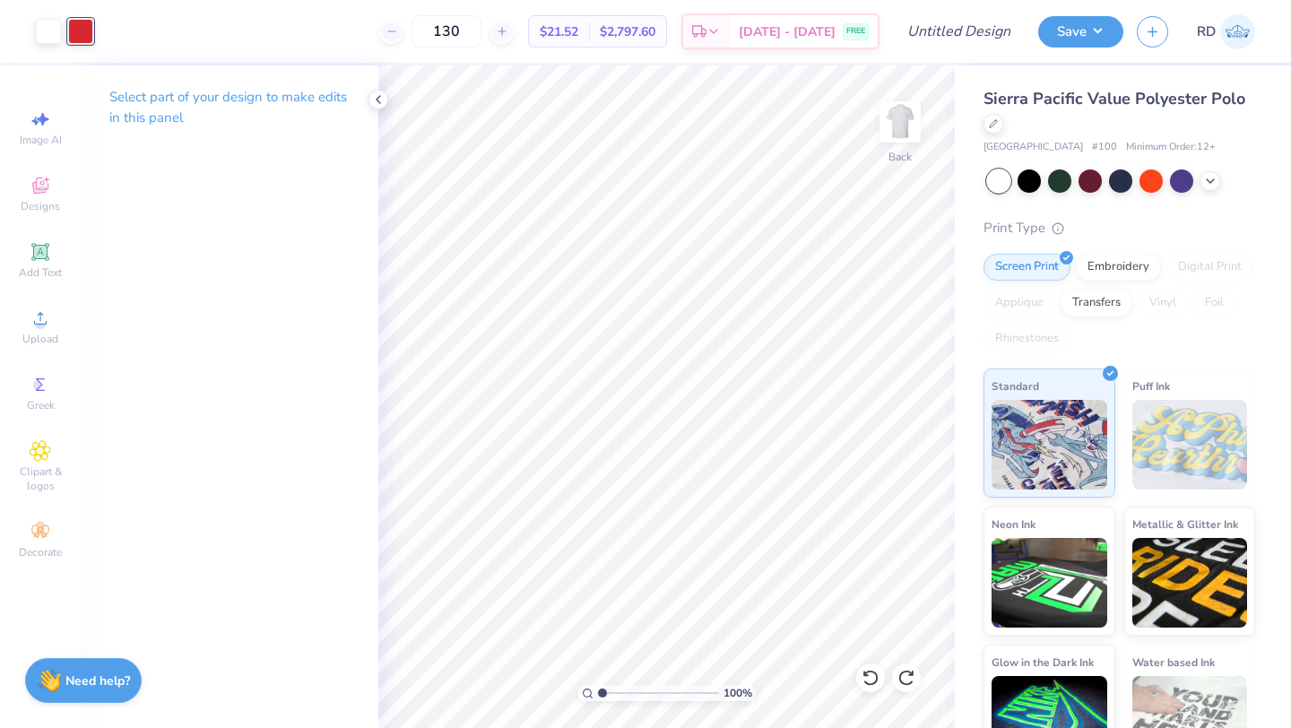
click at [157, 99] on p "Select part of your design to make edits in this panel" at bounding box center [229, 107] width 240 height 41
click at [48, 33] on div at bounding box center [48, 29] width 25 height 25
click at [378, 99] on icon at bounding box center [378, 99] width 14 height 14
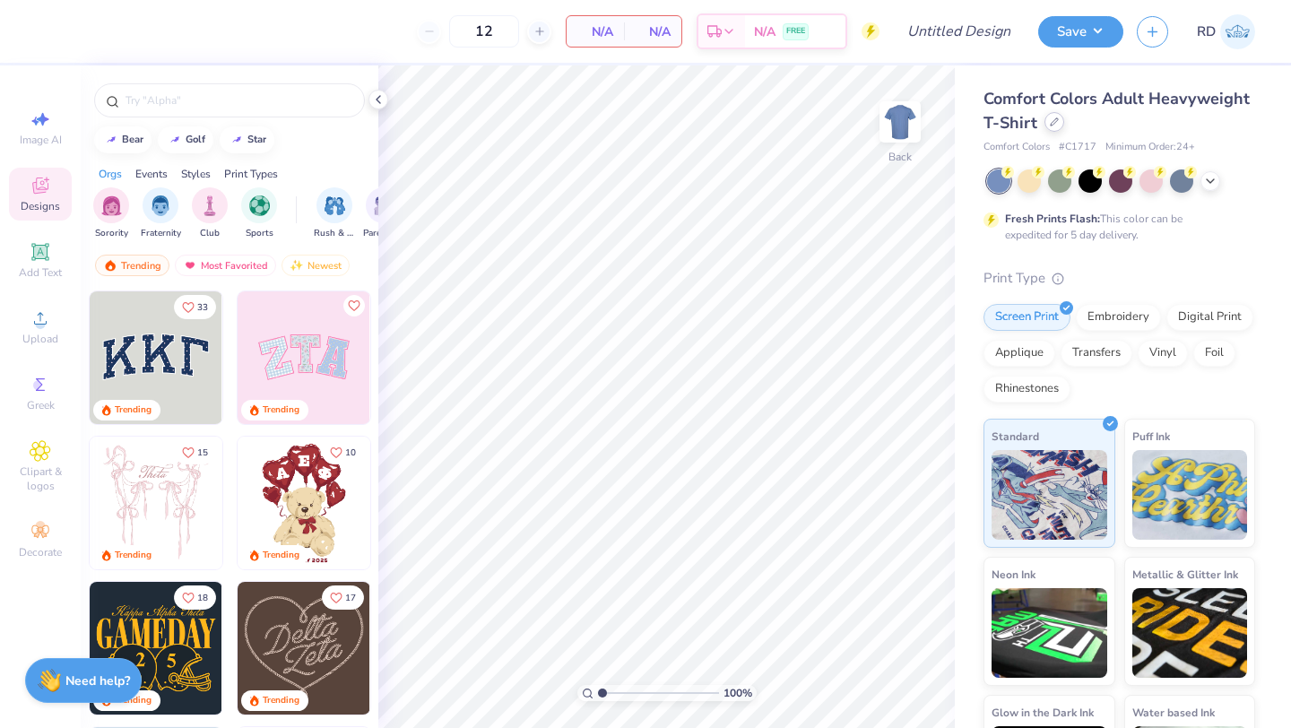
click at [1055, 122] on icon at bounding box center [1054, 121] width 9 height 9
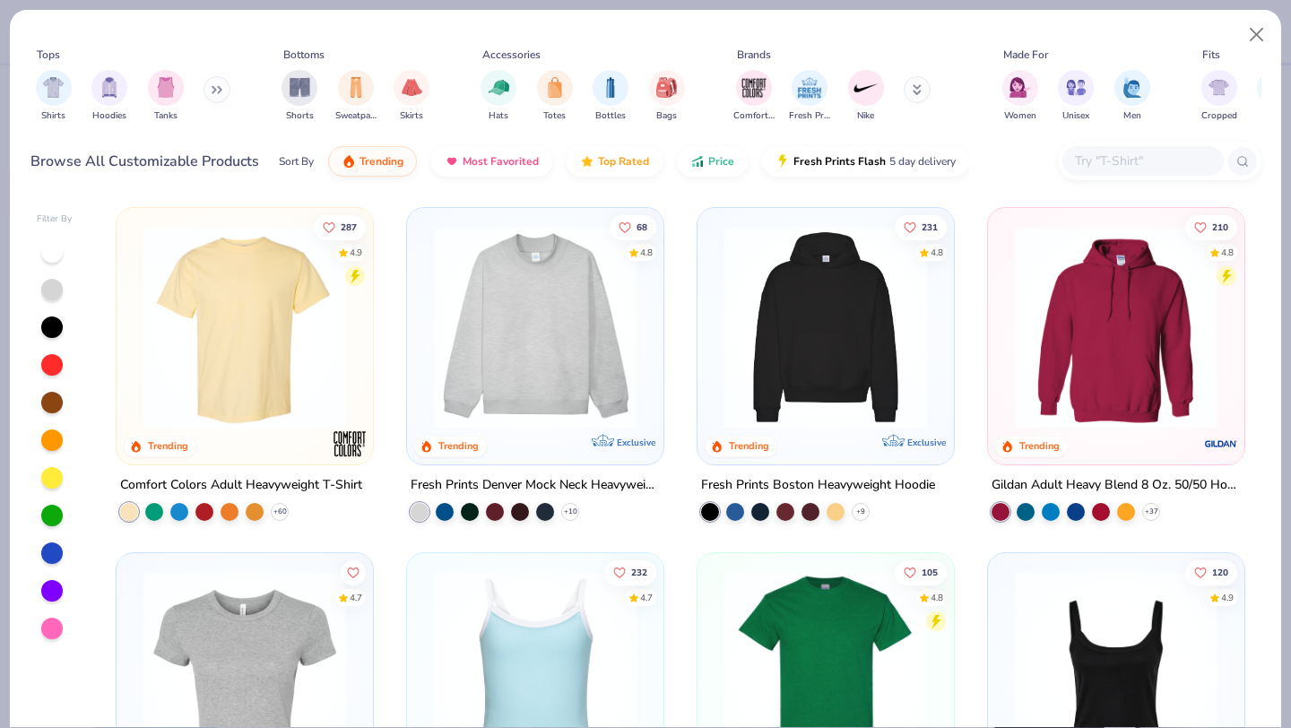
click at [1138, 166] on input "text" at bounding box center [1142, 161] width 138 height 21
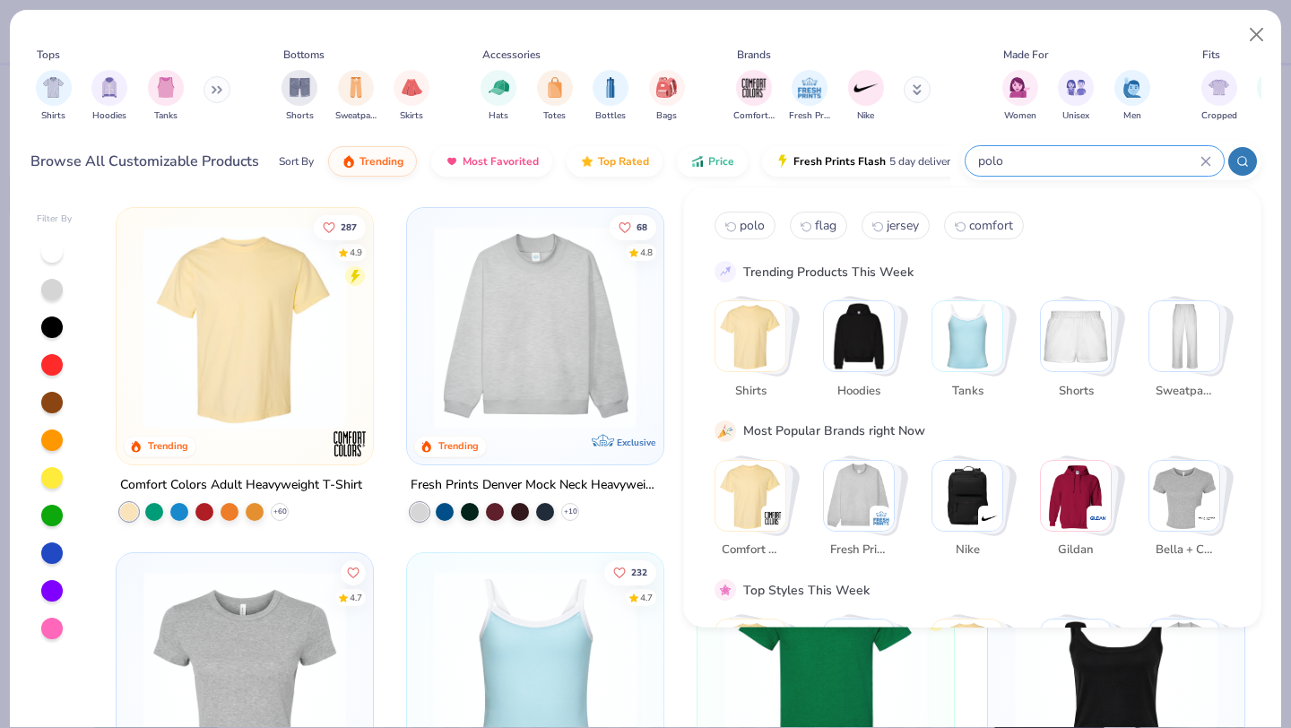
type input "polo"
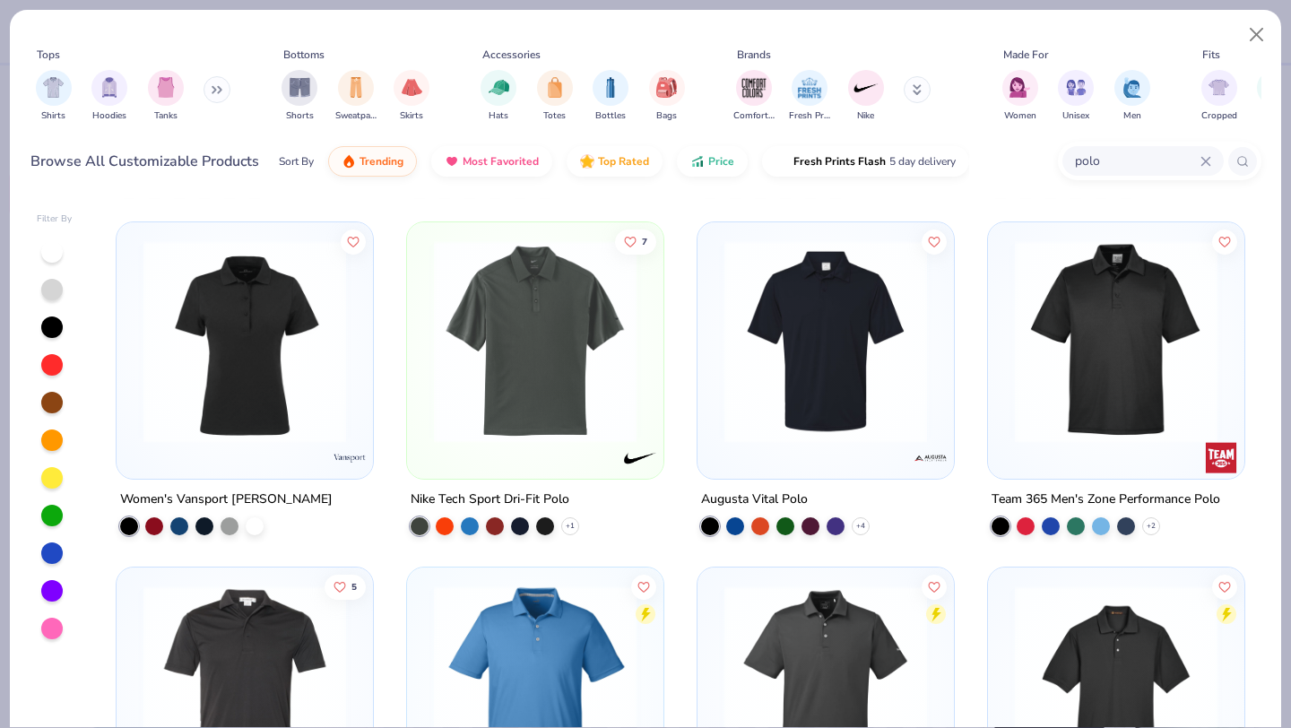
scroll to position [1365, 0]
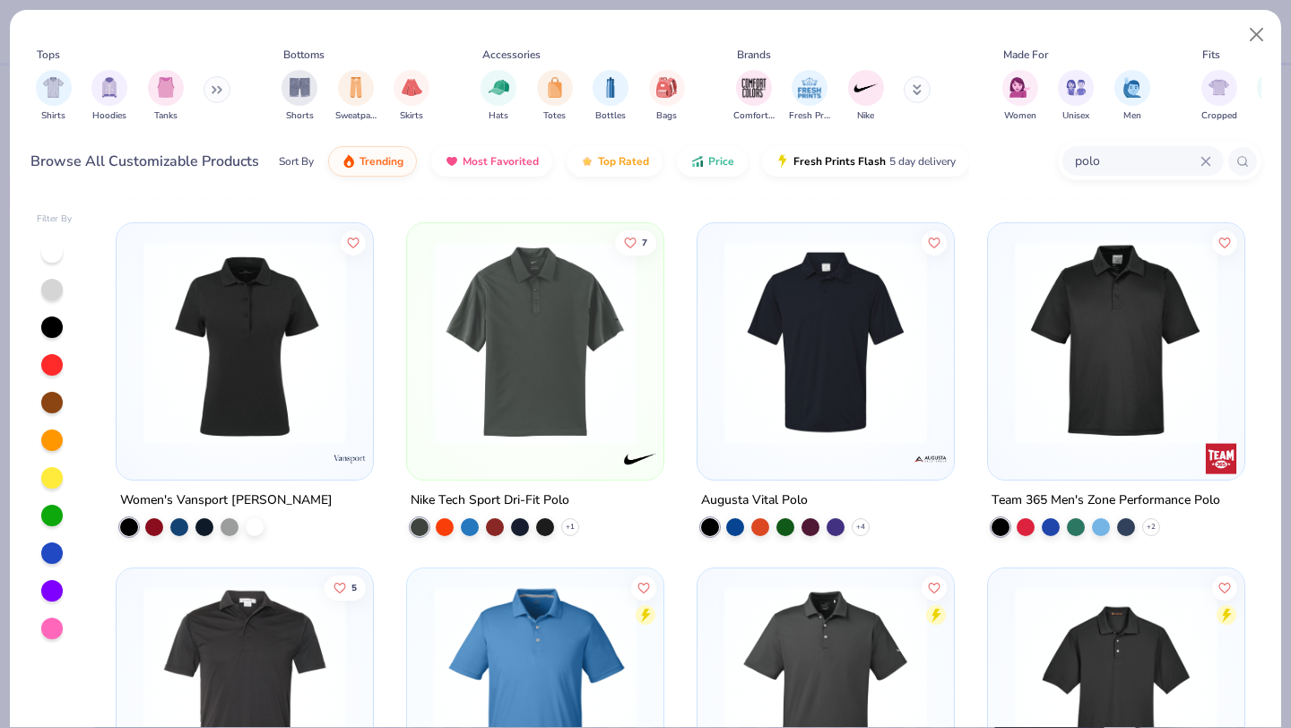
click at [893, 349] on img at bounding box center [826, 342] width 221 height 203
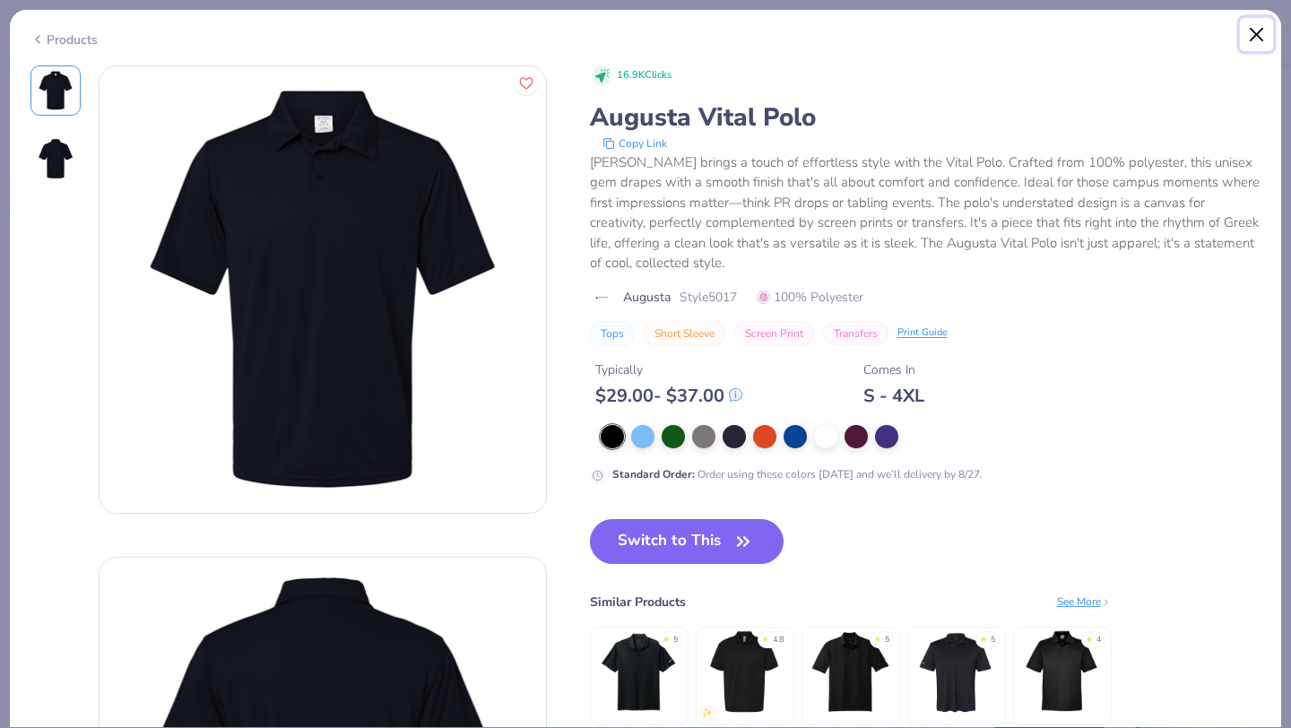
click at [1248, 36] on button "Close" at bounding box center [1257, 35] width 34 height 34
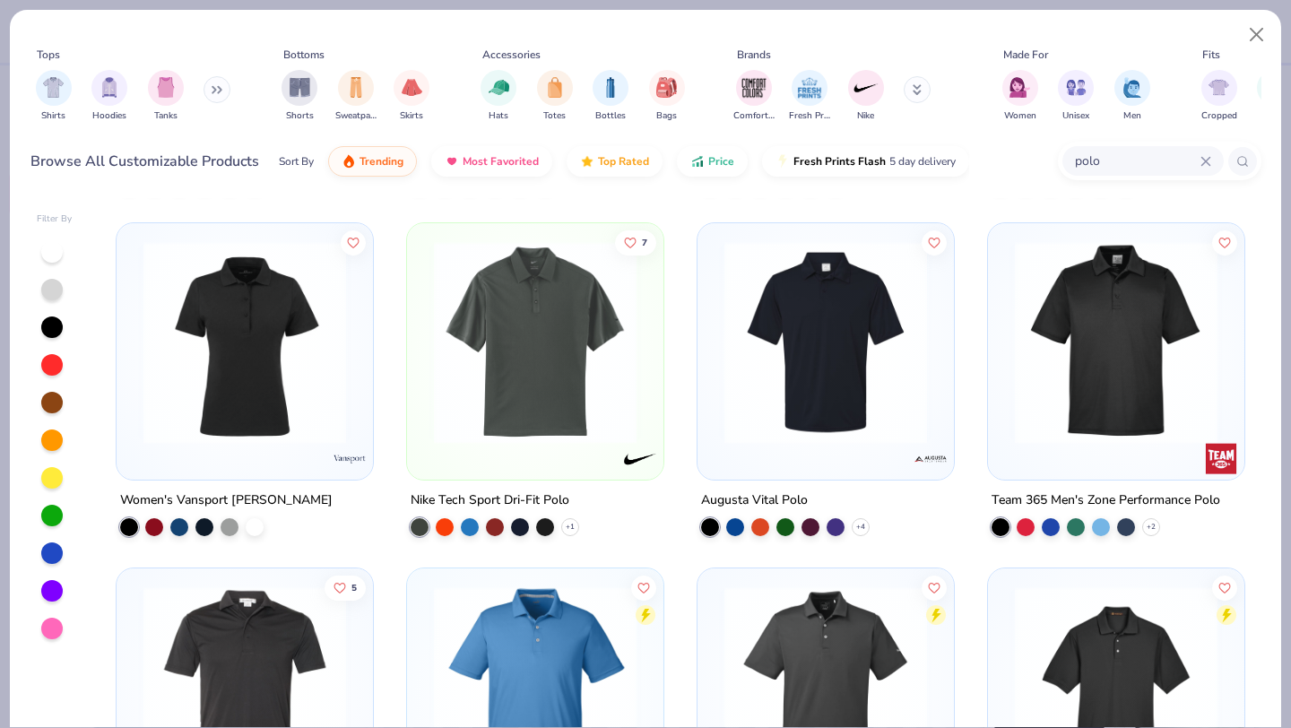
click at [1137, 351] on img at bounding box center [1116, 342] width 221 height 203
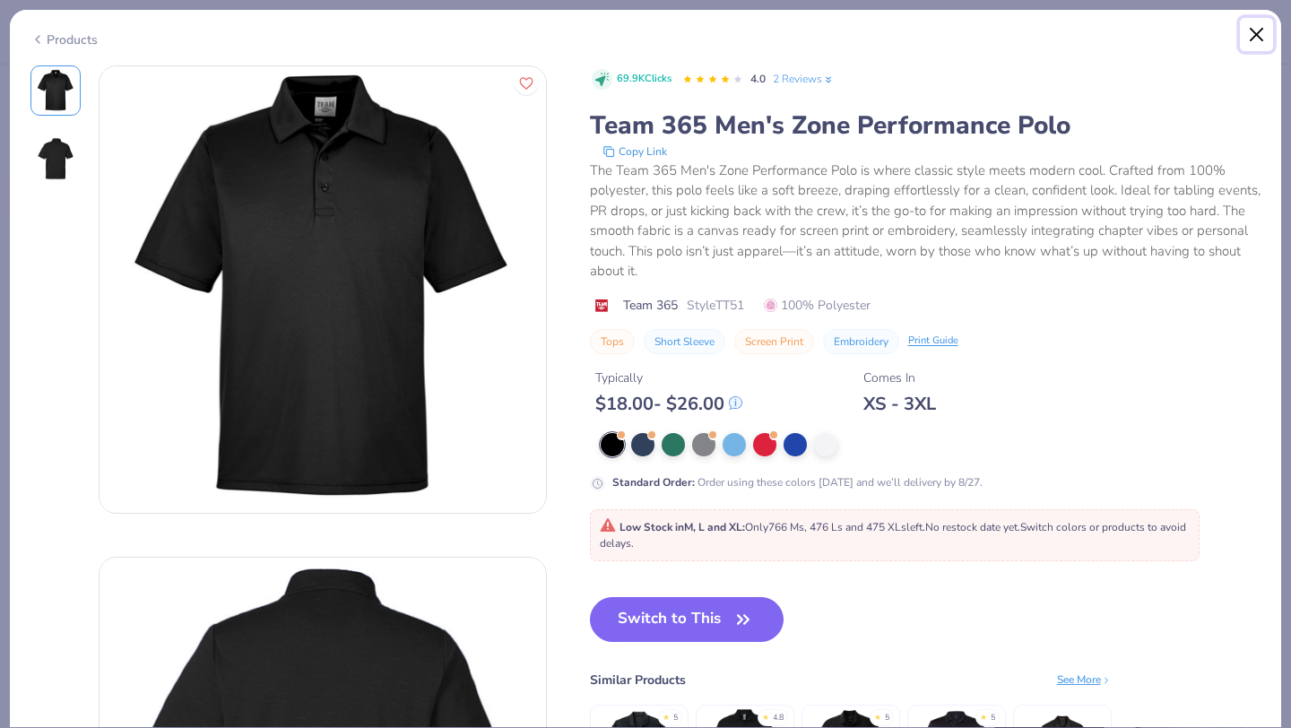
click at [1250, 42] on button "Close" at bounding box center [1257, 35] width 34 height 34
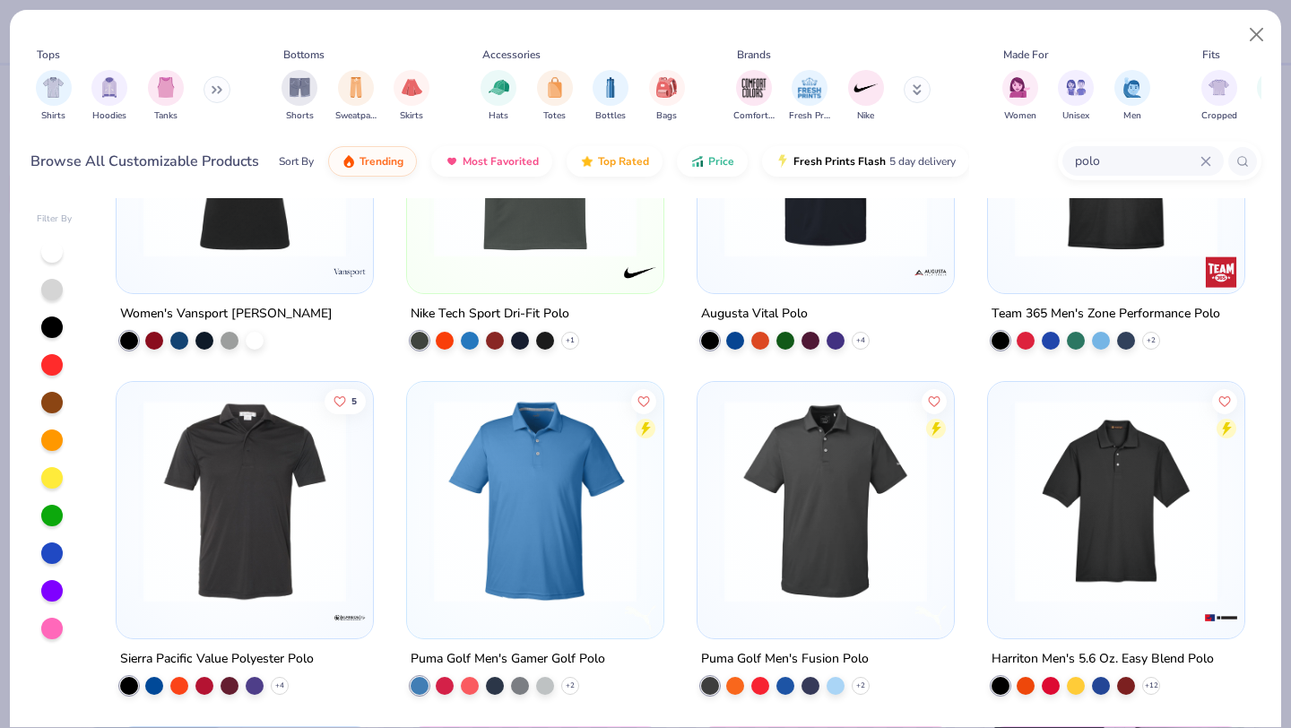
scroll to position [1557, 0]
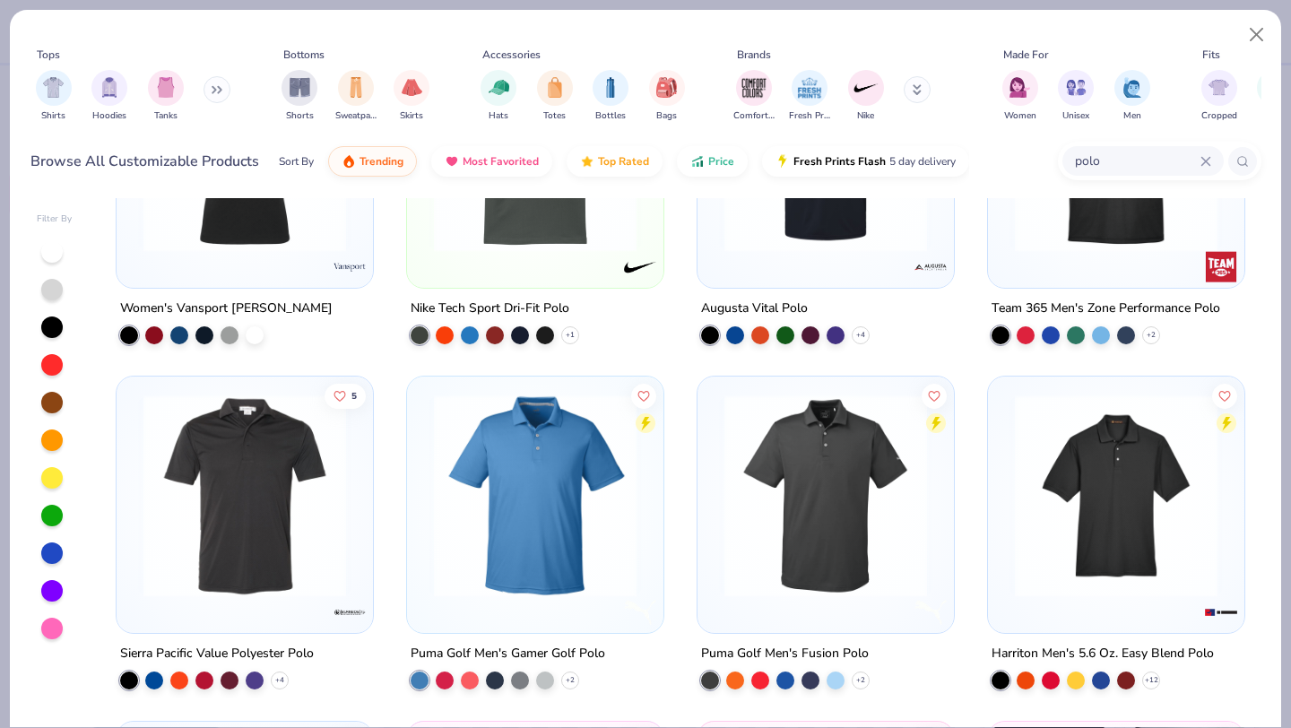
click at [266, 574] on img at bounding box center [245, 496] width 221 height 203
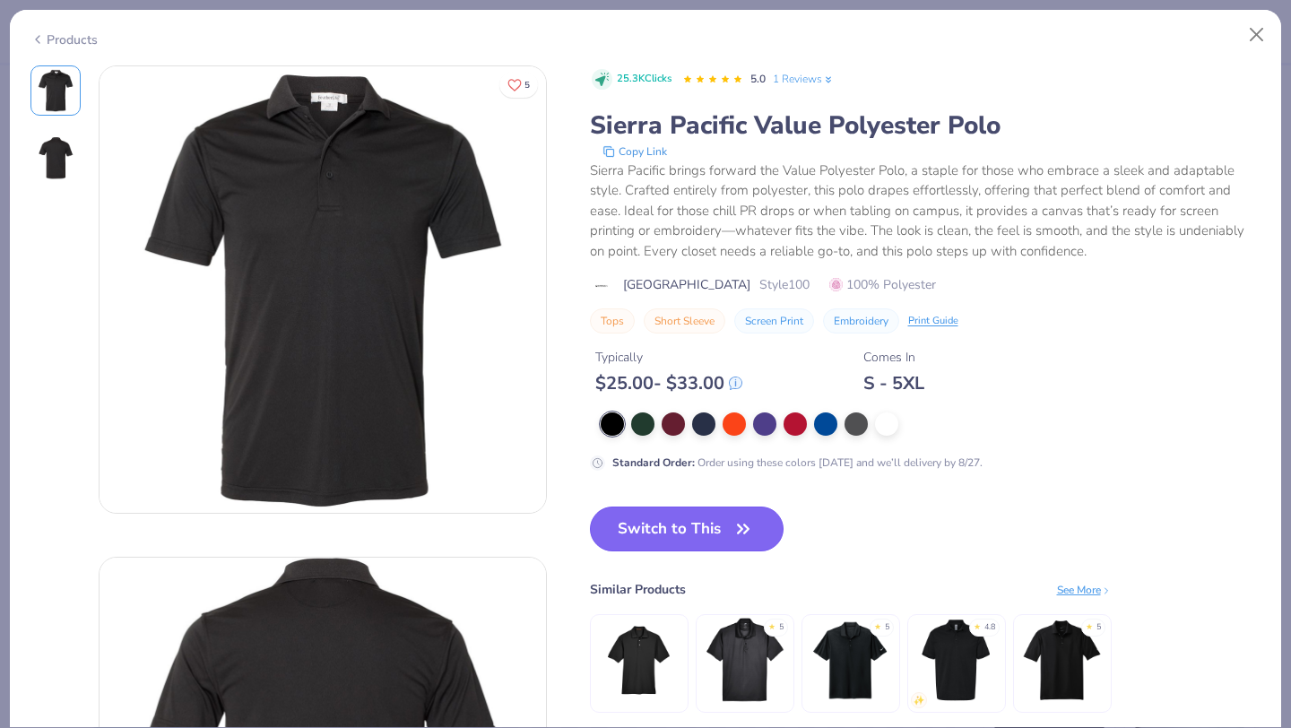
click at [661, 531] on button "Switch to This" at bounding box center [687, 529] width 195 height 45
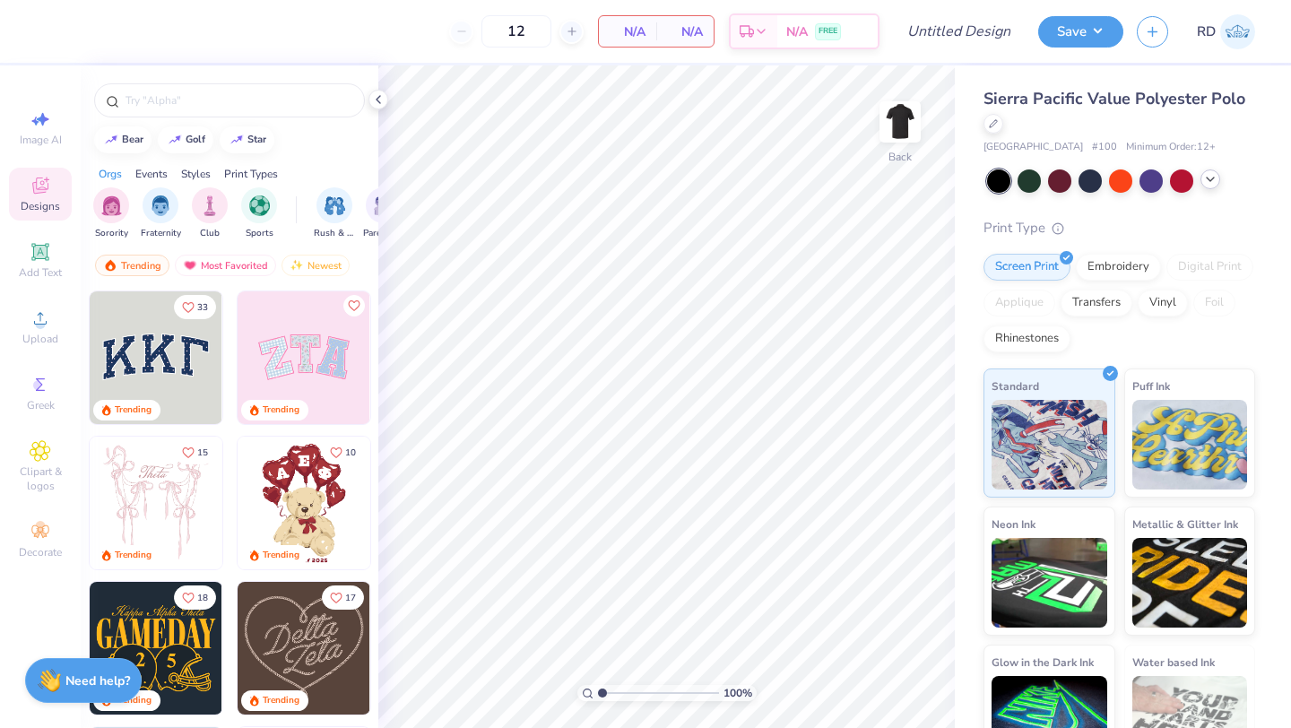
click at [1212, 189] on div at bounding box center [1121, 180] width 268 height 23
click at [1204, 178] on icon at bounding box center [1210, 179] width 14 height 14
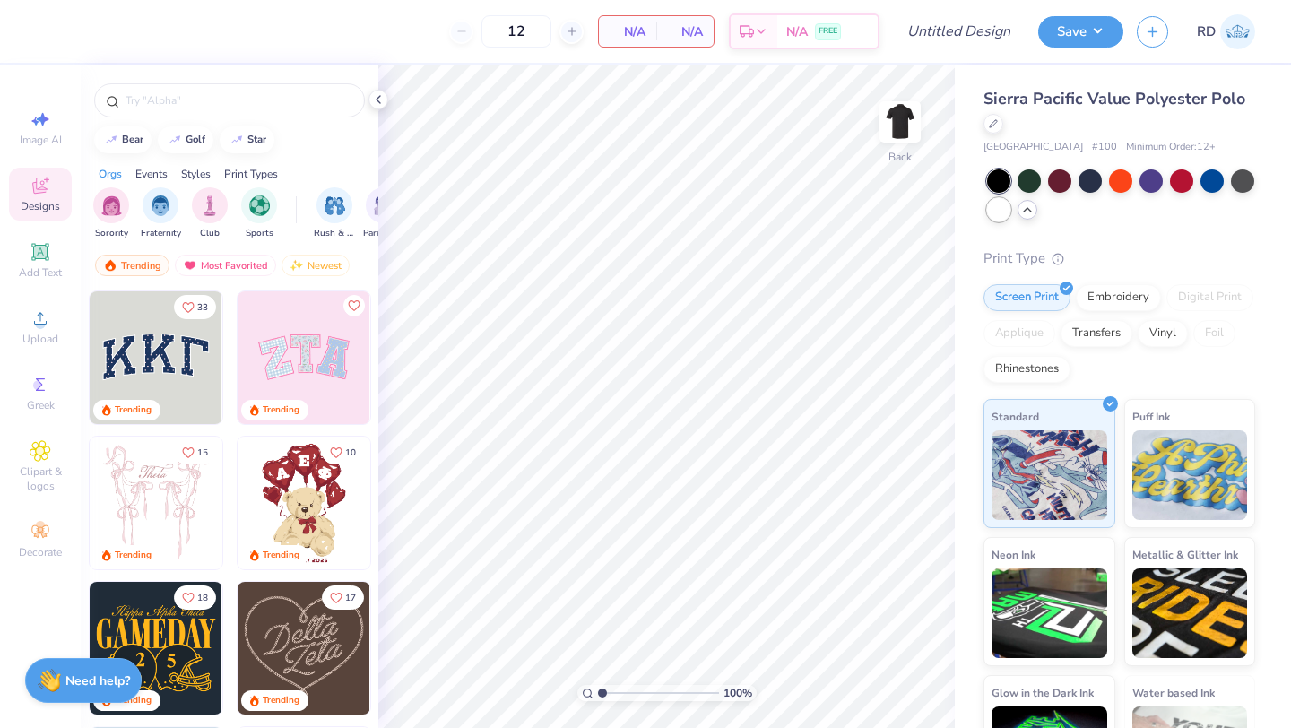
click at [1004, 211] on div at bounding box center [998, 209] width 23 height 23
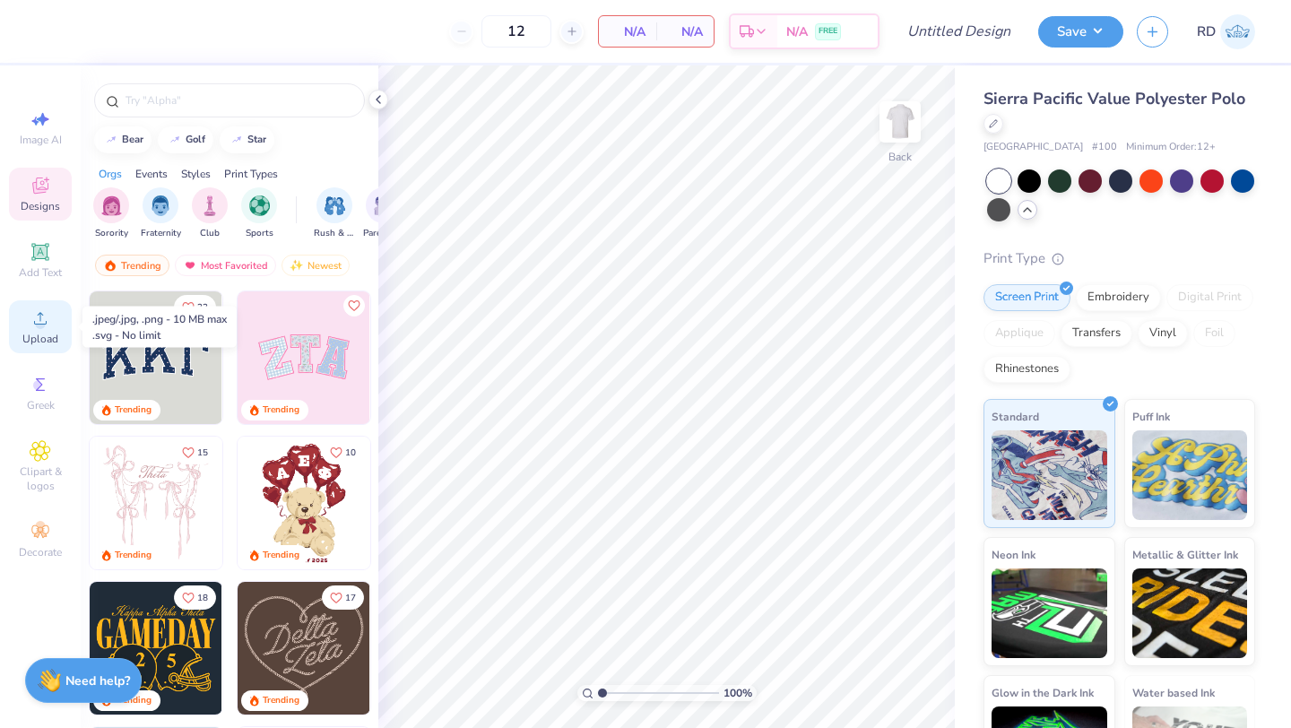
click at [39, 336] on span "Upload" at bounding box center [40, 339] width 36 height 14
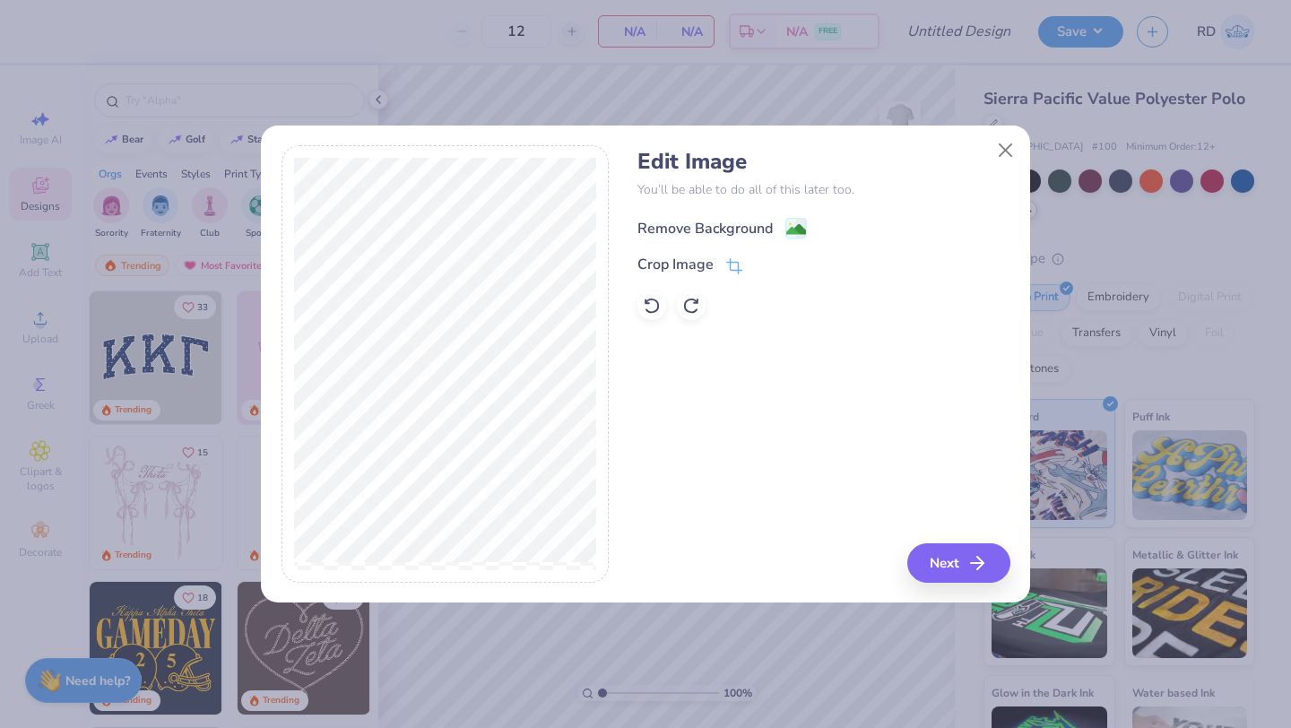
click at [757, 236] on div "Remove Background" at bounding box center [705, 229] width 135 height 22
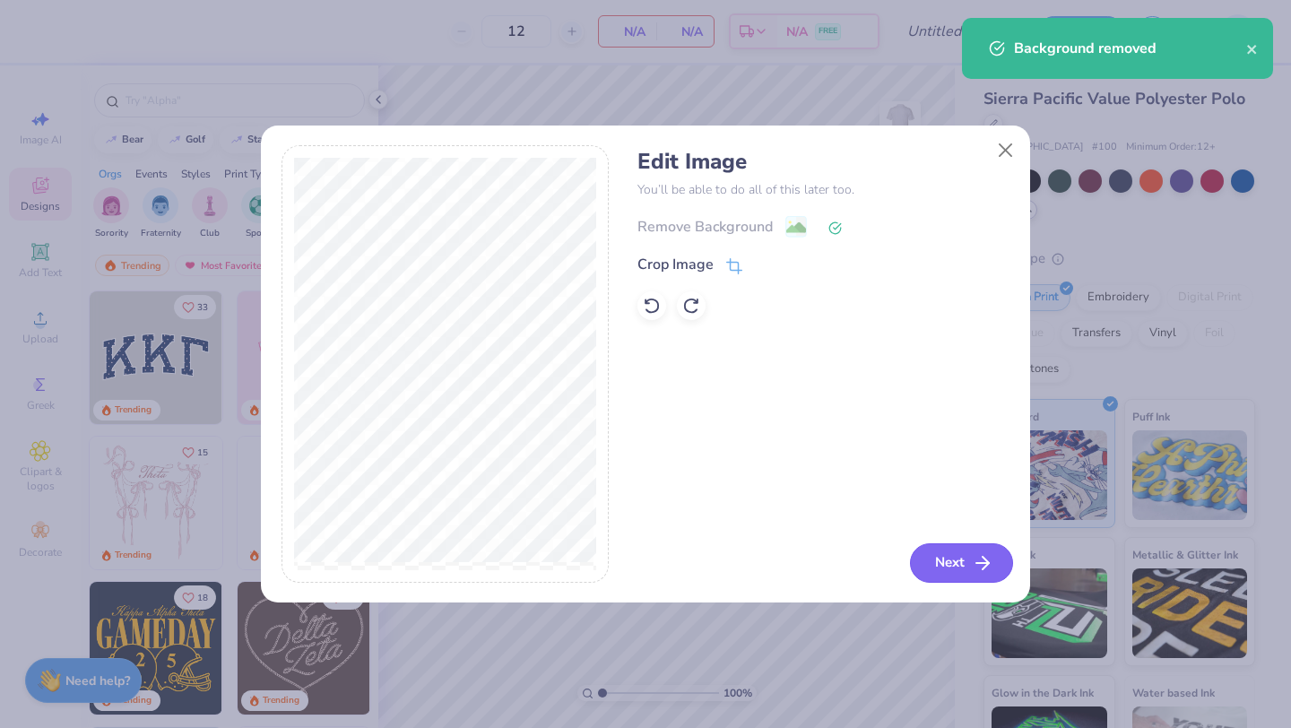
click at [969, 554] on button "Next" at bounding box center [961, 562] width 103 height 39
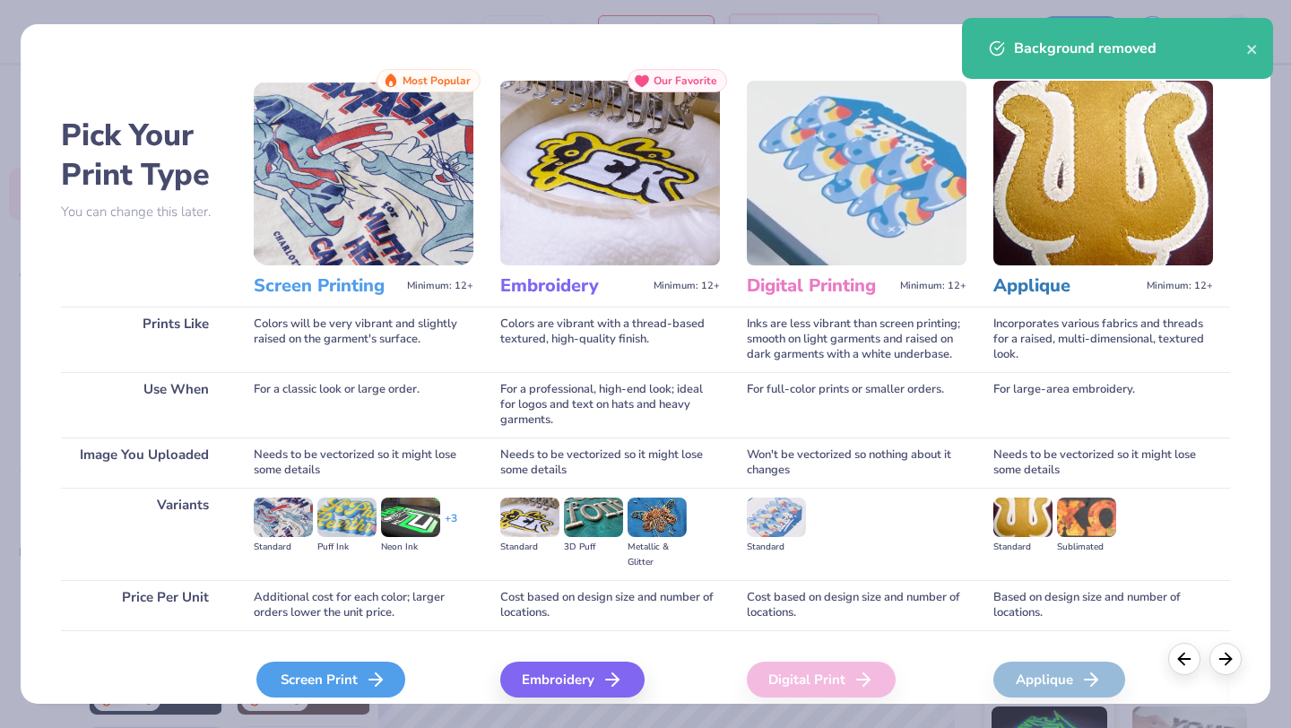
click at [365, 682] on icon at bounding box center [376, 680] width 22 height 22
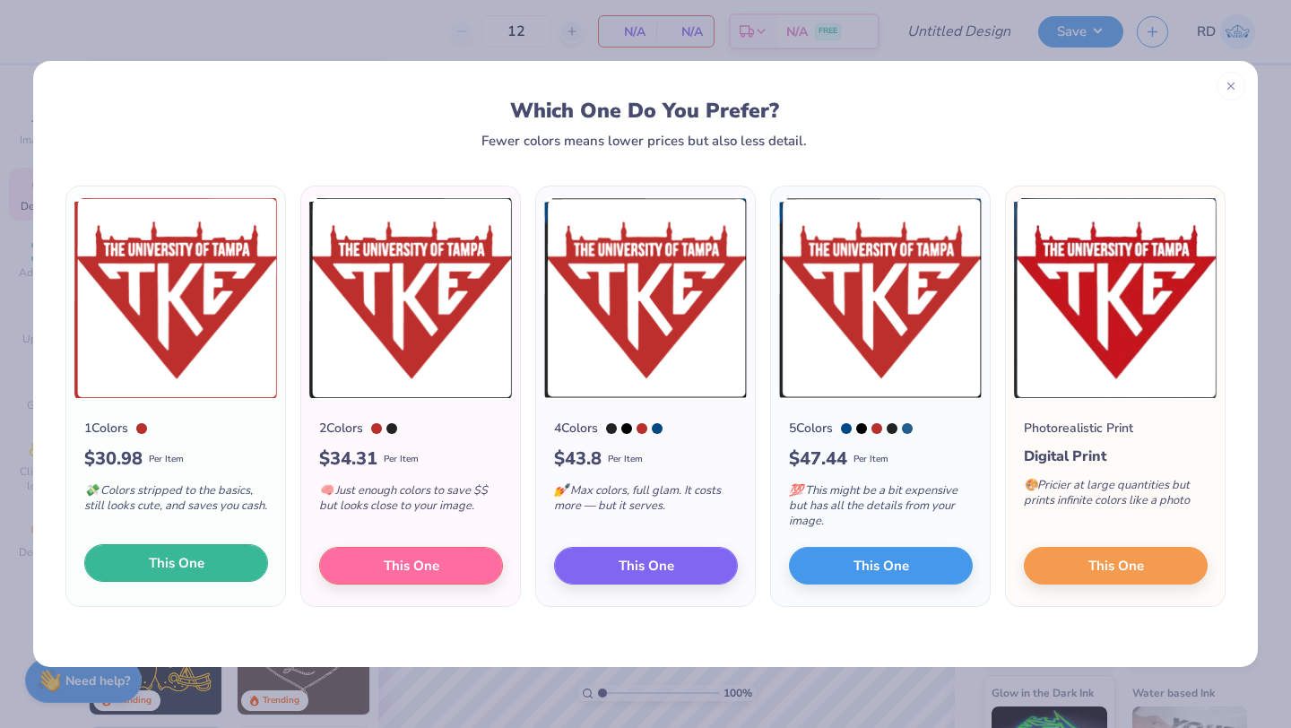
click at [180, 561] on span "This One" at bounding box center [177, 563] width 56 height 21
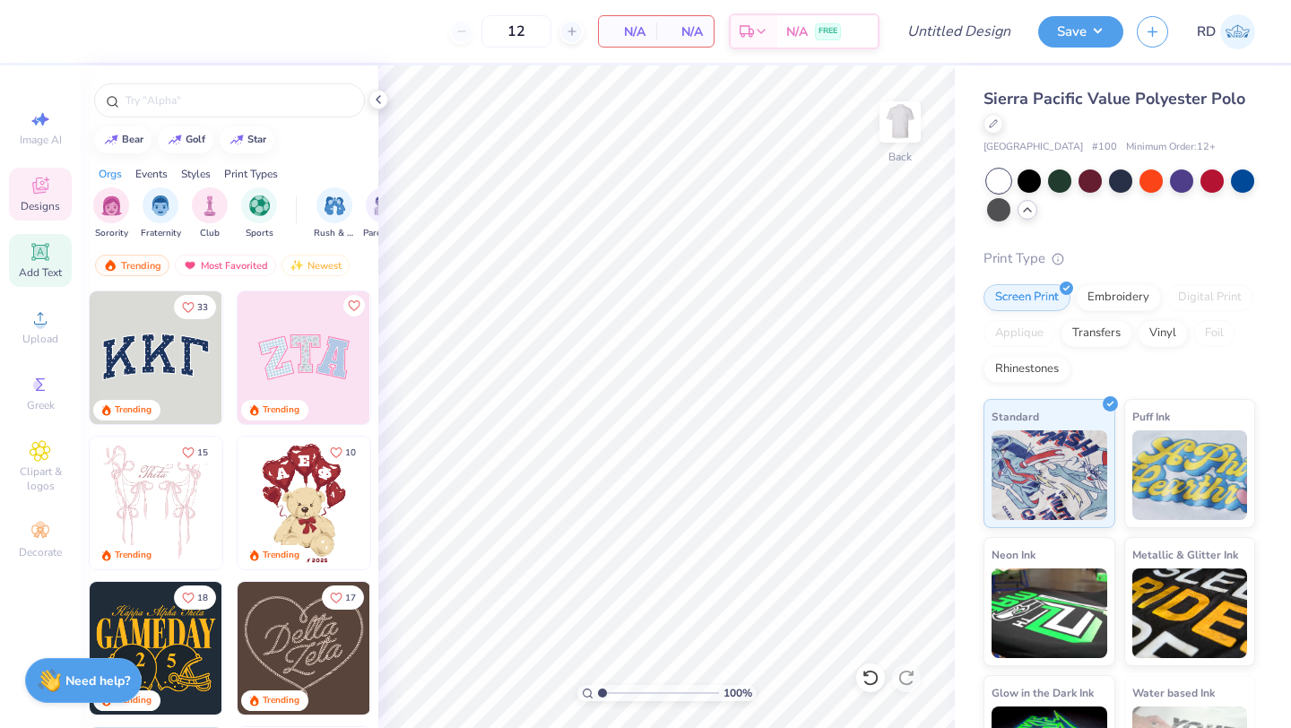
click at [39, 265] on span "Add Text" at bounding box center [40, 272] width 43 height 14
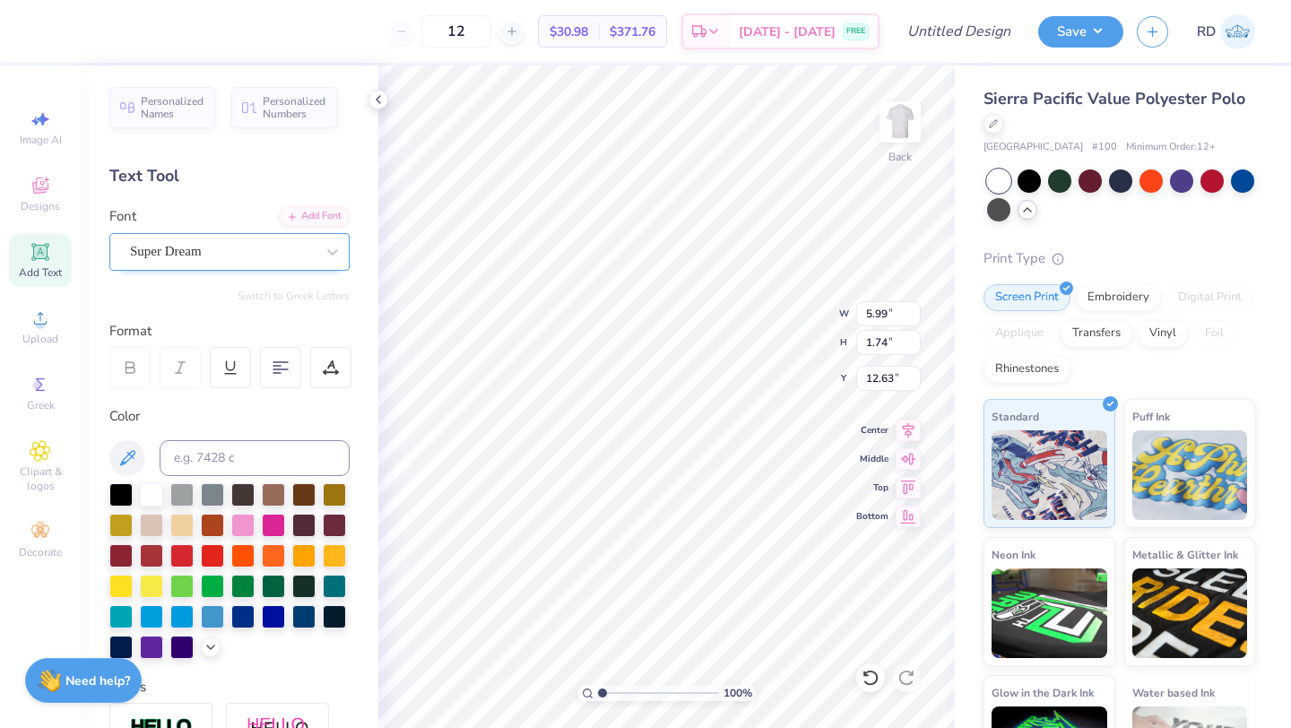
click at [240, 254] on div "Super Dream" at bounding box center [222, 252] width 188 height 28
click at [234, 250] on div "Super Dream" at bounding box center [222, 252] width 188 height 28
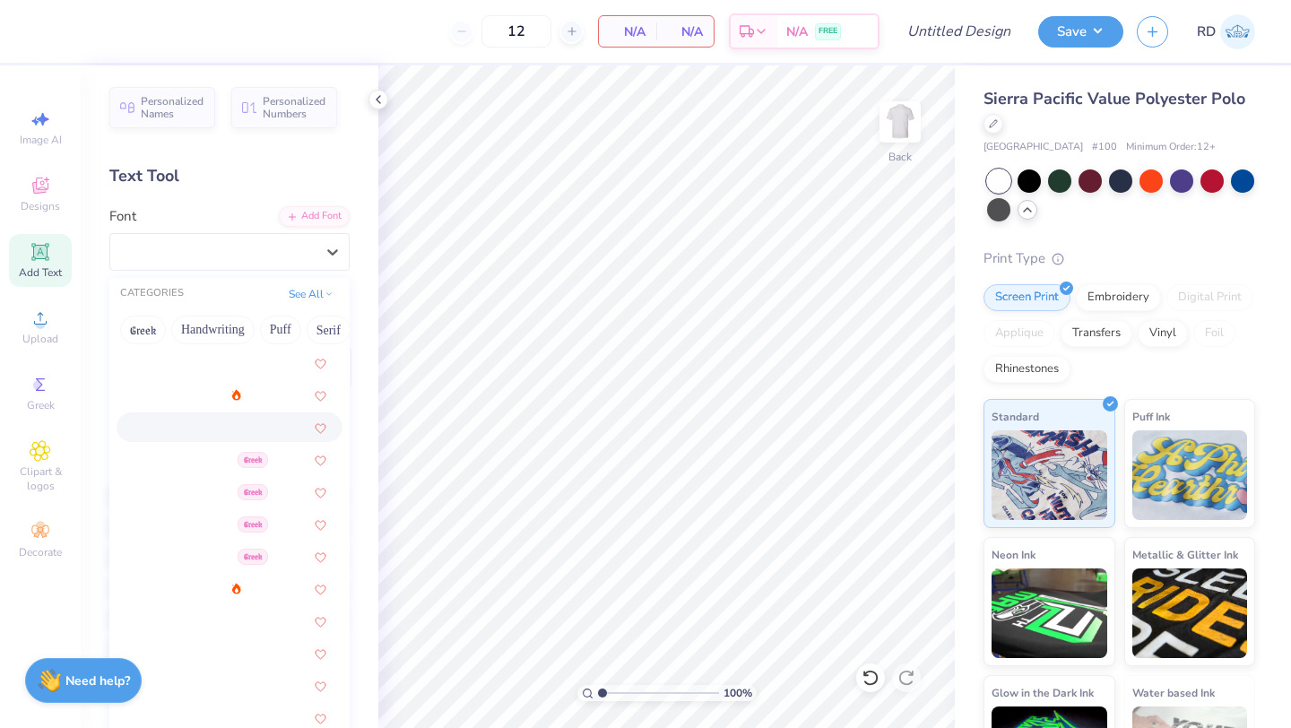
scroll to position [203, 0]
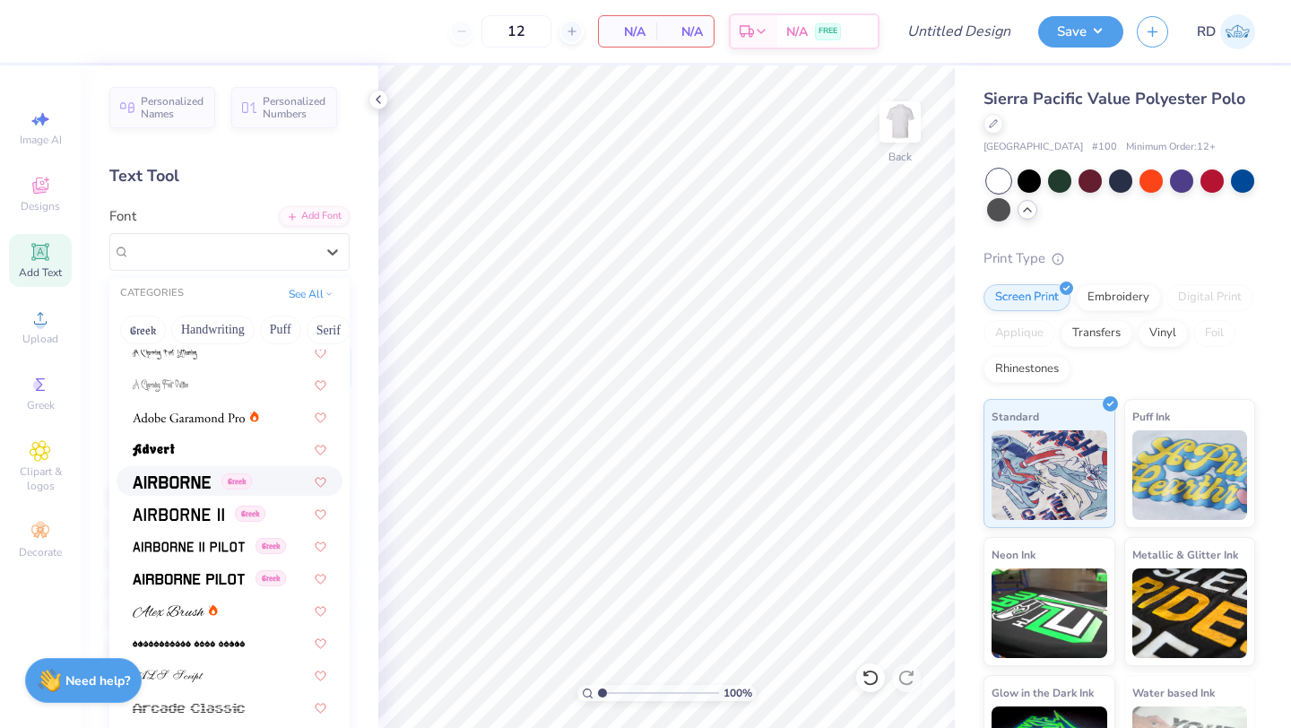
click at [170, 476] on img at bounding box center [172, 482] width 78 height 13
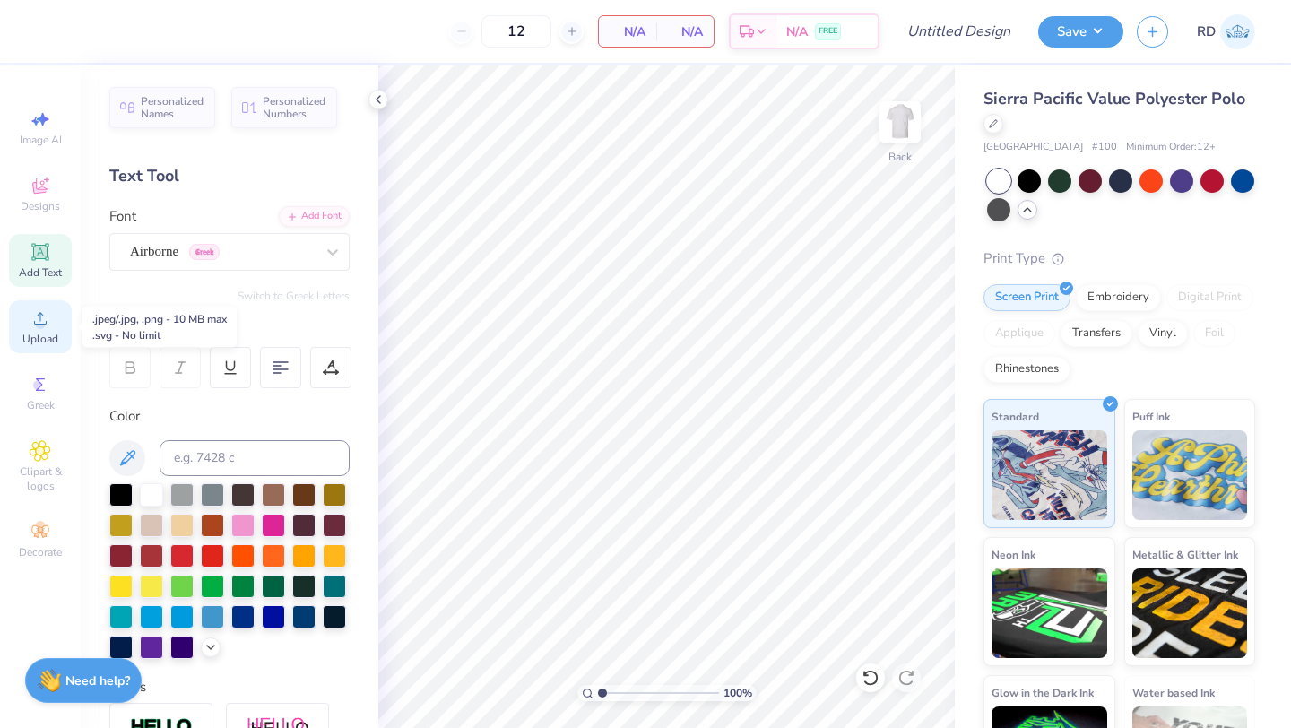
click at [40, 324] on icon at bounding box center [40, 318] width 13 height 13
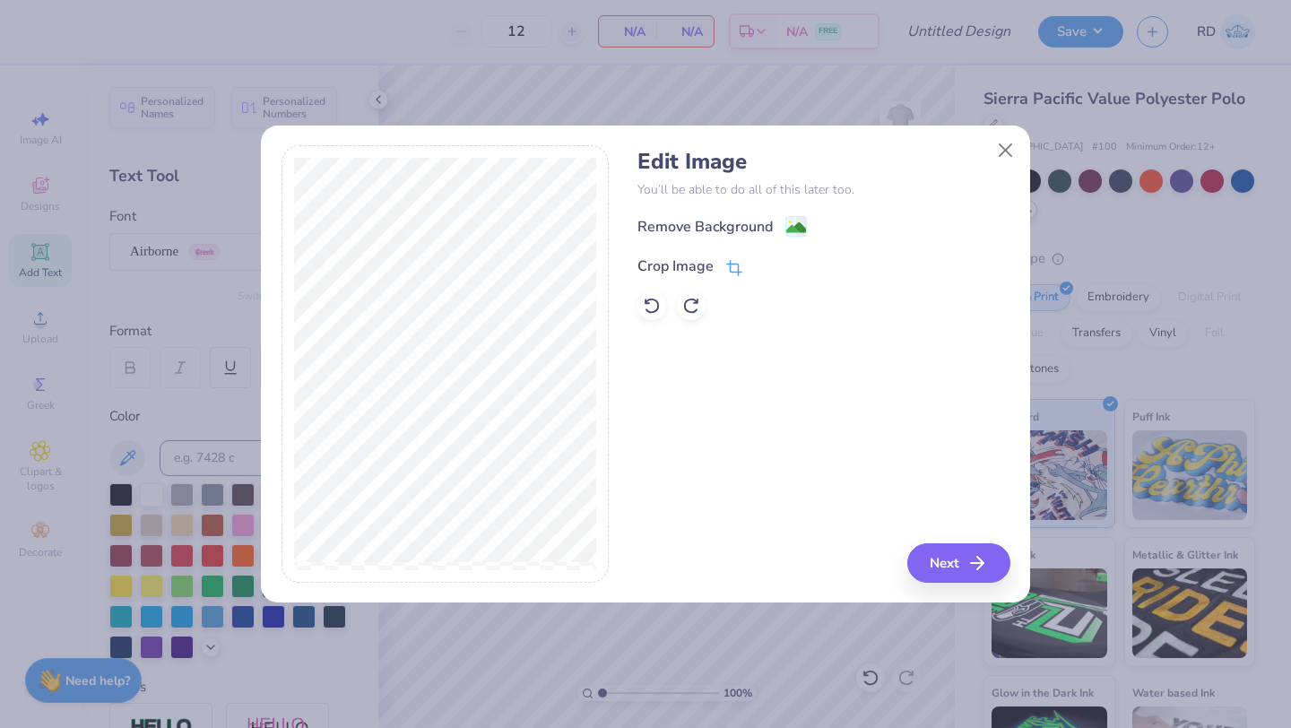
click at [740, 266] on icon at bounding box center [734, 268] width 16 height 16
click at [764, 261] on icon at bounding box center [765, 264] width 11 height 11
click at [956, 569] on button "Next" at bounding box center [961, 562] width 103 height 39
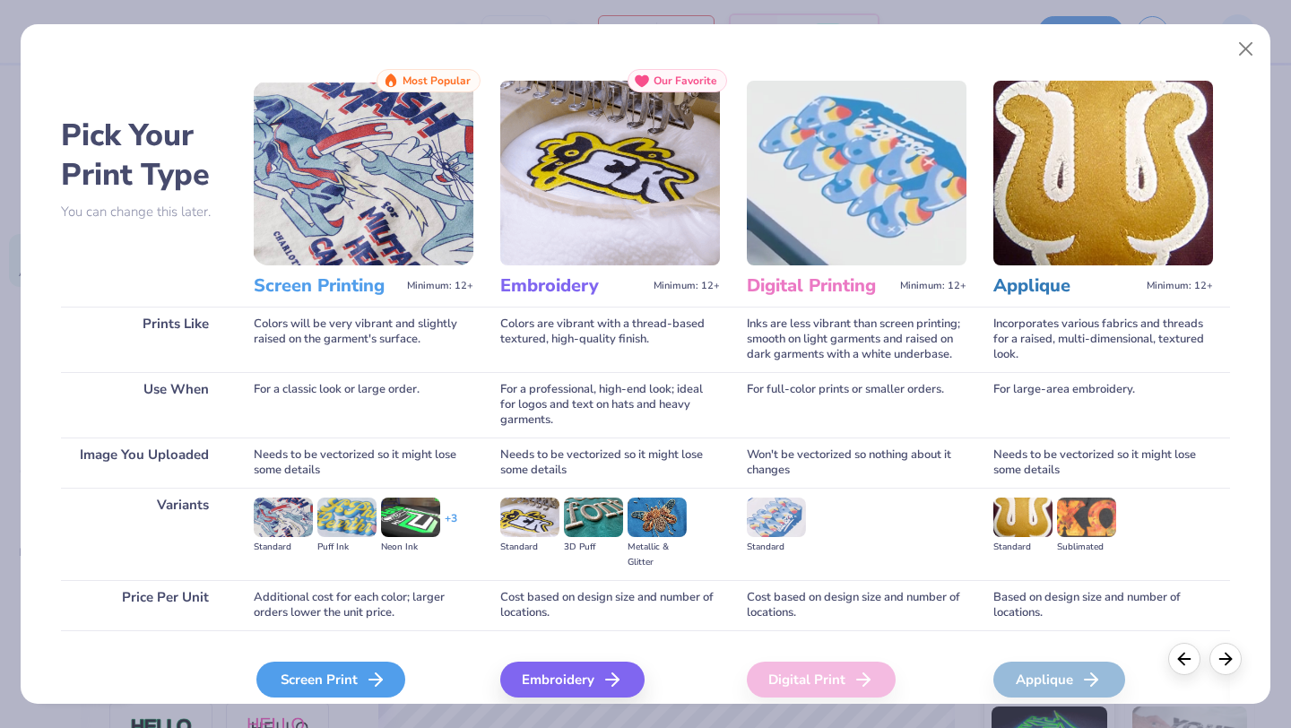
click at [366, 674] on icon at bounding box center [376, 680] width 22 height 22
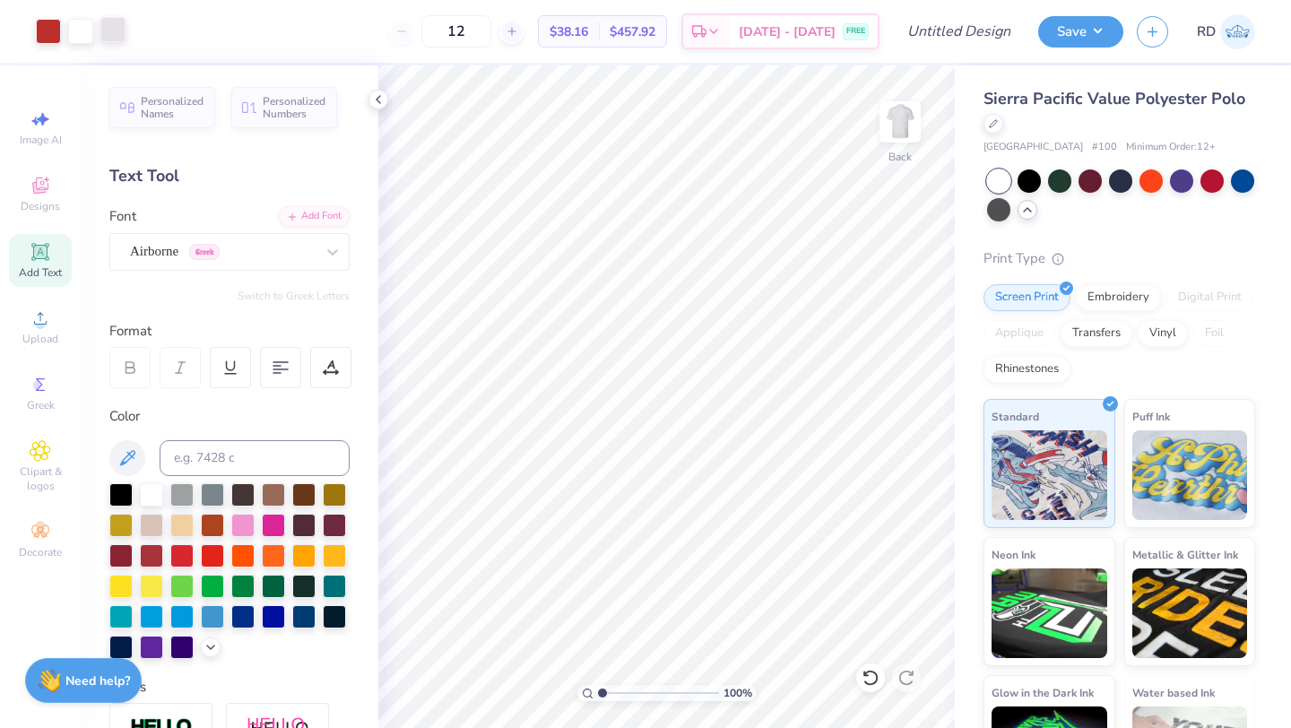
click at [112, 29] on div at bounding box center [112, 29] width 25 height 25
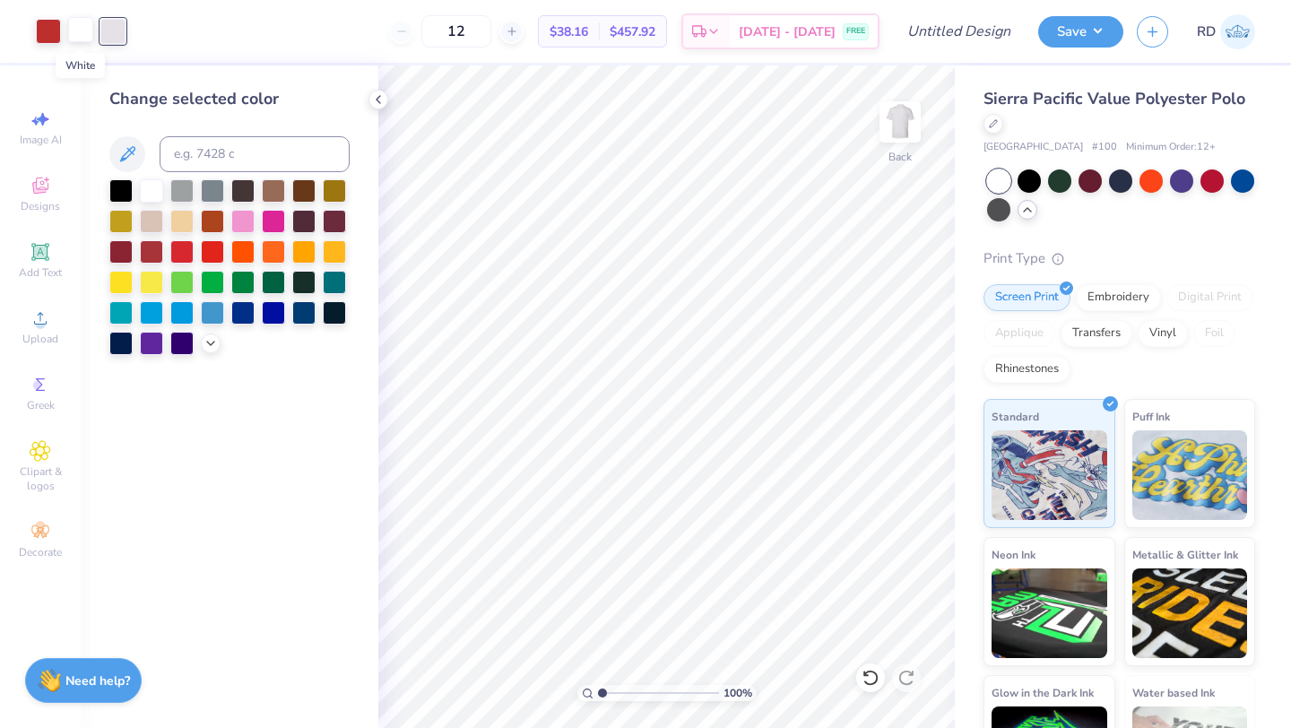
click at [85, 34] on div at bounding box center [80, 29] width 25 height 25
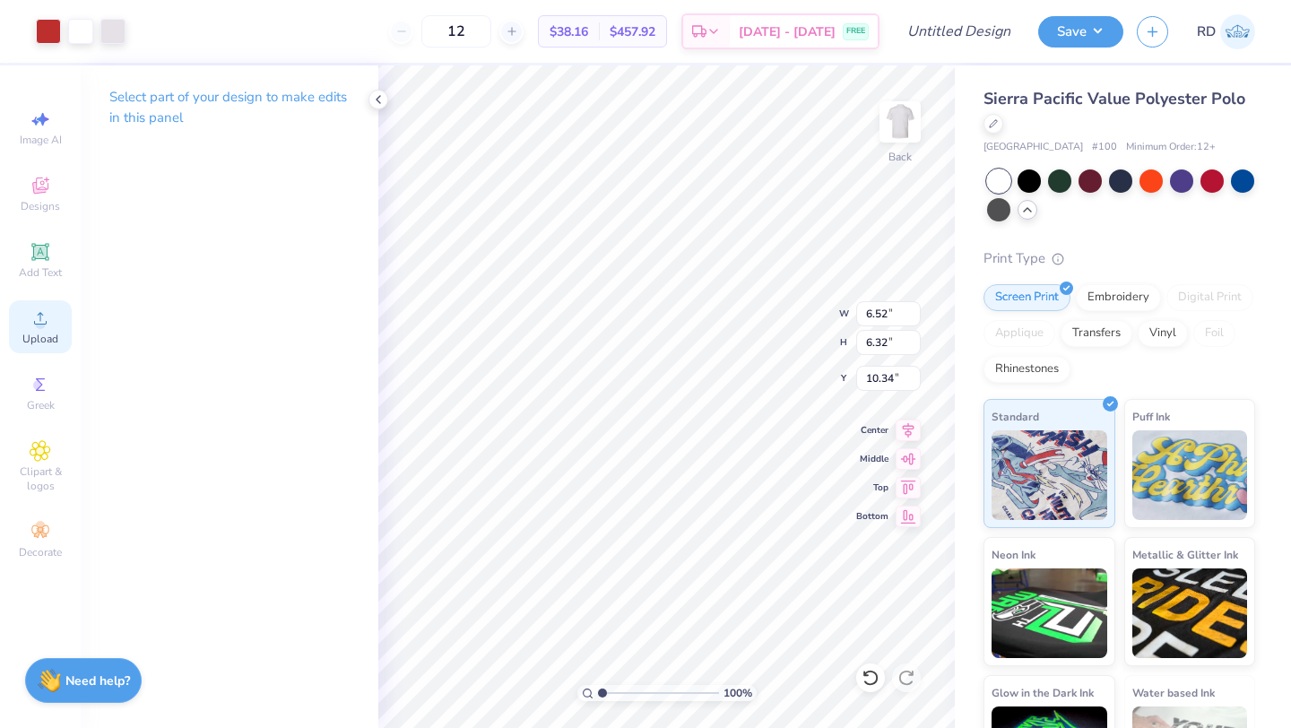
click at [45, 310] on icon at bounding box center [41, 319] width 22 height 22
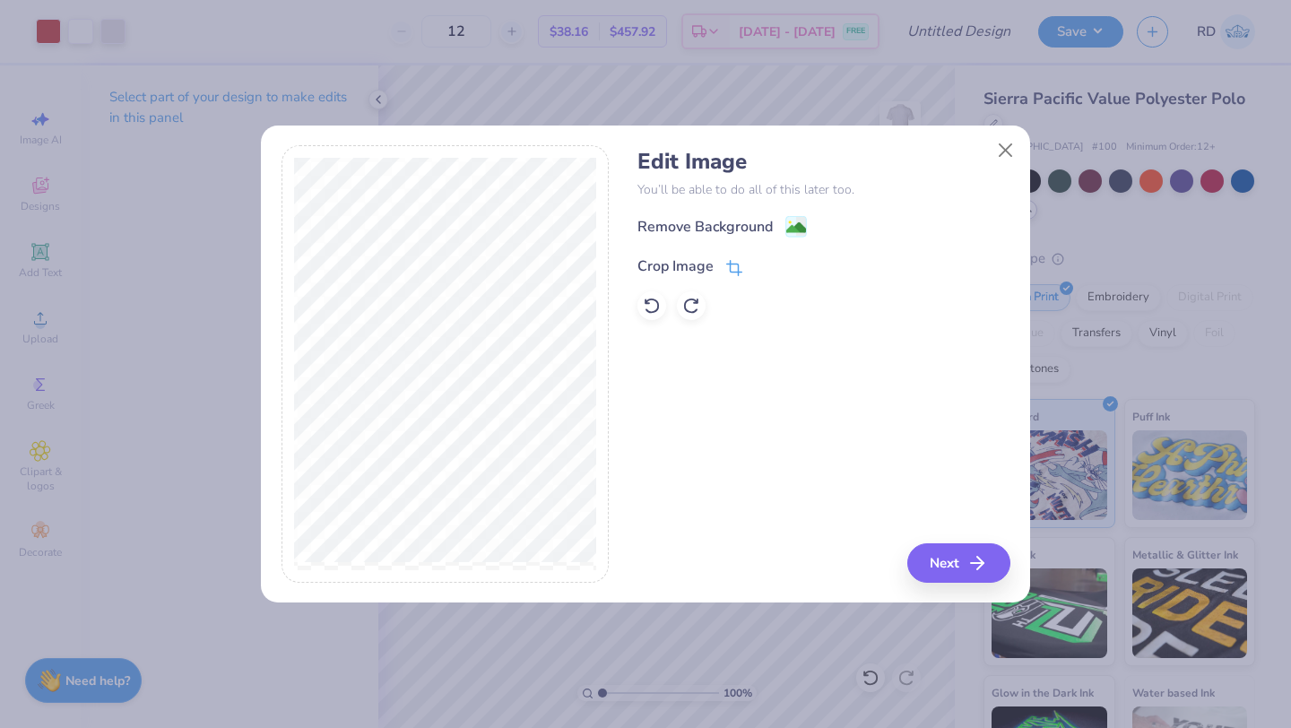
click at [731, 271] on icon at bounding box center [737, 266] width 12 height 12
click at [762, 258] on button at bounding box center [764, 265] width 19 height 19
click at [718, 256] on div "Crop Image" at bounding box center [690, 267] width 105 height 22
click at [751, 260] on div "Crop Image" at bounding box center [719, 265] width 162 height 22
click at [757, 261] on button at bounding box center [764, 265] width 19 height 19
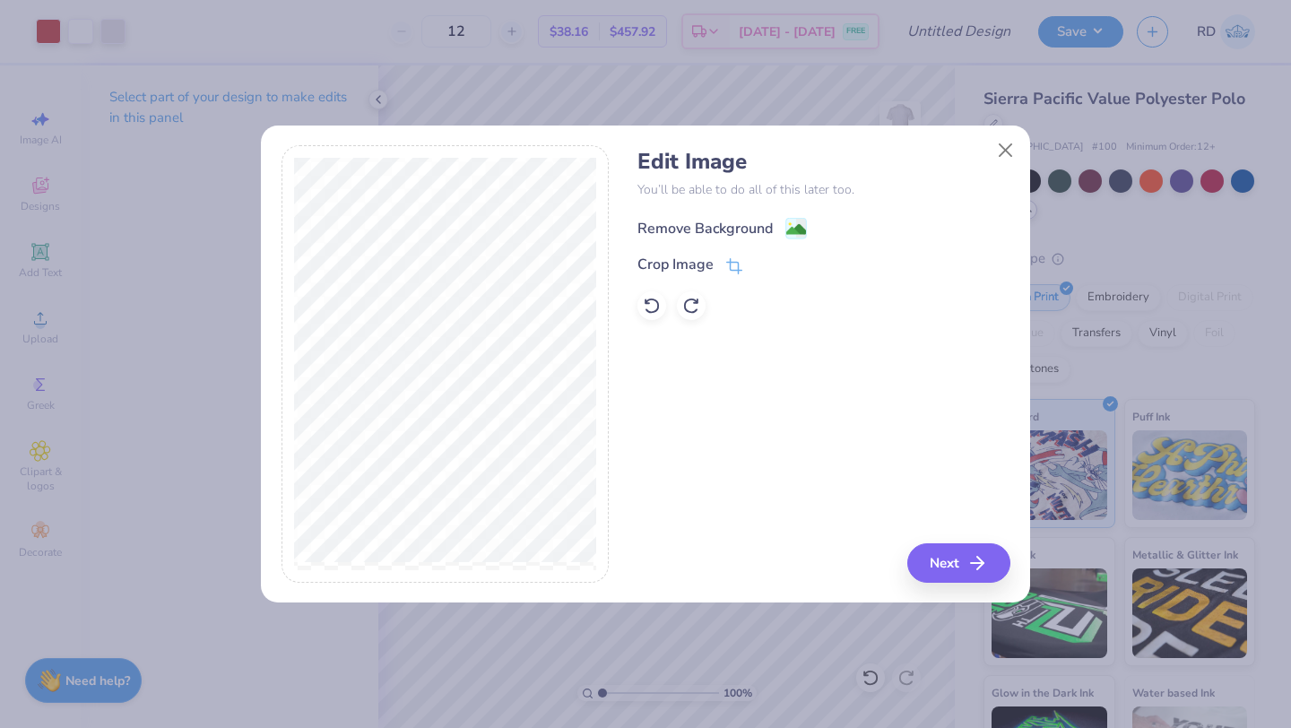
click at [740, 226] on div "Remove Background" at bounding box center [705, 229] width 135 height 22
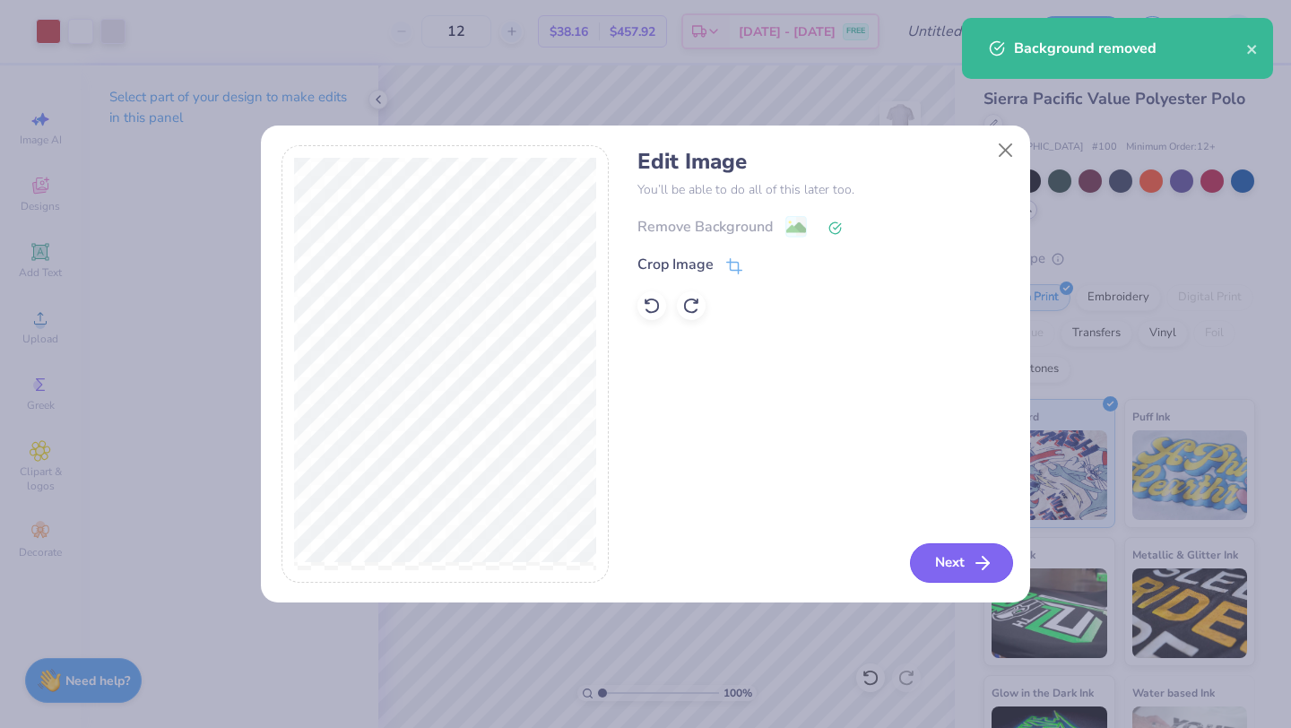
click at [973, 557] on icon "button" at bounding box center [983, 563] width 22 height 22
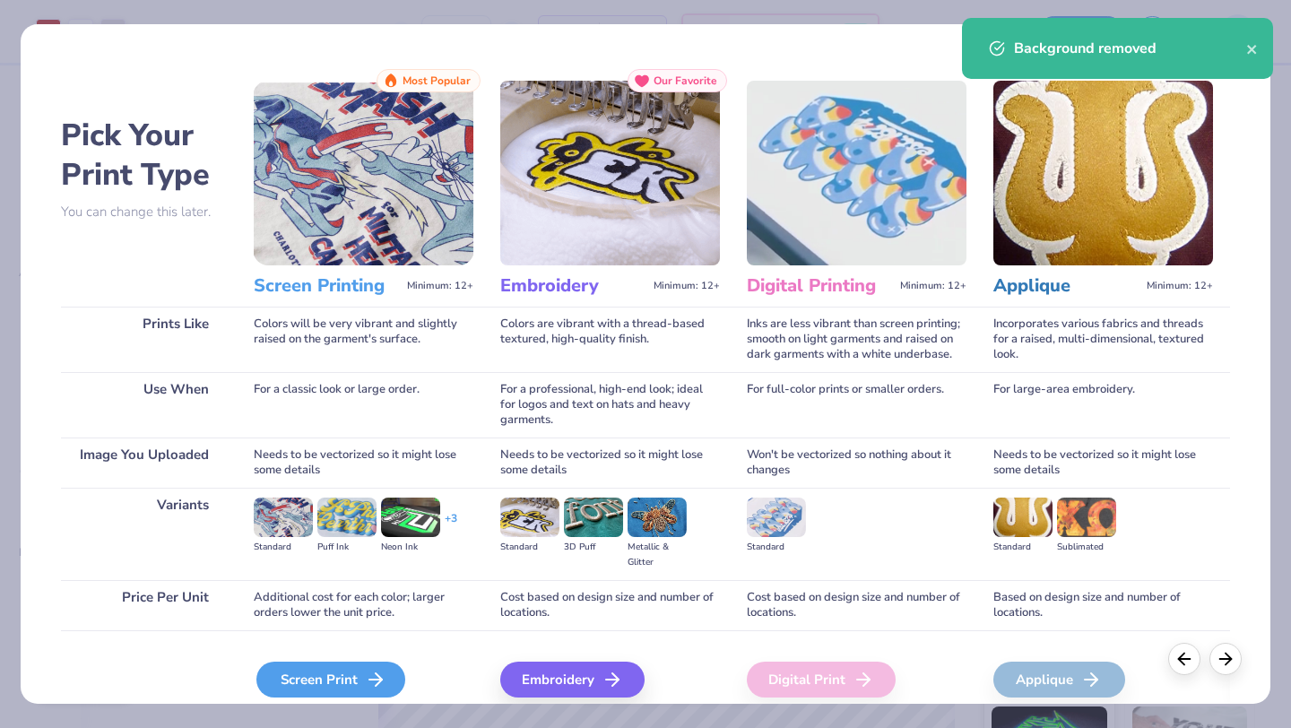
click at [329, 668] on div "Screen Print" at bounding box center [330, 680] width 149 height 36
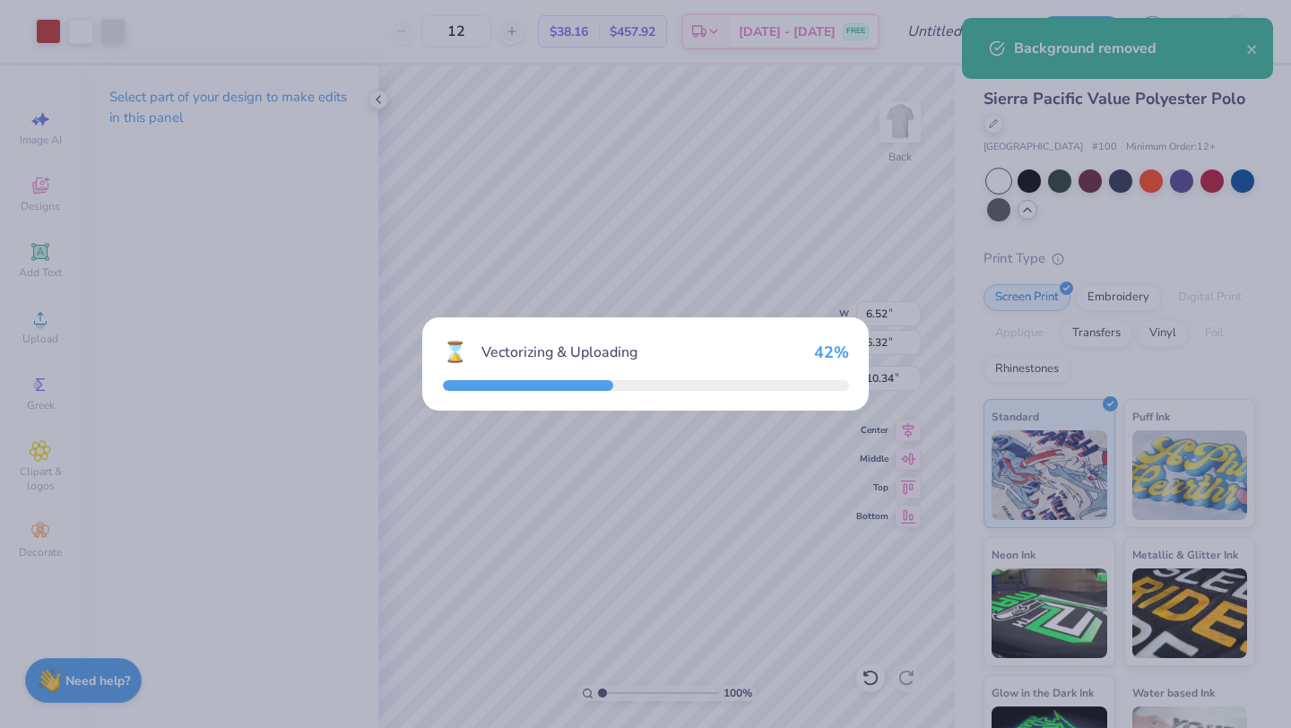
type input "5.28"
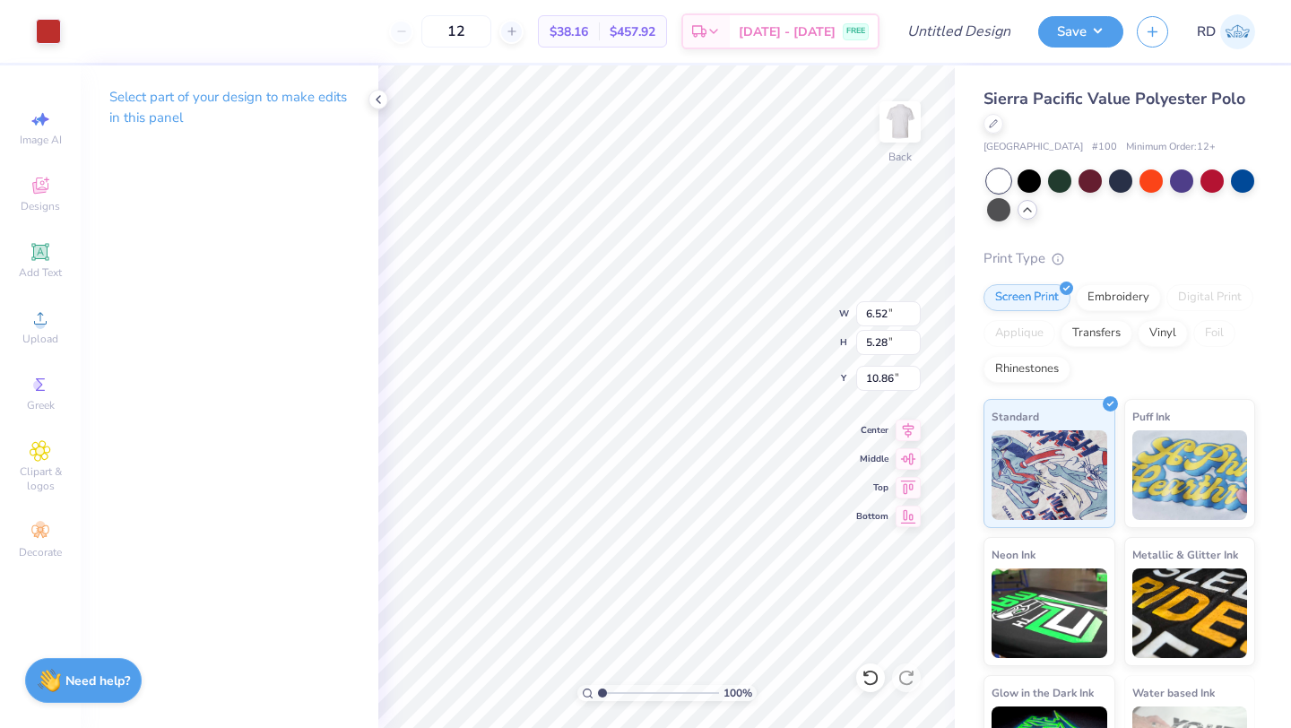
type input "4.11"
type input "6.32"
type input "10.34"
type input "3.24"
type input "2.63"
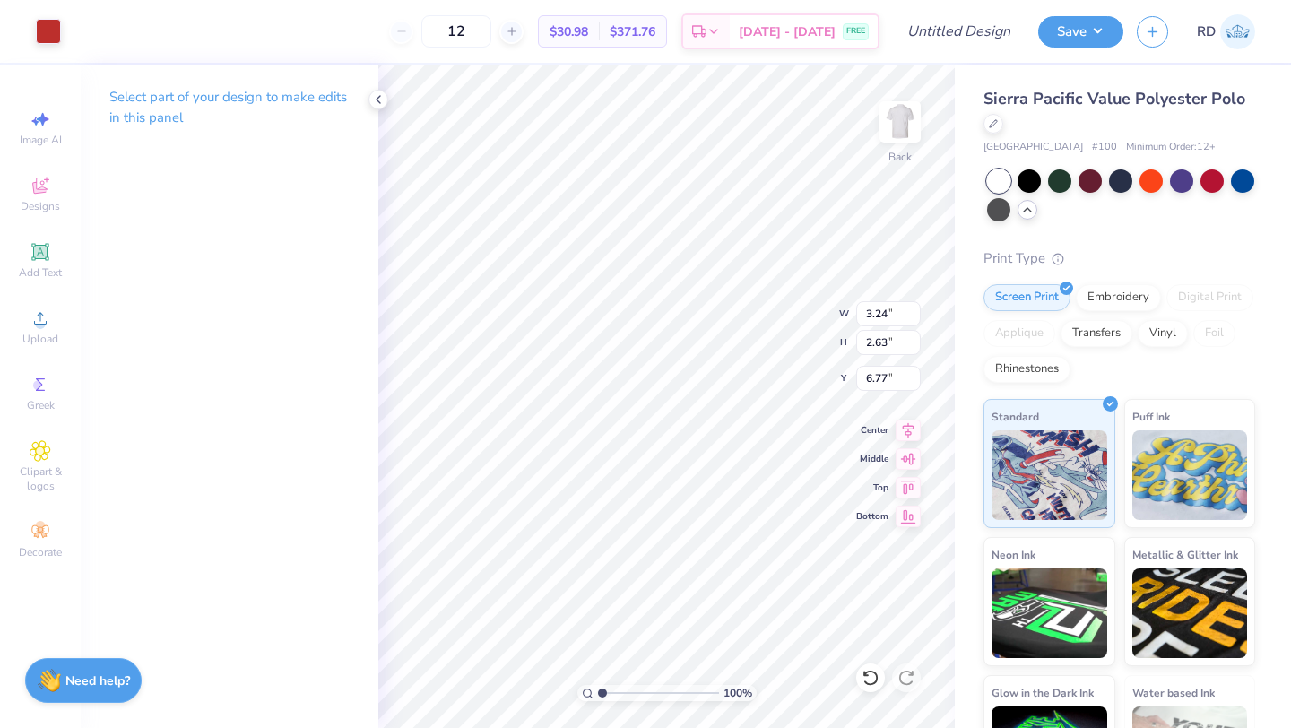
type input "3.00"
type input "2.78"
type input "2.25"
type input "3.00"
click at [51, 34] on div at bounding box center [48, 29] width 25 height 25
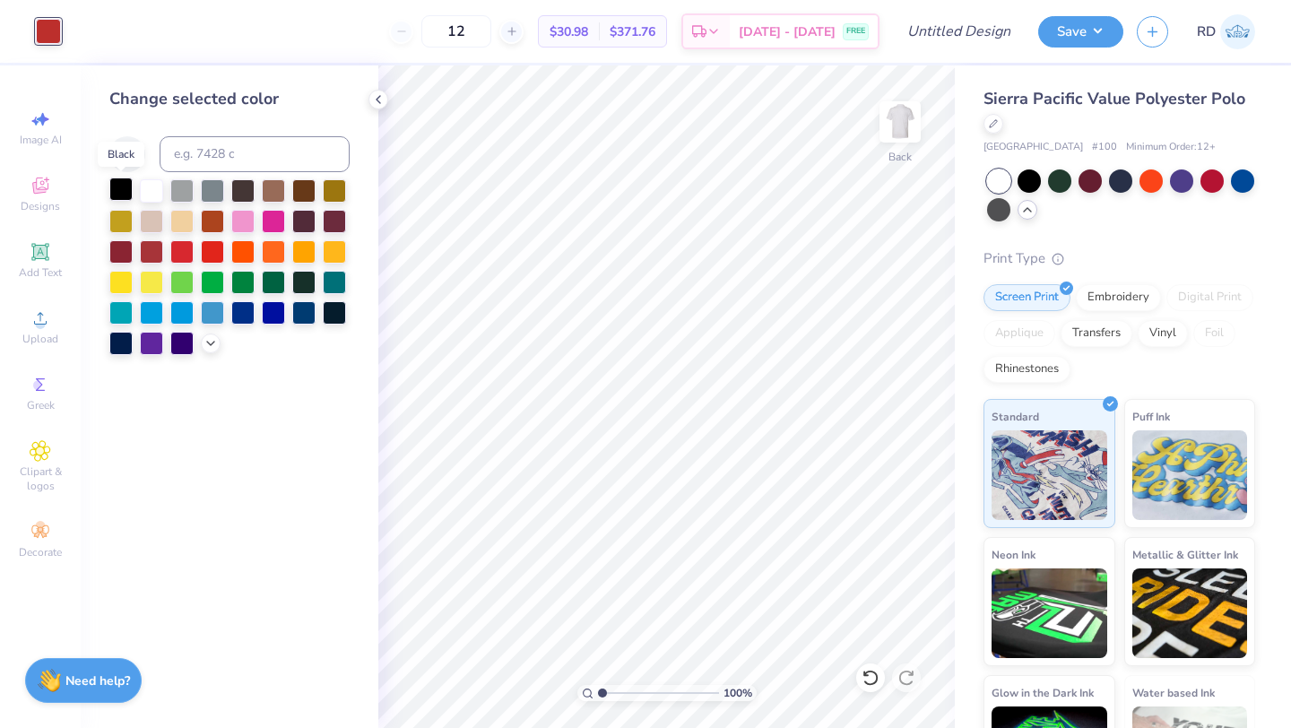
click at [128, 186] on div at bounding box center [120, 189] width 23 height 23
click at [210, 243] on div at bounding box center [212, 250] width 23 height 23
click at [187, 247] on div at bounding box center [181, 250] width 23 height 23
click at [381, 101] on icon at bounding box center [378, 99] width 14 height 14
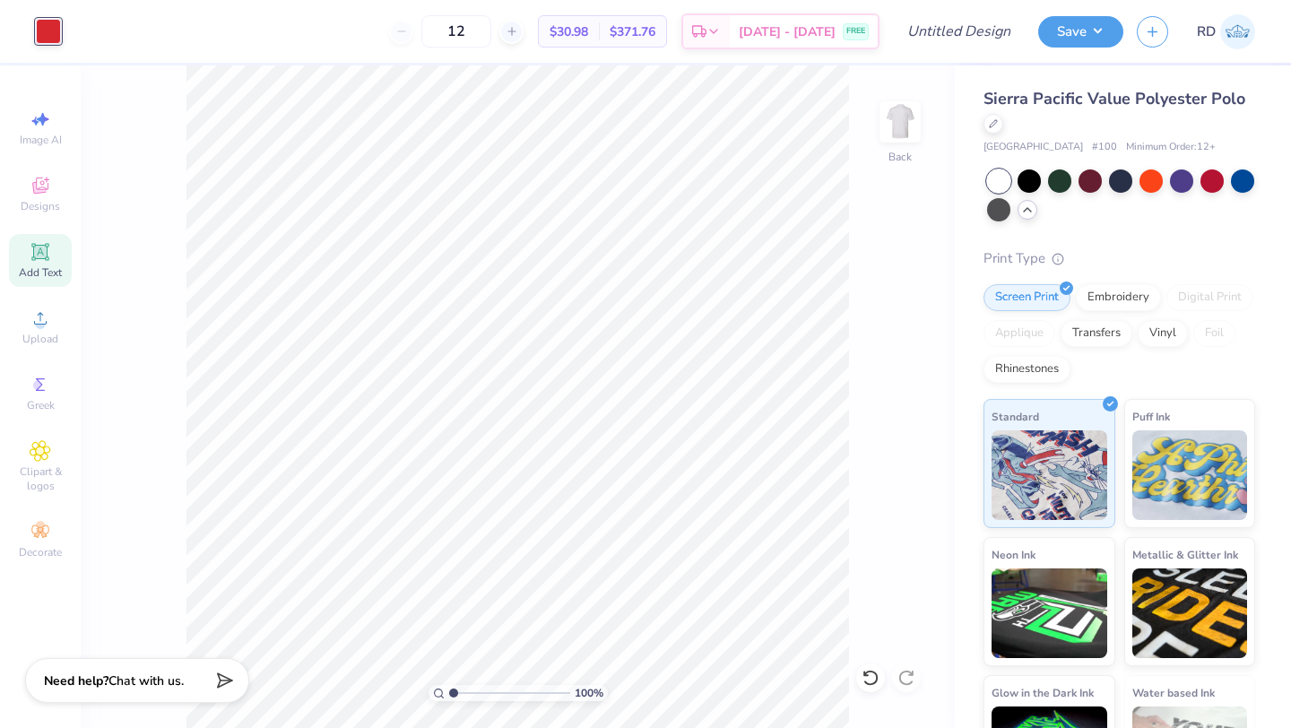
click at [45, 274] on span "Add Text" at bounding box center [40, 272] width 43 height 14
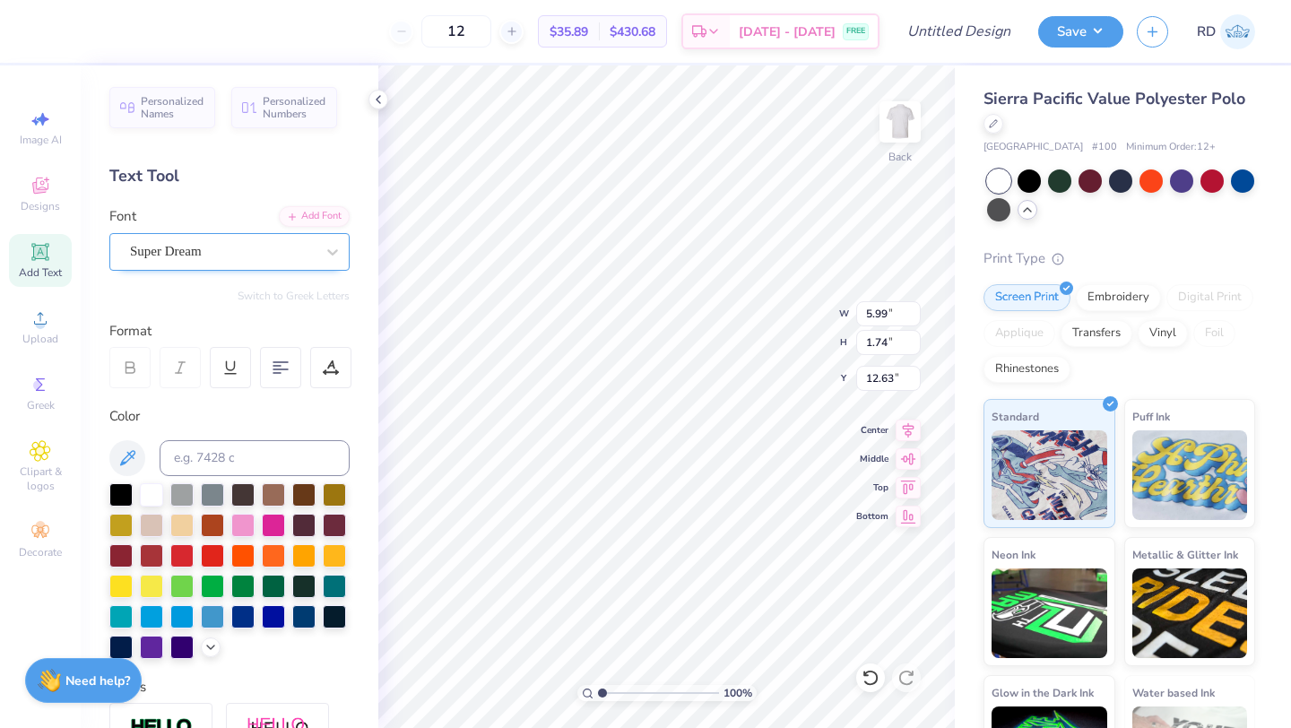
click at [205, 247] on div "Super Dream" at bounding box center [222, 252] width 188 height 28
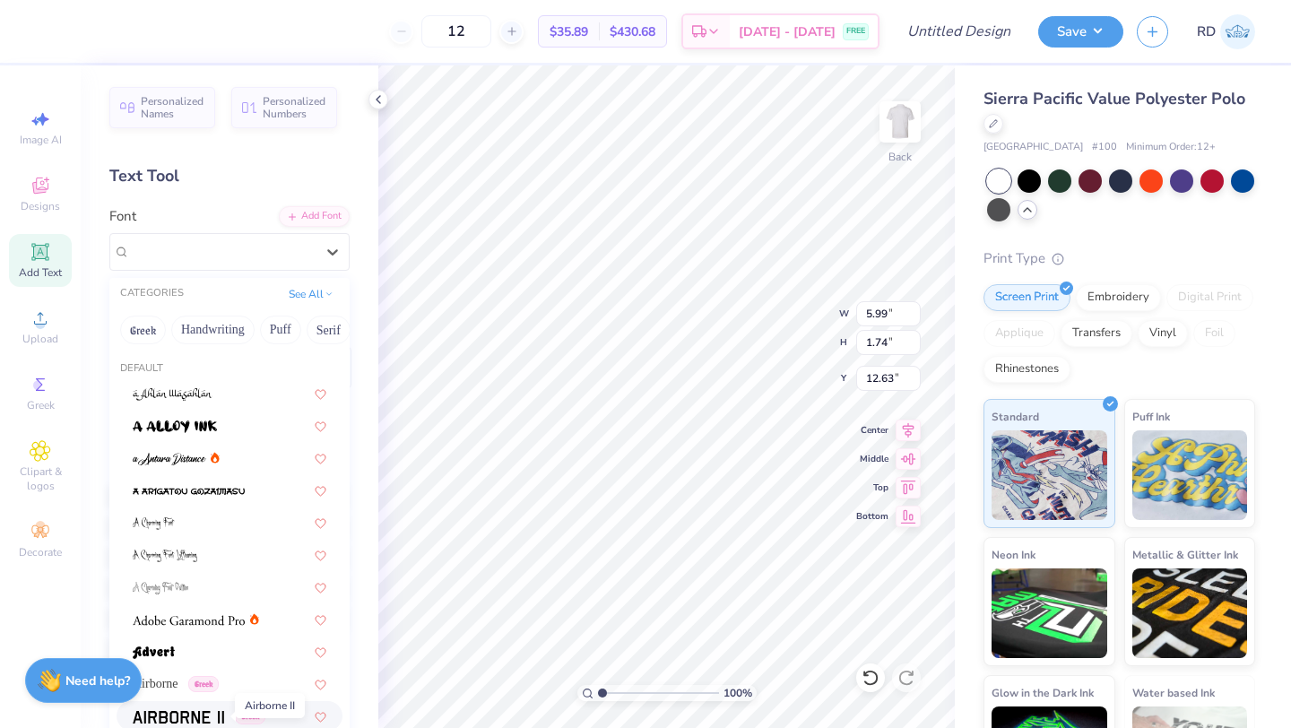
click at [191, 710] on span at bounding box center [178, 716] width 91 height 19
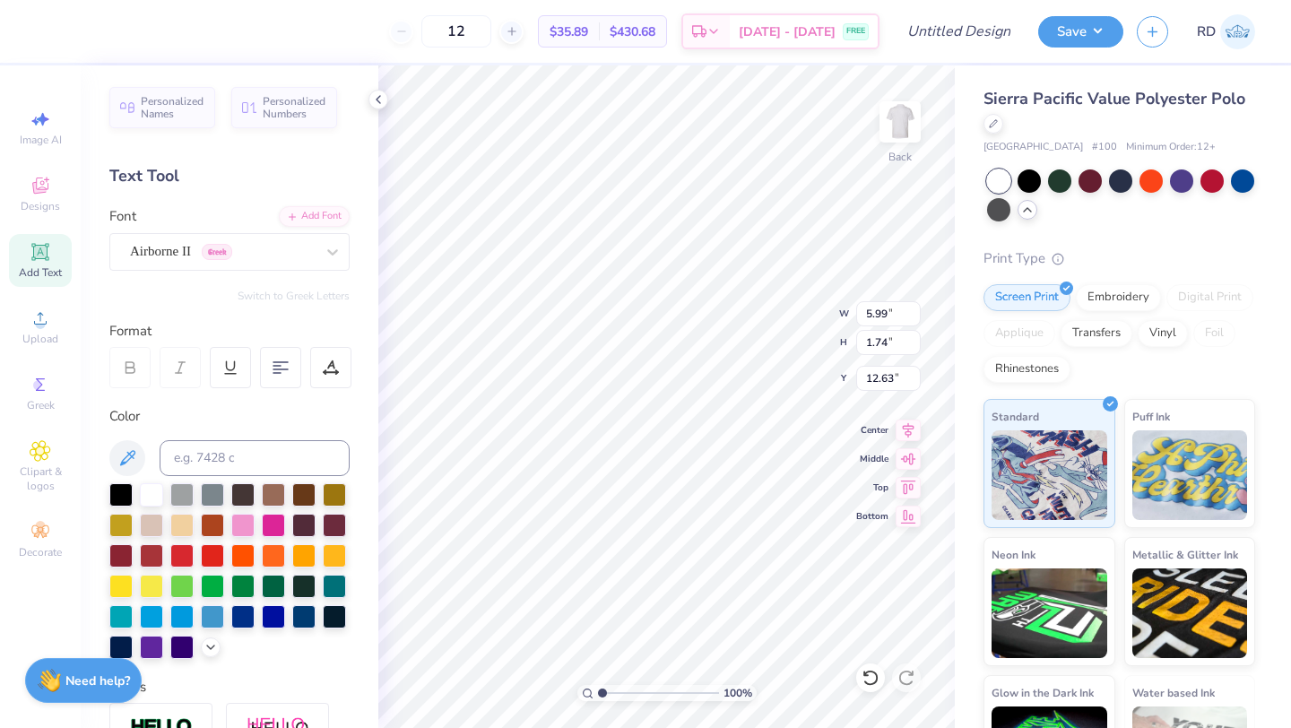
type input "5.61"
type input "1.81"
type input "12.59"
type textarea "V"
type textarea "c"
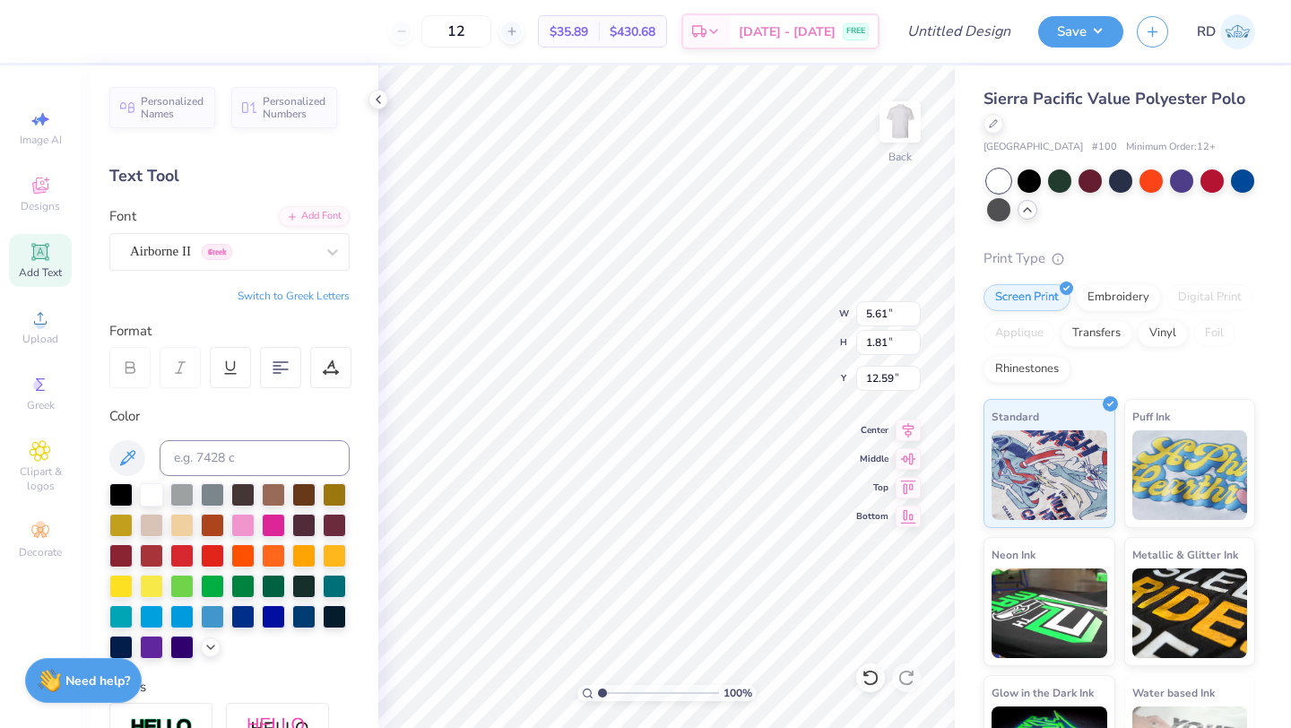
type textarea "v"
type textarea "|"
type input "3.46"
drag, startPoint x: 602, startPoint y: 692, endPoint x: 704, endPoint y: 693, distance: 102.2
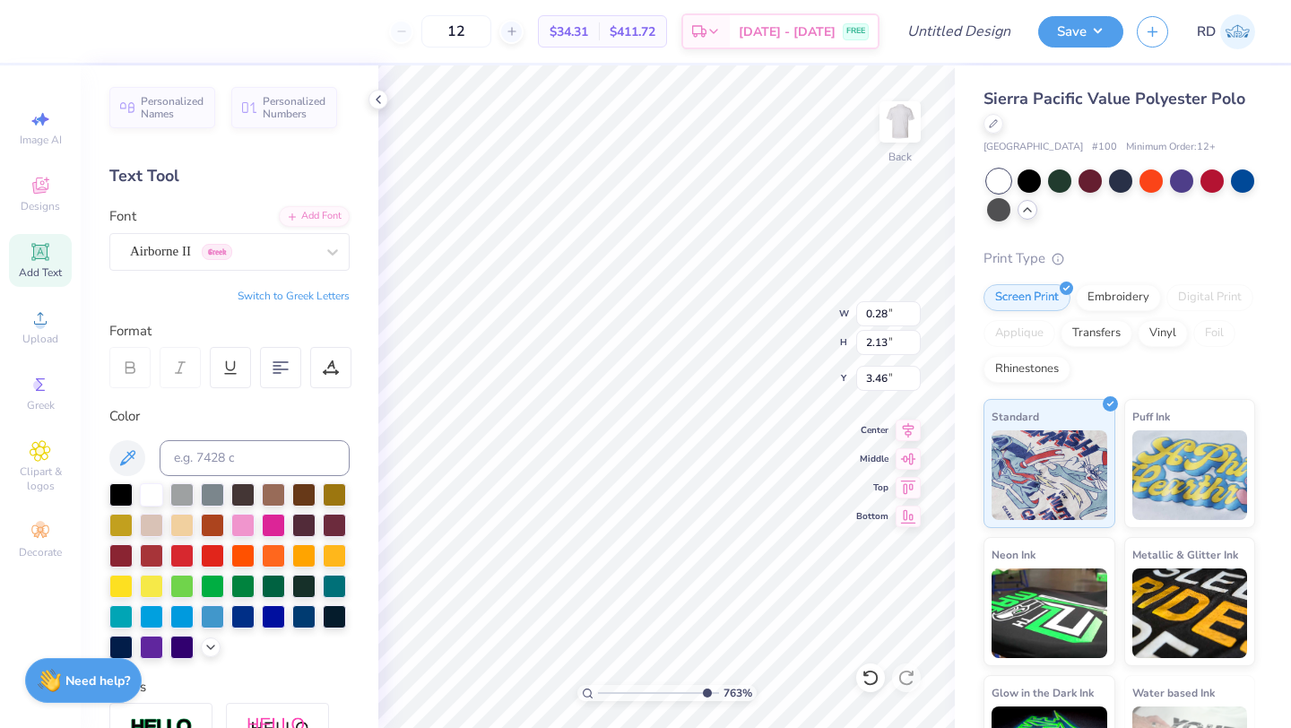
type input "9.47"
click at [704, 693] on input "range" at bounding box center [658, 693] width 121 height 16
type input "0.19"
type input "1.48"
type input "3.39"
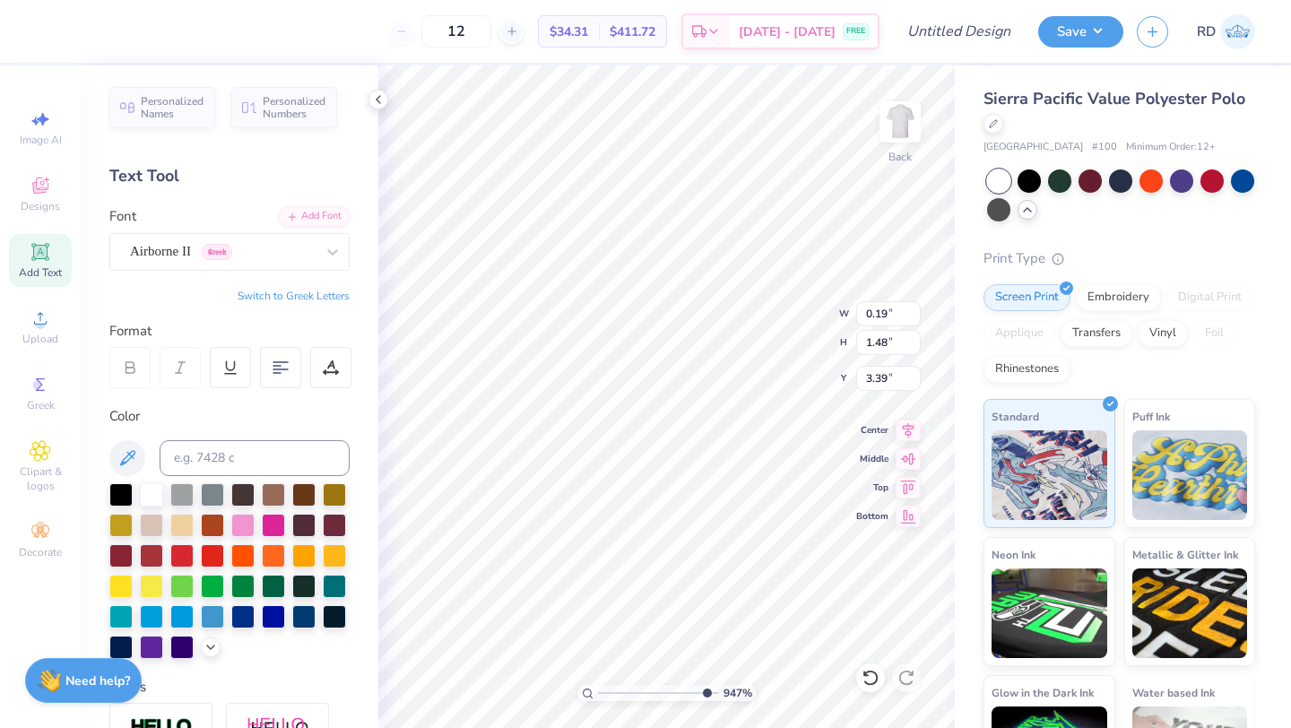
type input "0.21"
type input "1.60"
click at [744, 420] on li "Duplicate" at bounding box center [762, 426] width 141 height 35
type input "3.37"
type input "1.60"
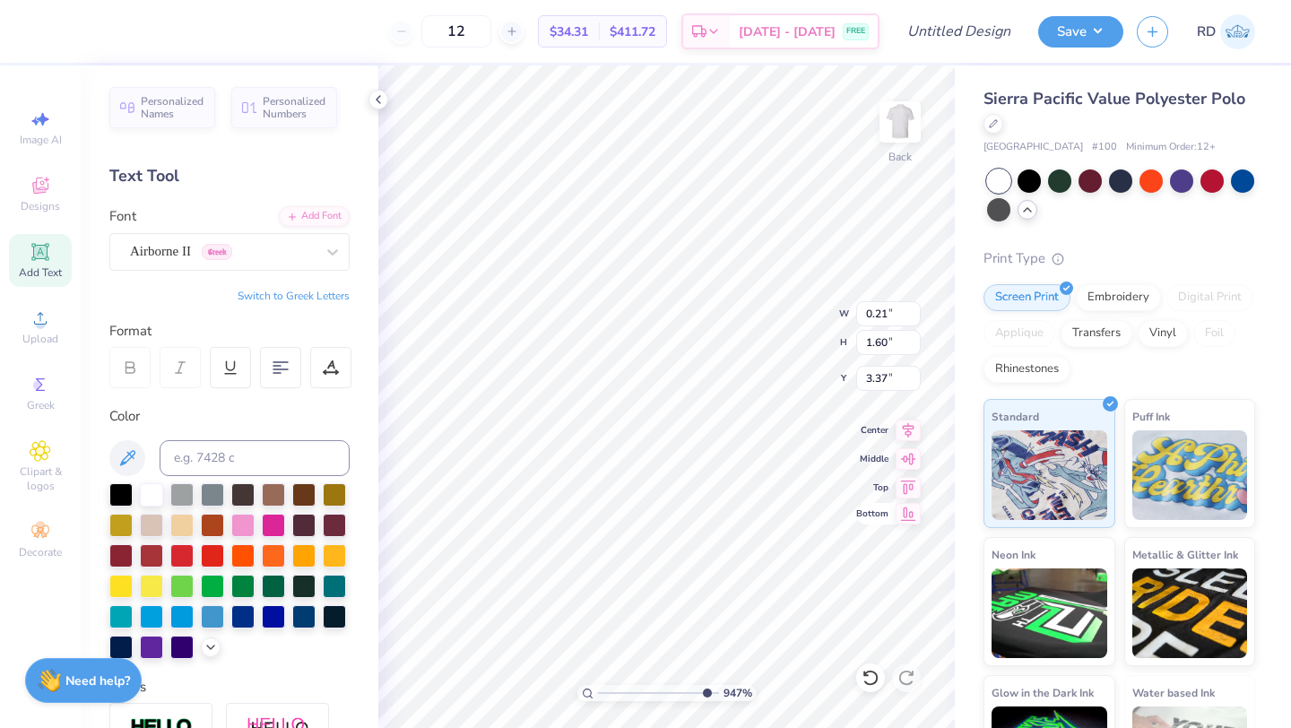
type input "0.21"
type input "3.31"
type input "2.14"
type input "0.28"
type input "3.27"
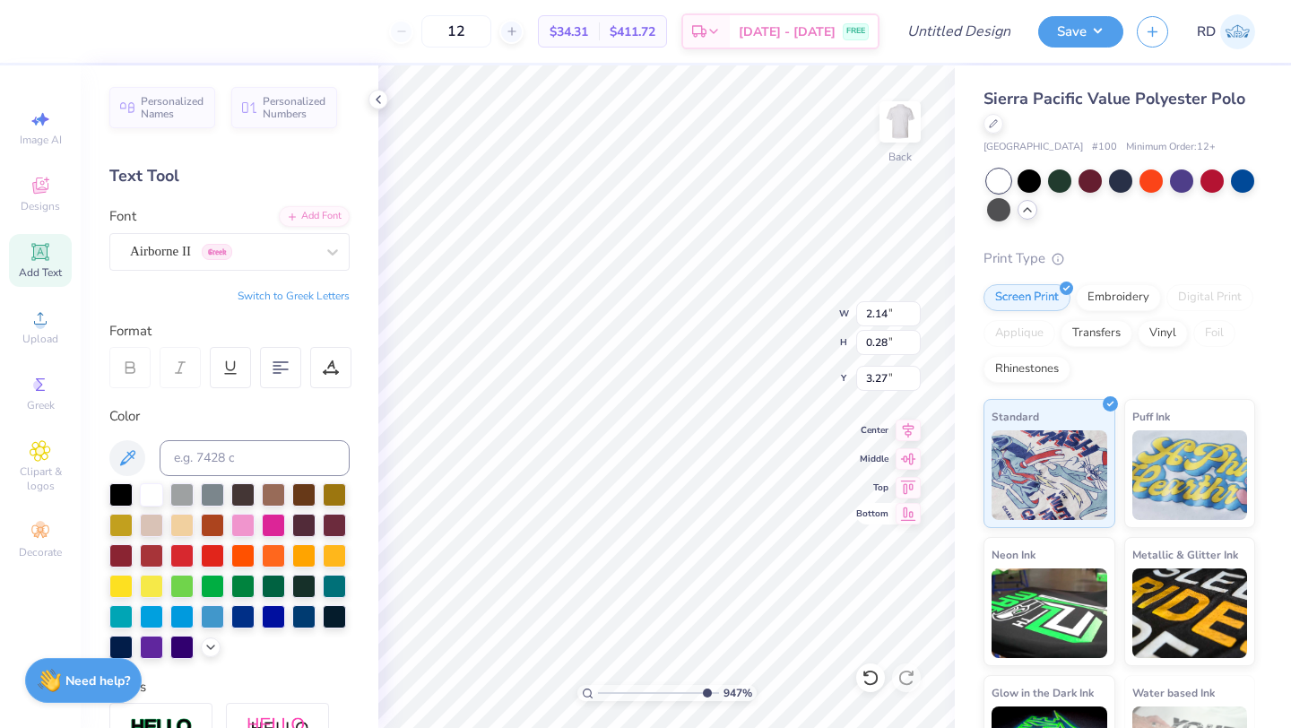
type input "2.78"
type input "2.25"
type input "3.00"
type input "2.14"
type input "0.28"
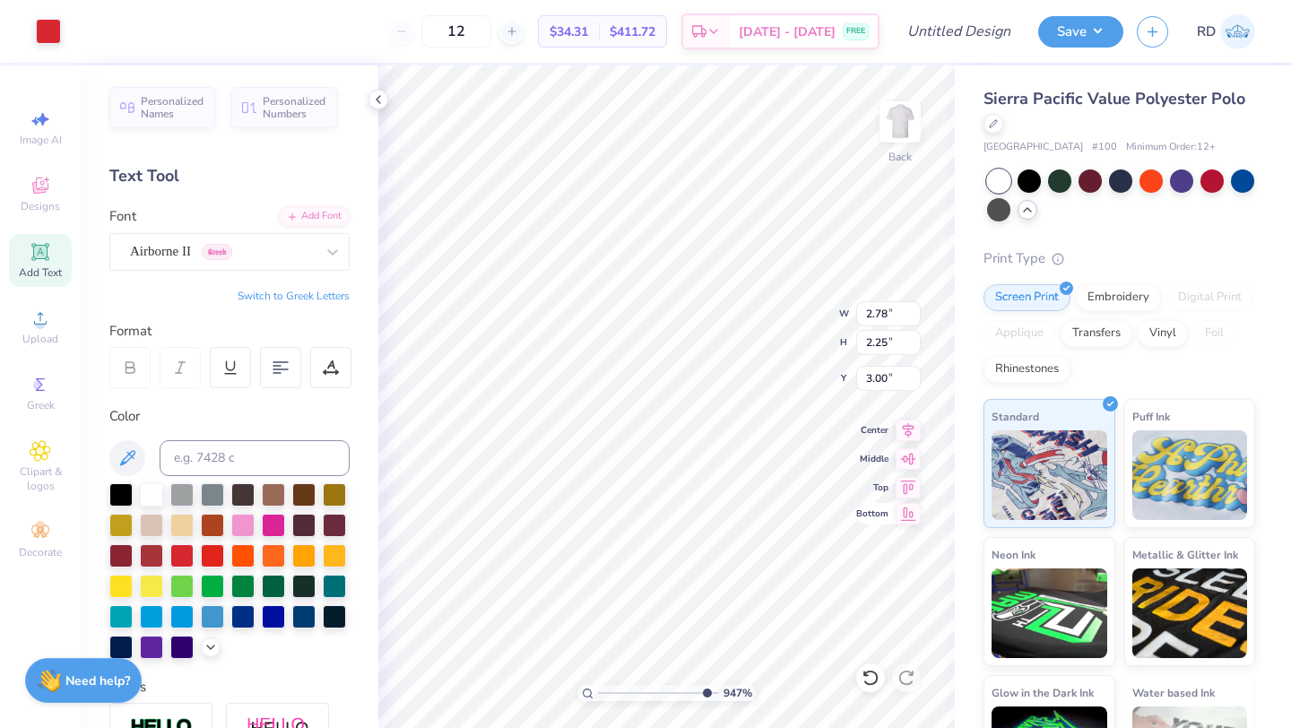
type input "3.27"
type input "2.78"
type input "2.25"
type input "3.00"
type input "2.14"
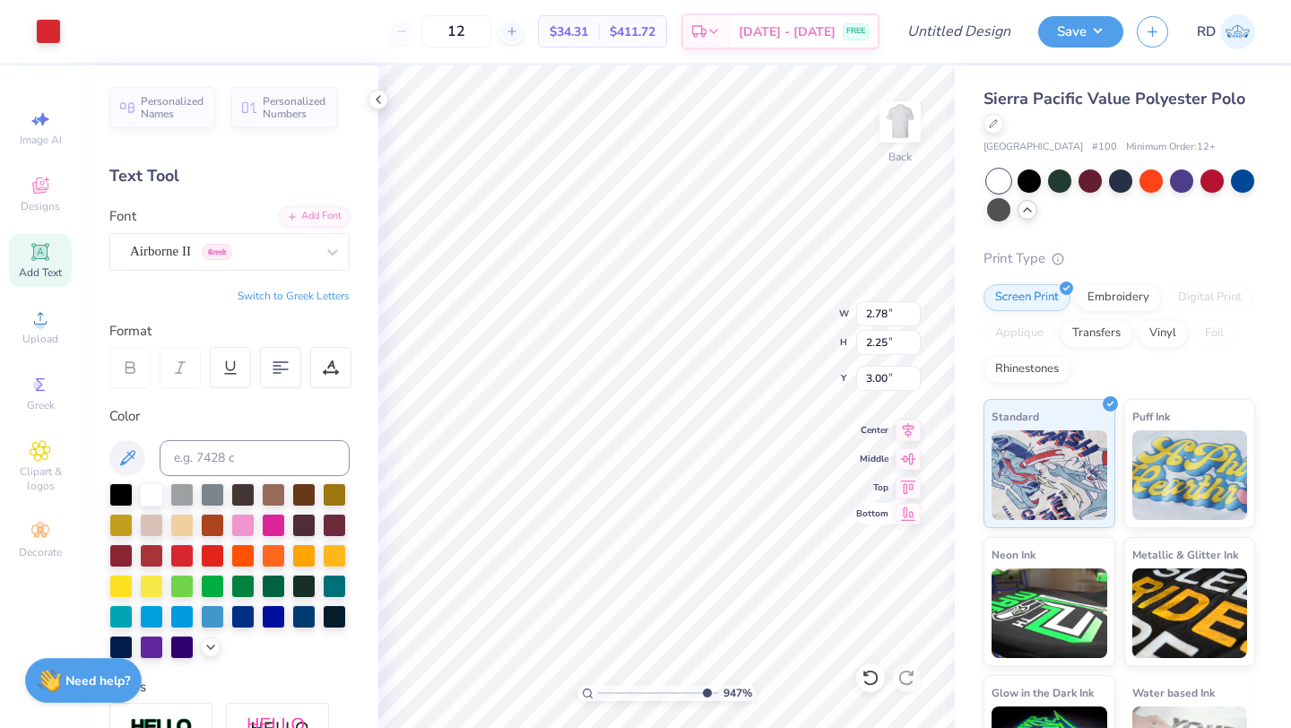
type input "0.28"
type input "3.55"
type input "2.27"
type input "0.30"
type input "2.78"
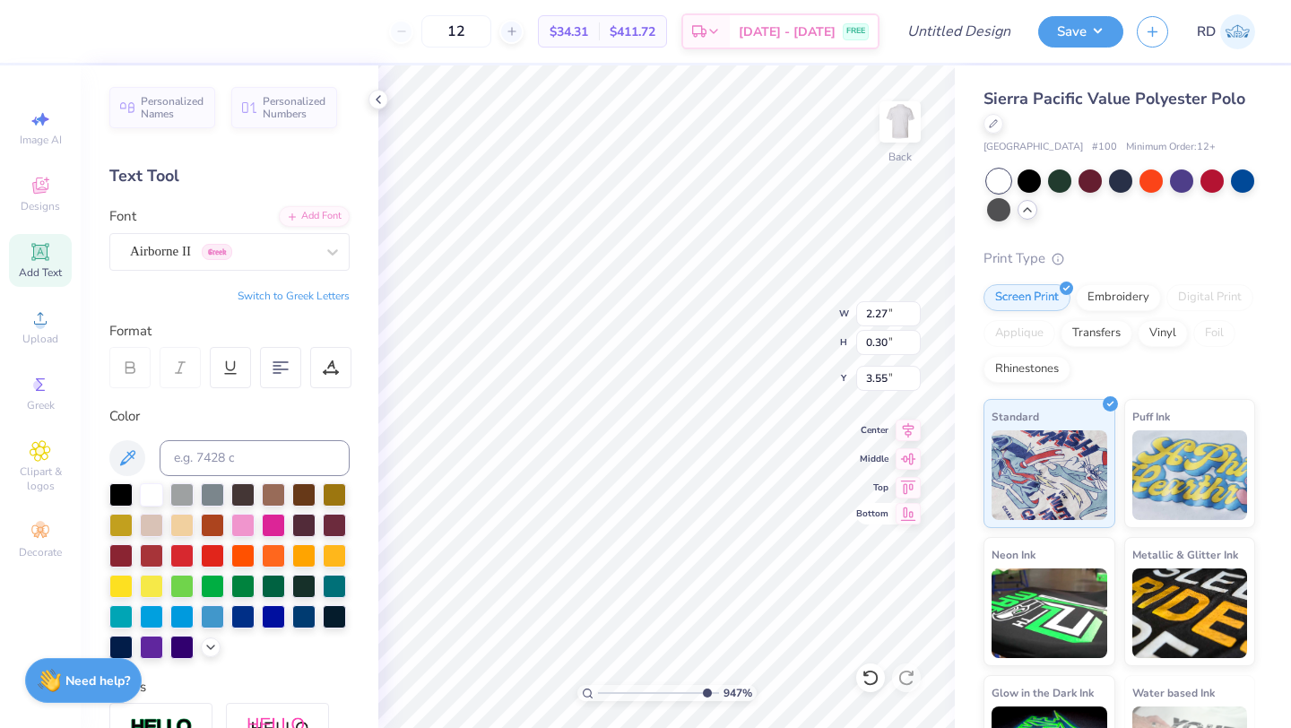
type input "2.25"
type input "3.00"
type input "2.14"
type input "0.28"
type input "3.27"
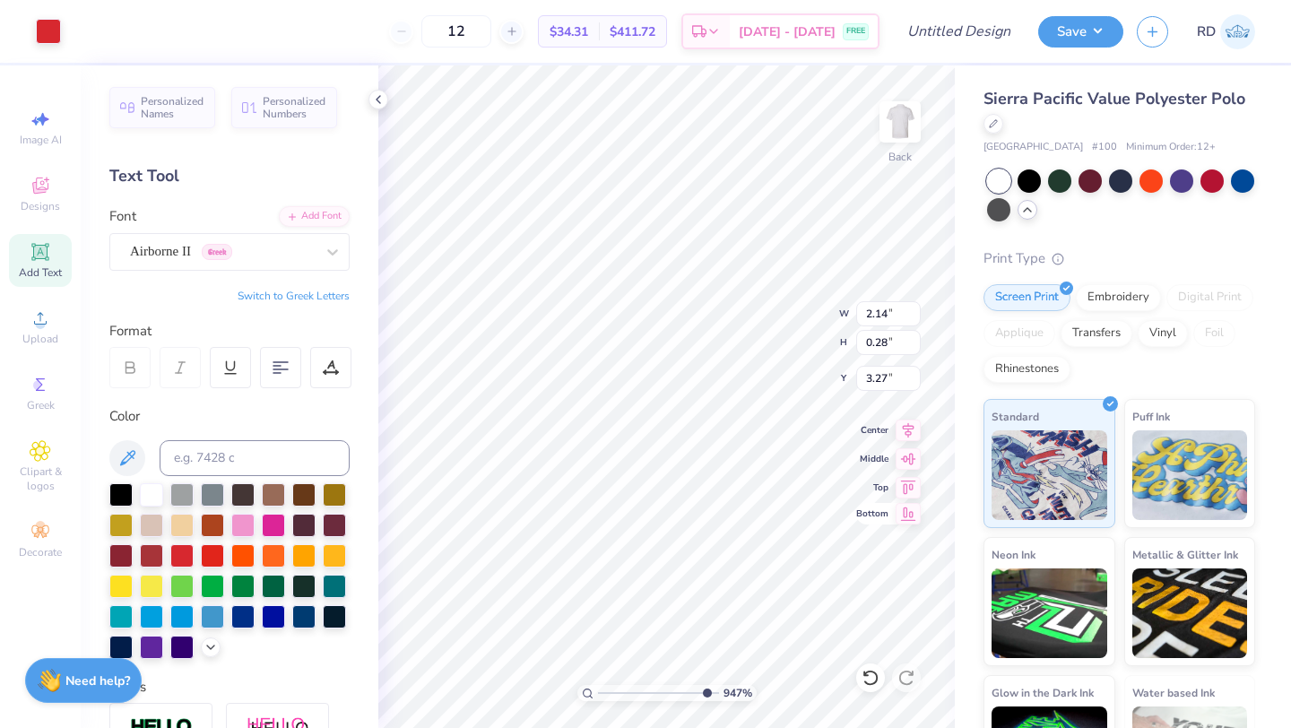
type input "2.78"
type input "2.25"
type input "3.00"
type input "2.14"
type input "0.28"
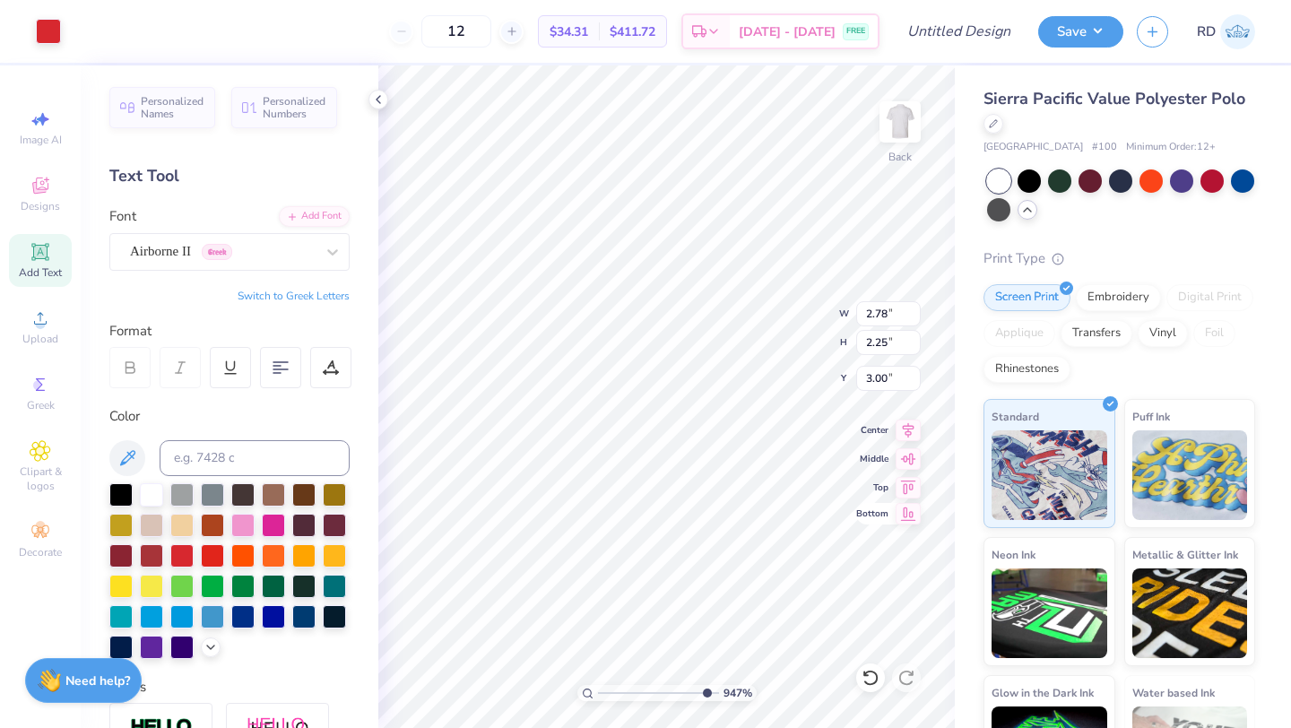
type input "3.27"
type input "0.21"
type input "1.60"
type input "3.30"
type input "0.23"
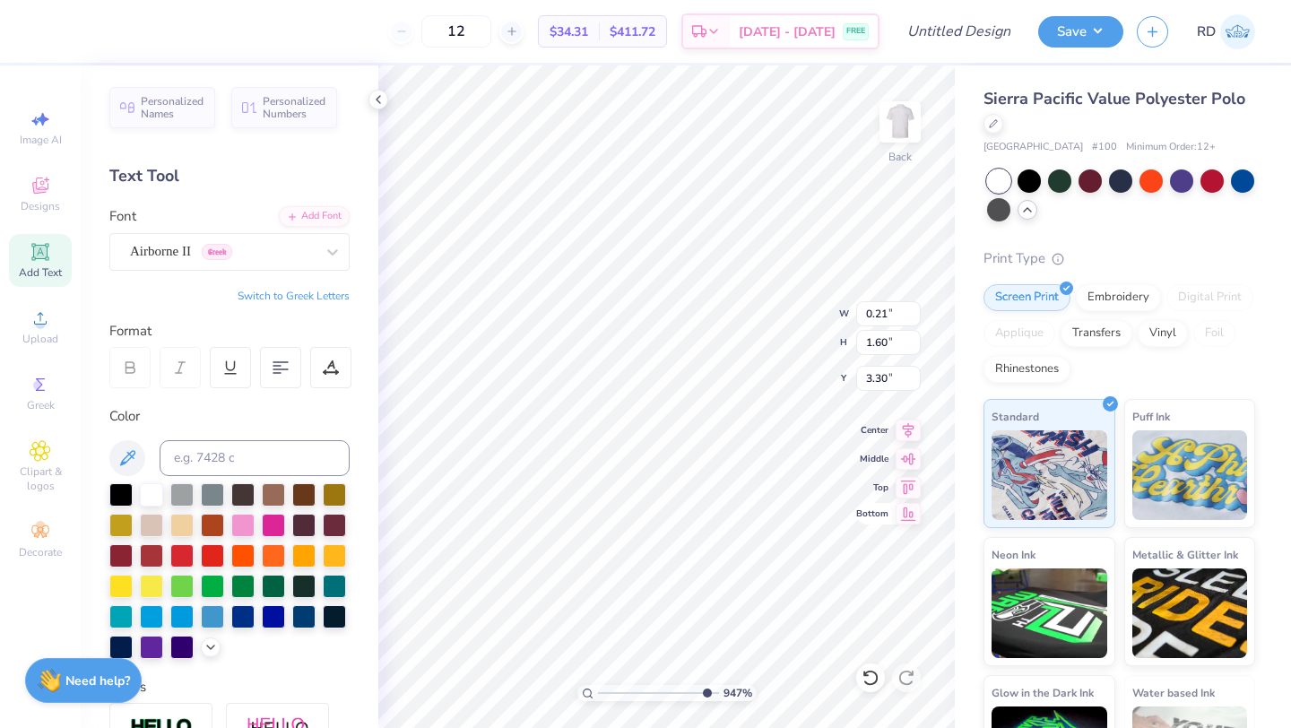
type input "1.78"
type input "3.12"
type input "2.27"
type input "0.30"
type input "3.55"
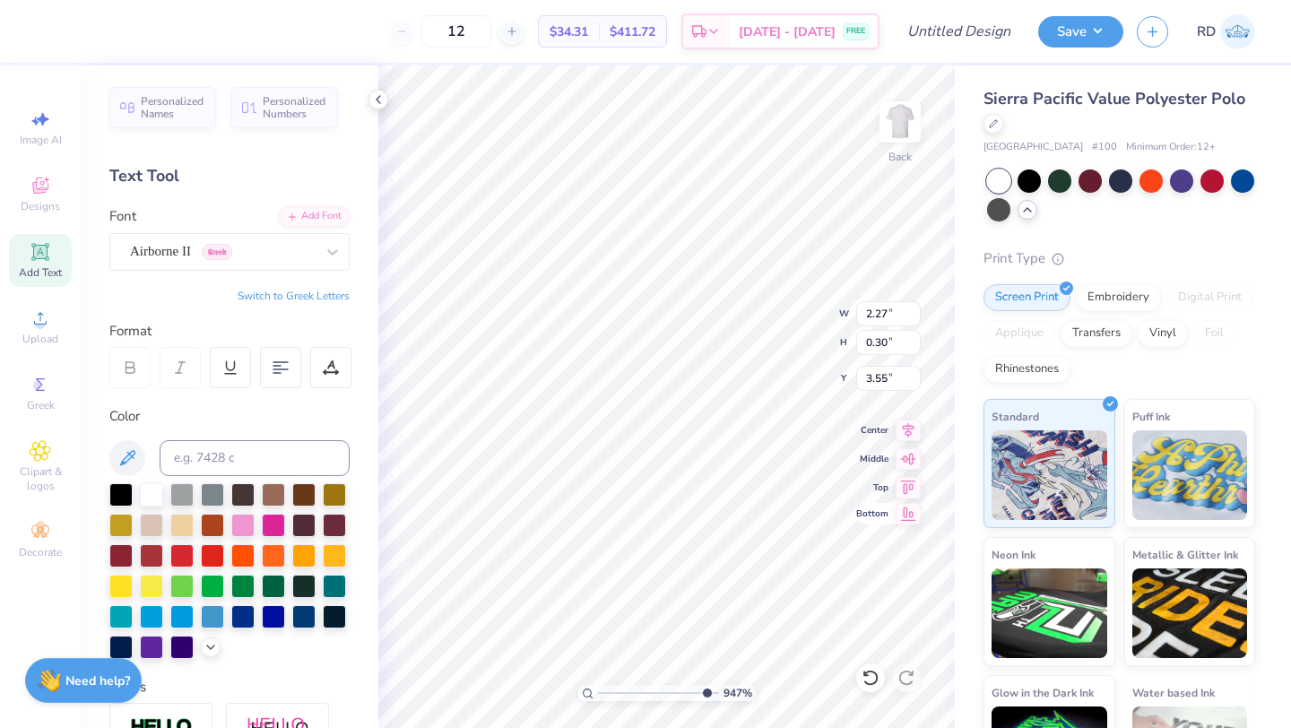
type input "0.23"
type input "1.78"
type input "3.23"
type input "2.78"
type input "2.25"
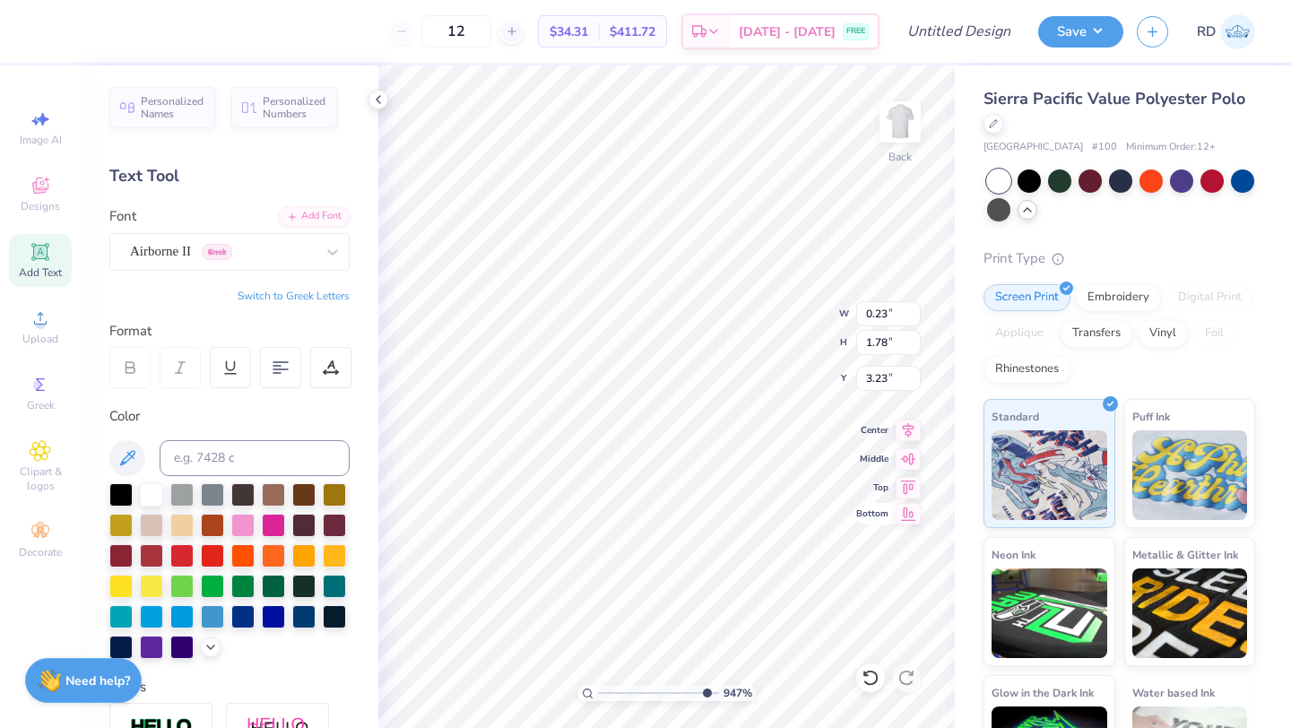
type input "3.00"
type input "0.21"
type input "1.60"
type input "3.27"
type input "2.78"
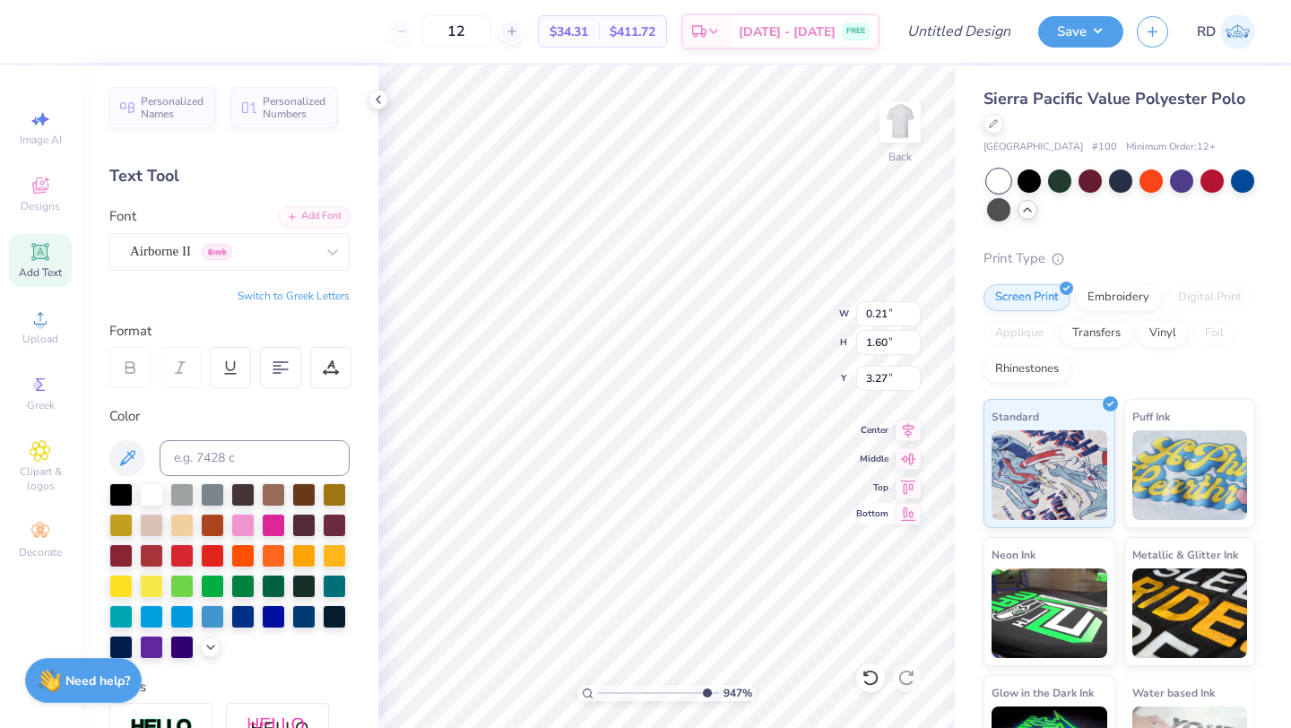
type input "2.25"
type input "3.41"
click at [872, 682] on icon at bounding box center [871, 678] width 18 height 18
type input "0.21"
type input "1.60"
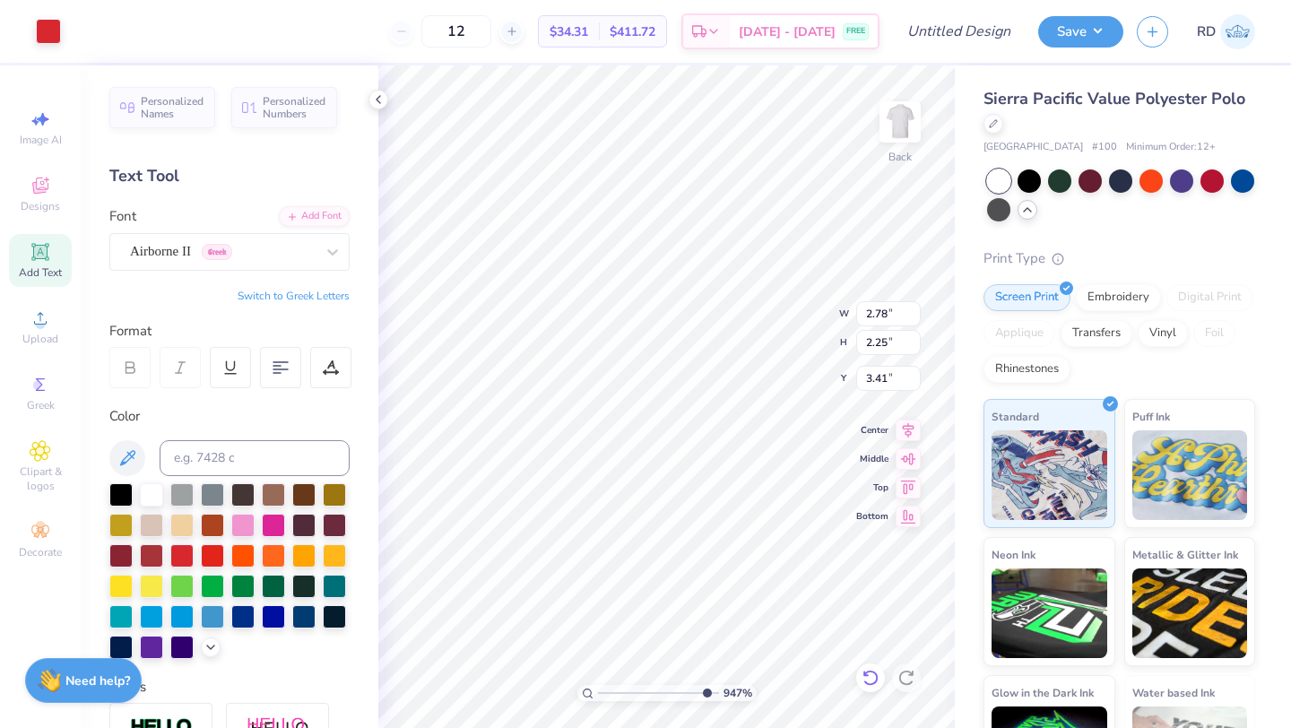
type input "3.27"
type input "3.83"
type input "1.56"
type input "0.20"
type input "3.85"
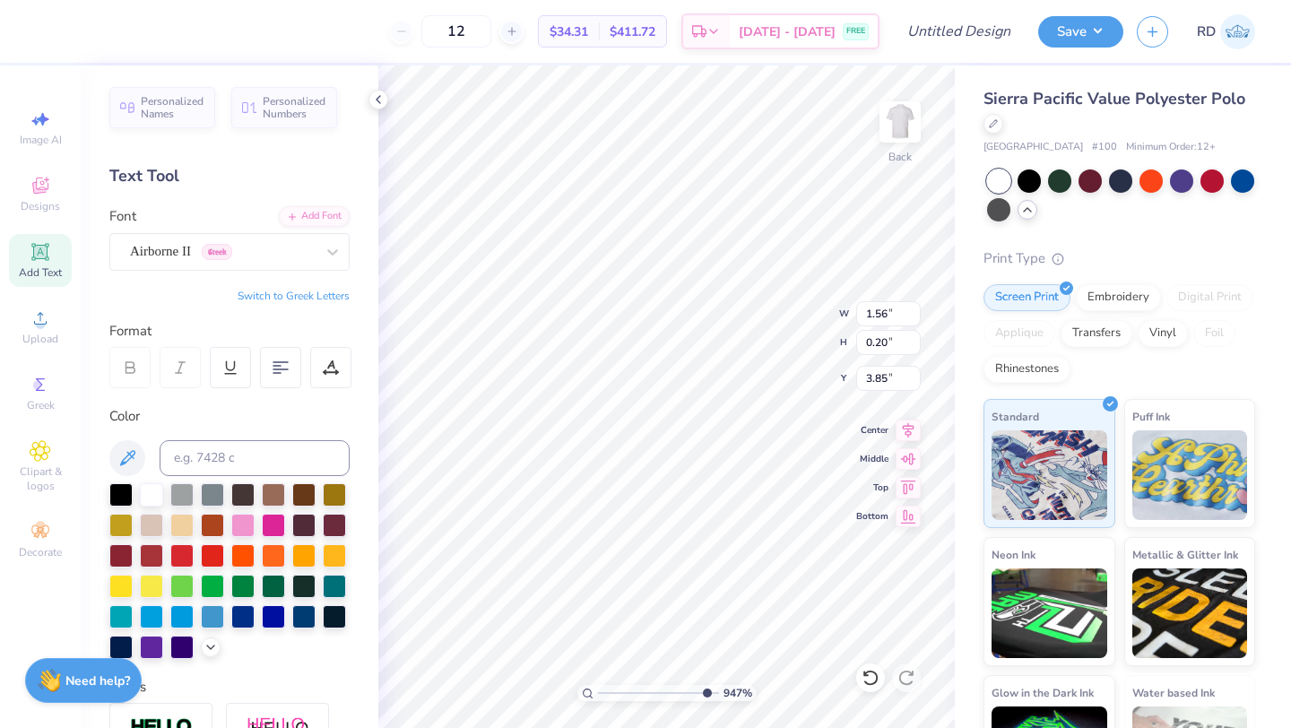
type input "1.50"
type input "0.82"
type input "3.54"
type input "2.14"
type input "0.28"
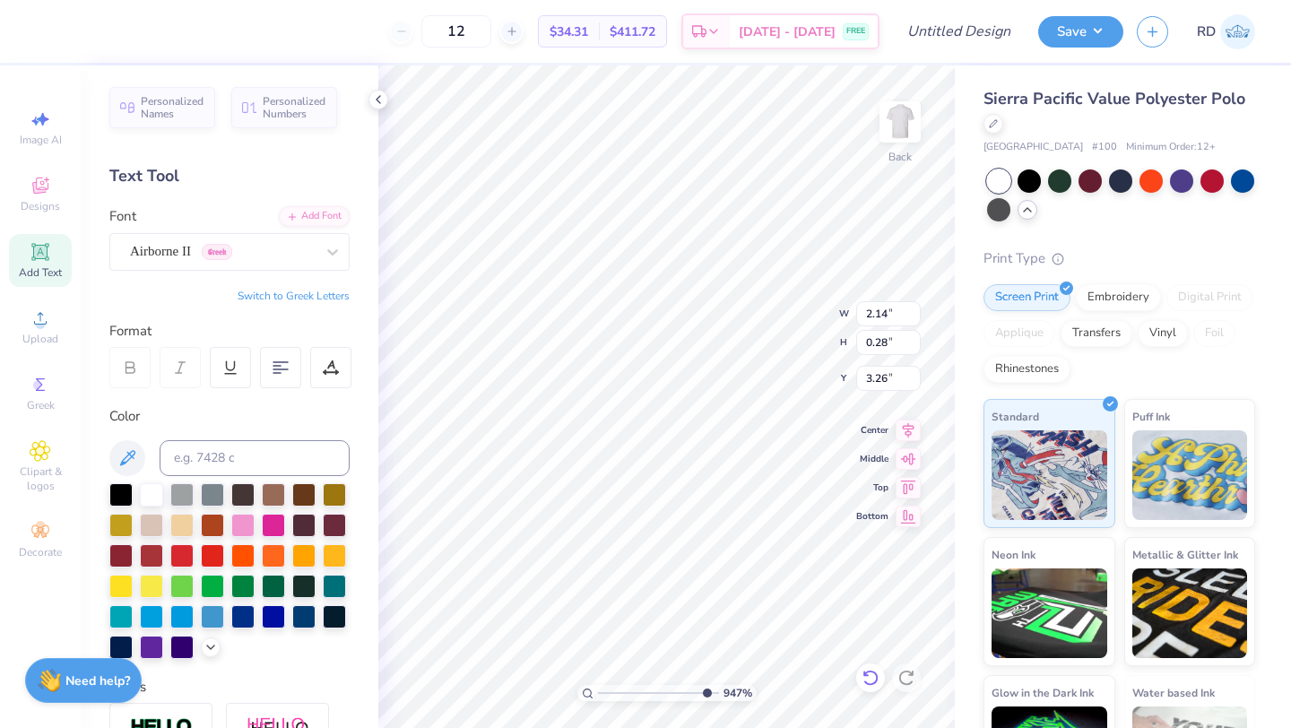
click at [875, 676] on icon at bounding box center [871, 678] width 18 height 18
type input "3.27"
type input "1.50"
type input "0.82"
type input "3.66"
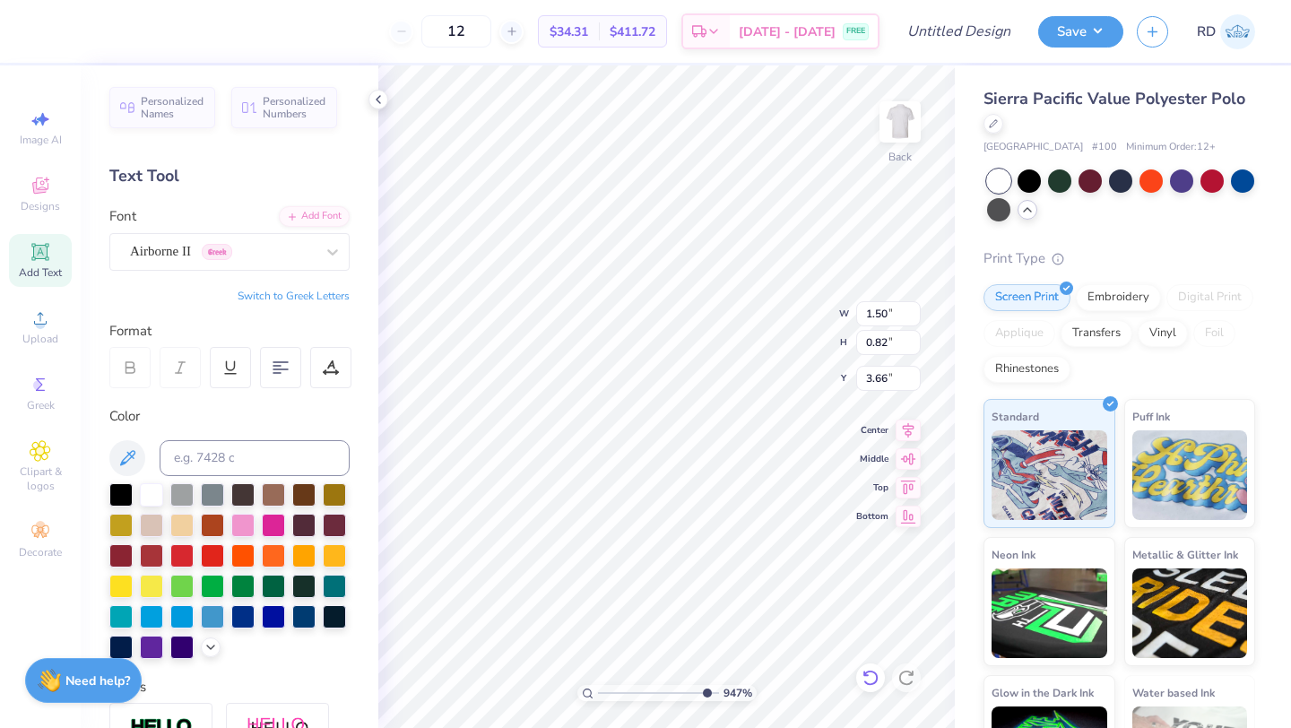
type input "0.21"
type input "1.56"
type input "3.29"
type input "0.17"
type input "1.27"
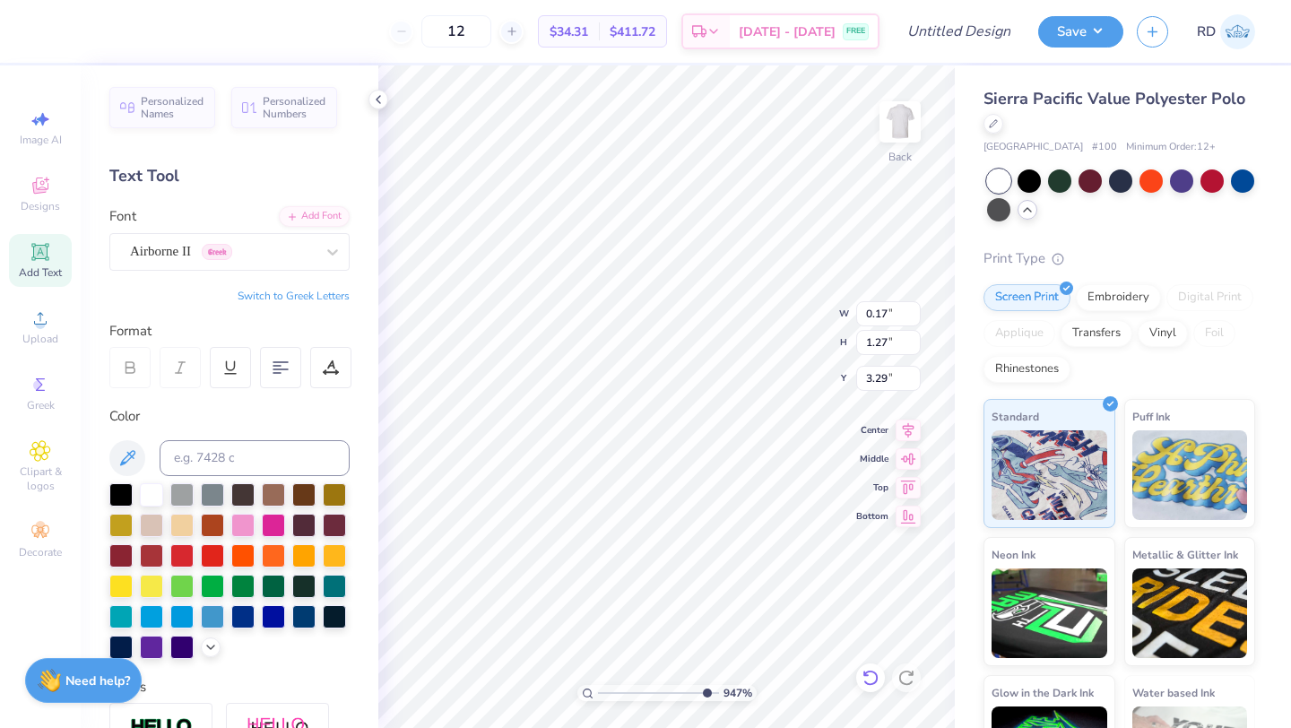
type input "3.27"
type input "0.14"
type input "1.03"
type input "0.15"
type input "1.11"
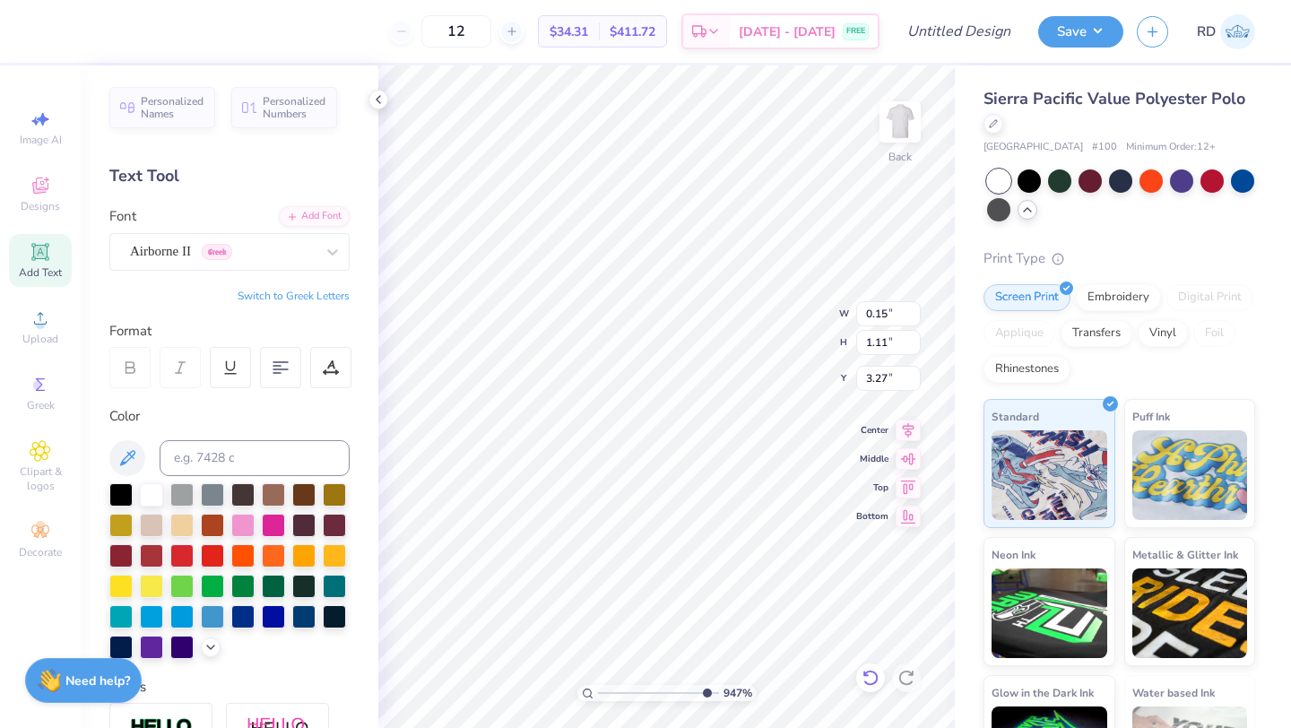
type input "2.78"
type input "2.25"
type input "3.00"
type input "0.15"
type input "1.11"
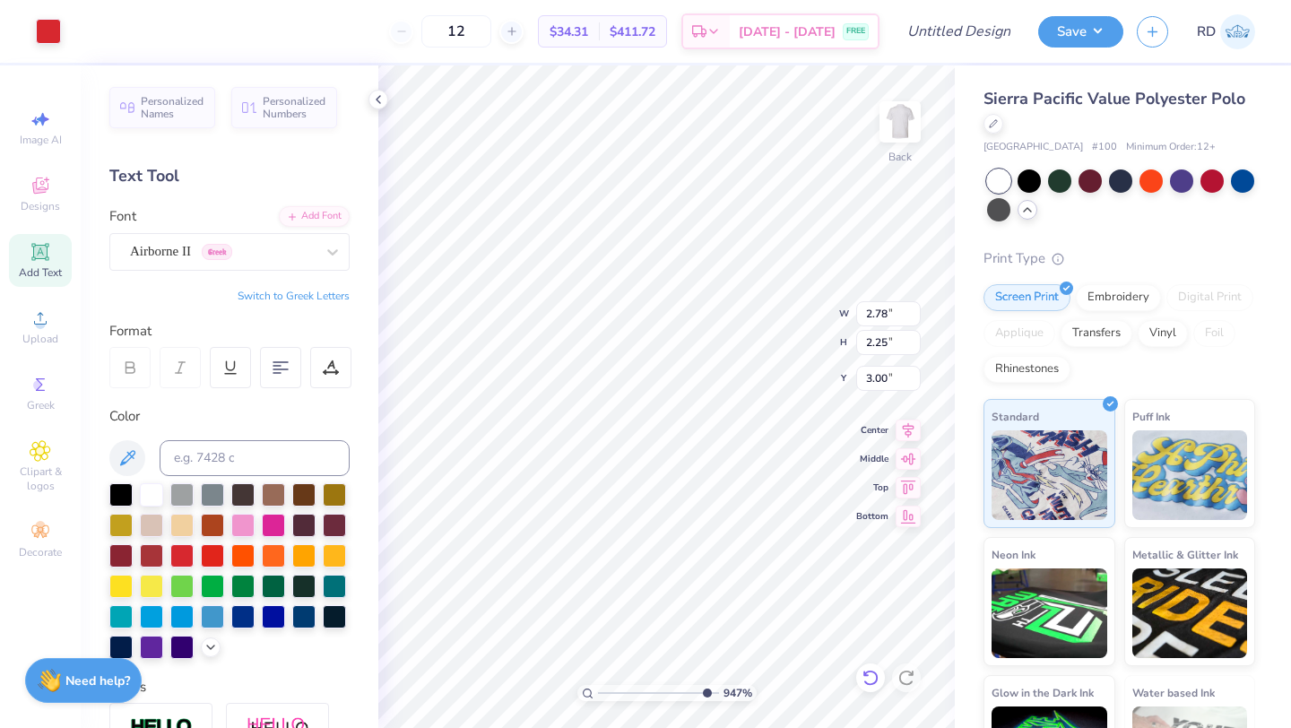
type input "3.27"
type input "1.14"
type input "2.78"
type input "2.25"
type input "3.00"
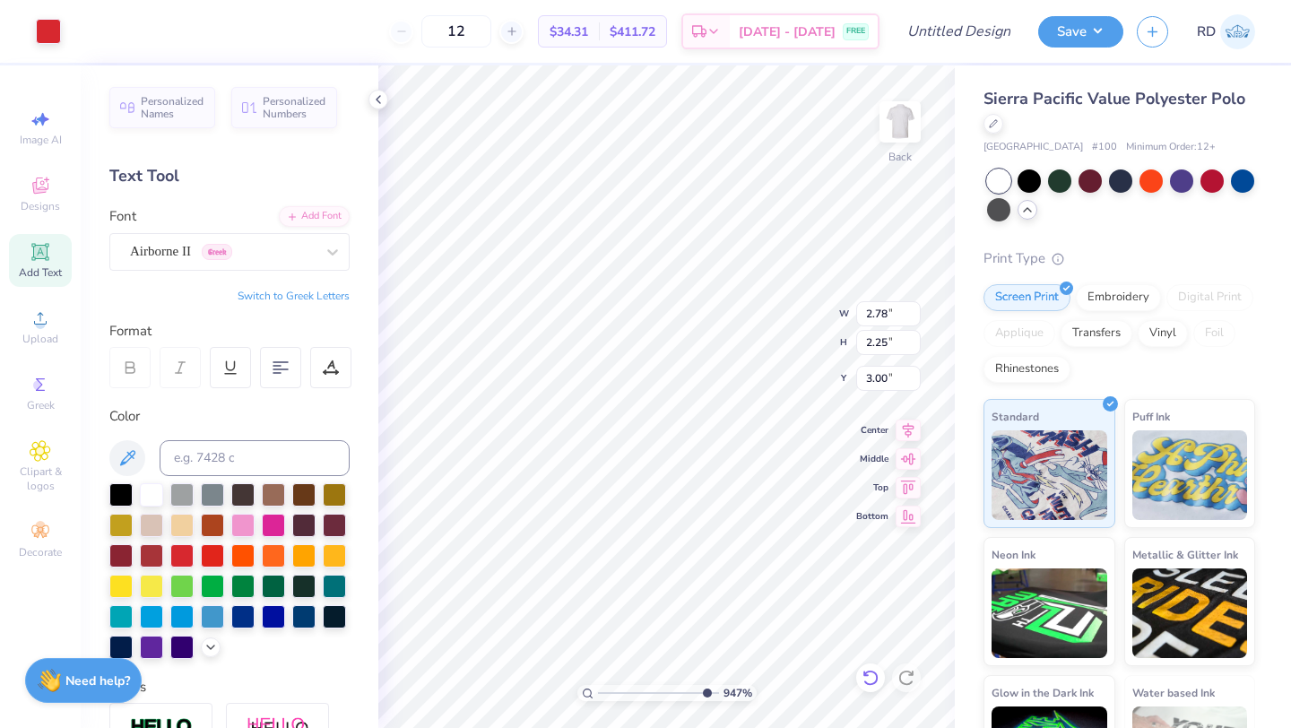
type input "0.21"
type input "1.60"
type input "3.27"
type input "3.18"
type input "0.12"
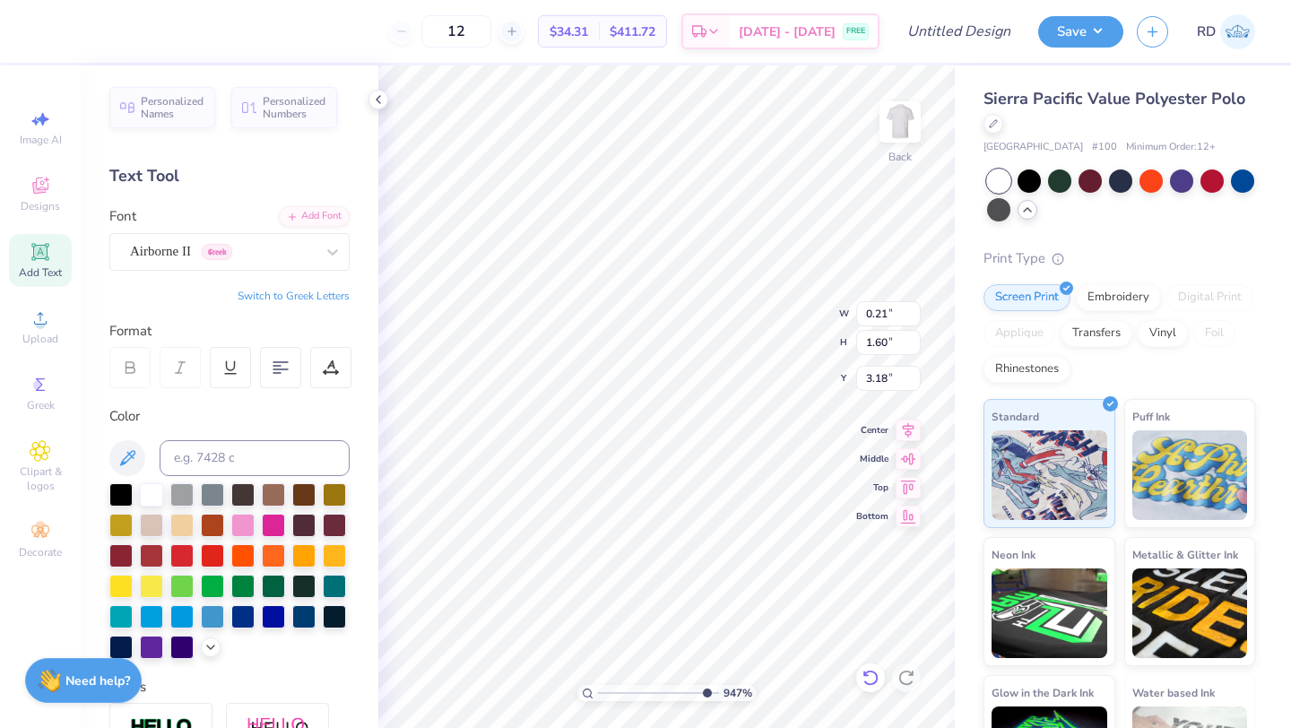
type input "0.94"
type input "3.83"
type input "0.43"
type input "0.93"
type input "3.79"
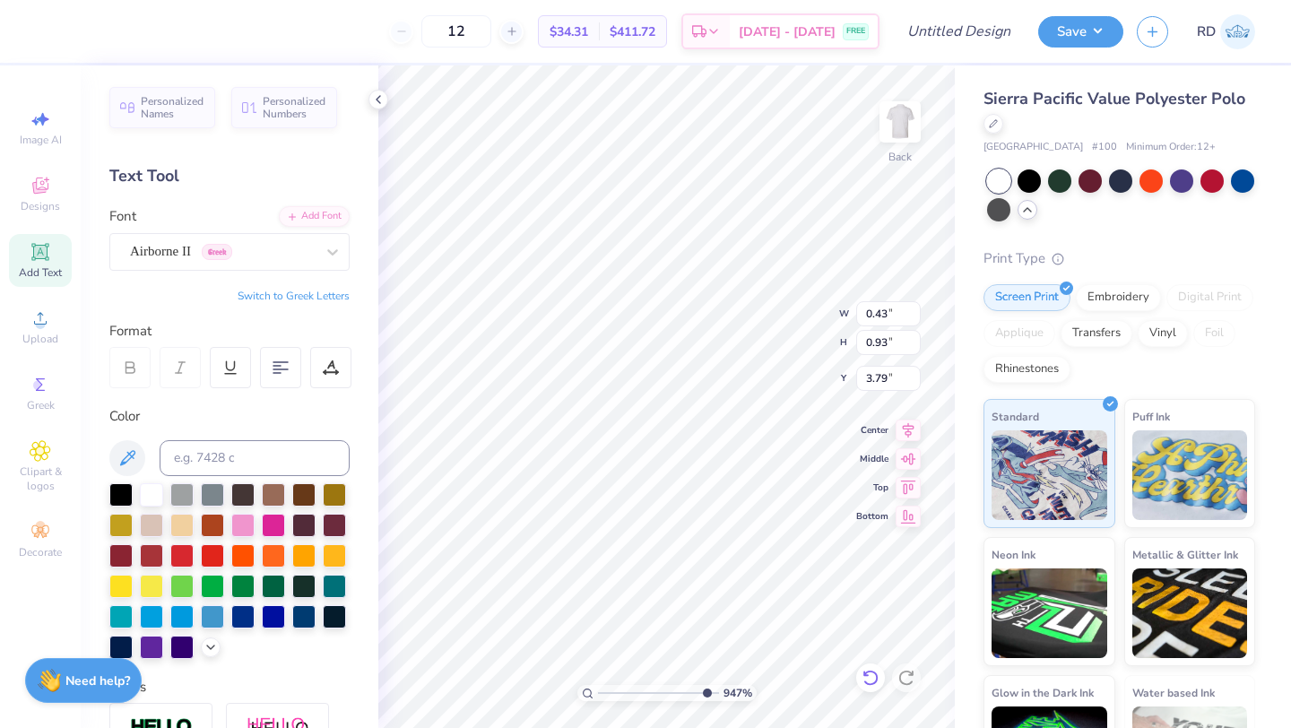
type input "0.59"
type input "1.27"
type input "3.46"
type input "0.23"
type input "1.78"
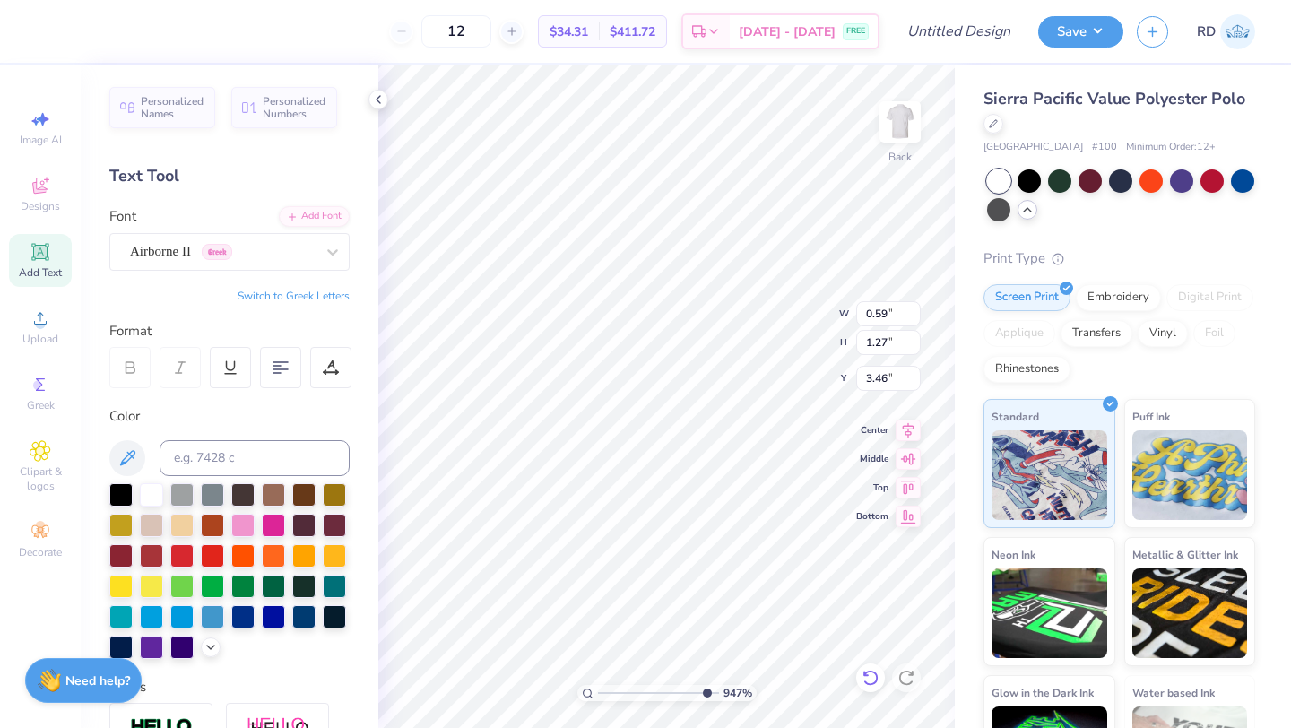
type input "3.23"
type input "0.59"
type input "1.27"
type input "3.55"
type input "0.74"
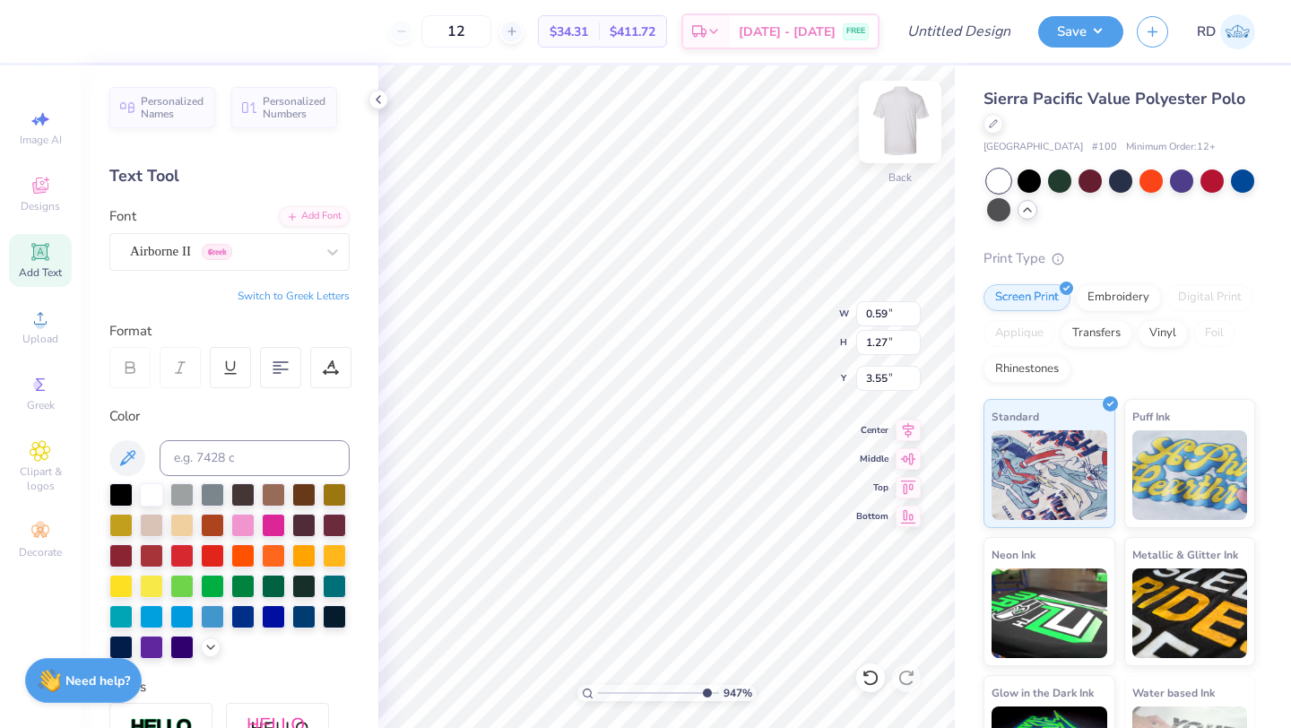
type input "1.22"
type input "3.60"
type input "0.59"
type input "1.27"
type input "3.41"
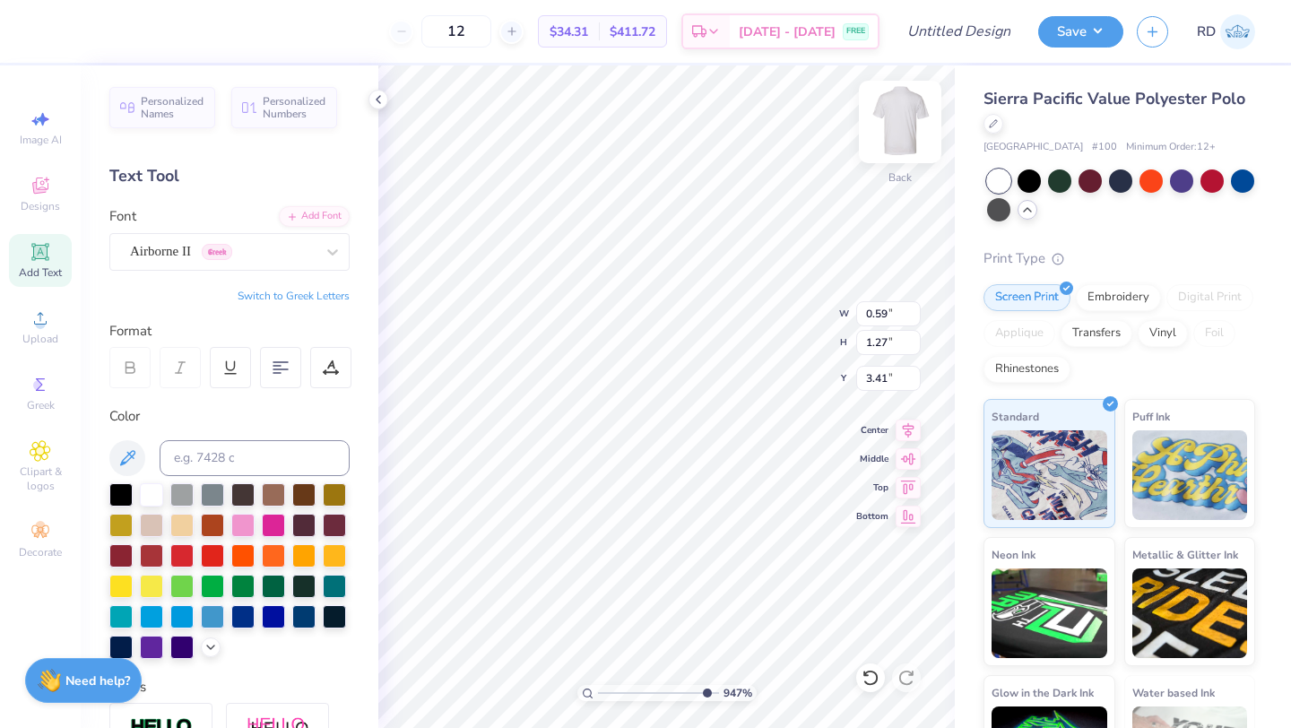
type input "0.21"
type input "1.60"
type input "3.27"
type input "0.59"
type input "1.27"
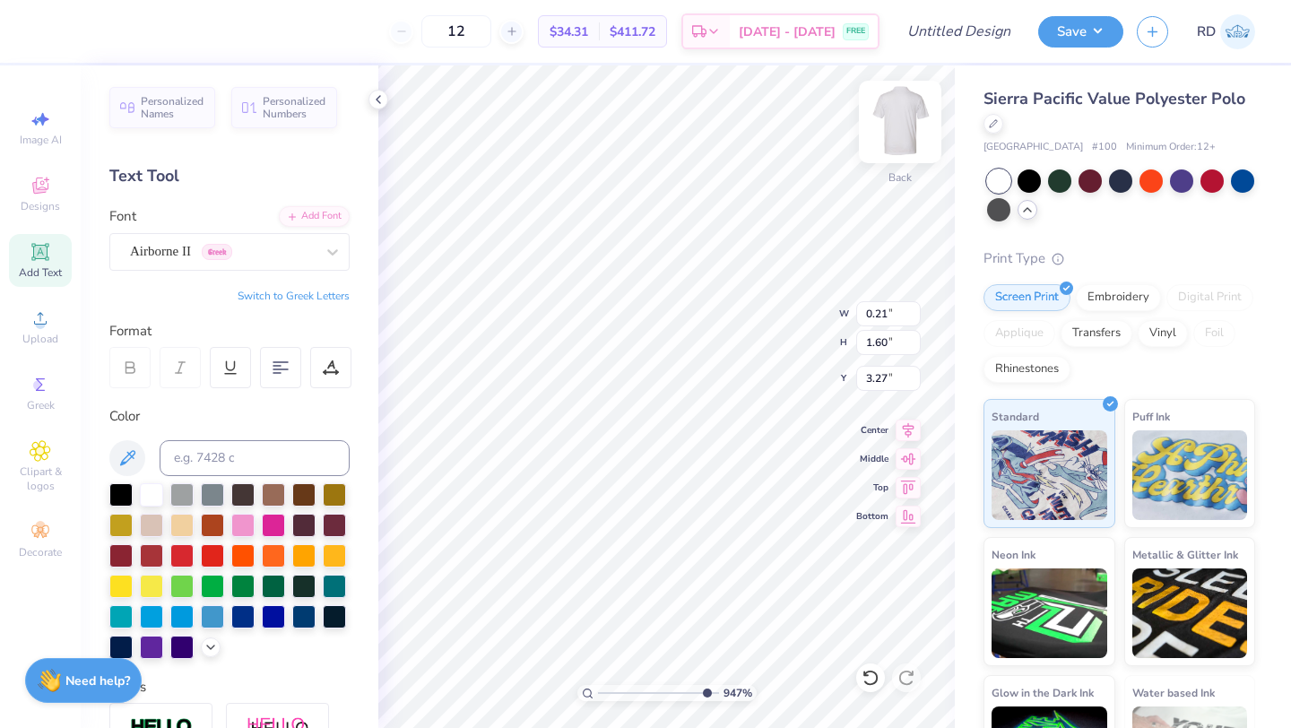
type input "3.41"
type input "2.14"
type input "0.28"
type input "3.27"
type input "3.49"
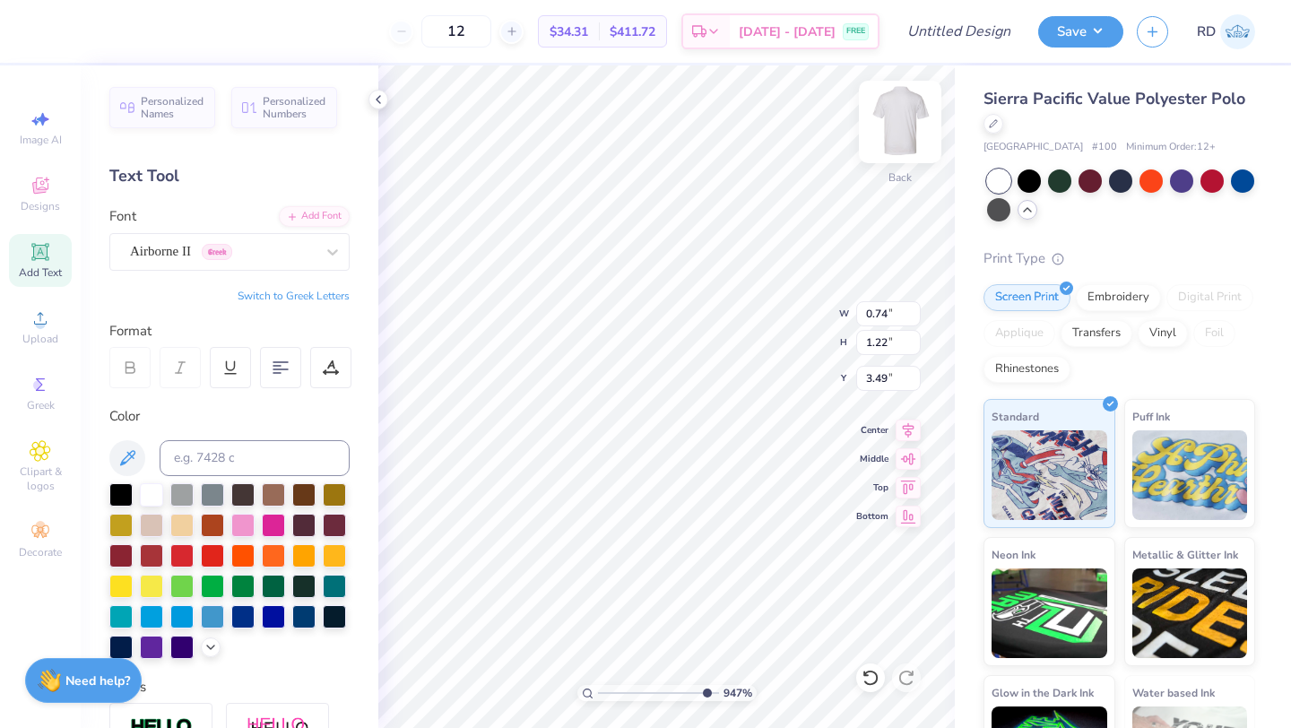
type input "0.84"
type input "1.17"
type input "3.52"
type input "2.78"
type input "2.25"
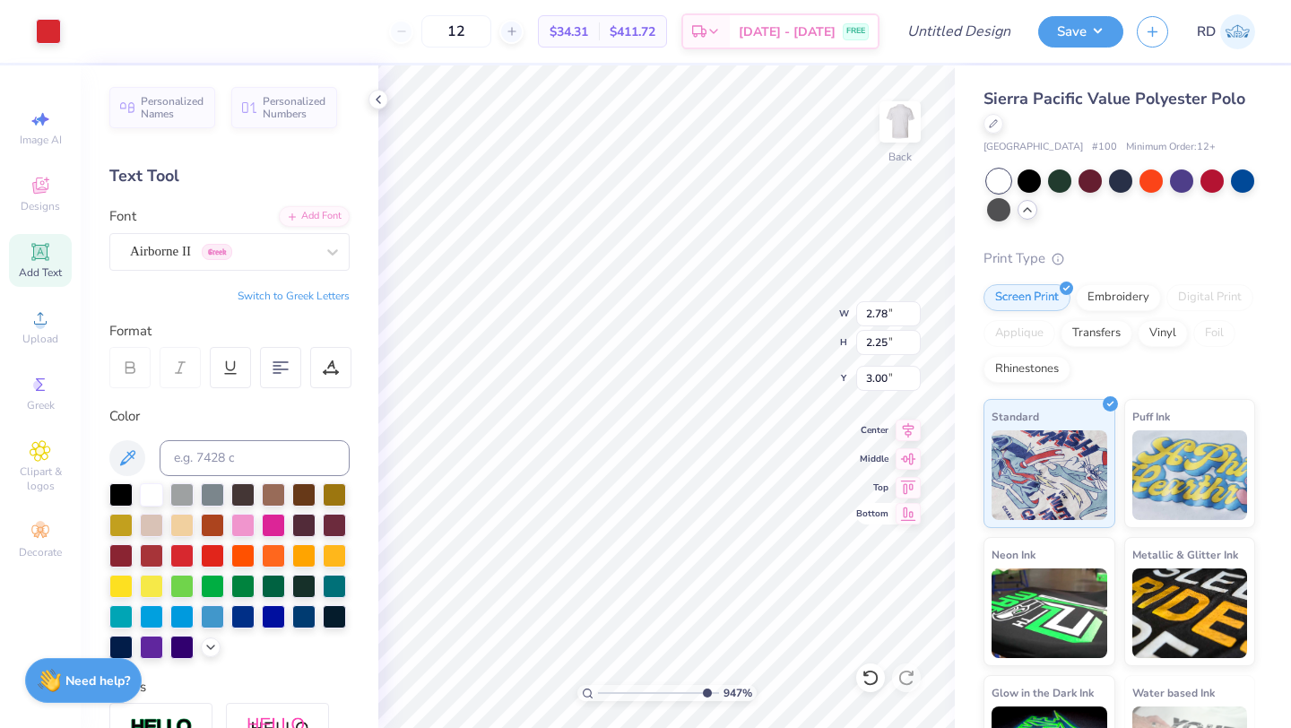
type input "2.98"
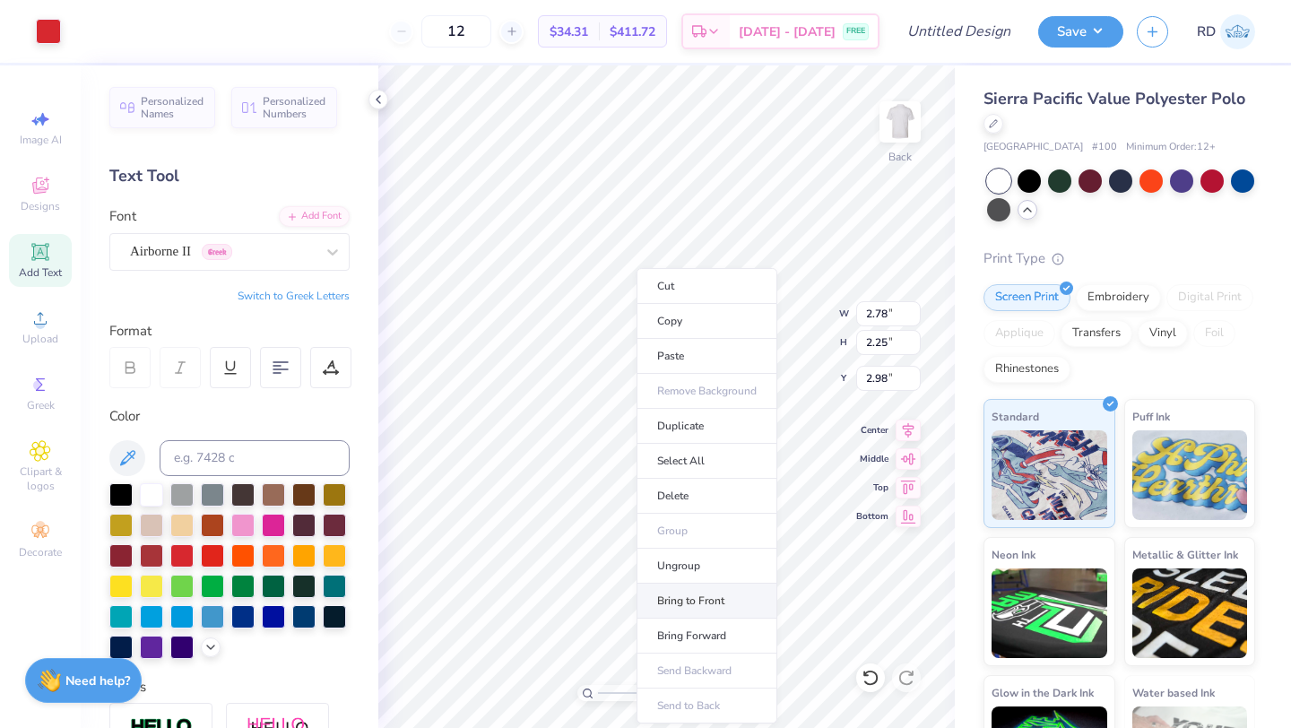
click at [688, 599] on li "Bring to Front" at bounding box center [707, 601] width 141 height 35
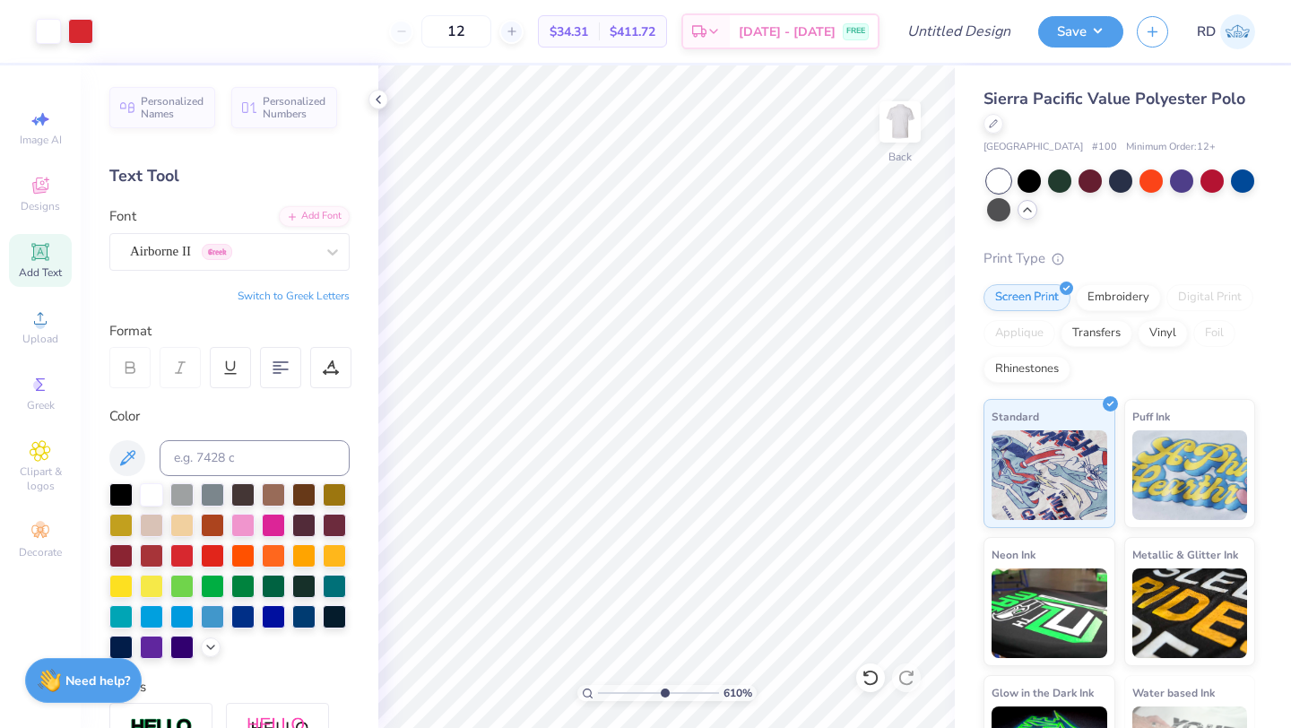
drag, startPoint x: 703, startPoint y: 688, endPoint x: 663, endPoint y: 688, distance: 40.4
click at [663, 688] on input "range" at bounding box center [658, 693] width 121 height 16
drag, startPoint x: 664, startPoint y: 694, endPoint x: 586, endPoint y: 696, distance: 77.1
type input "1"
click at [598, 696] on input "range" at bounding box center [658, 693] width 121 height 16
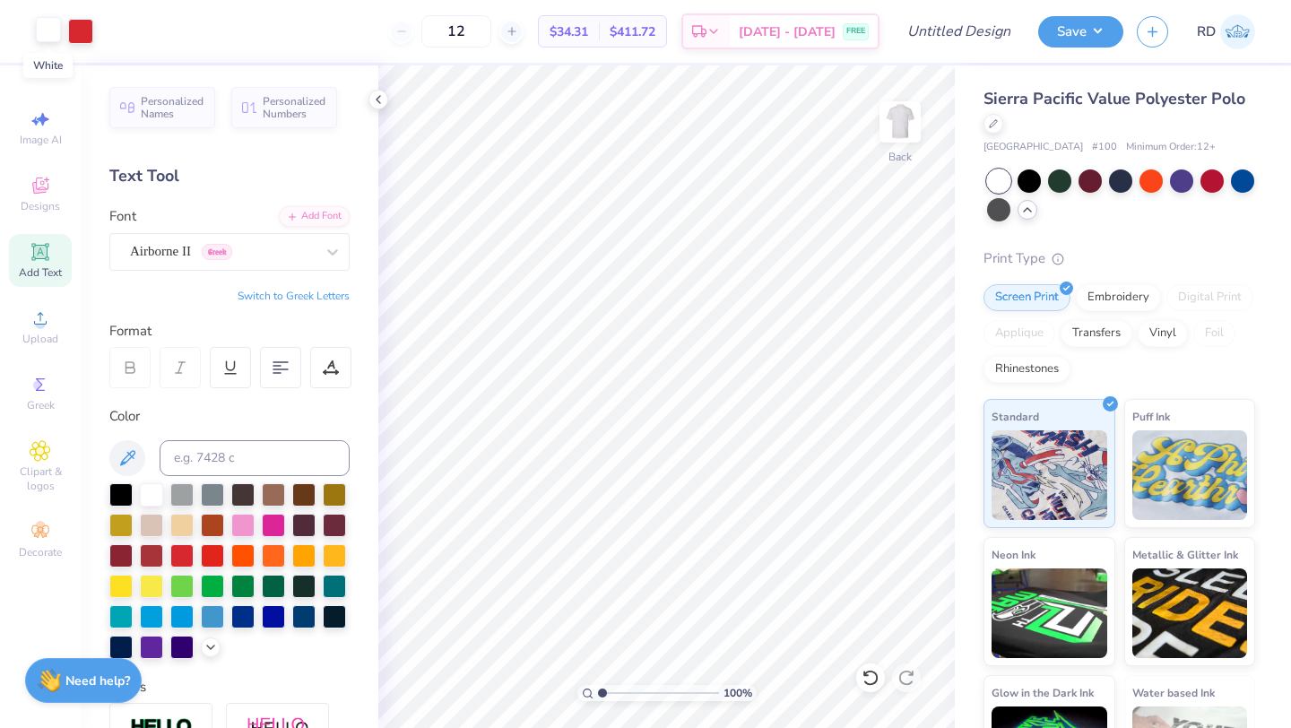
click at [51, 33] on div at bounding box center [48, 29] width 25 height 25
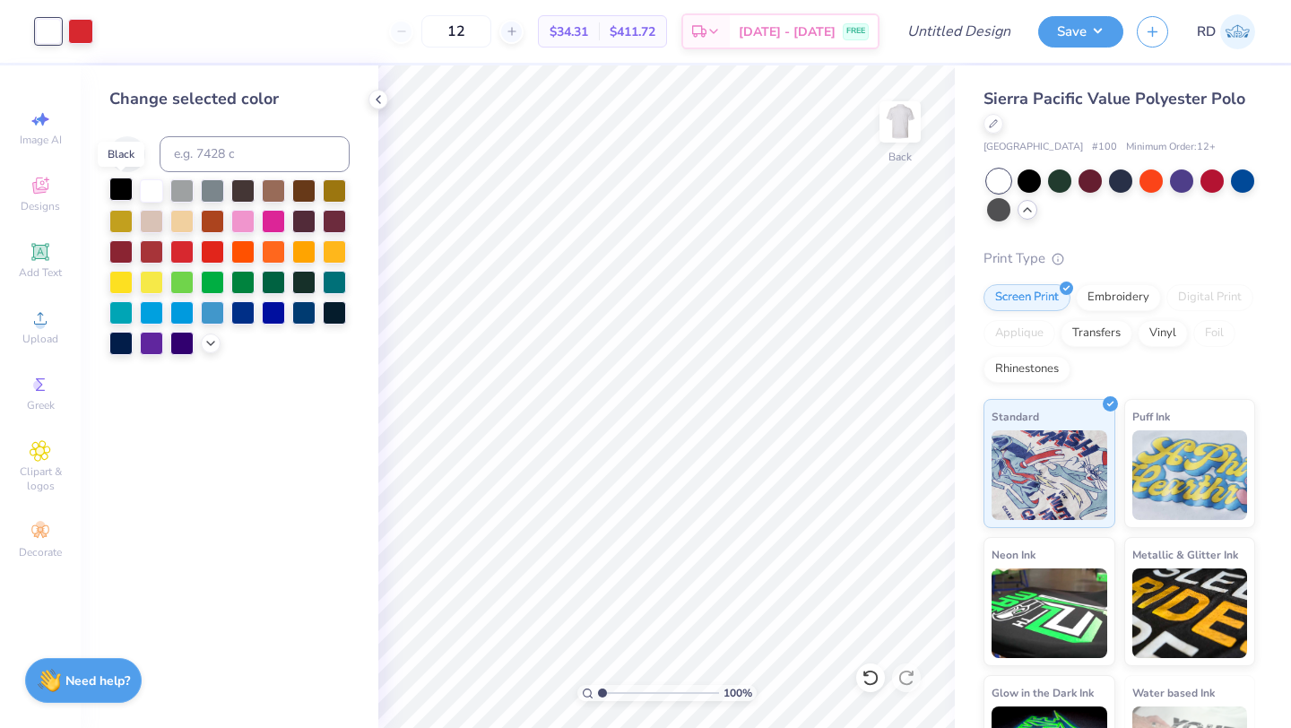
click at [127, 190] on div at bounding box center [120, 189] width 23 height 23
click at [79, 36] on div at bounding box center [80, 29] width 25 height 25
click at [294, 392] on div "Change selected color" at bounding box center [230, 396] width 298 height 663
click at [141, 195] on div at bounding box center [151, 189] width 23 height 23
click at [50, 32] on div at bounding box center [48, 29] width 25 height 25
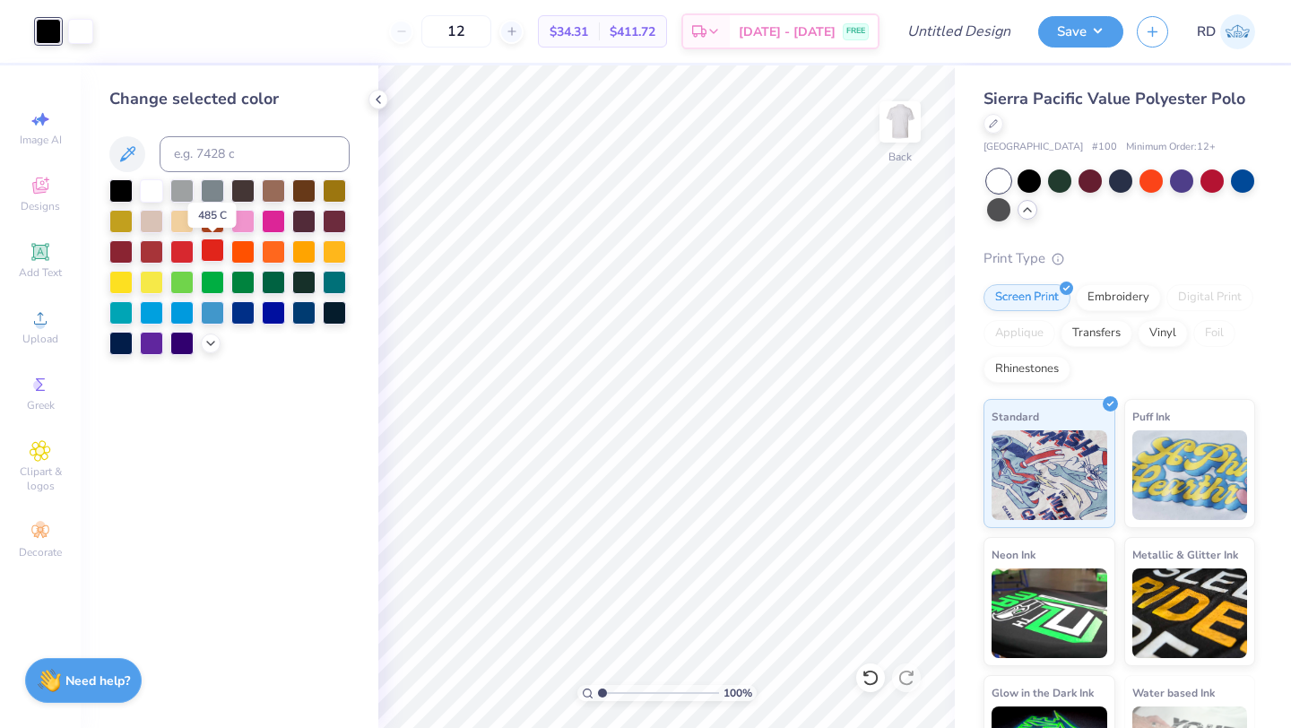
click at [205, 252] on div at bounding box center [212, 250] width 23 height 23
click at [125, 191] on div at bounding box center [120, 189] width 23 height 23
click at [83, 27] on div at bounding box center [80, 29] width 25 height 25
click at [214, 250] on div at bounding box center [212, 250] width 23 height 23
click at [55, 33] on div at bounding box center [48, 29] width 25 height 25
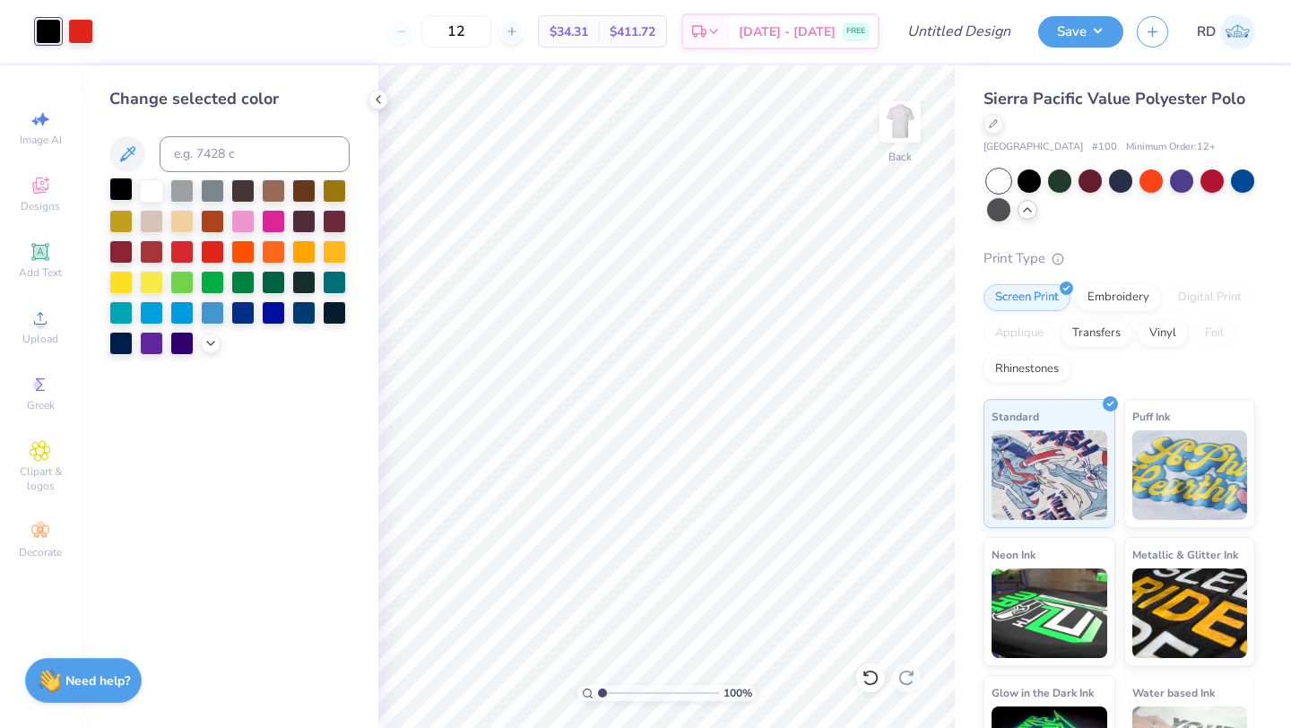
click at [122, 188] on div at bounding box center [120, 189] width 23 height 23
click at [209, 248] on div at bounding box center [212, 250] width 23 height 23
click at [873, 669] on icon at bounding box center [871, 678] width 18 height 18
click at [56, 28] on div at bounding box center [48, 29] width 25 height 25
click at [152, 196] on div at bounding box center [151, 189] width 23 height 23
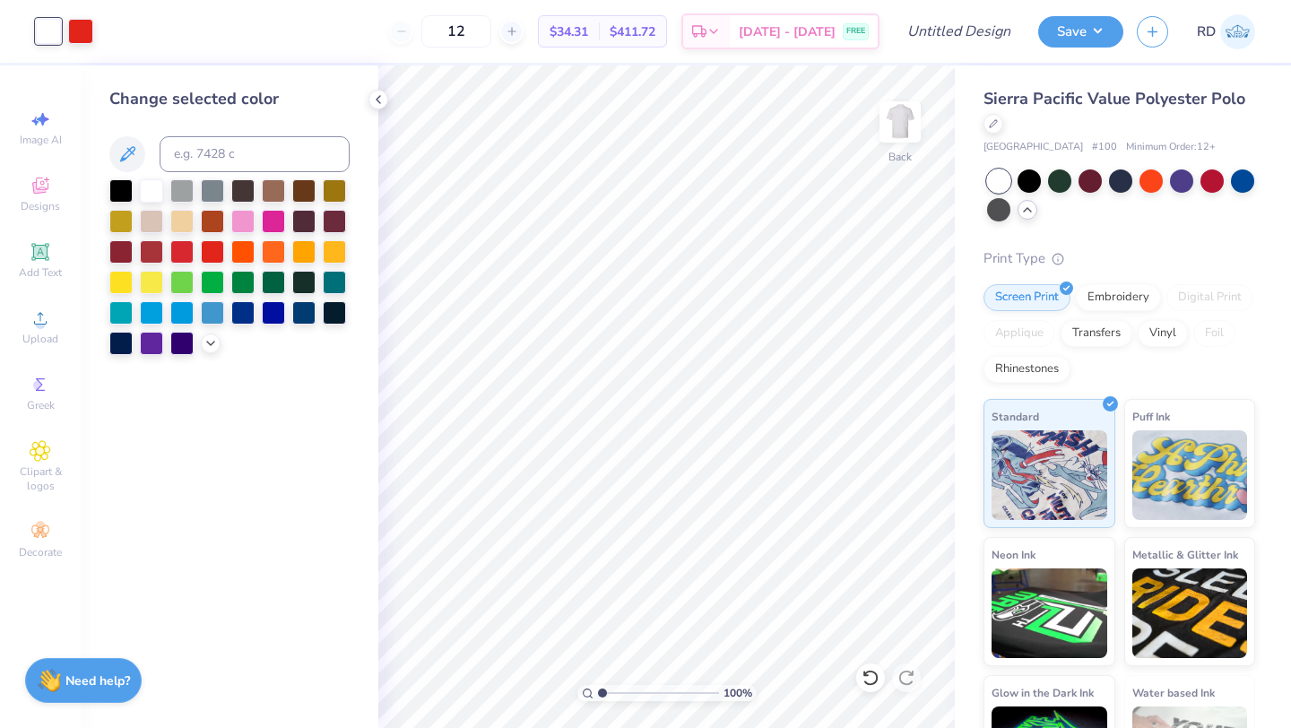
click at [247, 459] on div "Change selected color" at bounding box center [230, 396] width 298 height 663
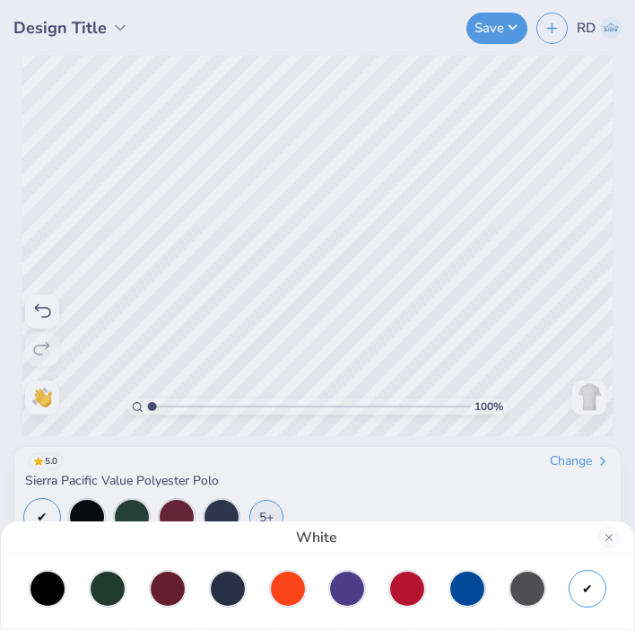
click at [511, 210] on div "White" at bounding box center [317, 315] width 635 height 630
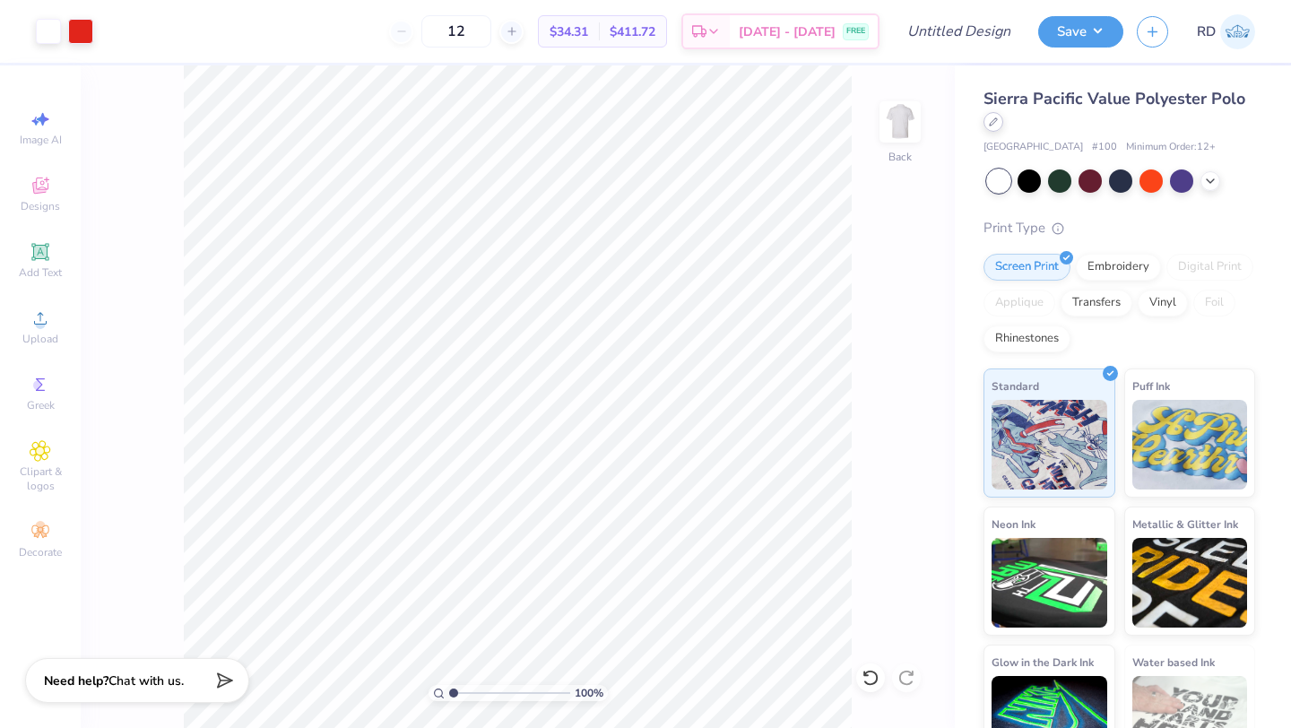
click at [994, 120] on icon at bounding box center [993, 121] width 9 height 9
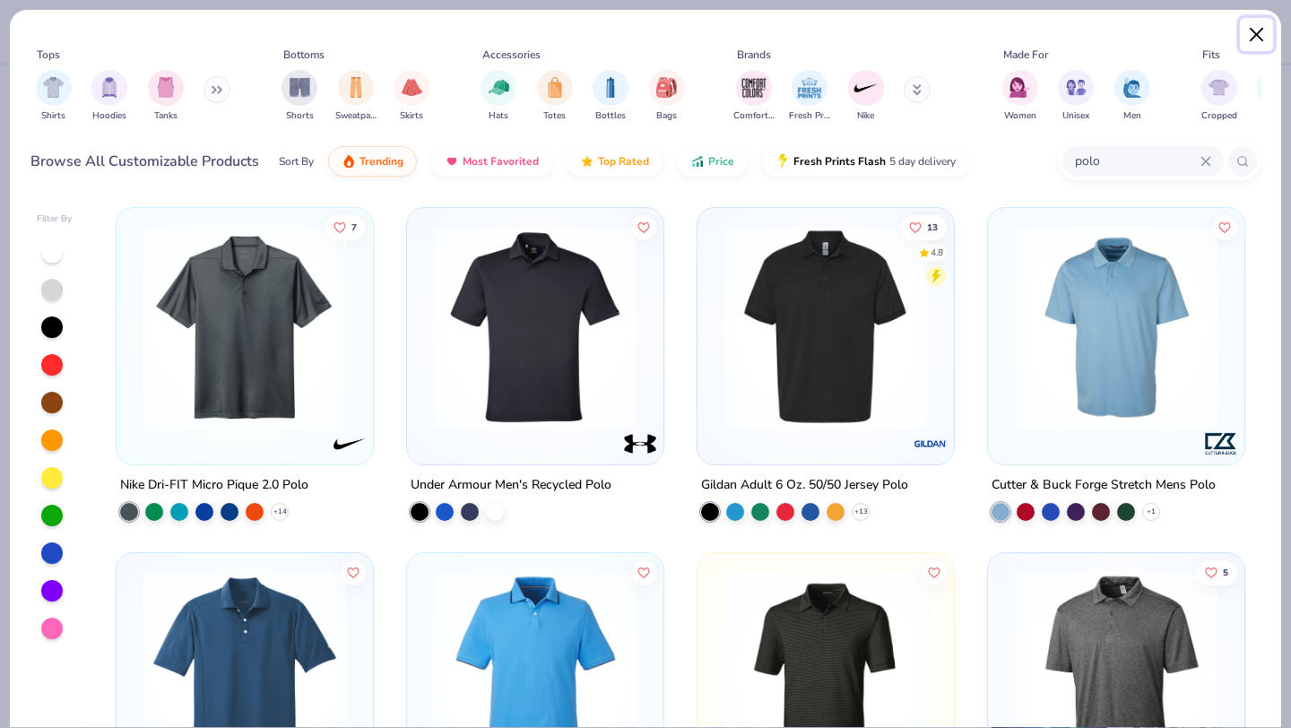
click at [1261, 37] on button "Close" at bounding box center [1257, 35] width 34 height 34
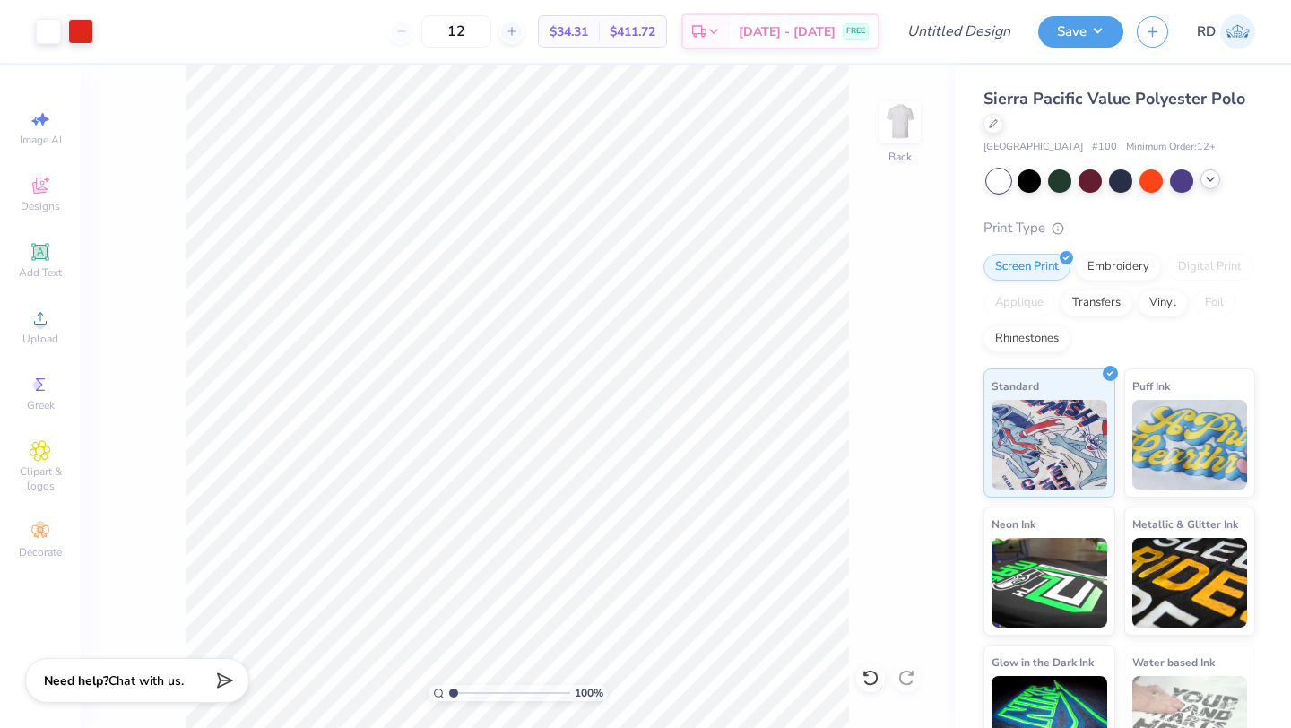
click at [1211, 176] on icon at bounding box center [1210, 179] width 14 height 14
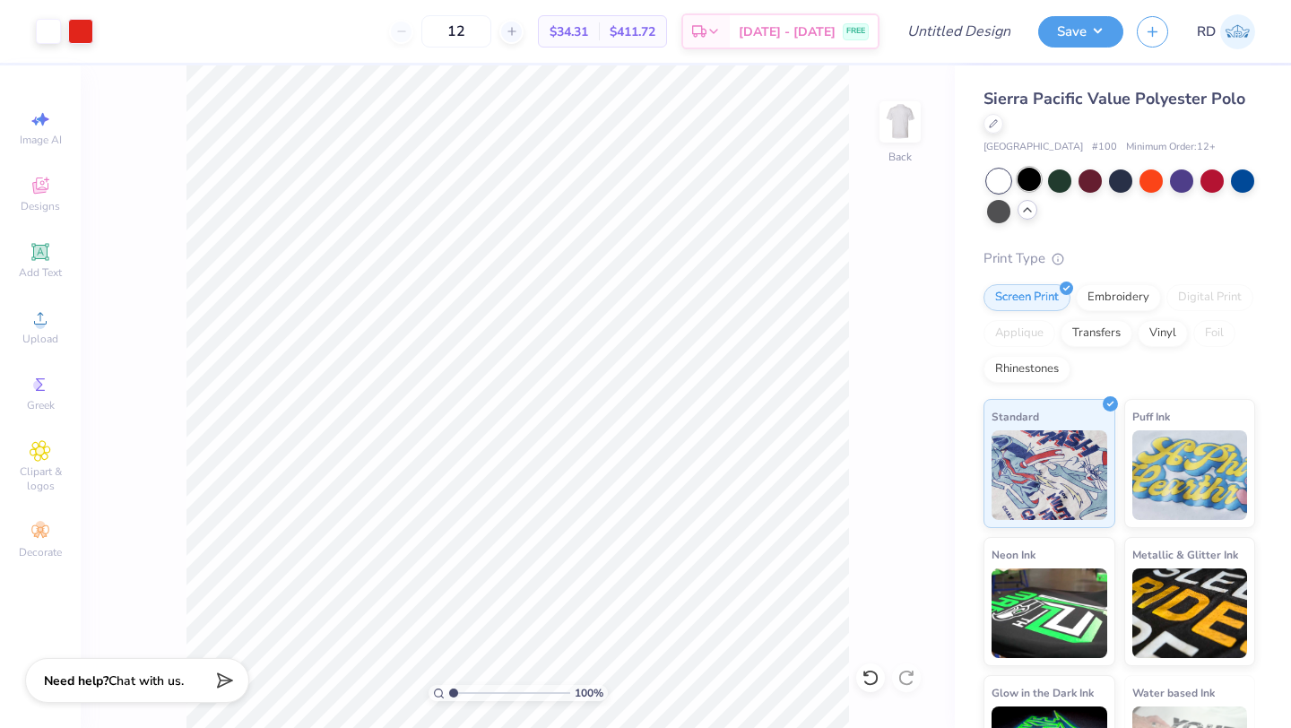
click at [1027, 176] on div at bounding box center [1029, 179] width 23 height 23
click at [83, 31] on div at bounding box center [80, 29] width 25 height 25
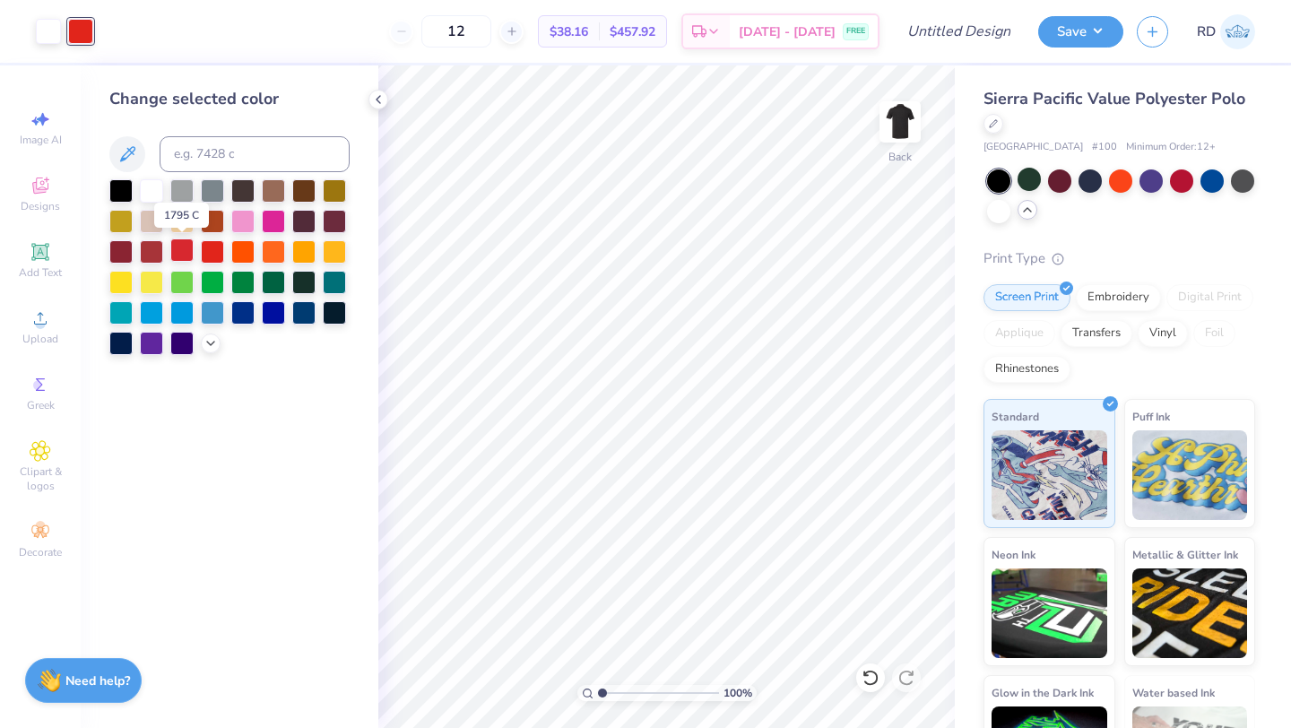
click at [185, 248] on div at bounding box center [181, 250] width 23 height 23
click at [51, 30] on div at bounding box center [48, 29] width 25 height 25
click at [121, 193] on div at bounding box center [120, 189] width 23 height 23
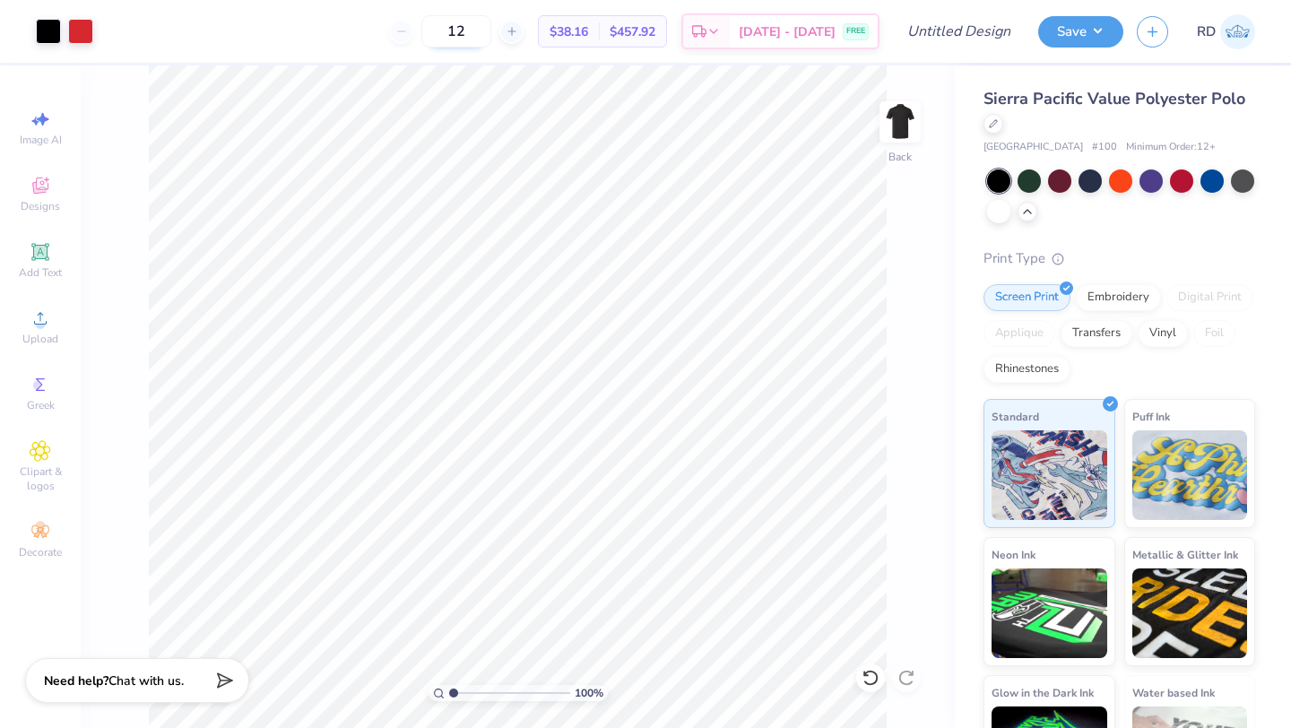
click at [485, 36] on input "12" at bounding box center [456, 31] width 70 height 32
type input "130"
click at [994, 128] on div at bounding box center [994, 122] width 20 height 20
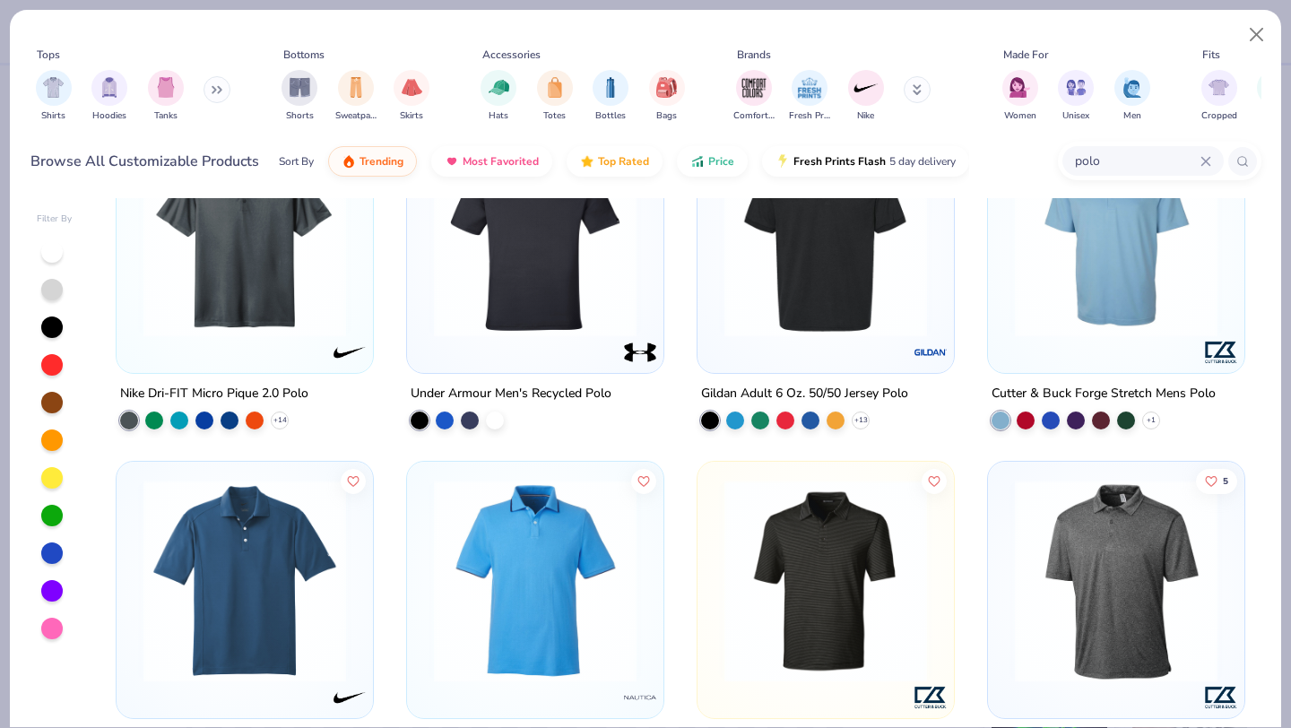
scroll to position [82, 0]
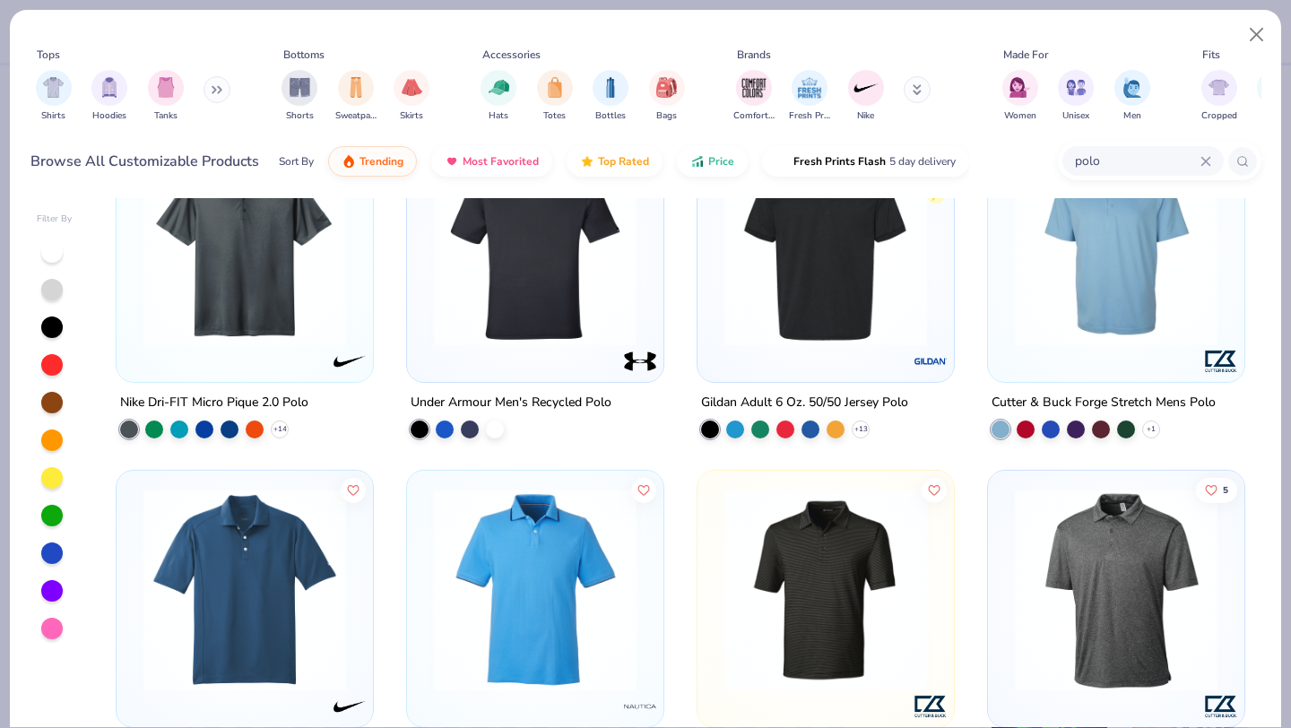
click at [291, 278] on img at bounding box center [245, 244] width 221 height 203
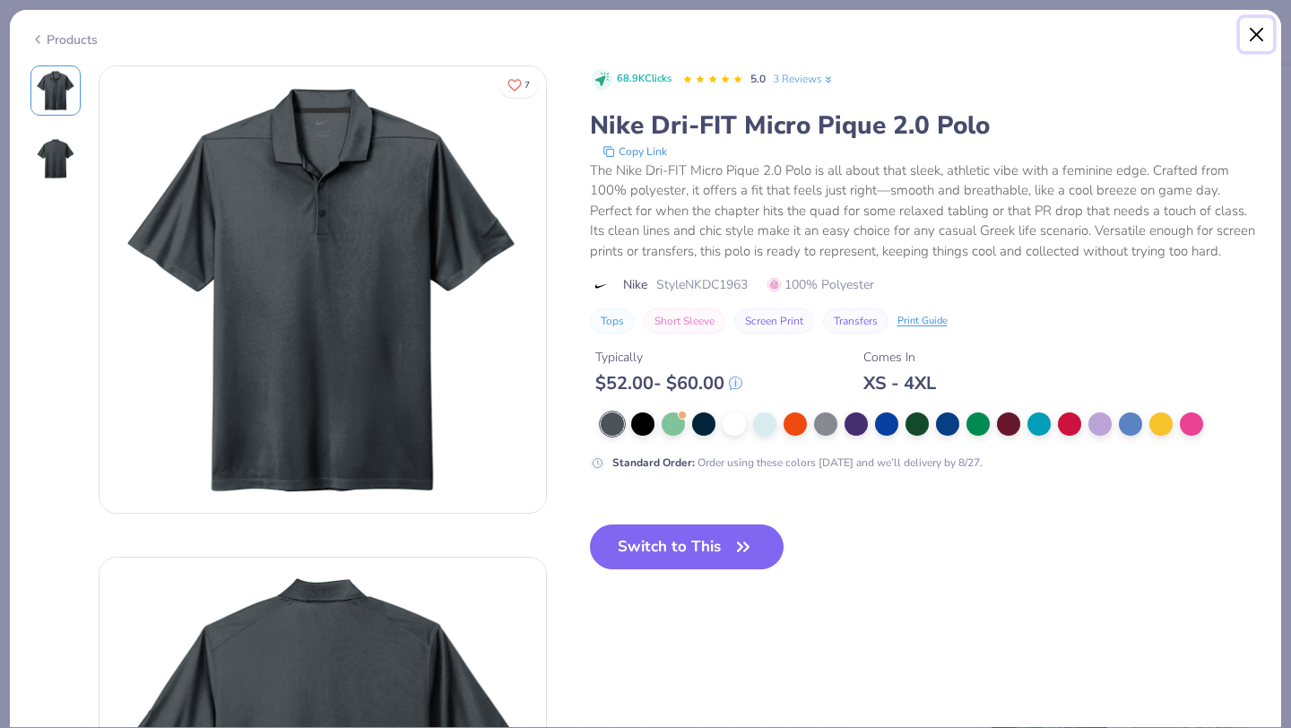
click at [1251, 29] on button "Close" at bounding box center [1257, 35] width 34 height 34
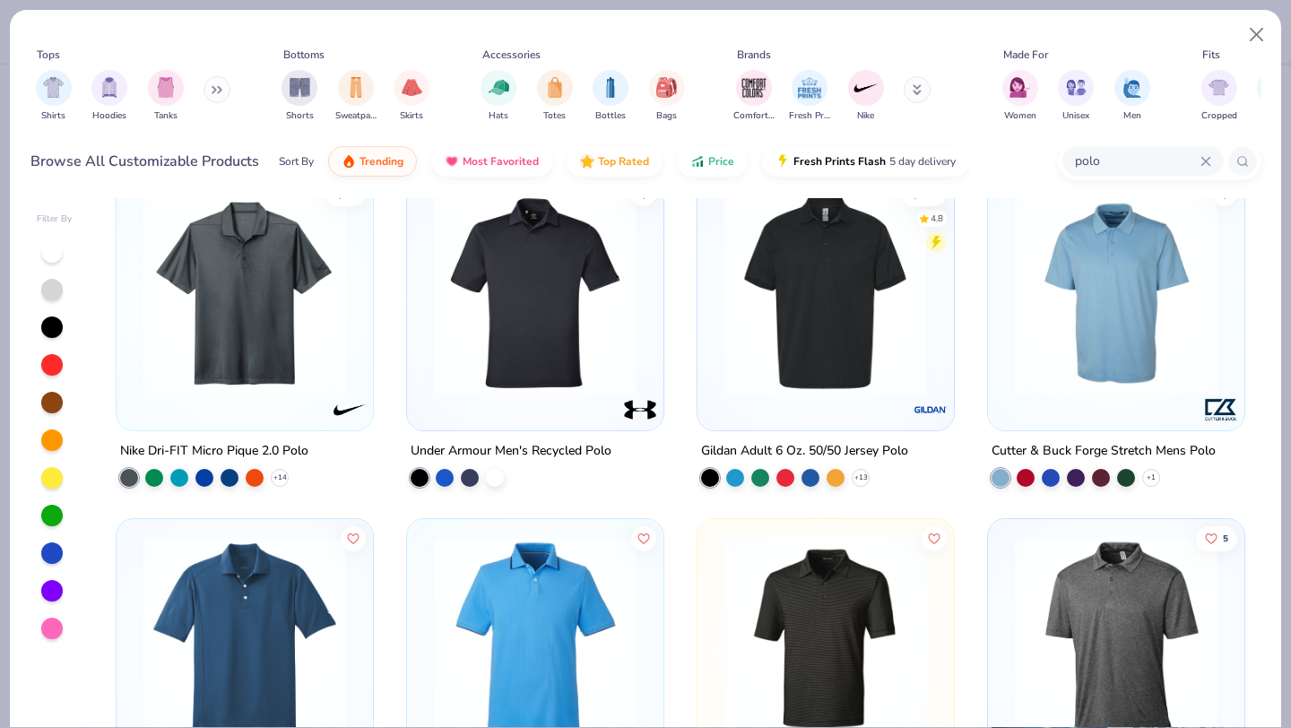
scroll to position [24, 0]
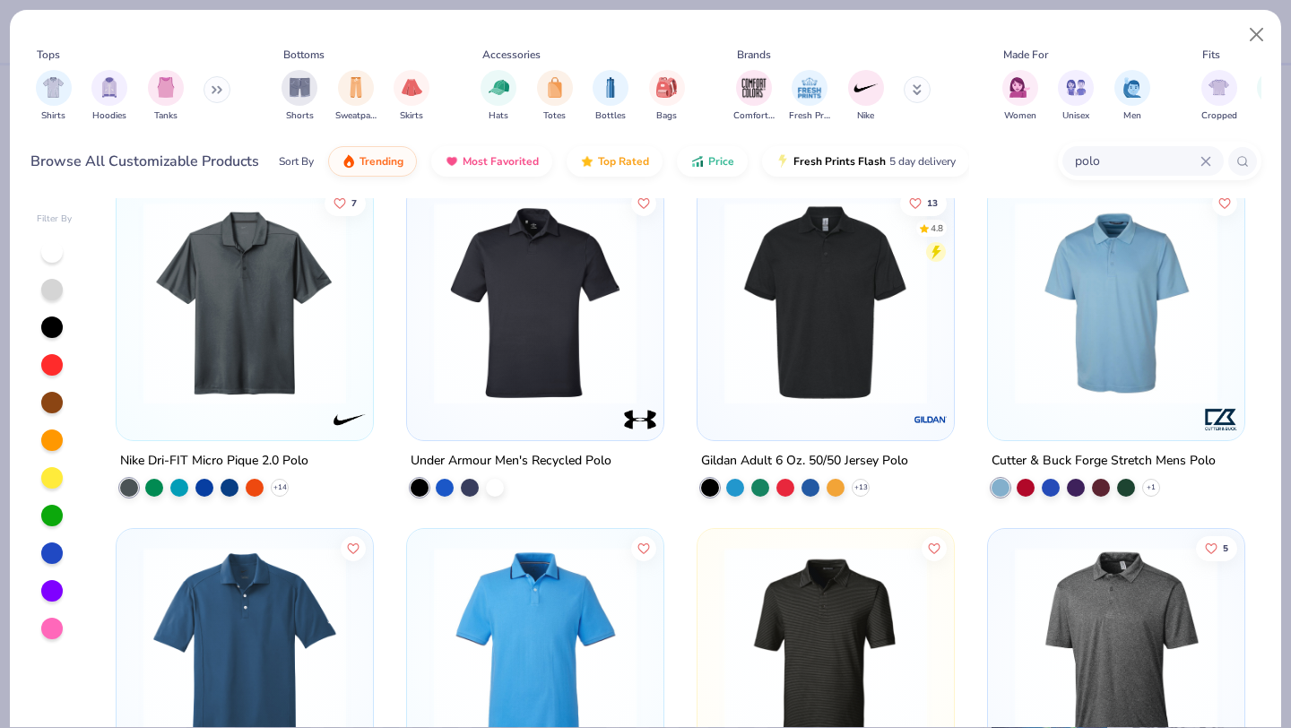
click at [1107, 313] on img at bounding box center [1116, 303] width 221 height 203
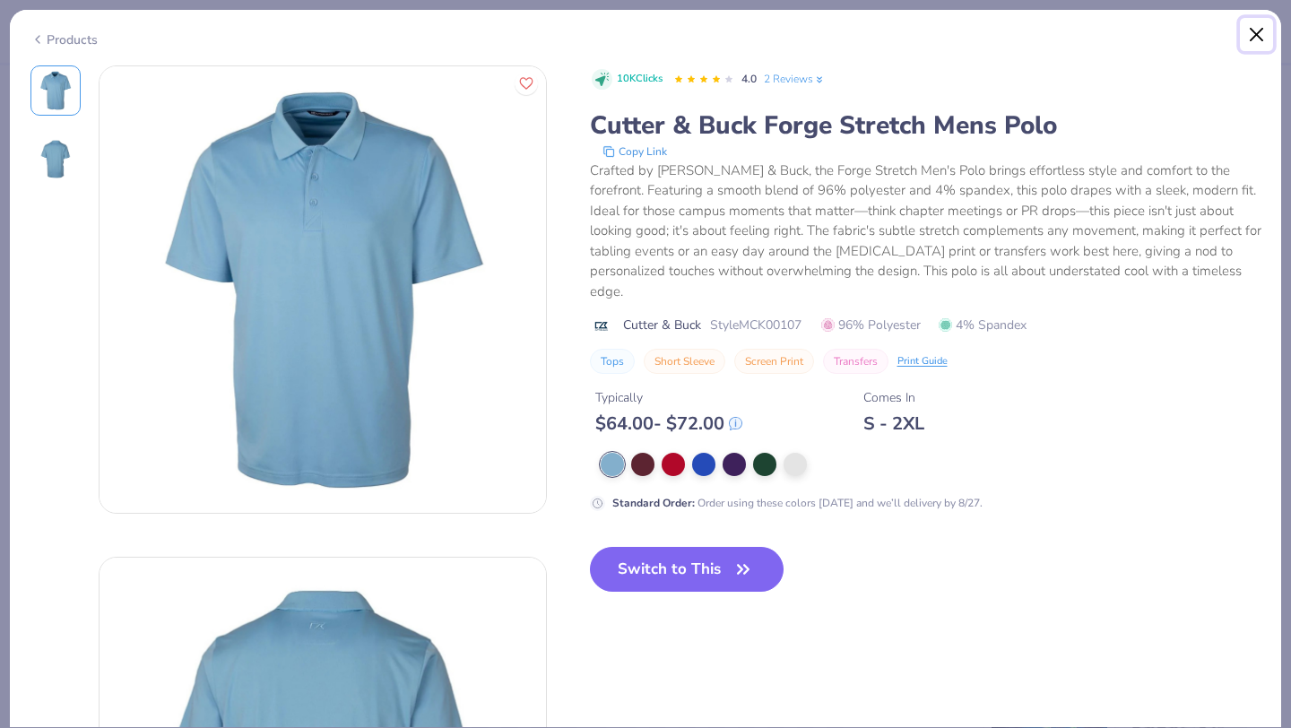
click at [1253, 24] on button "Close" at bounding box center [1257, 35] width 34 height 34
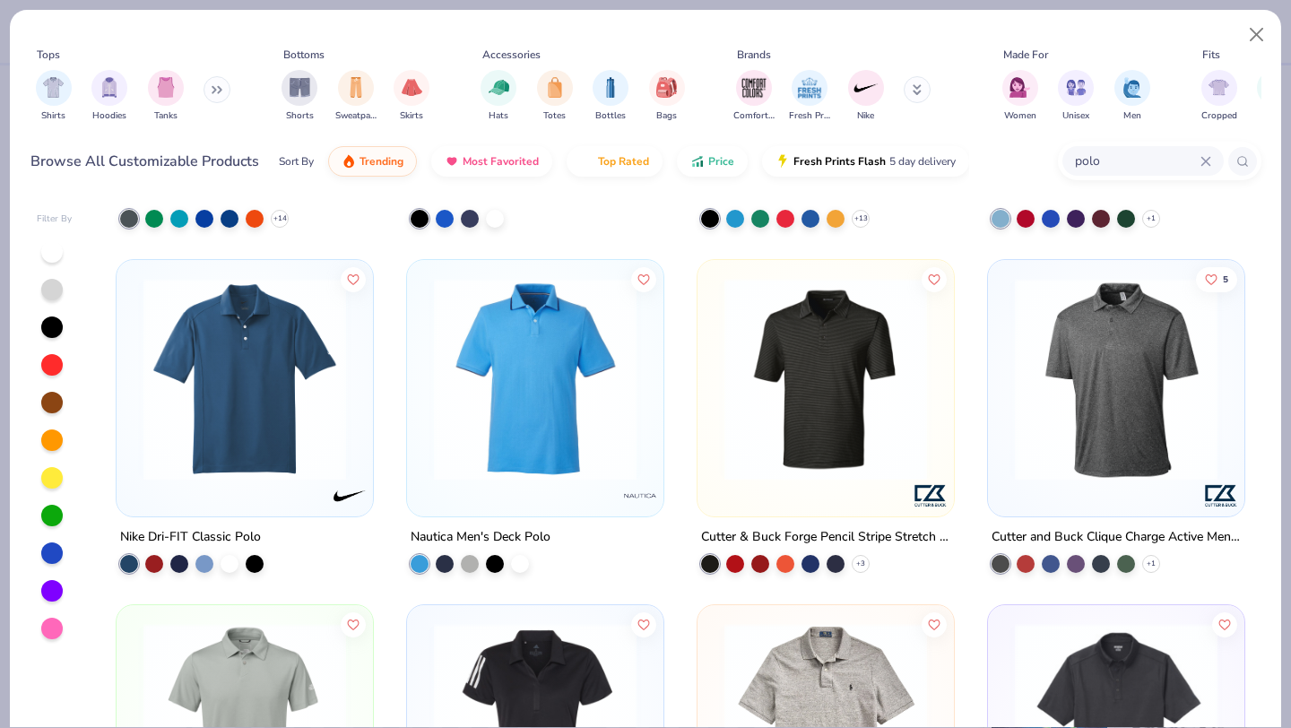
scroll to position [296, 0]
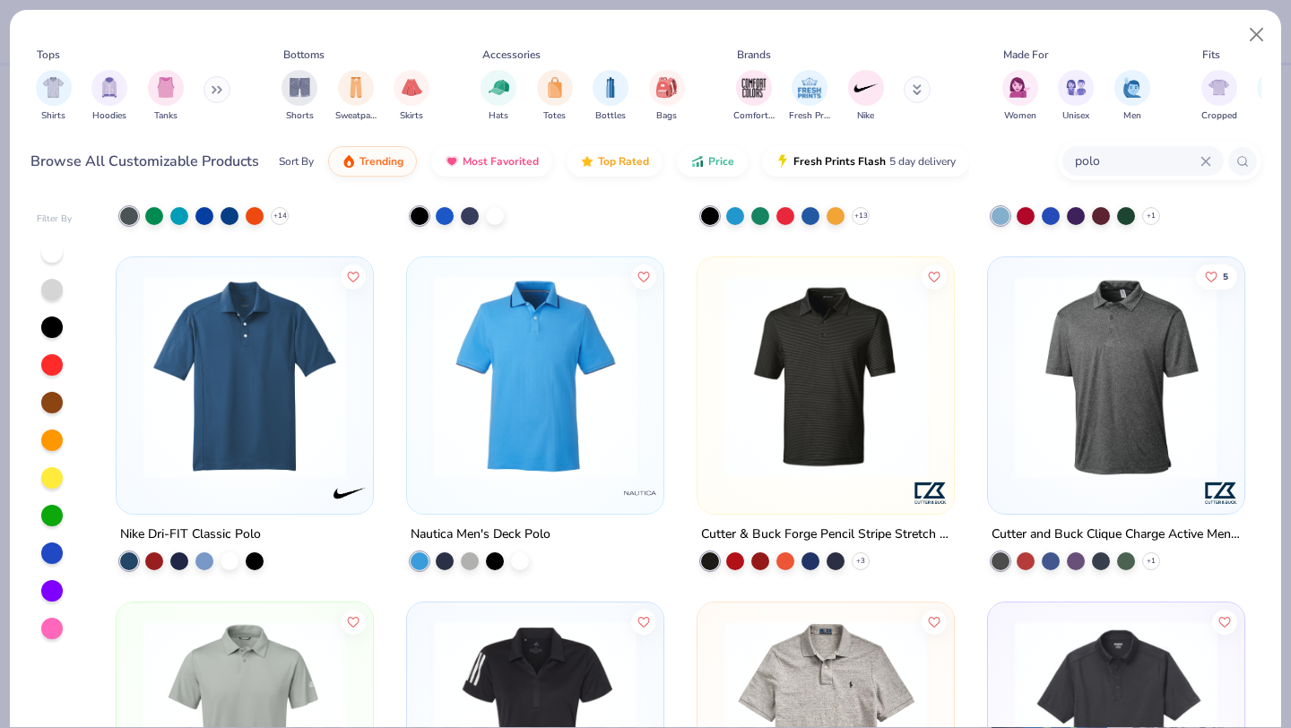
click at [324, 431] on img at bounding box center [245, 376] width 221 height 203
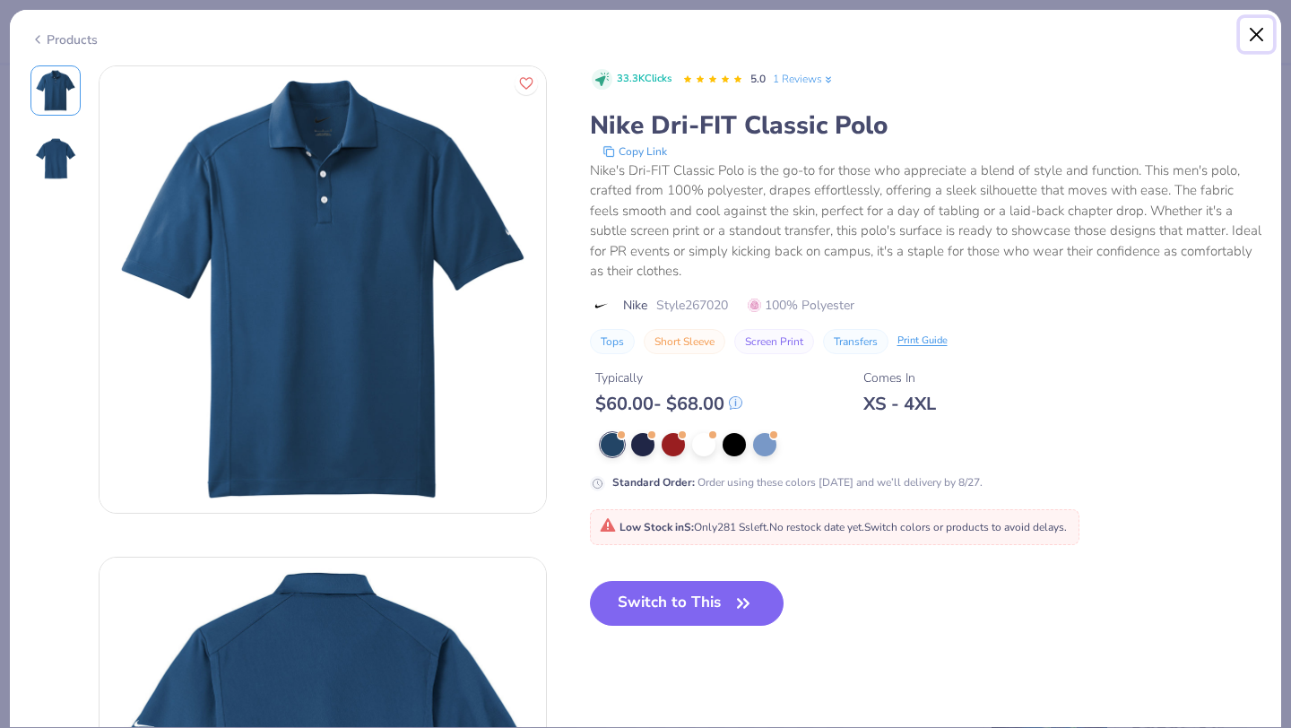
click at [1248, 42] on button "Close" at bounding box center [1257, 35] width 34 height 34
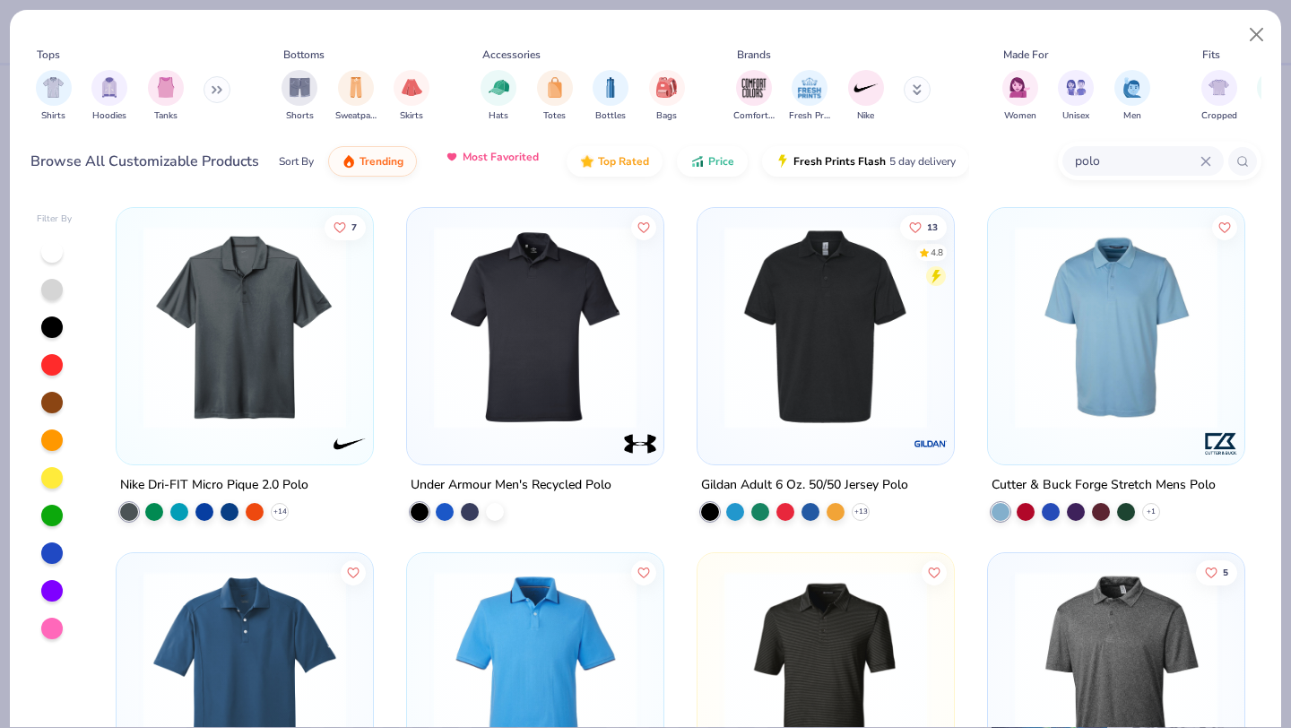
click at [489, 163] on span "Most Favorited" at bounding box center [501, 157] width 76 height 14
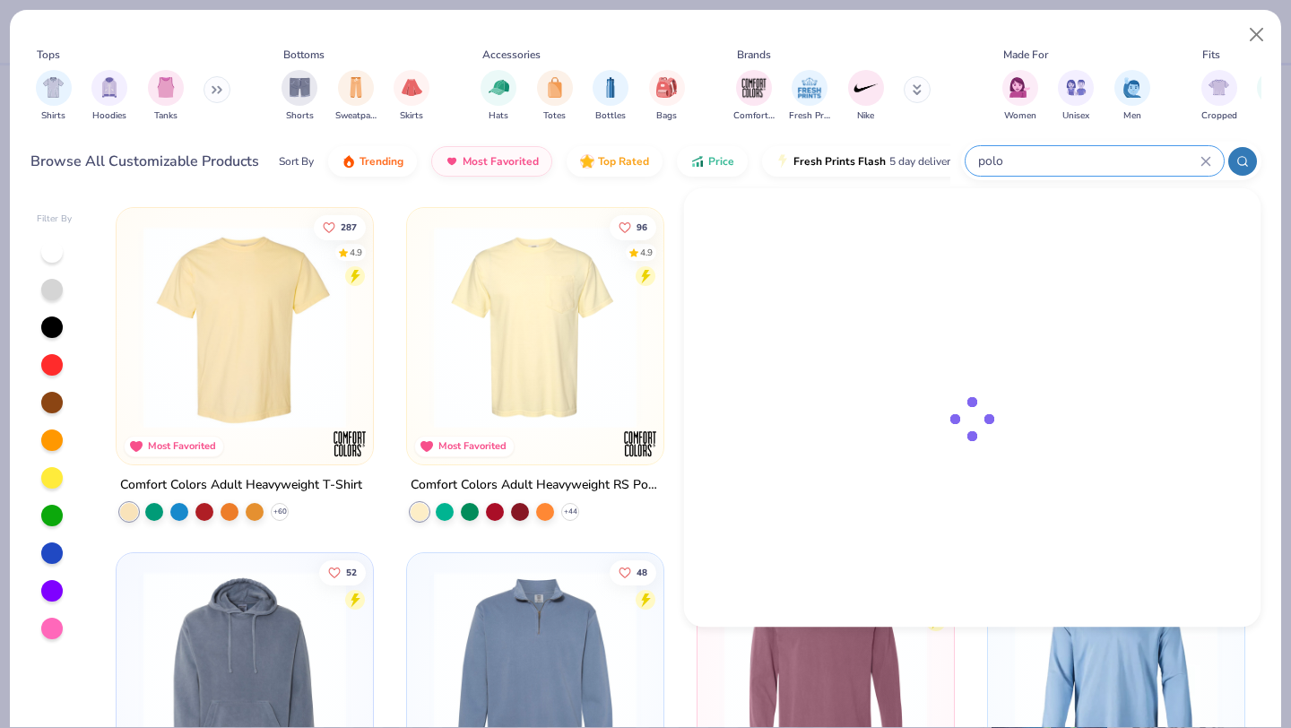
click at [1105, 161] on input "polo" at bounding box center [1089, 161] width 224 height 21
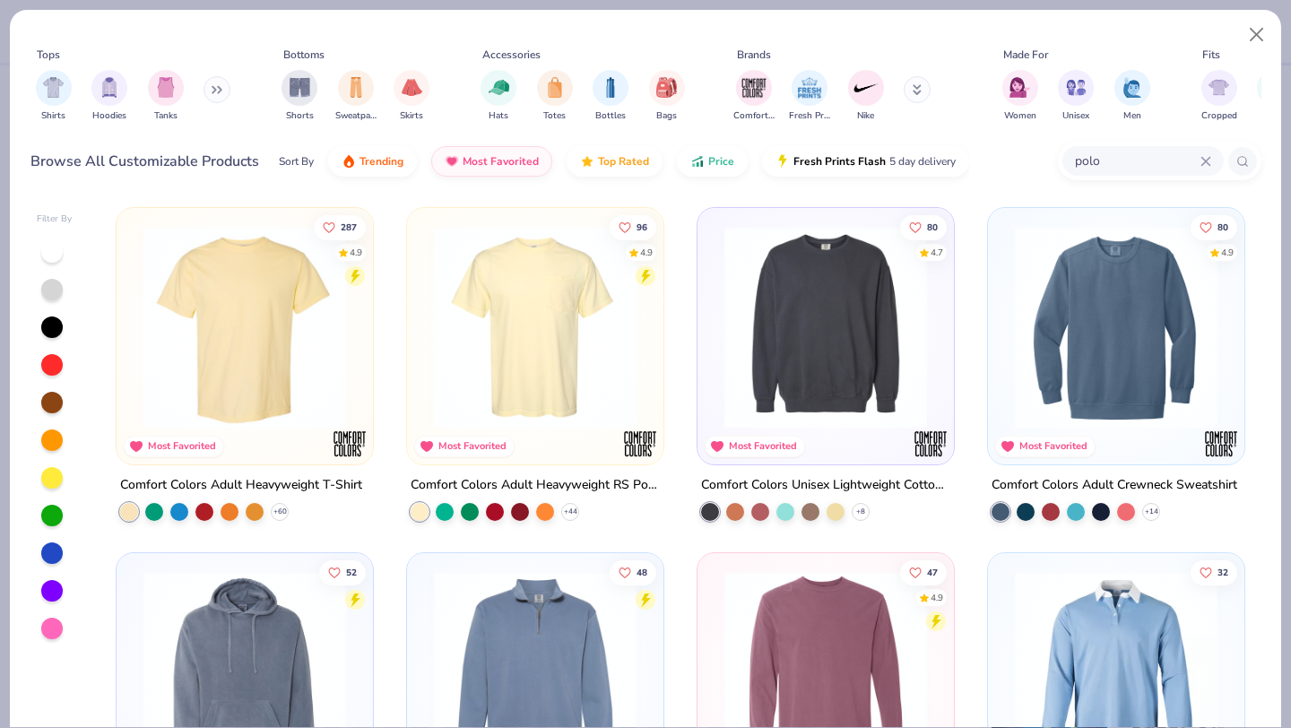
click at [1244, 159] on icon at bounding box center [1243, 161] width 13 height 13
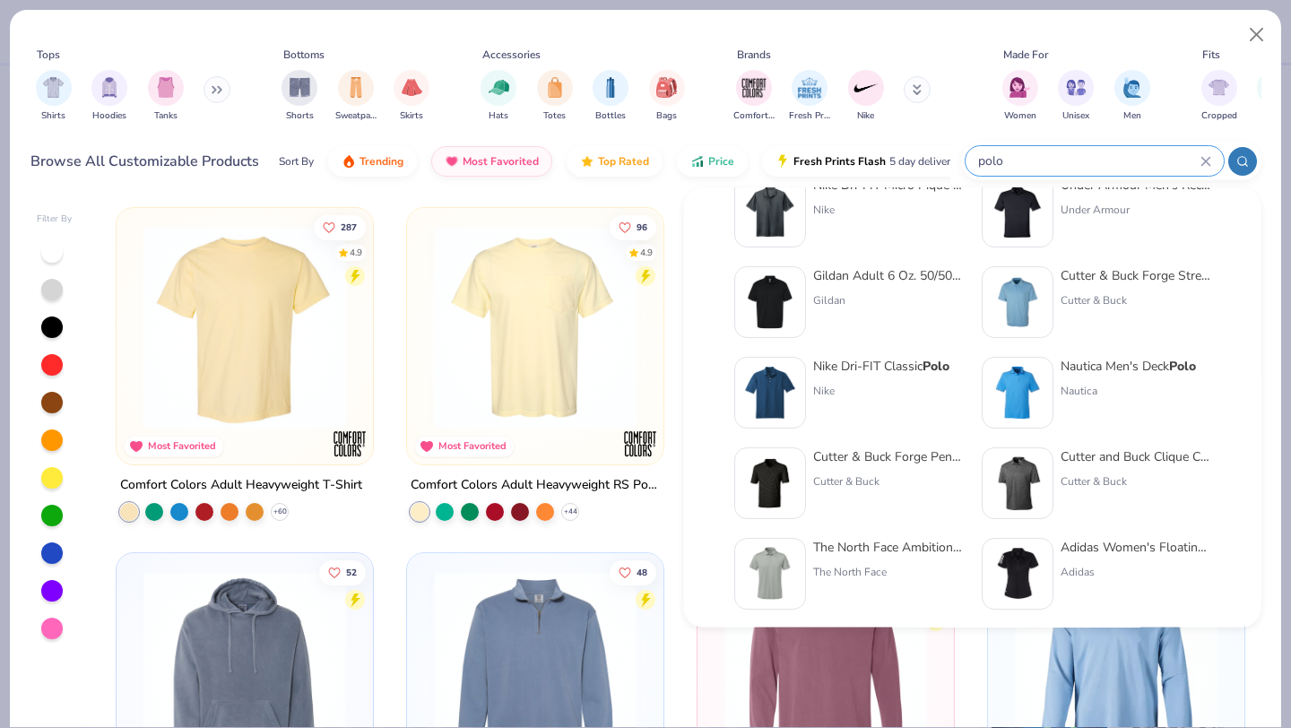
scroll to position [69, 0]
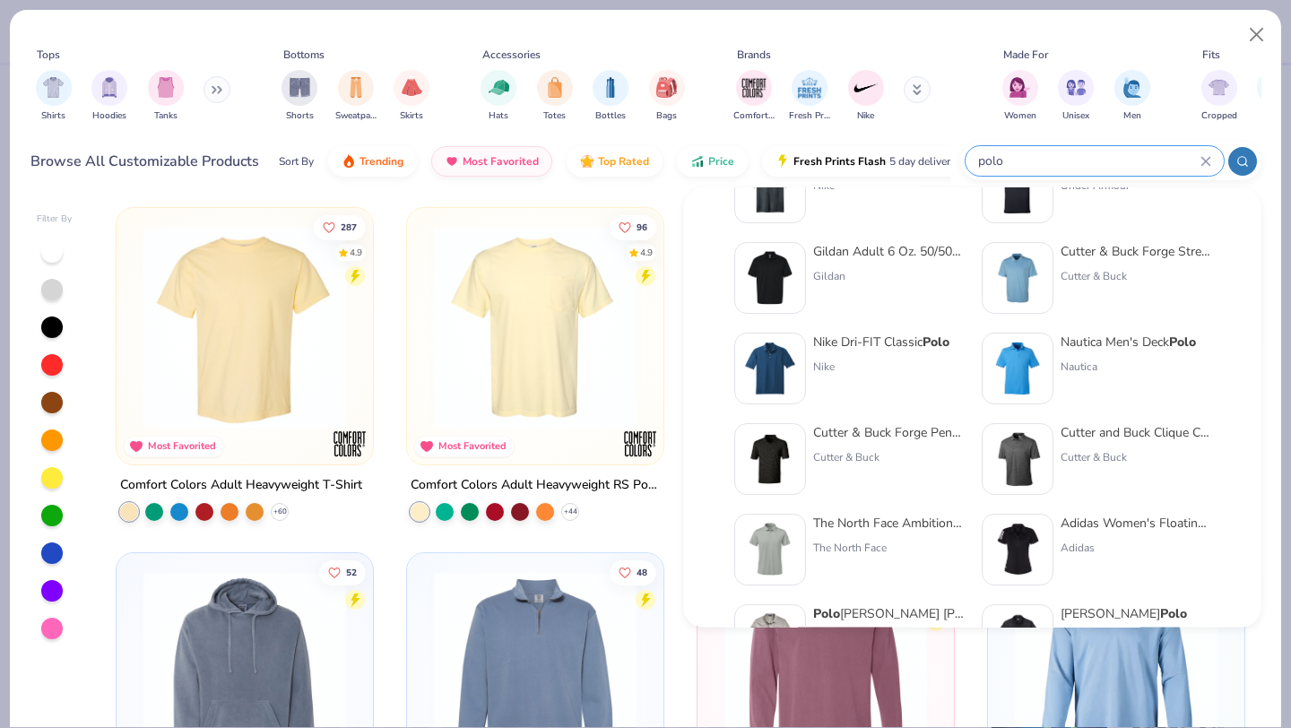
click at [1031, 355] on img at bounding box center [1018, 369] width 56 height 56
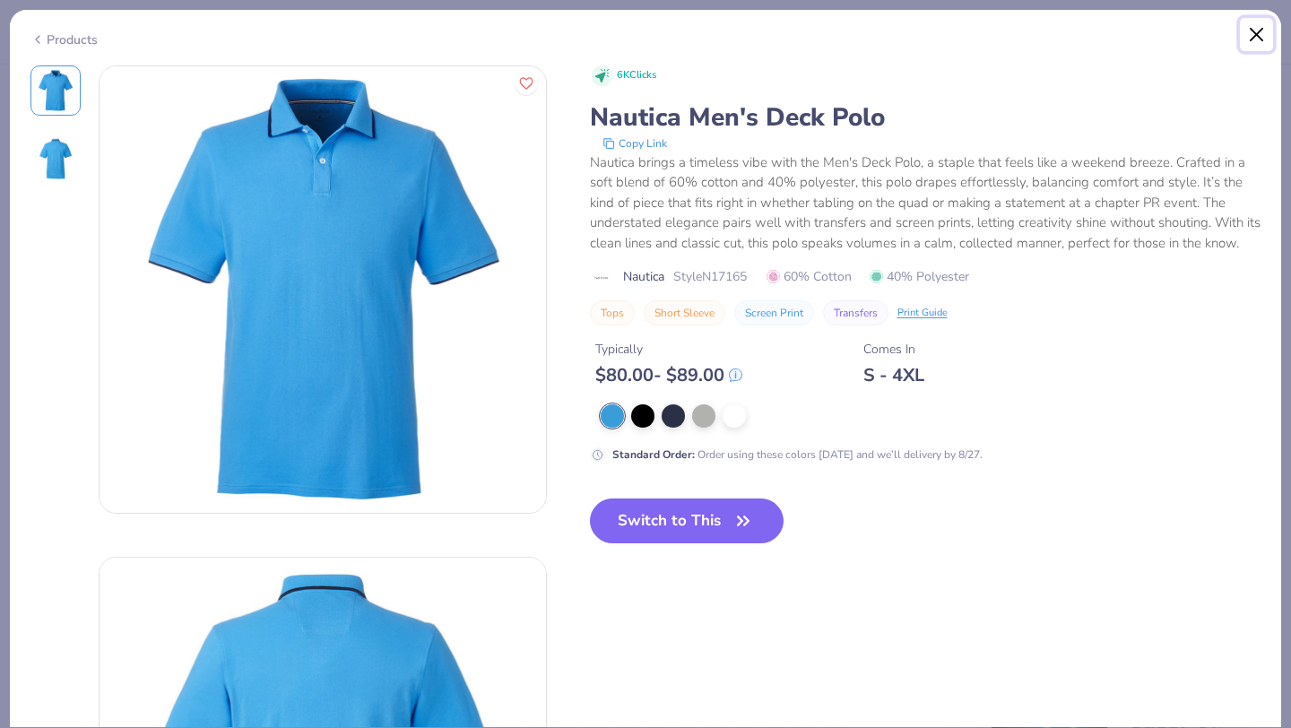
click at [1267, 29] on button "Close" at bounding box center [1257, 35] width 34 height 34
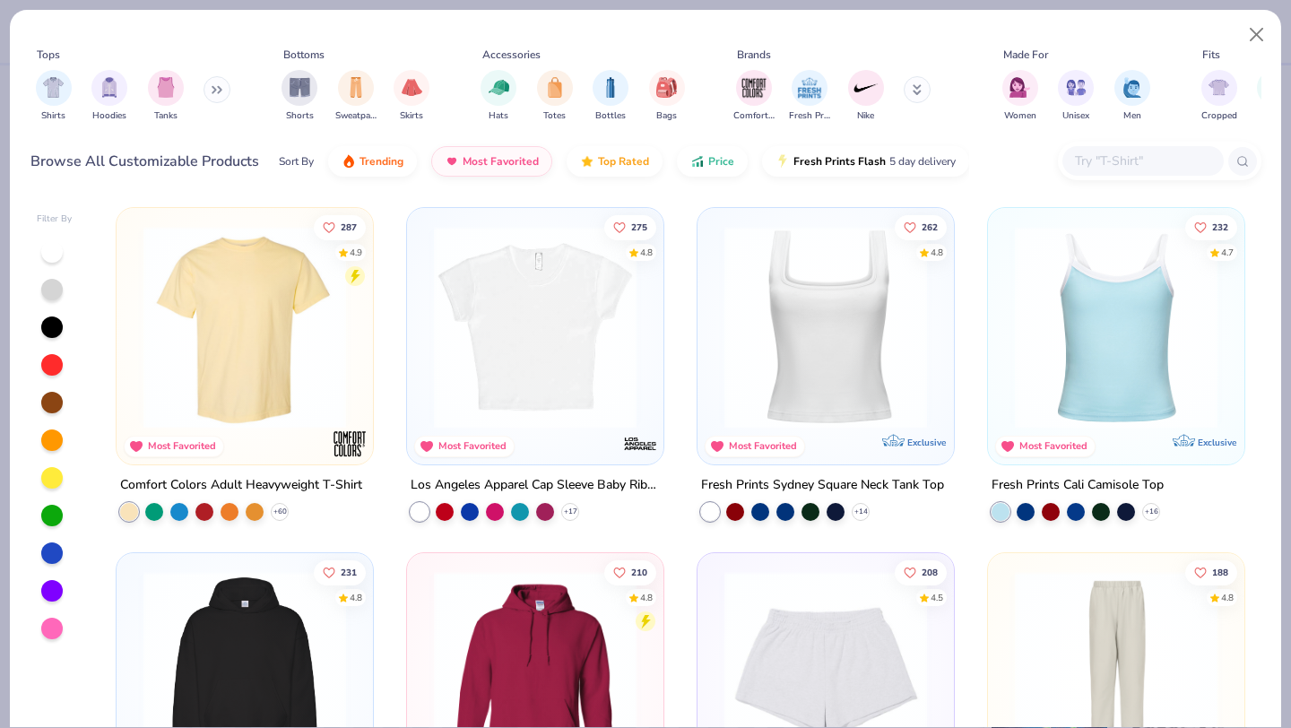
click at [1118, 161] on input "text" at bounding box center [1142, 161] width 138 height 21
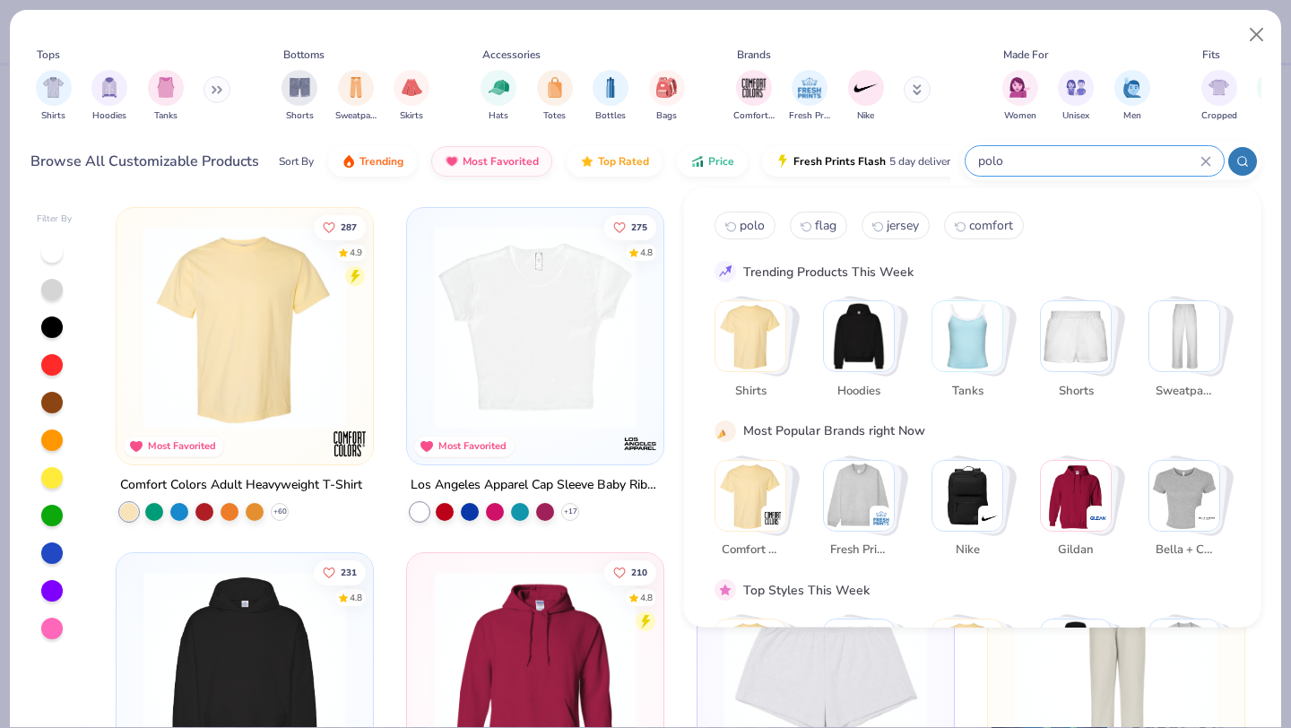
type input "polo"
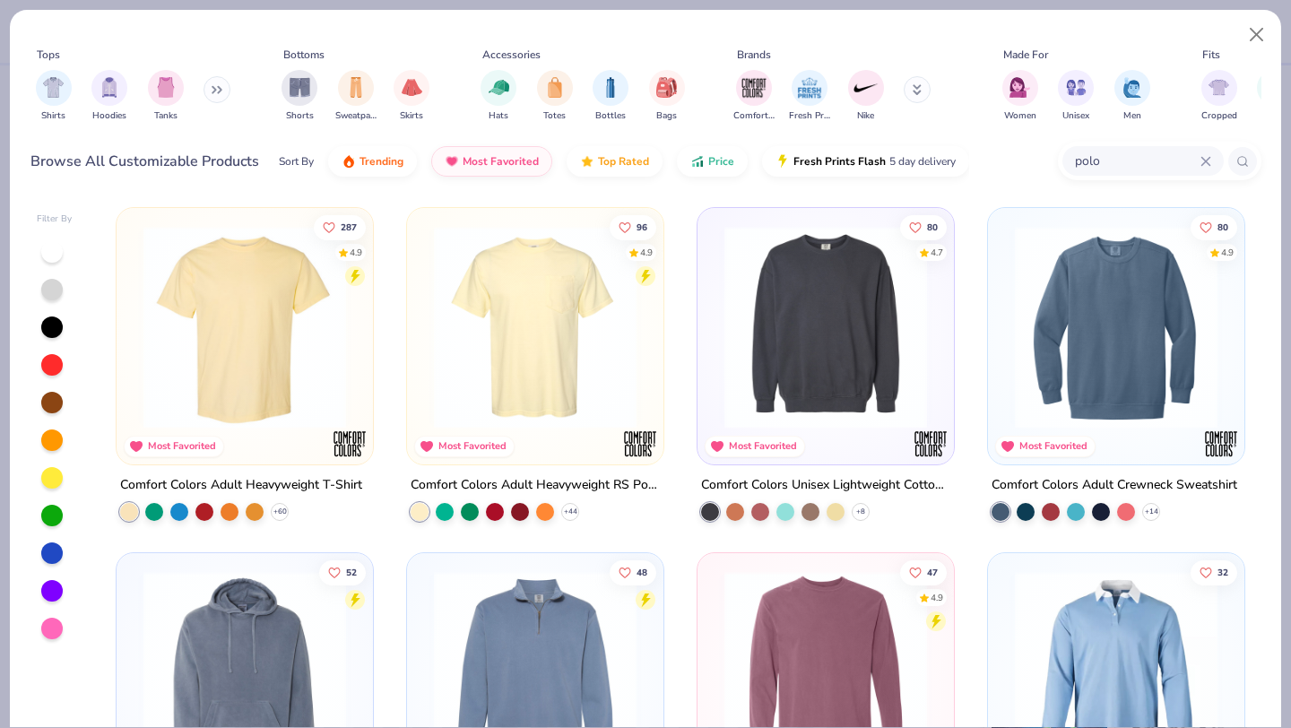
click at [1138, 160] on input "polo" at bounding box center [1136, 161] width 127 height 21
click at [486, 153] on span "Most Favorited" at bounding box center [501, 157] width 76 height 14
click at [366, 164] on button "Trending" at bounding box center [372, 157] width 89 height 30
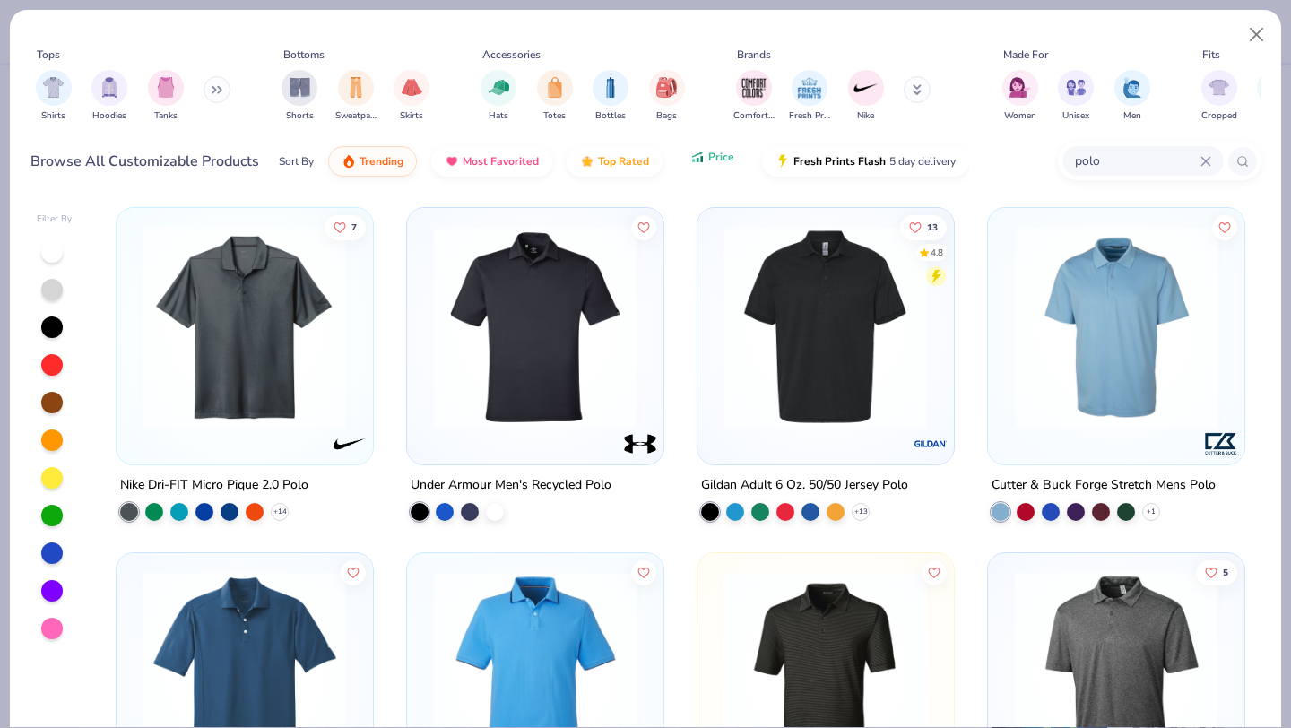
click at [720, 158] on span "Price" at bounding box center [721, 157] width 26 height 14
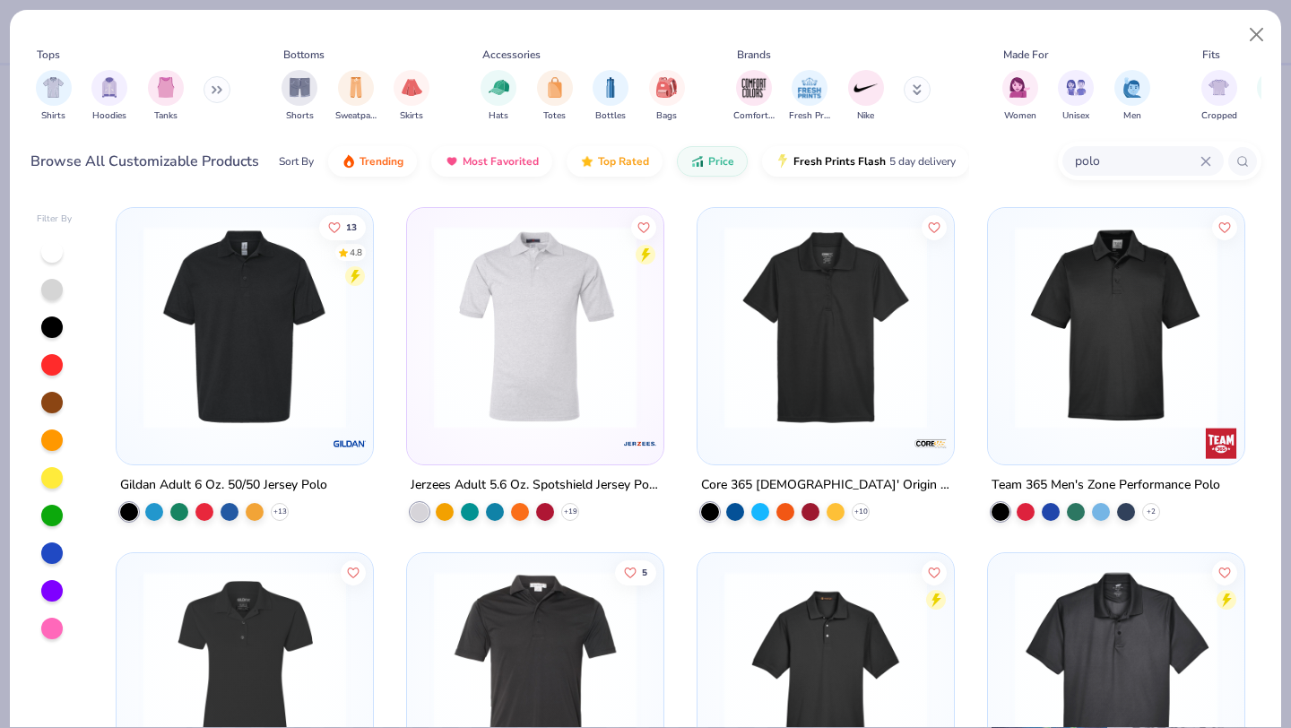
click at [274, 331] on img at bounding box center [245, 327] width 221 height 203
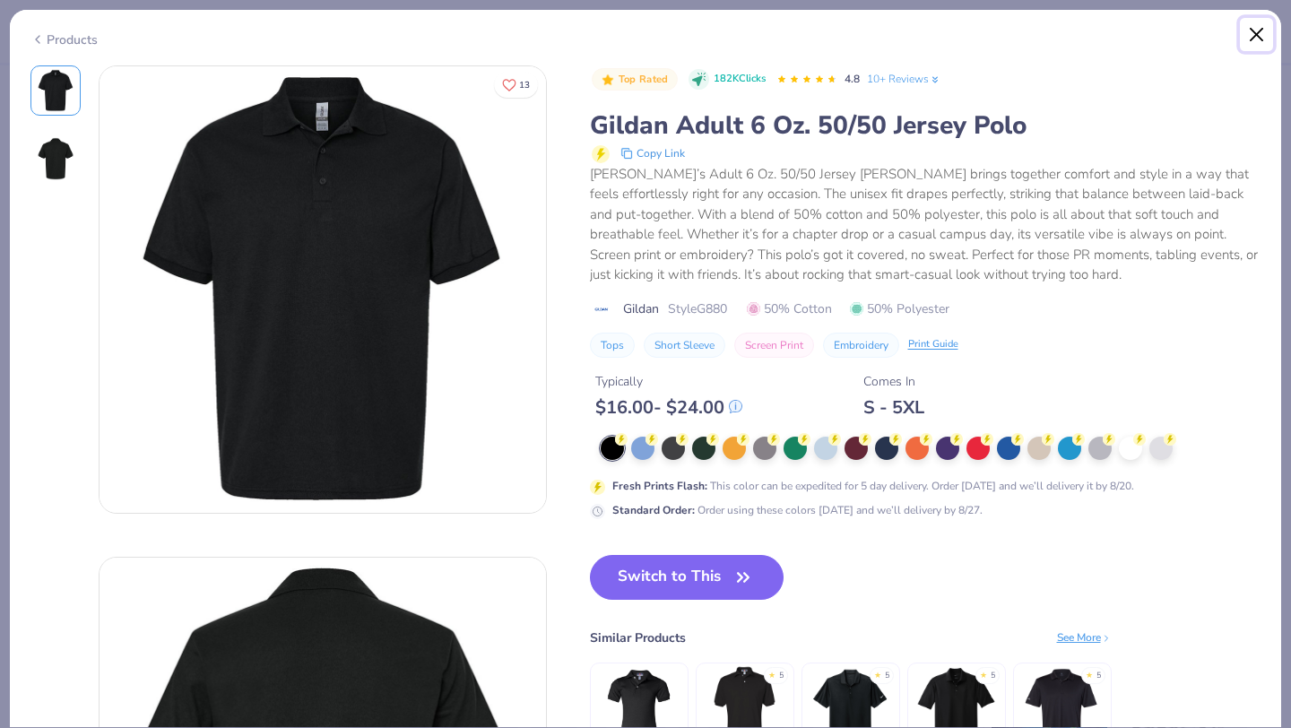
click at [1258, 33] on button "Close" at bounding box center [1257, 35] width 34 height 34
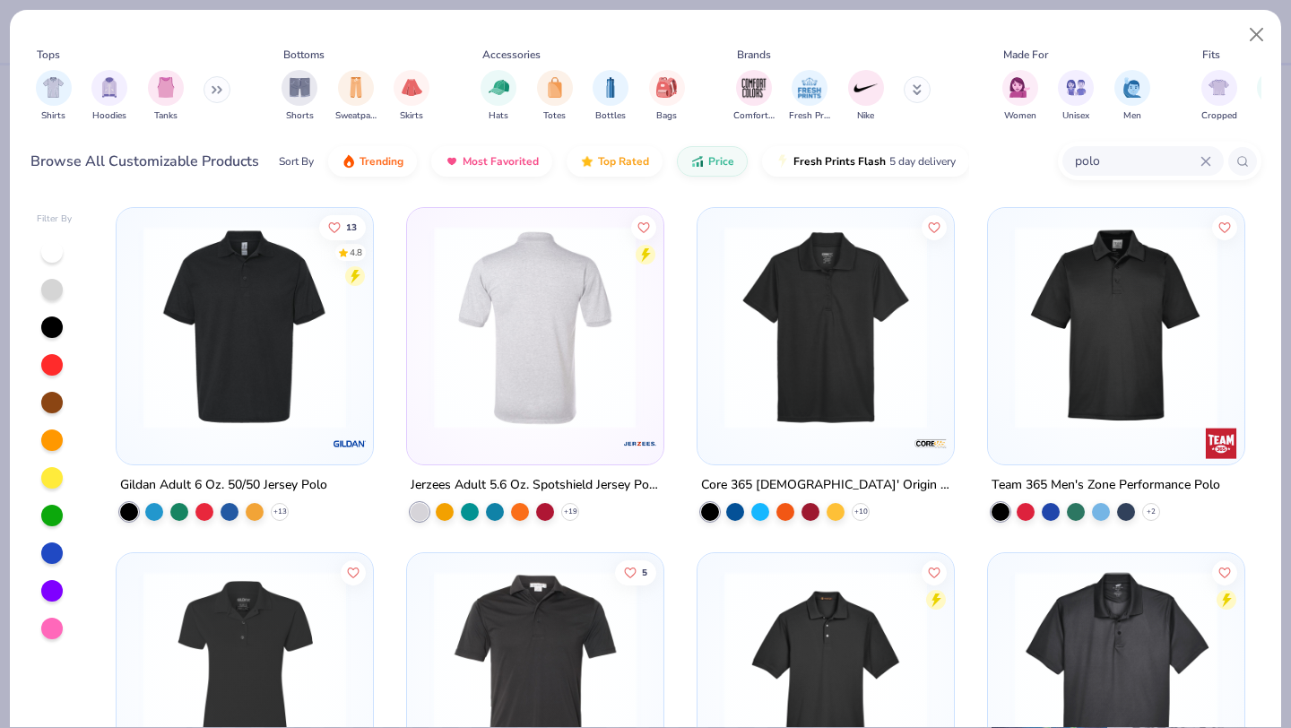
click at [551, 371] on img at bounding box center [535, 327] width 221 height 203
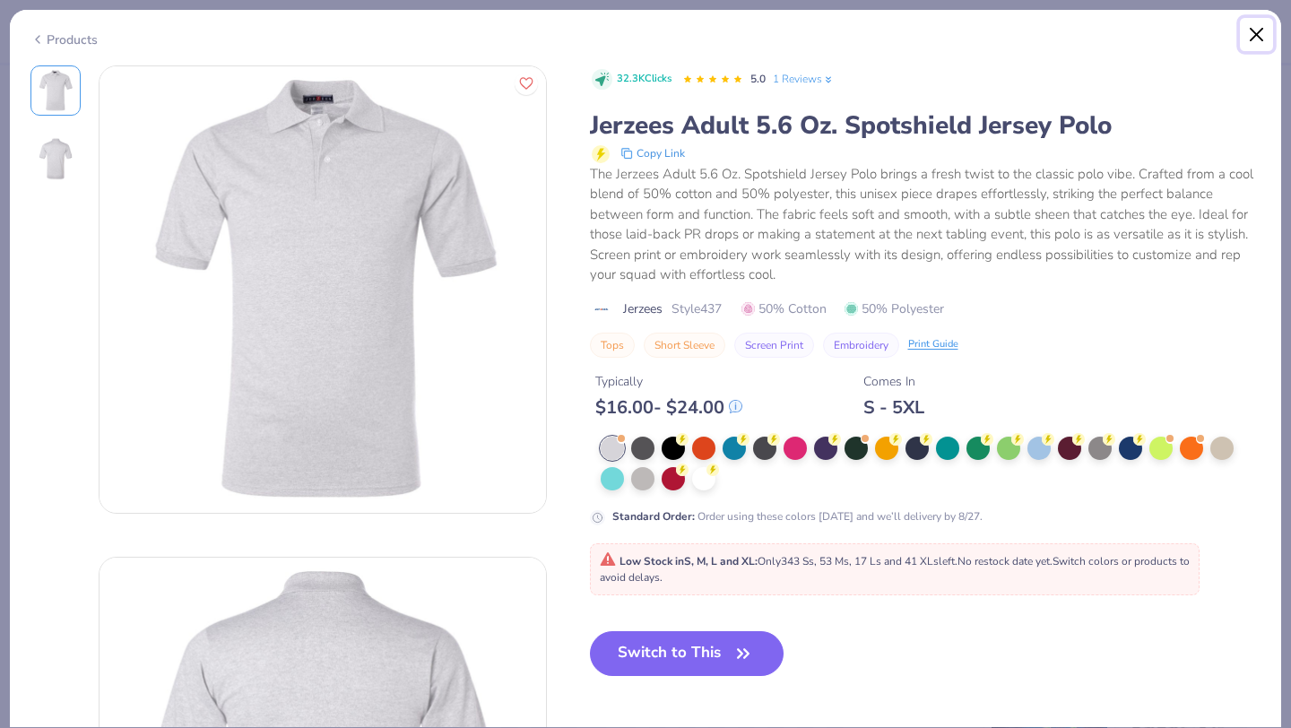
click at [1255, 45] on button "Close" at bounding box center [1257, 35] width 34 height 34
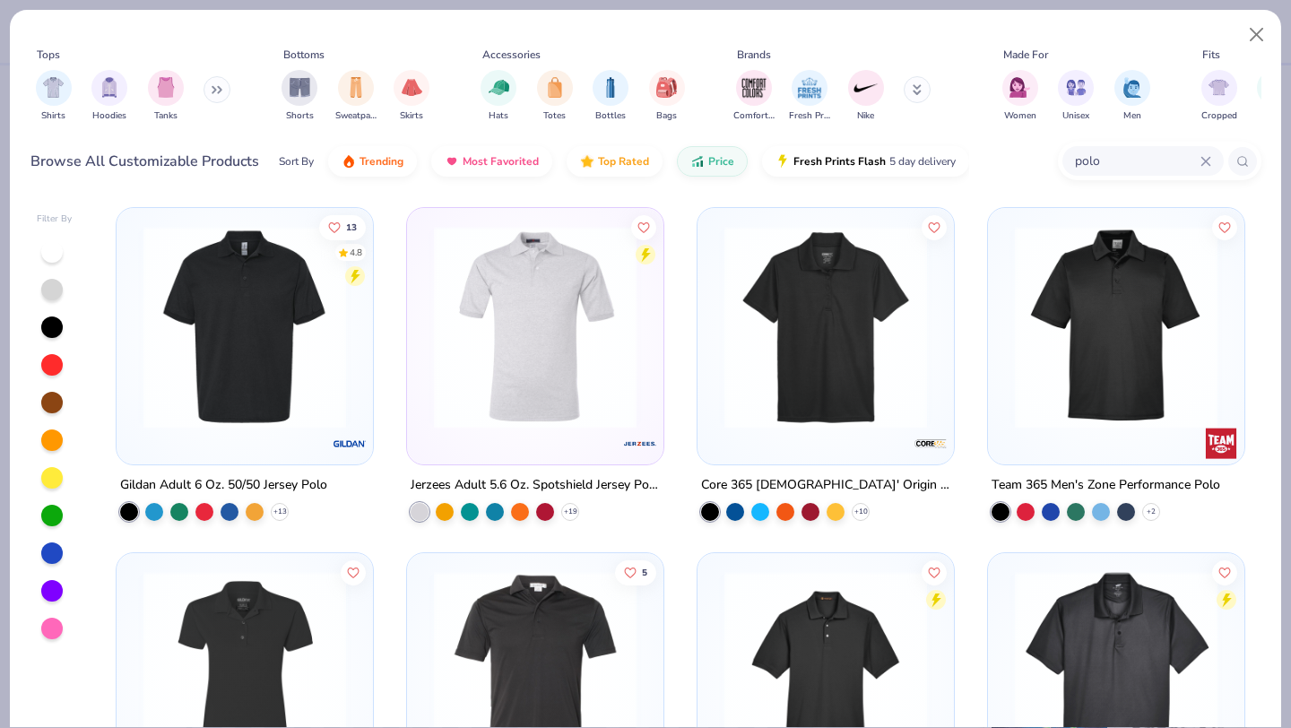
click at [798, 334] on img at bounding box center [826, 327] width 221 height 203
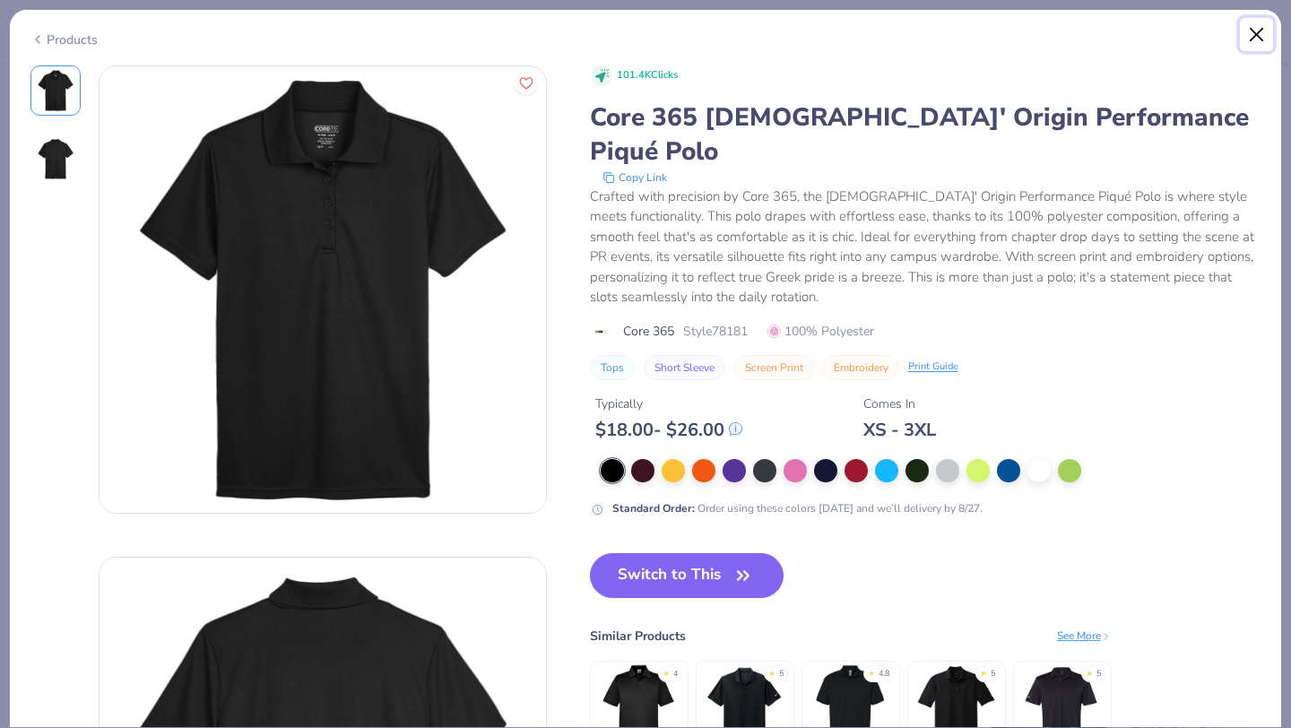
click at [1246, 35] on button "Close" at bounding box center [1257, 35] width 34 height 34
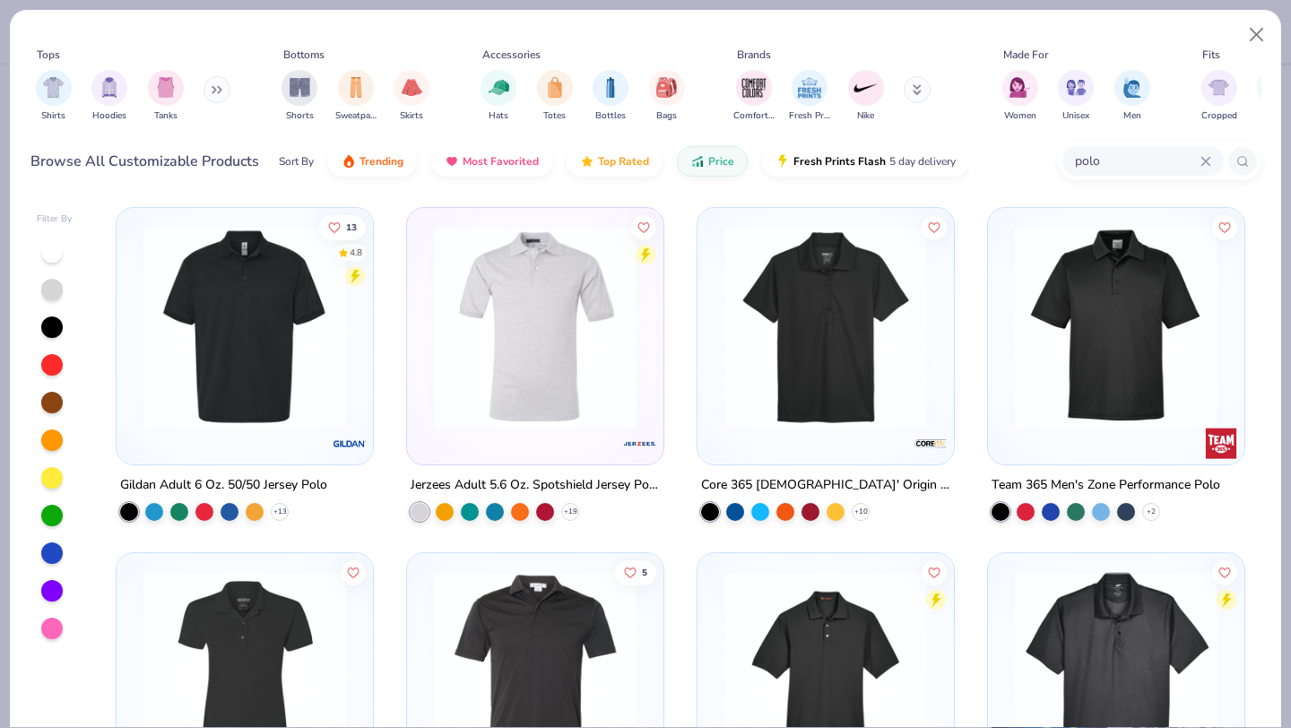
click at [1086, 334] on img at bounding box center [1116, 327] width 221 height 203
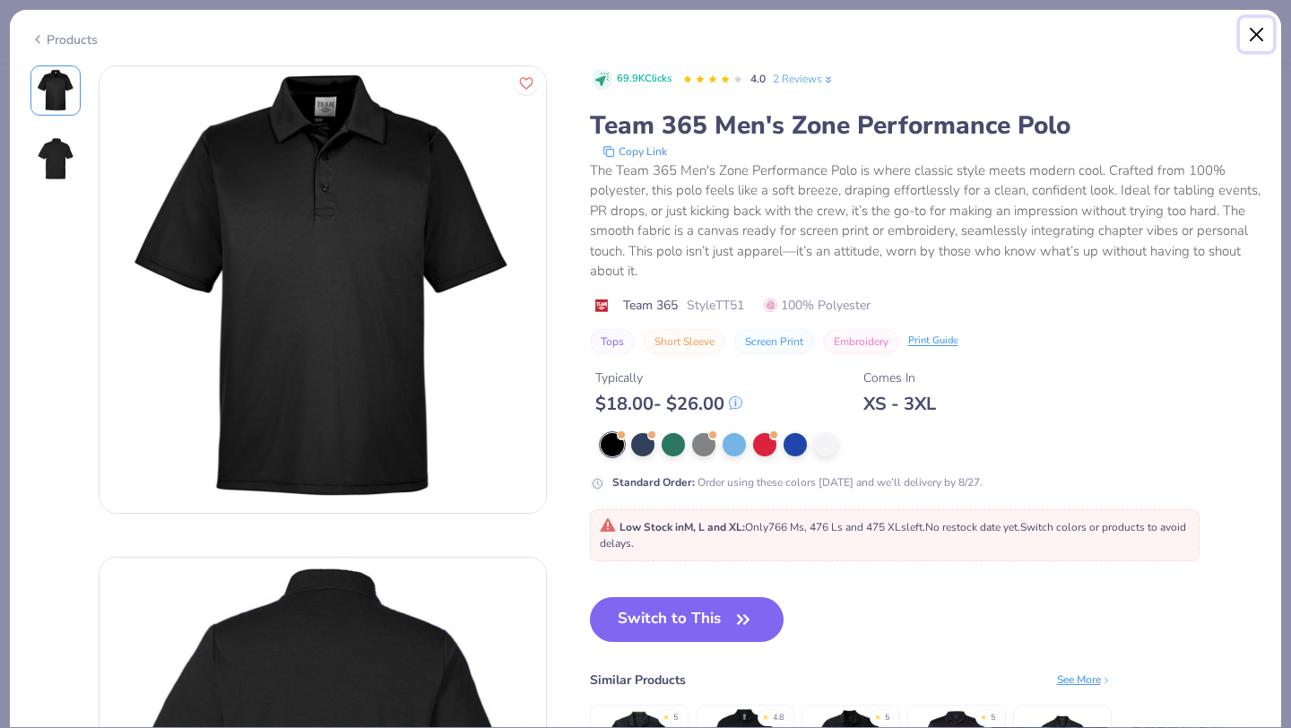
click at [1261, 39] on button "Close" at bounding box center [1257, 35] width 34 height 34
